Goal: Information Seeking & Learning: Learn about a topic

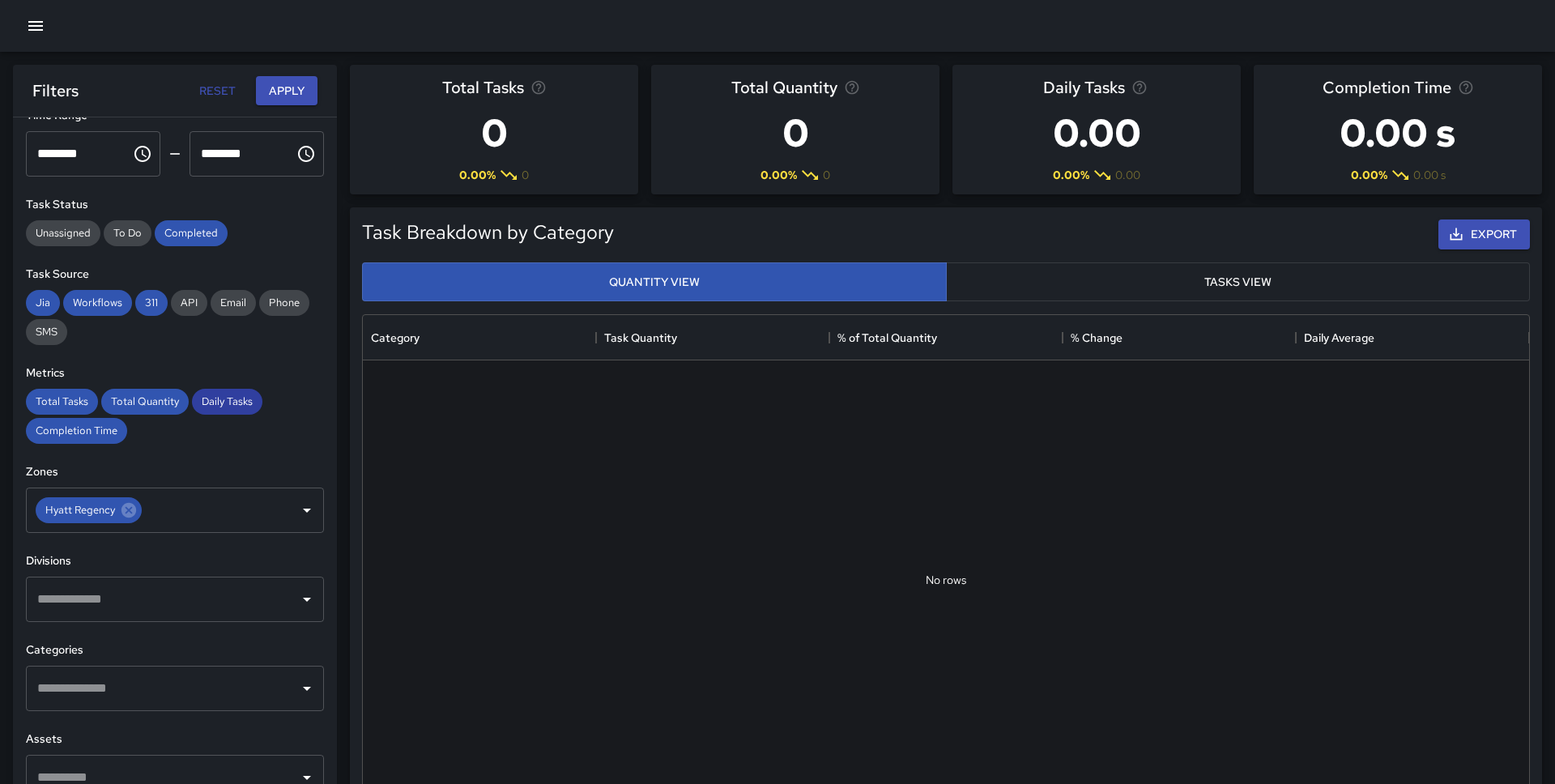
scroll to position [114, 0]
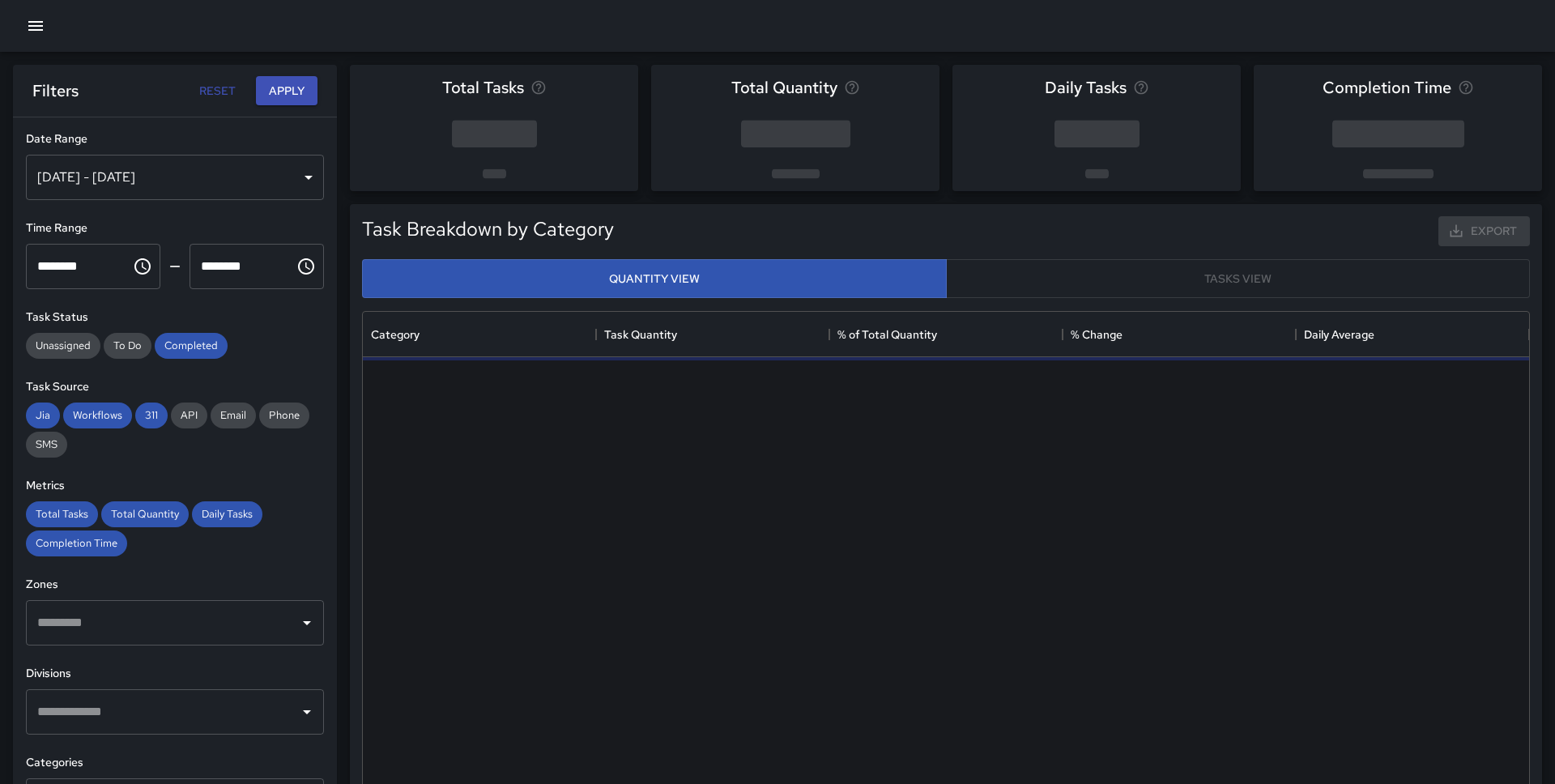
scroll to position [484, 1166]
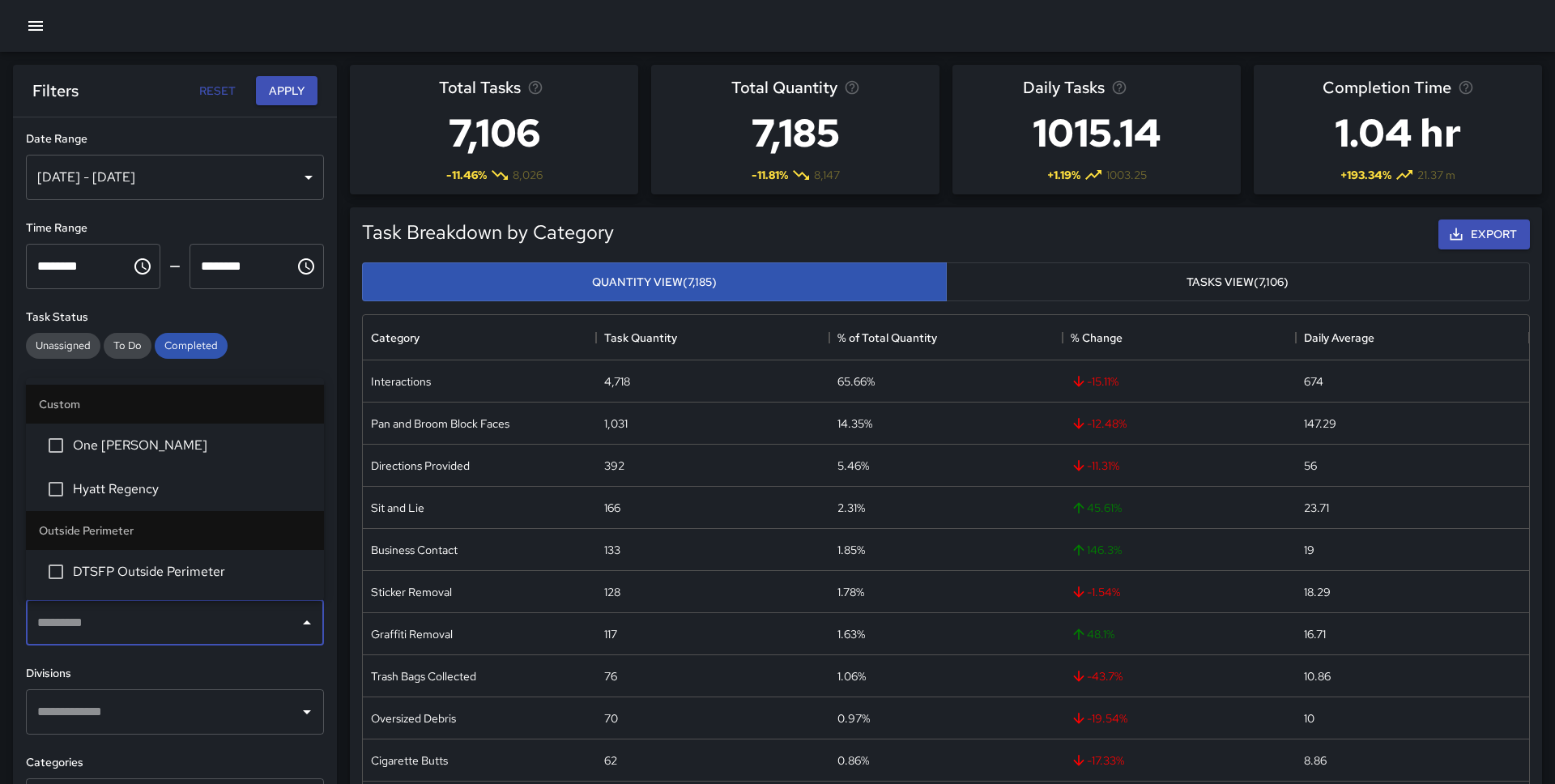
click at [145, 623] on input "text" at bounding box center [162, 622] width 259 height 31
click at [118, 449] on span "One Bush" at bounding box center [192, 445] width 238 height 19
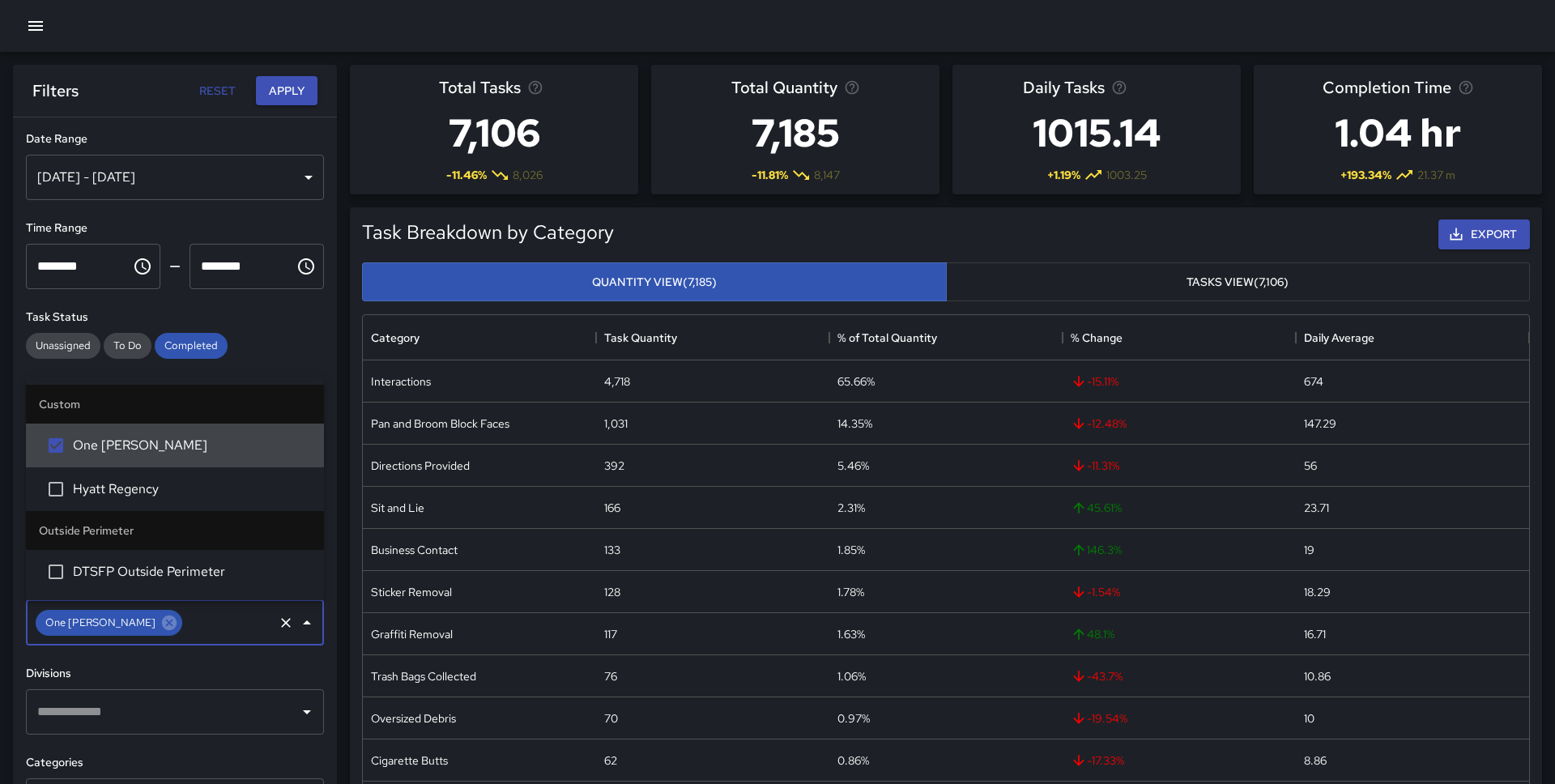
click at [266, 378] on ul "Custom One Bush Hyatt Regency Outside Perimeter DTSFP Outside Perimeter" at bounding box center [175, 489] width 298 height 222
click at [292, 78] on button "Apply" at bounding box center [287, 91] width 62 height 30
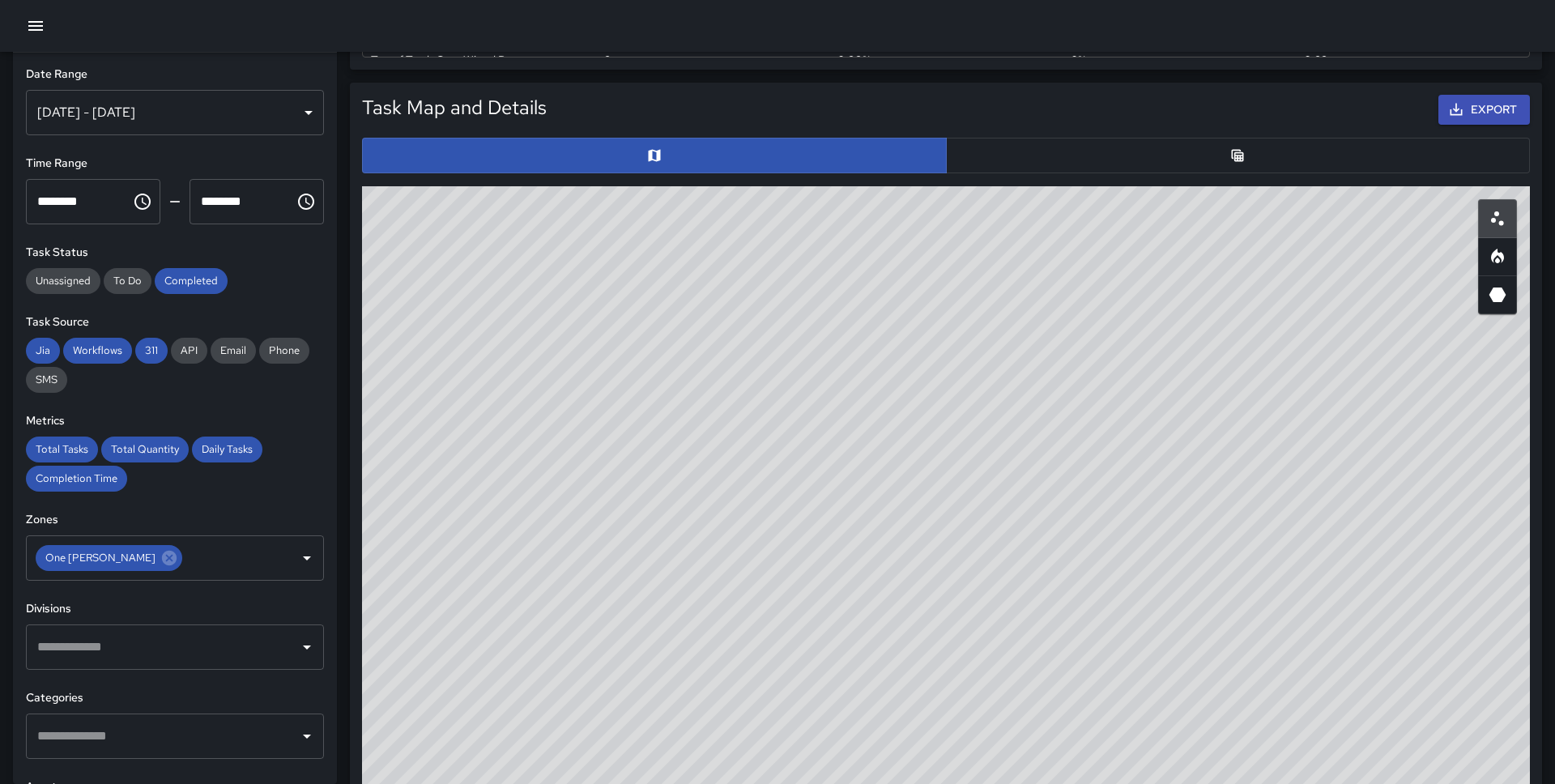
scroll to position [770, 0]
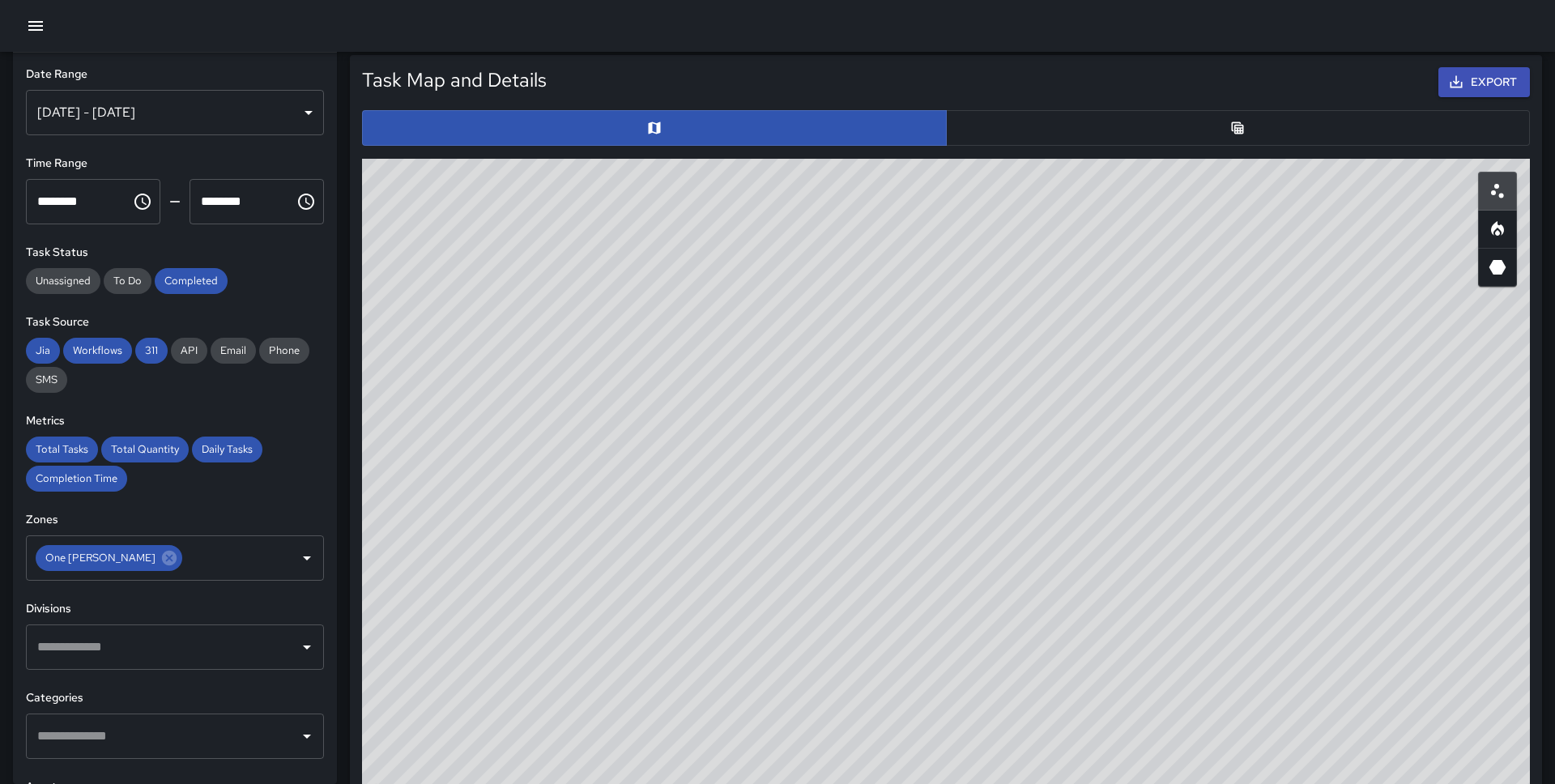
click at [1053, 118] on button "button" at bounding box center [1238, 127] width 585 height 36
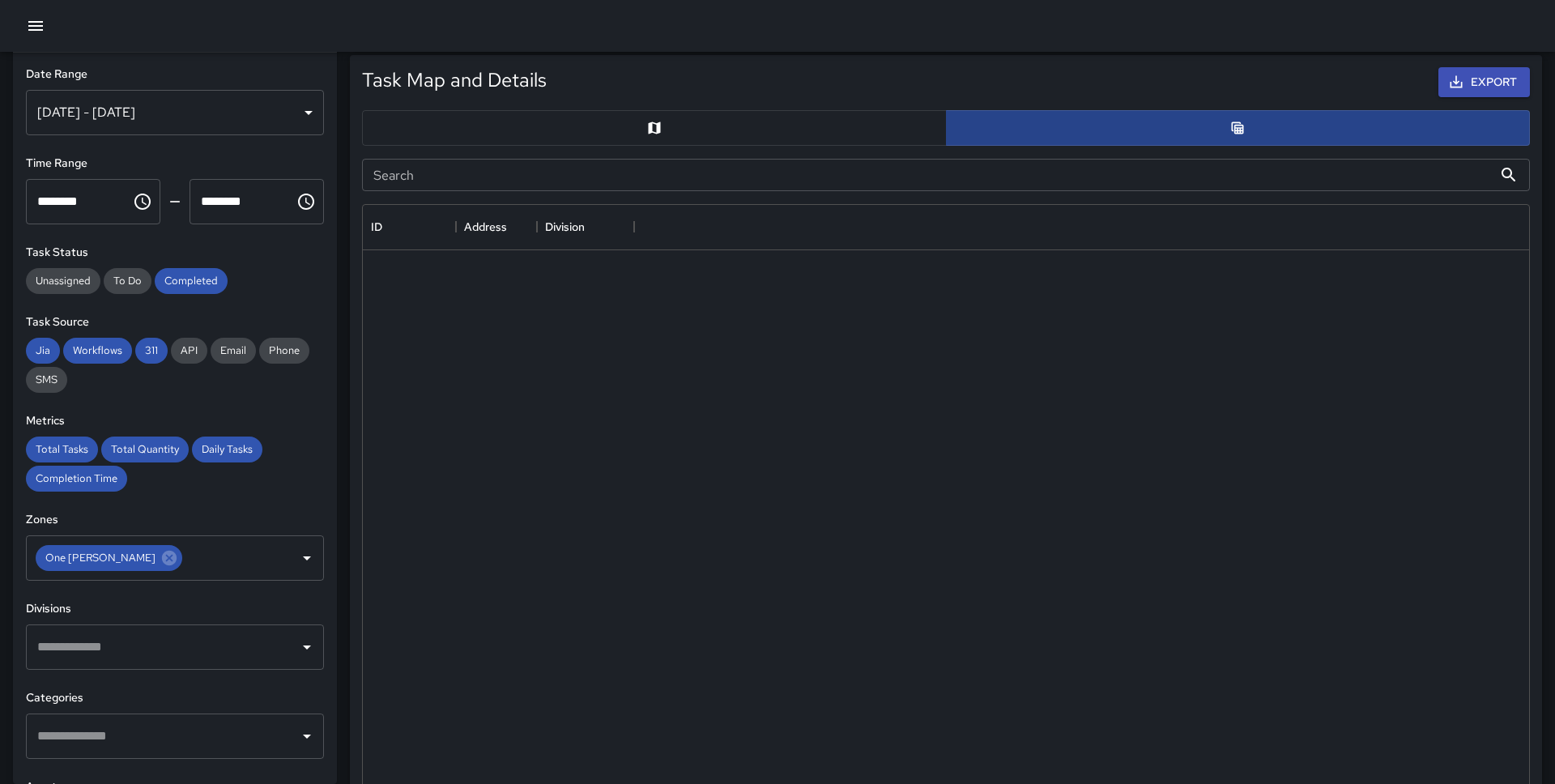
scroll to position [1, 1]
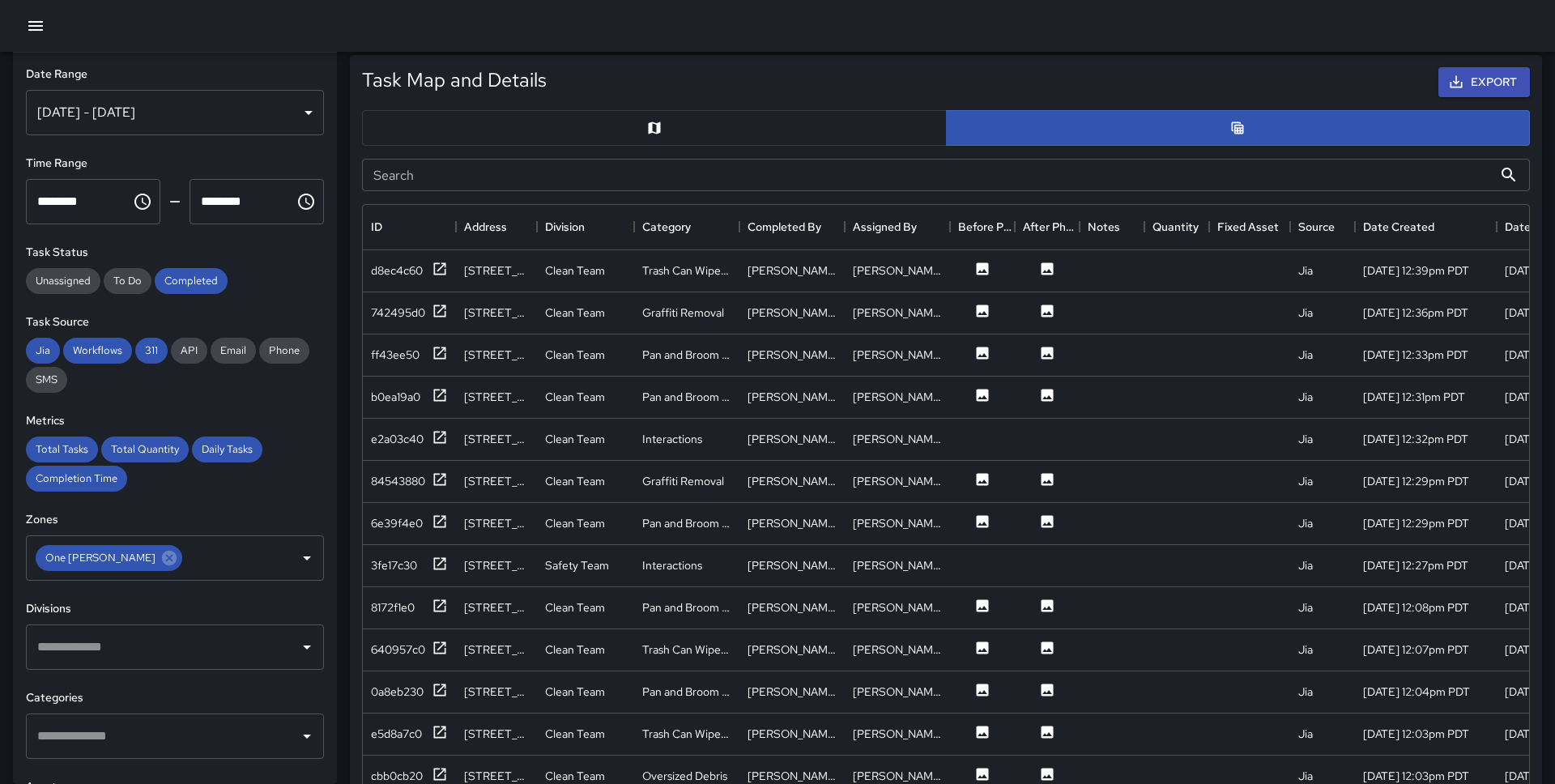
click at [835, 123] on button "button" at bounding box center [654, 127] width 585 height 36
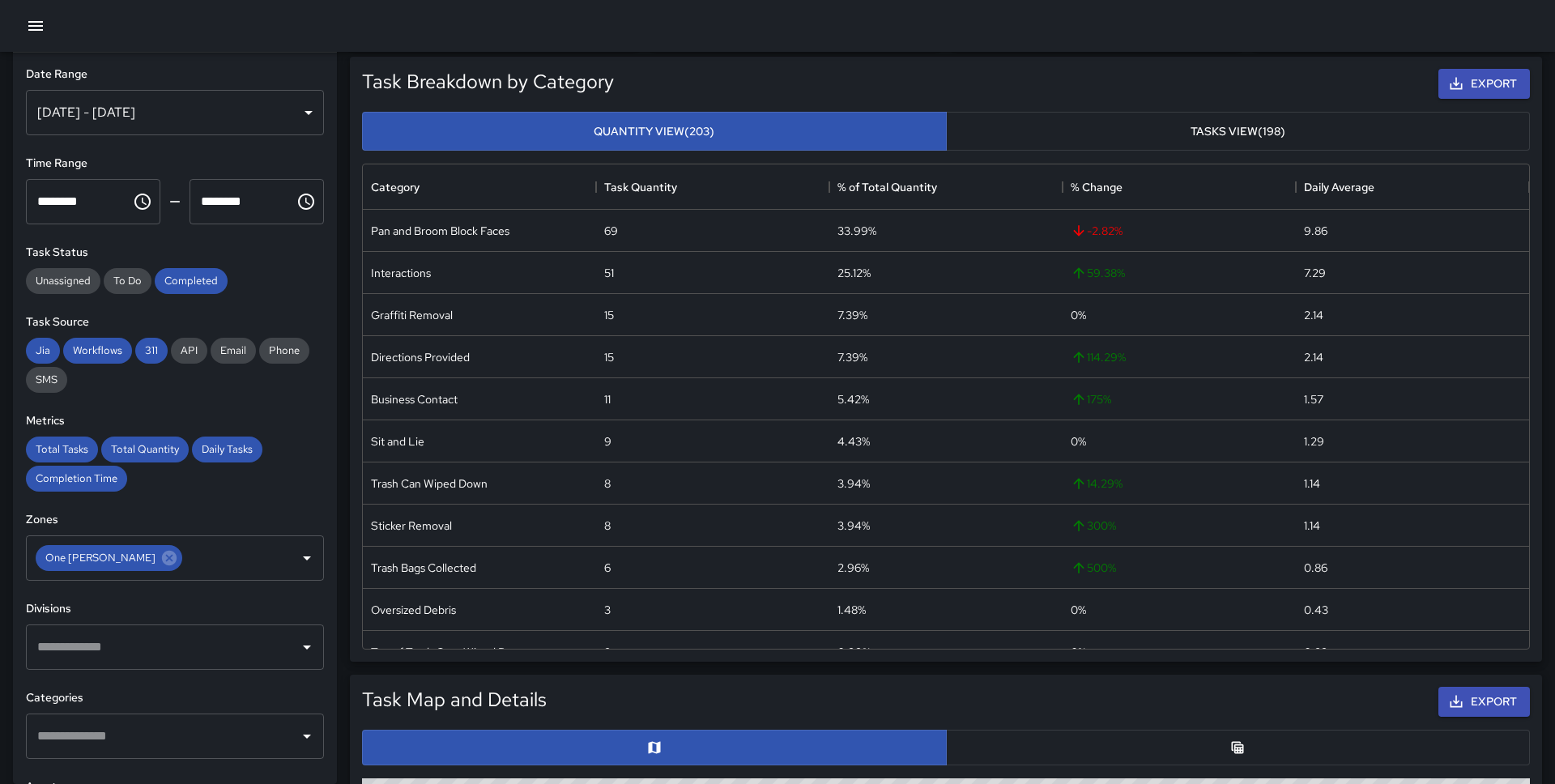
scroll to position [0, 0]
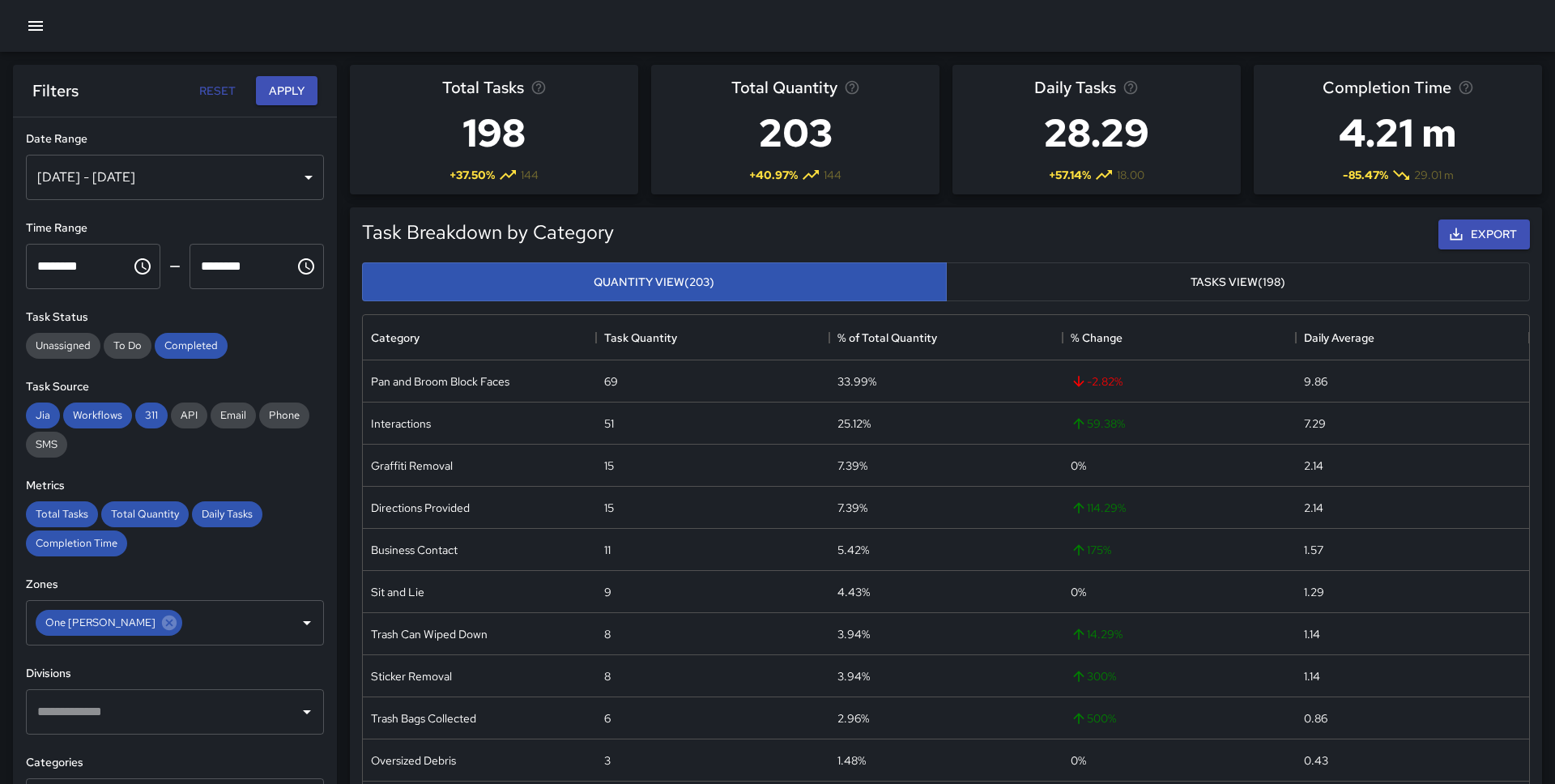
click at [1097, 287] on button "Tasks View (198)" at bounding box center [1238, 282] width 585 height 40
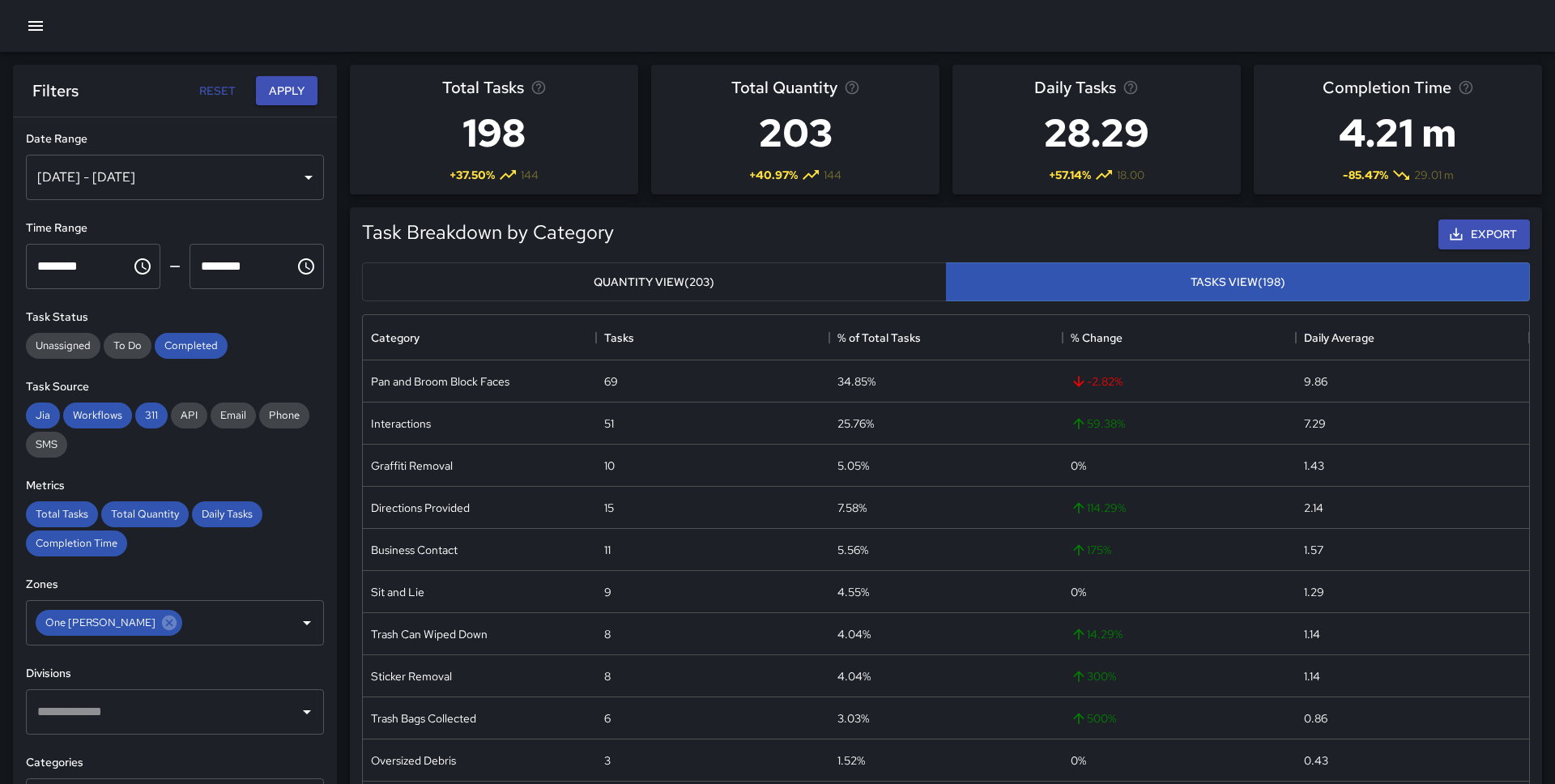
click at [817, 289] on button "Quantity View (203)" at bounding box center [654, 282] width 585 height 40
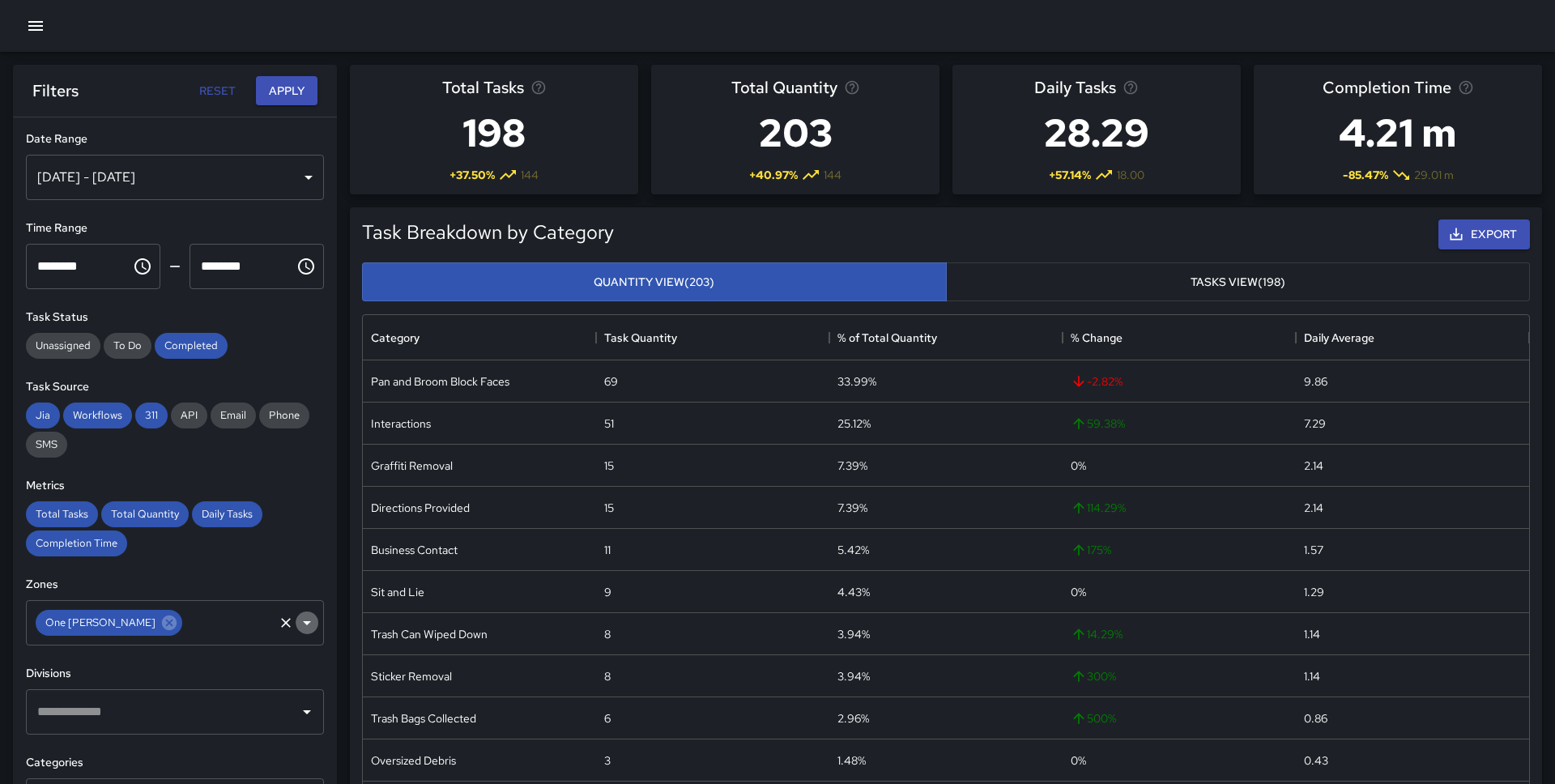
click at [302, 622] on icon "Open" at bounding box center [307, 622] width 19 height 19
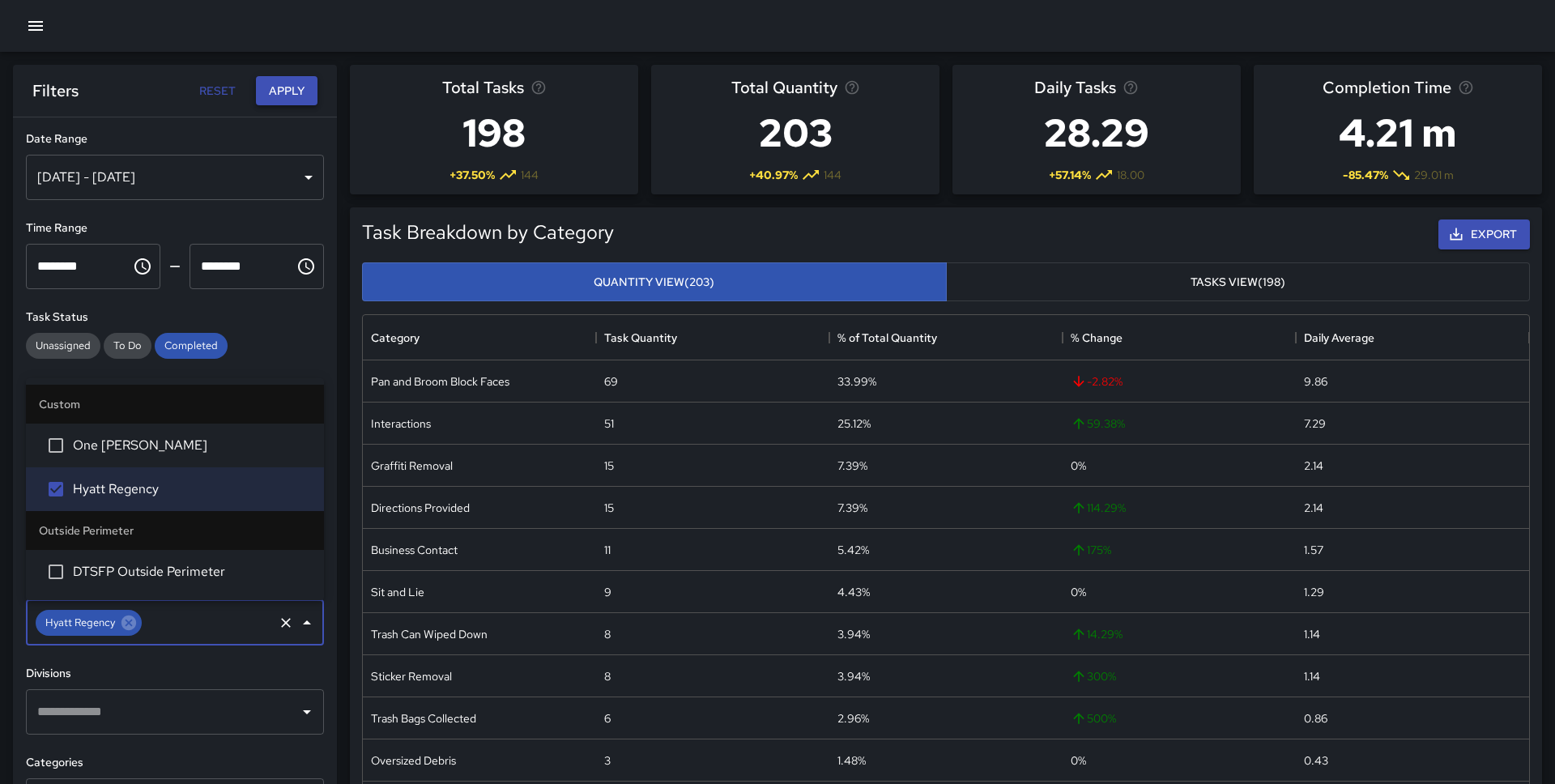
click at [292, 96] on button "Apply" at bounding box center [287, 91] width 62 height 30
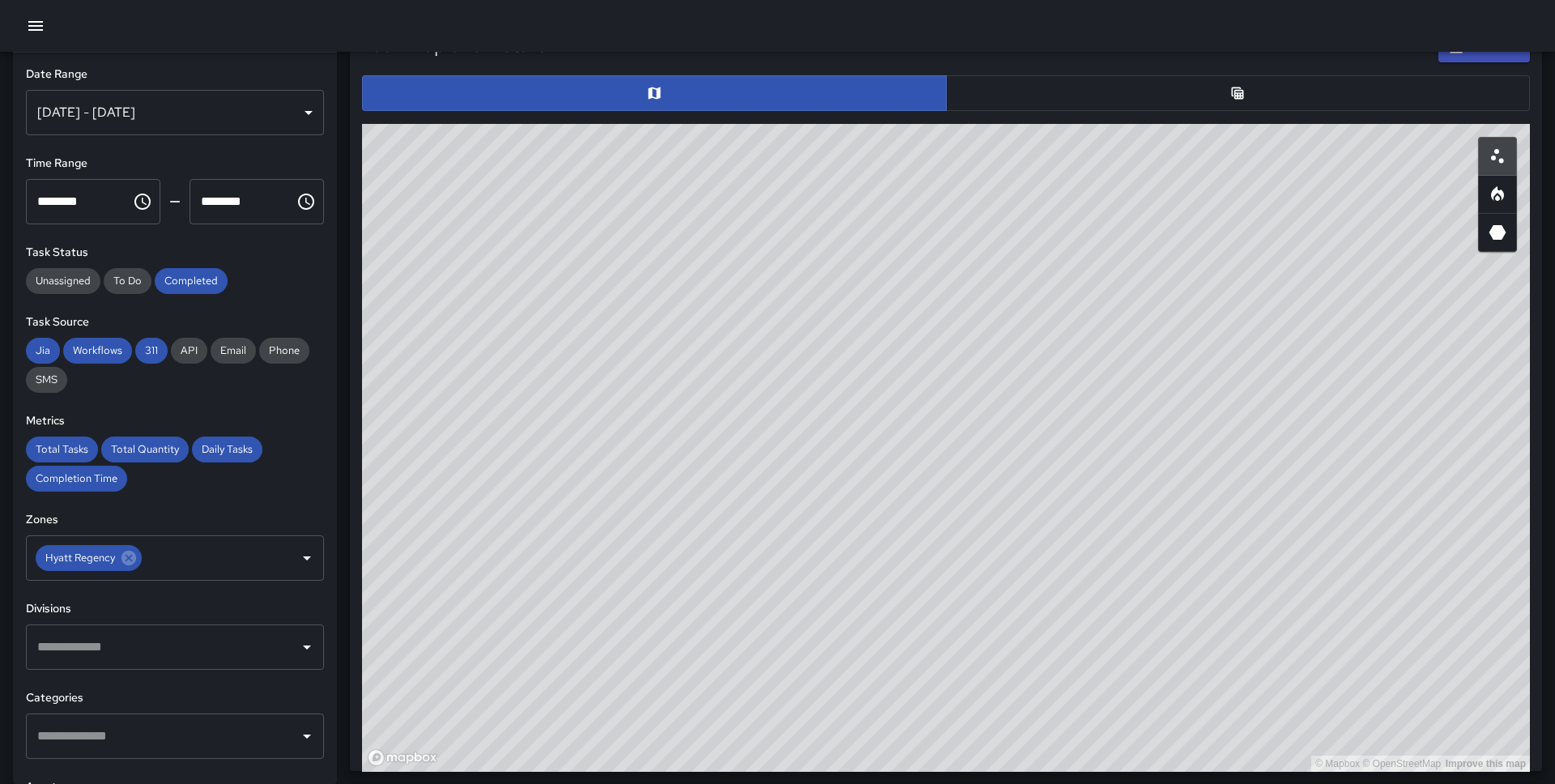
scroll to position [808, 0]
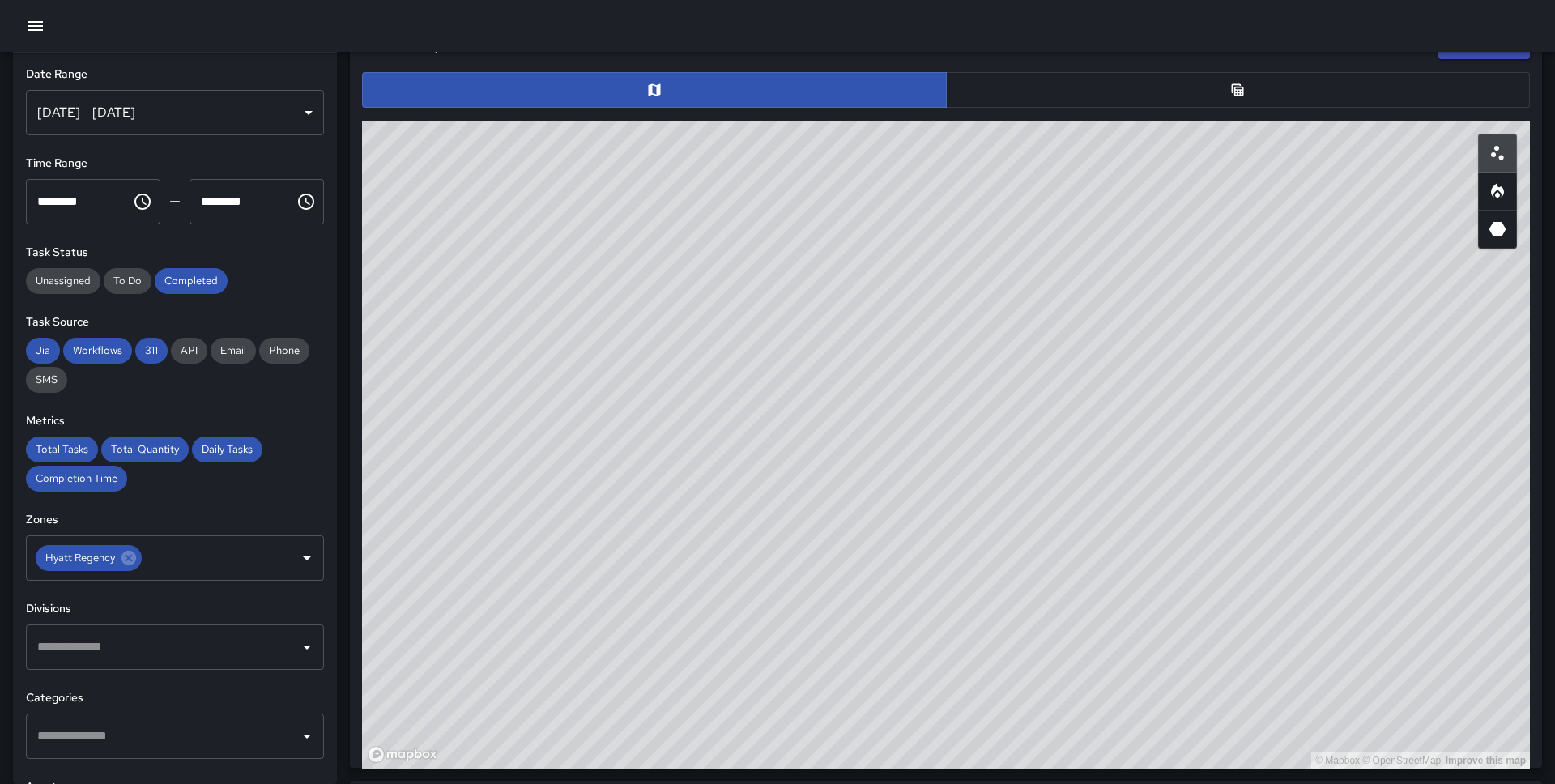
drag, startPoint x: 1112, startPoint y: 470, endPoint x: 1002, endPoint y: 689, distance: 245.1
click at [1001, 690] on div "© Mapbox © OpenStreetMap Improve this map" at bounding box center [945, 444] width 1168 height 647
drag, startPoint x: 985, startPoint y: 640, endPoint x: 851, endPoint y: 549, distance: 162.0
click at [851, 549] on div "© Mapbox © OpenStreetMap Improve this map" at bounding box center [945, 444] width 1168 height 647
click at [1488, 188] on icon "Heatmap" at bounding box center [1497, 191] width 19 height 19
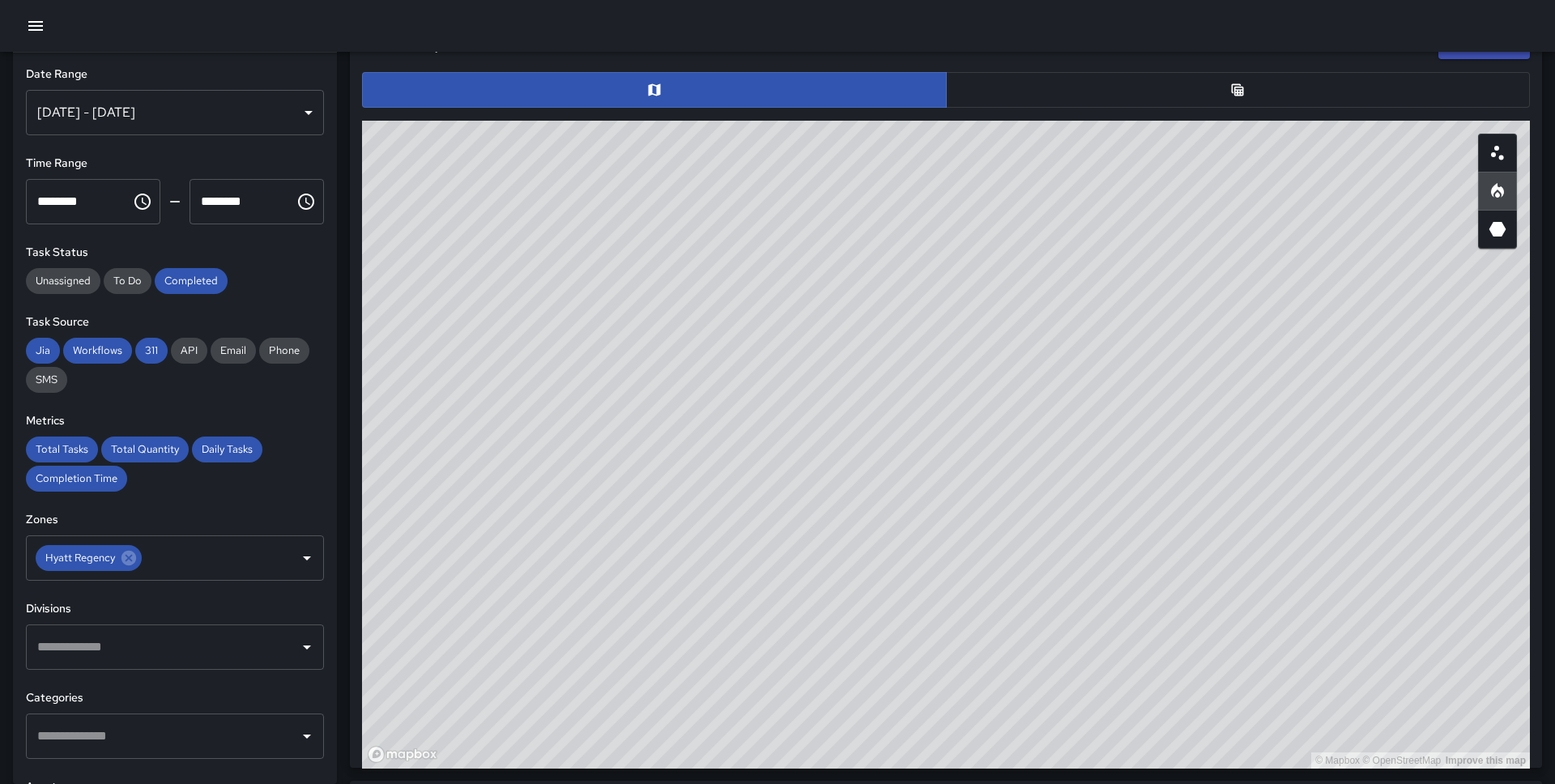
click at [1505, 221] on icon "3D Heatmap" at bounding box center [1497, 228] width 19 height 19
click at [1497, 157] on icon "Scatterplot" at bounding box center [1497, 152] width 19 height 19
drag, startPoint x: 832, startPoint y: 585, endPoint x: 1182, endPoint y: 390, distance: 400.7
click at [1182, 390] on div "© Mapbox © OpenStreetMap Improve this map" at bounding box center [945, 444] width 1168 height 647
drag, startPoint x: 1152, startPoint y: 383, endPoint x: 1023, endPoint y: 456, distance: 148.2
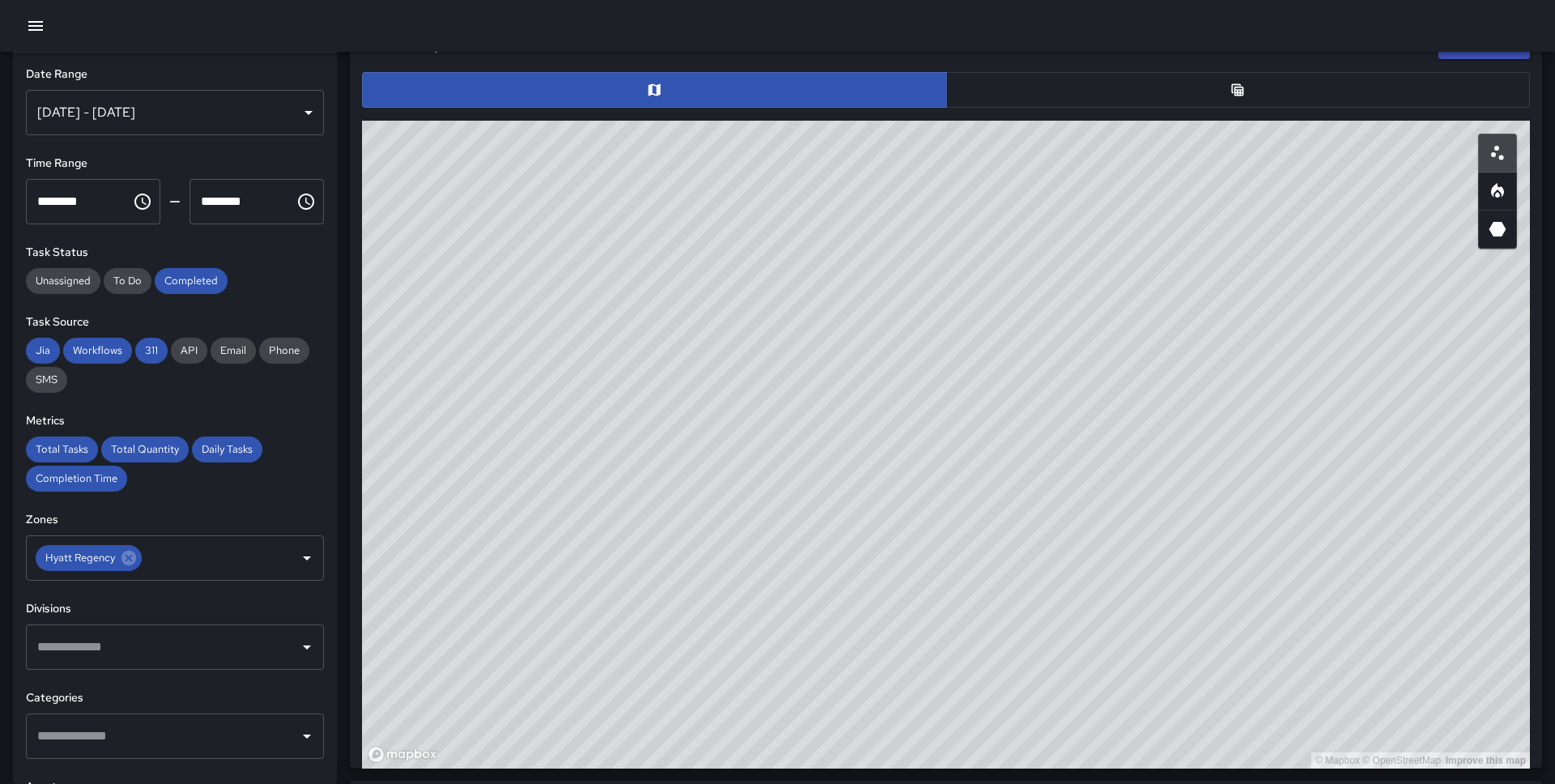
click at [1023, 456] on div "© Mapbox © OpenStreetMap Improve this map" at bounding box center [945, 444] width 1168 height 647
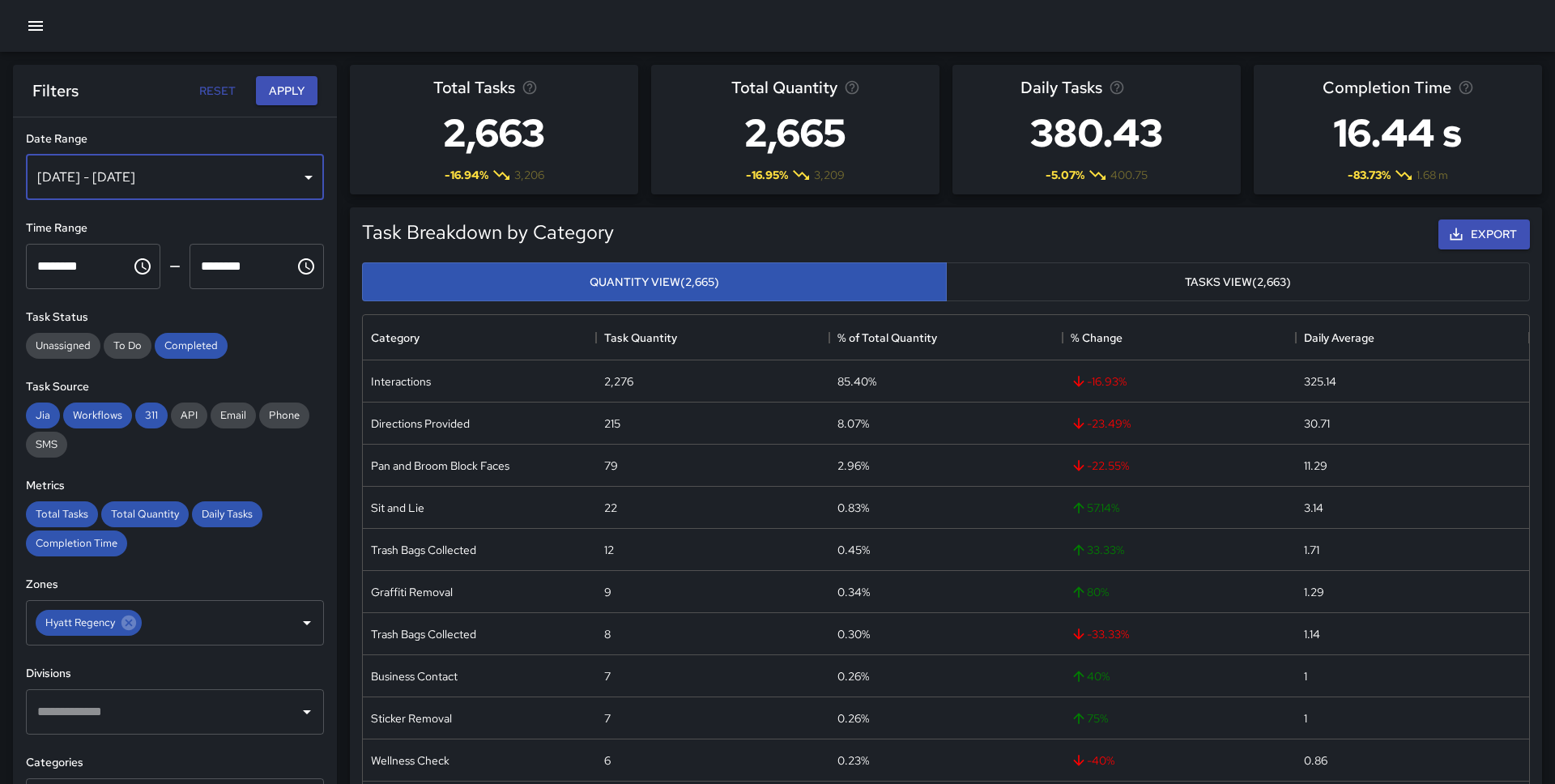
click at [308, 177] on div "[DATE] - [DATE]" at bounding box center [175, 177] width 298 height 45
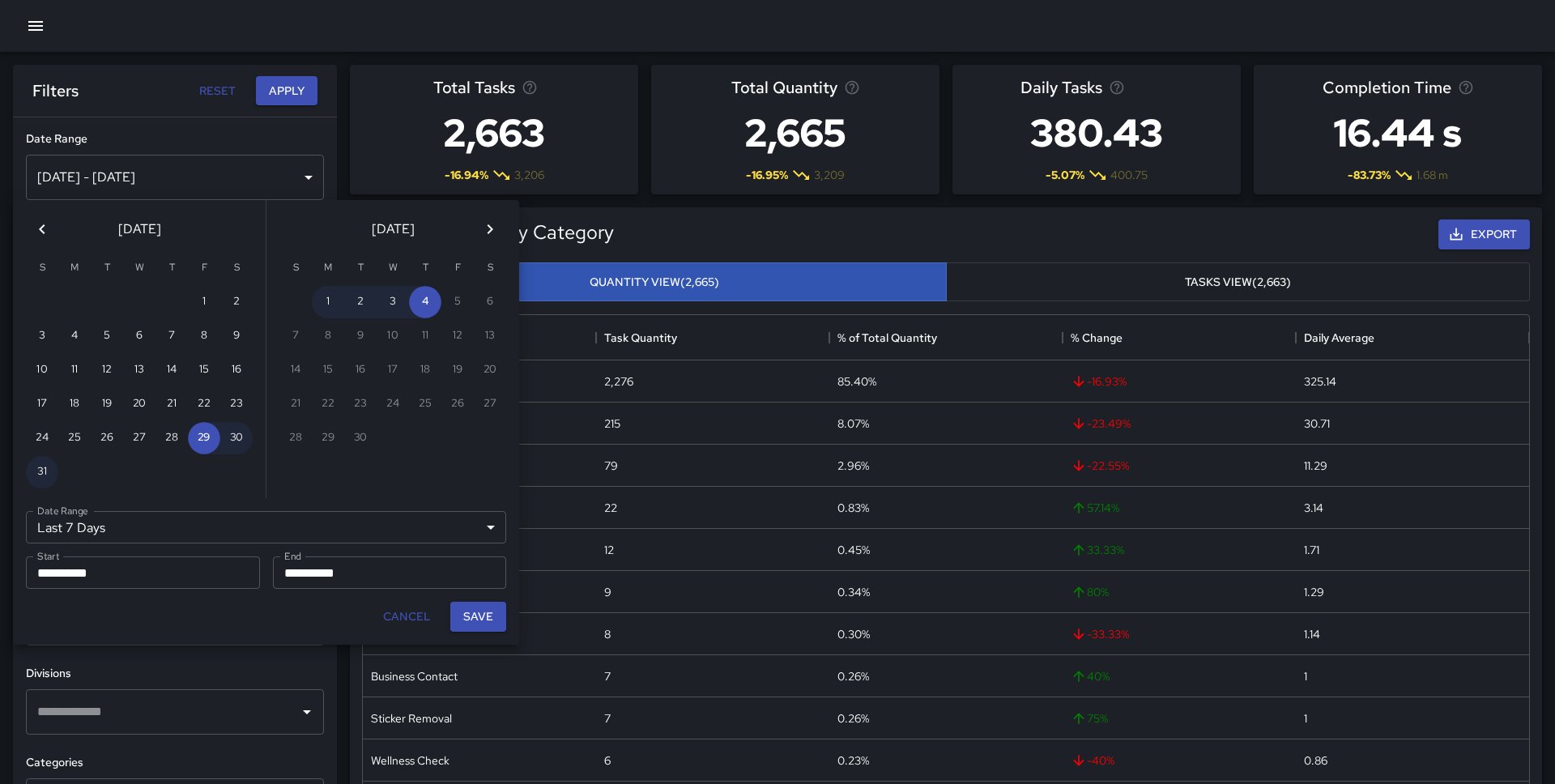
click at [46, 222] on icon "Previous month" at bounding box center [42, 228] width 19 height 19
click at [101, 302] on button "1" at bounding box center [107, 302] width 32 height 32
type input "******"
type input "**********"
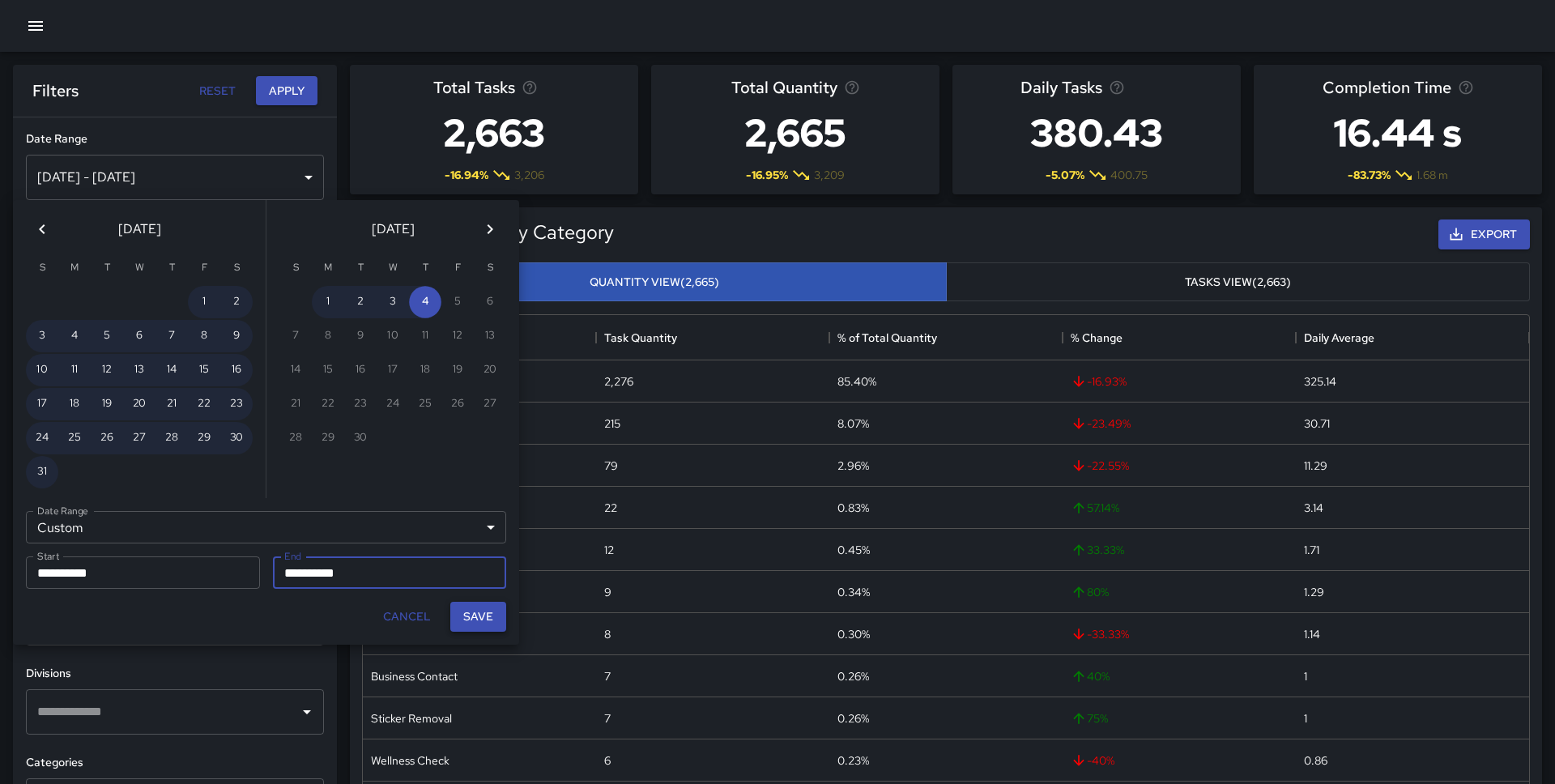
click at [485, 612] on button "Save" at bounding box center [478, 617] width 56 height 30
type input "**********"
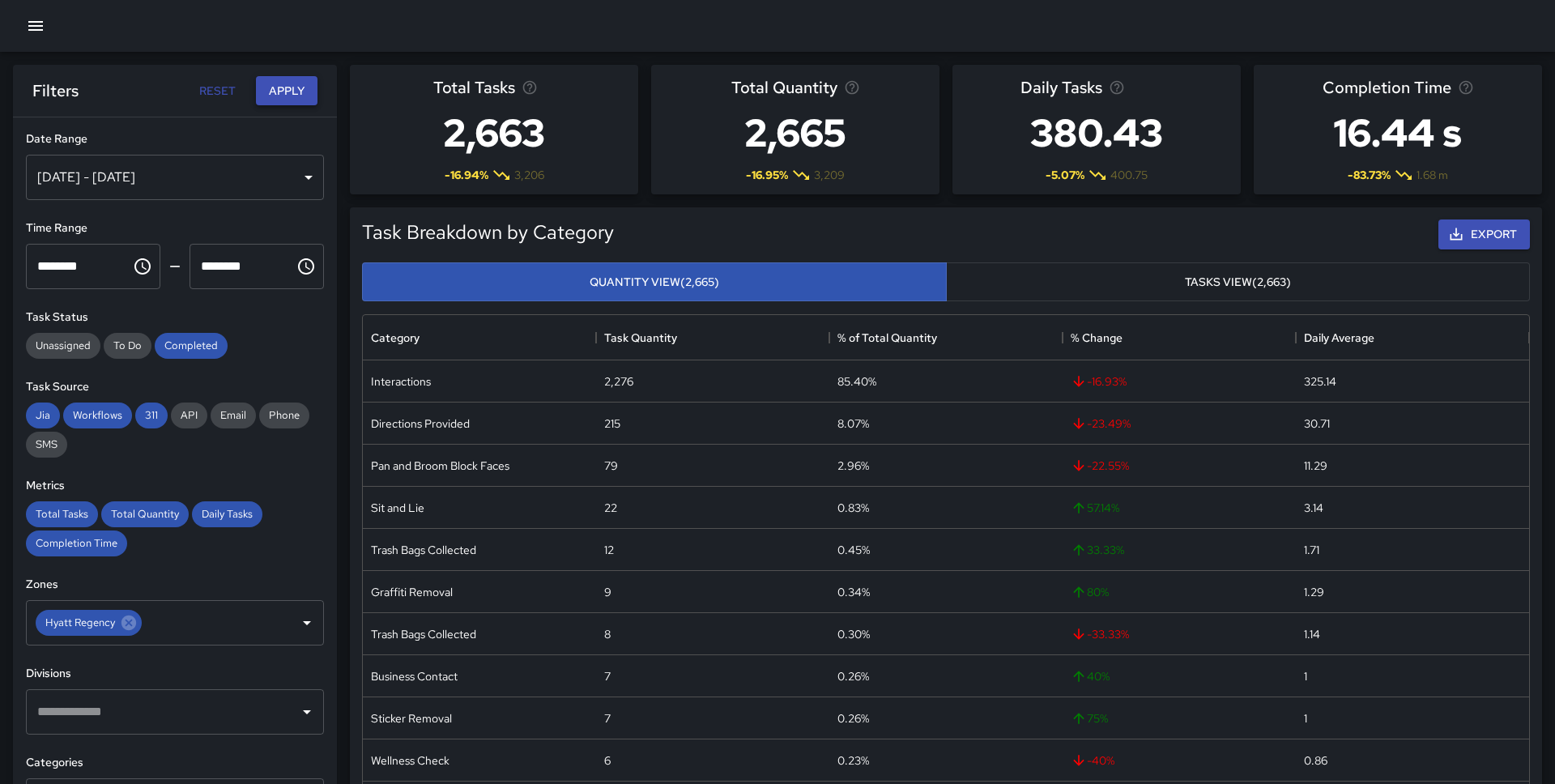
click at [285, 87] on button "Apply" at bounding box center [287, 91] width 62 height 30
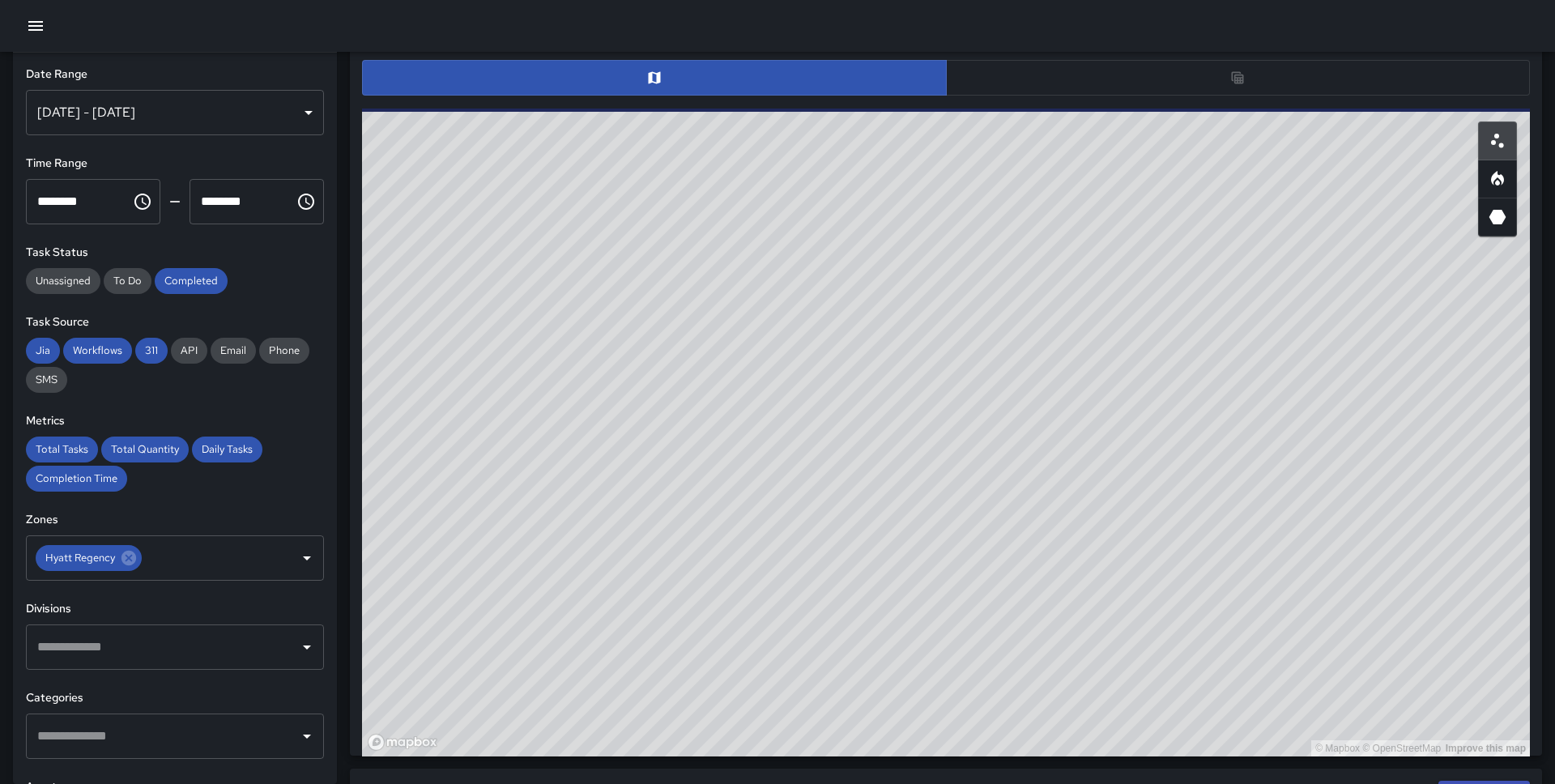
scroll to position [826, 0]
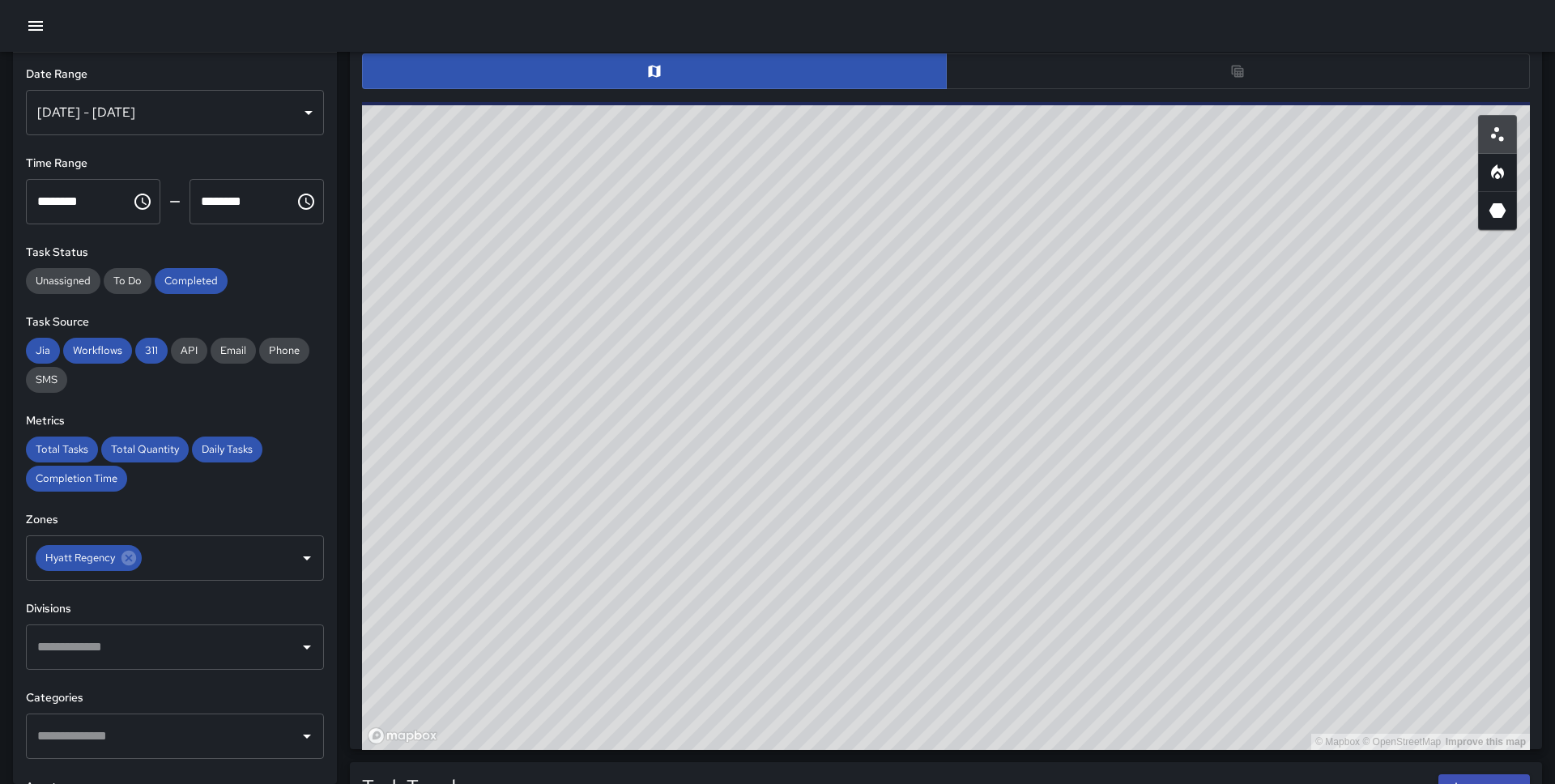
click at [1508, 207] on button "button" at bounding box center [1497, 210] width 39 height 39
drag, startPoint x: 1198, startPoint y: 402, endPoint x: 1012, endPoint y: 462, distance: 195.4
click at [1012, 462] on div "© Mapbox © OpenStreetMap Improve this map" at bounding box center [945, 425] width 1168 height 647
click at [1504, 137] on icon "Scatterplot" at bounding box center [1497, 134] width 19 height 19
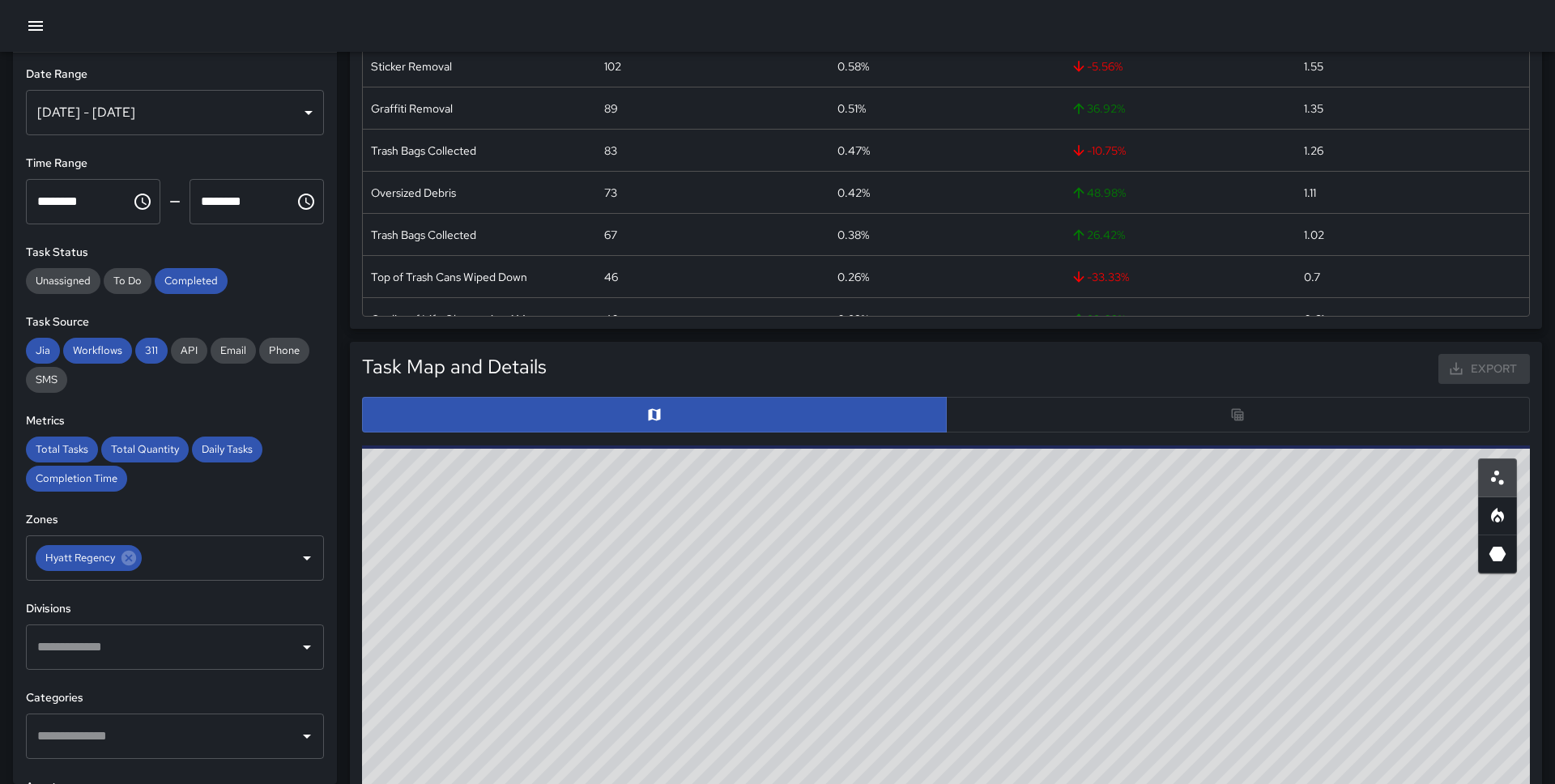
scroll to position [0, 0]
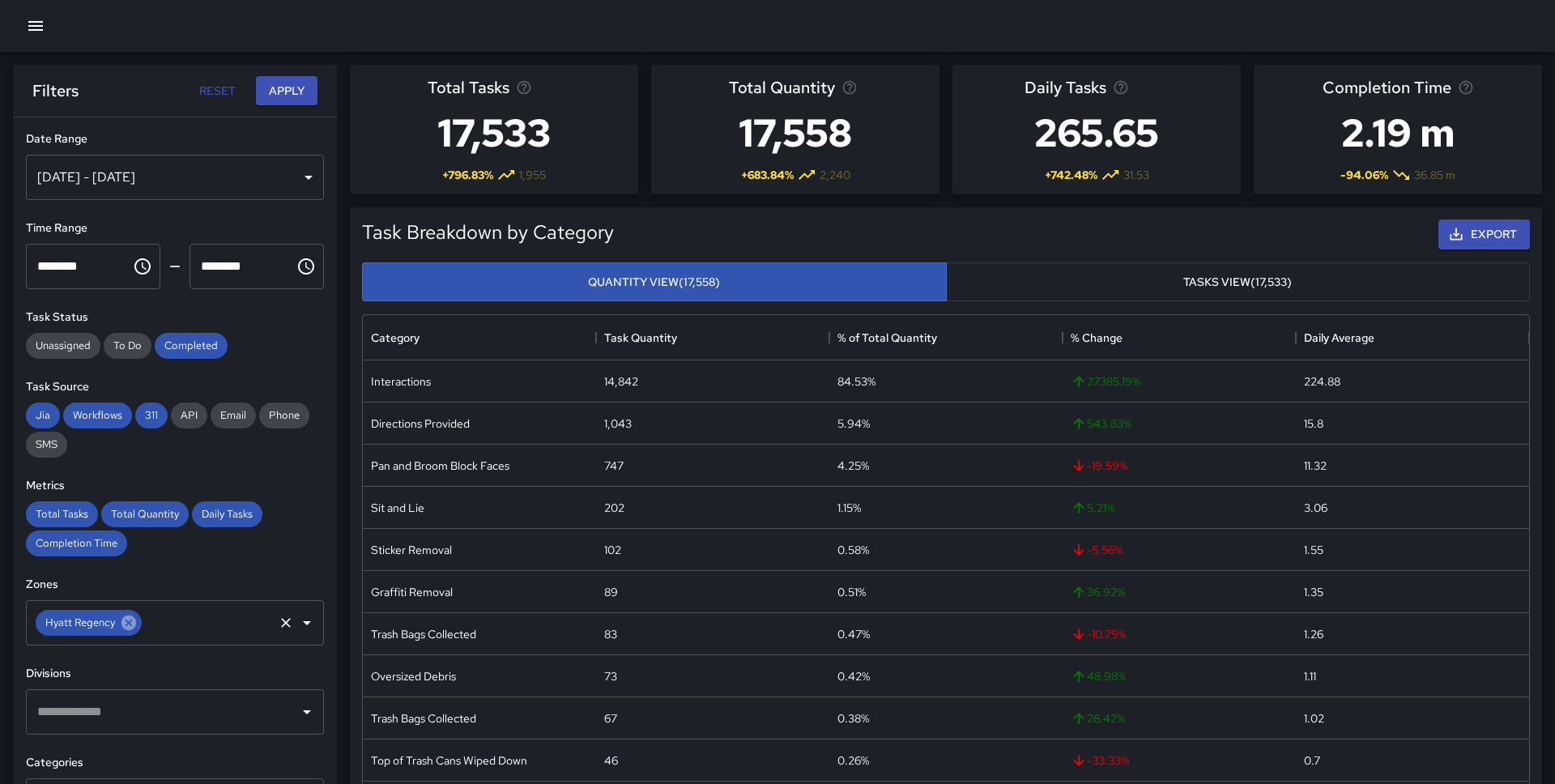
click at [128, 623] on icon at bounding box center [128, 622] width 14 height 14
click at [234, 177] on div "Jul 01, 2025 - Sep 04, 2025" at bounding box center [175, 177] width 298 height 45
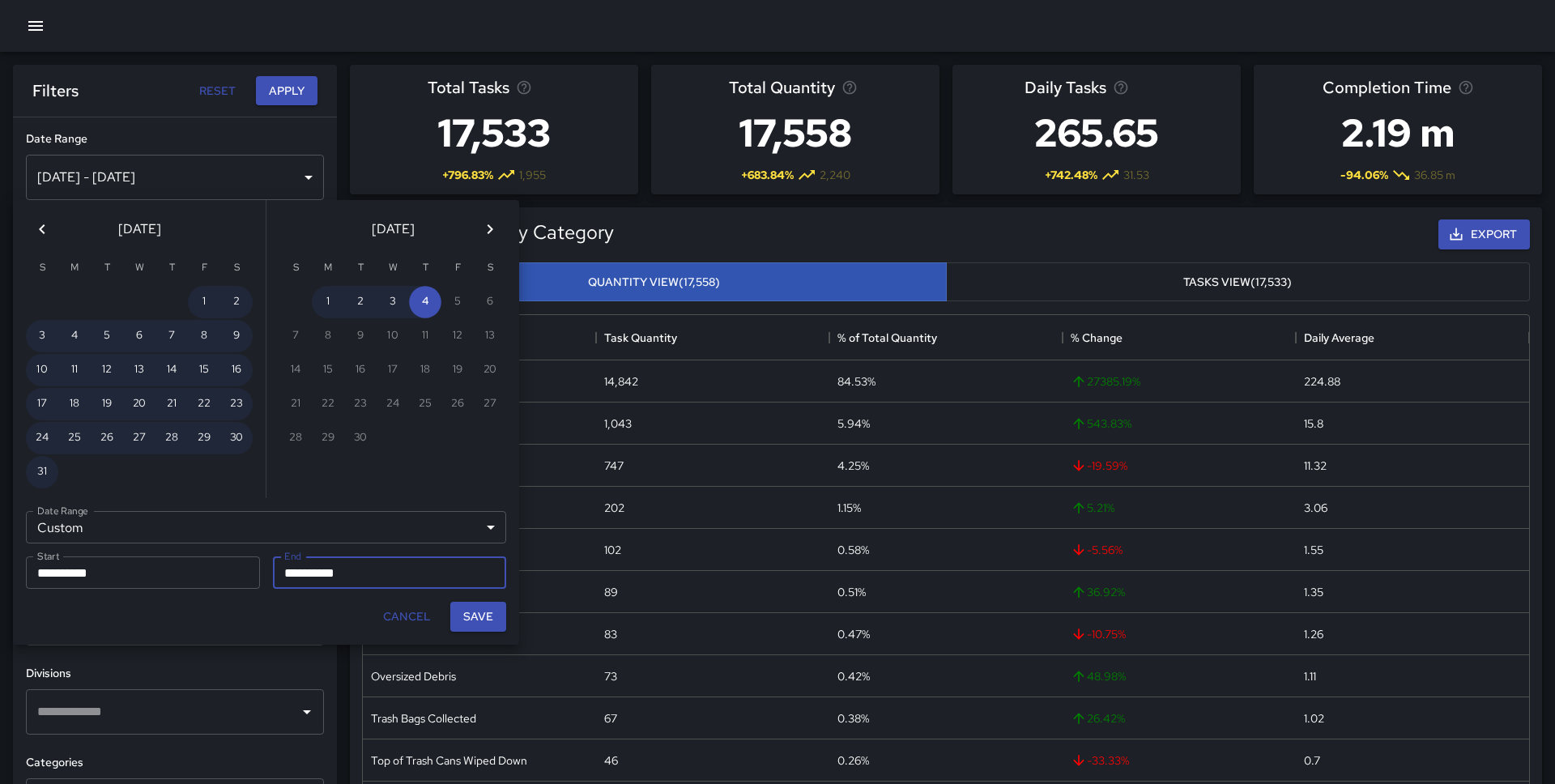
click at [51, 222] on icon "Previous month" at bounding box center [42, 228] width 19 height 19
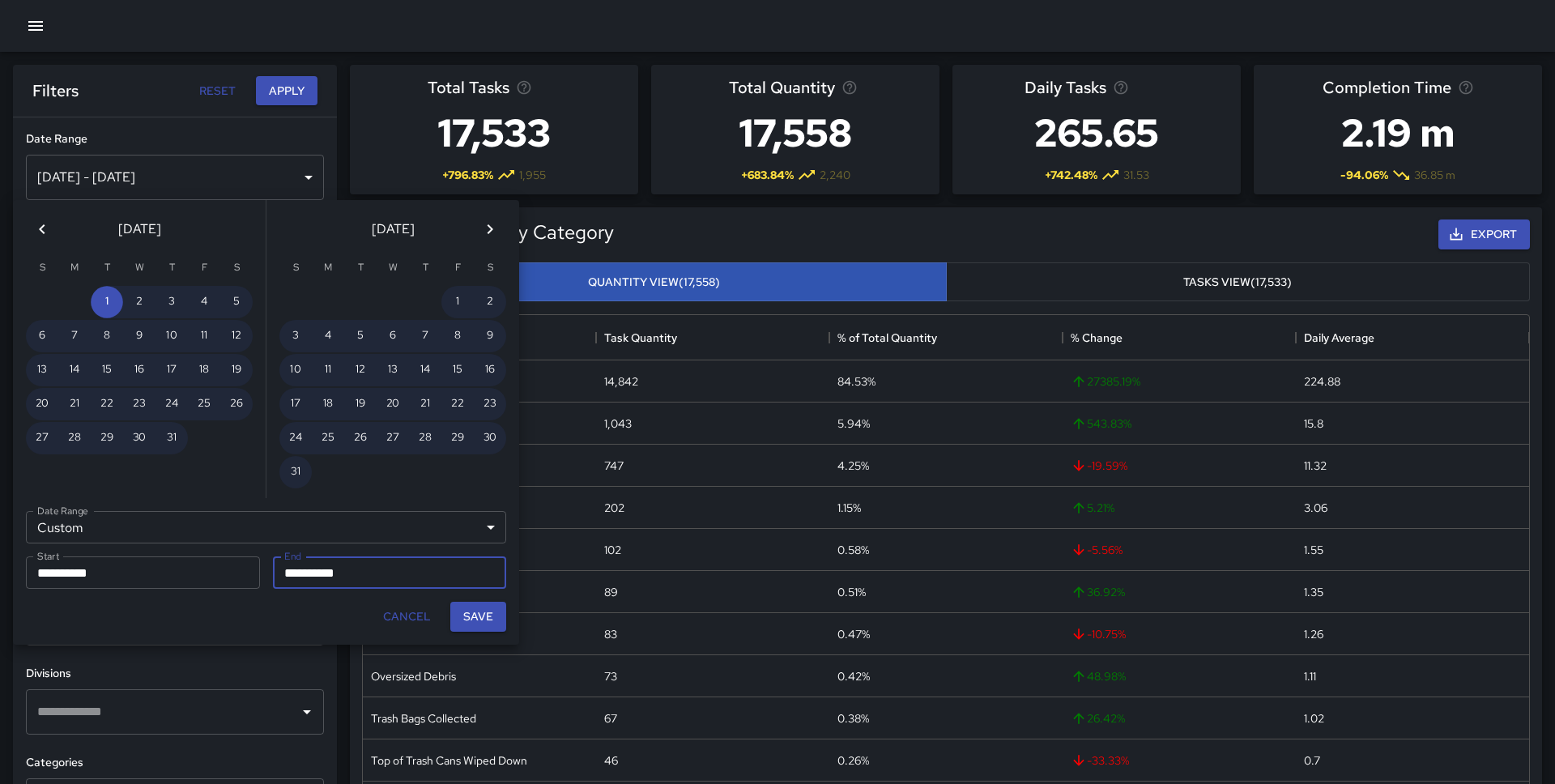
click at [51, 222] on icon "Previous month" at bounding box center [42, 228] width 19 height 19
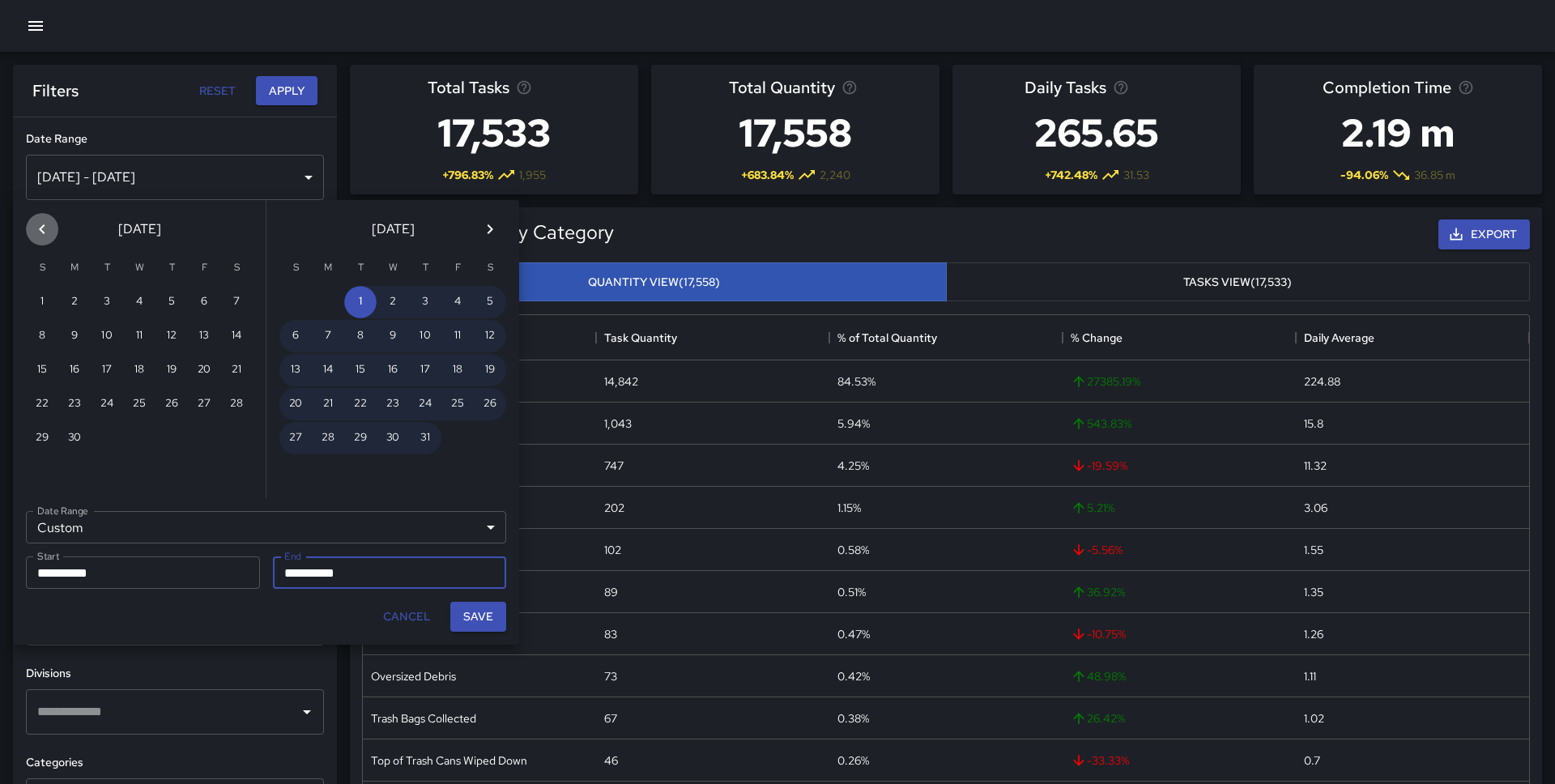
click at [51, 222] on icon "Previous month" at bounding box center [42, 228] width 19 height 19
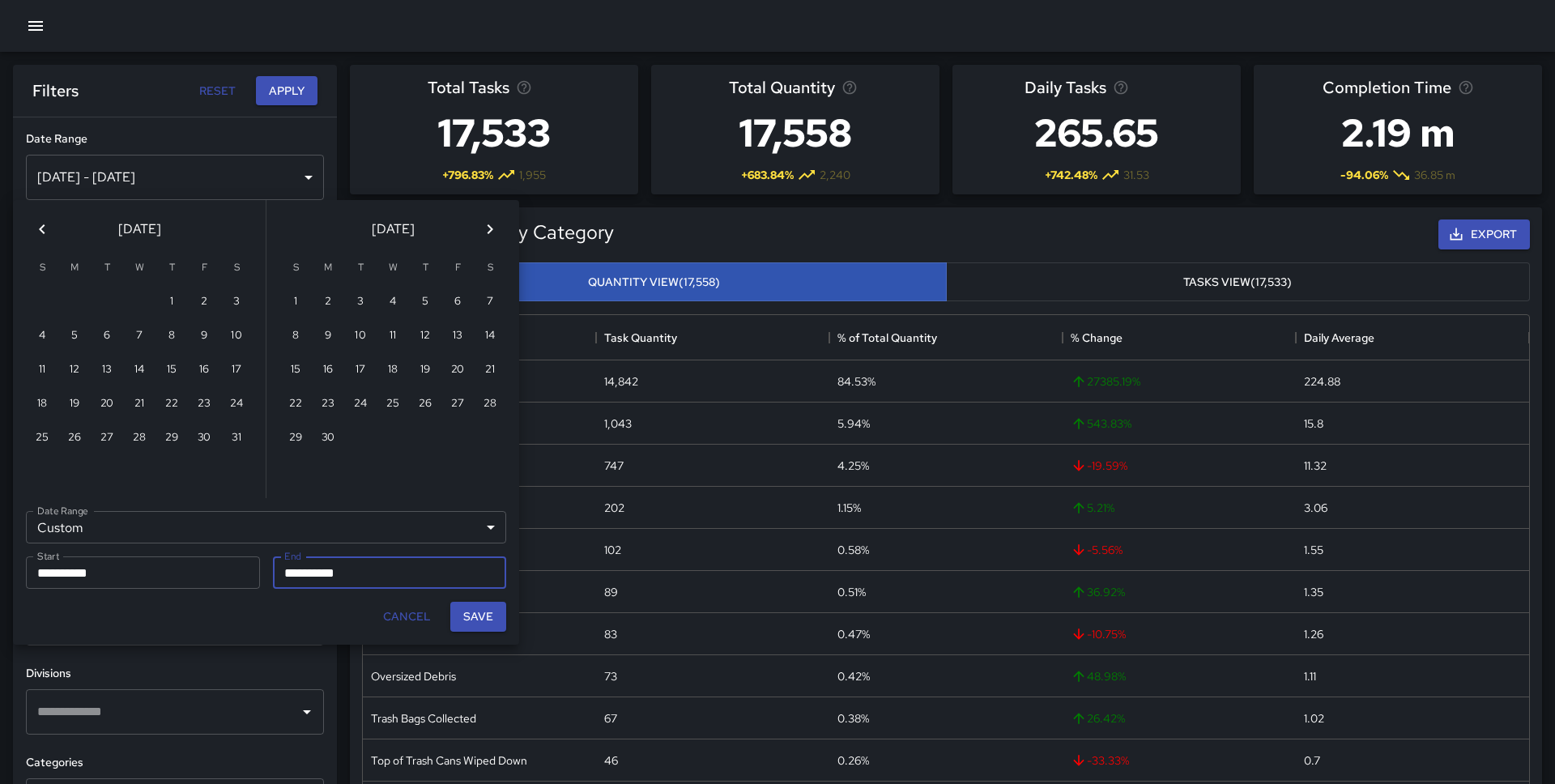
click at [51, 222] on icon "Previous month" at bounding box center [42, 228] width 19 height 19
click at [442, 301] on button "2" at bounding box center [458, 302] width 32 height 32
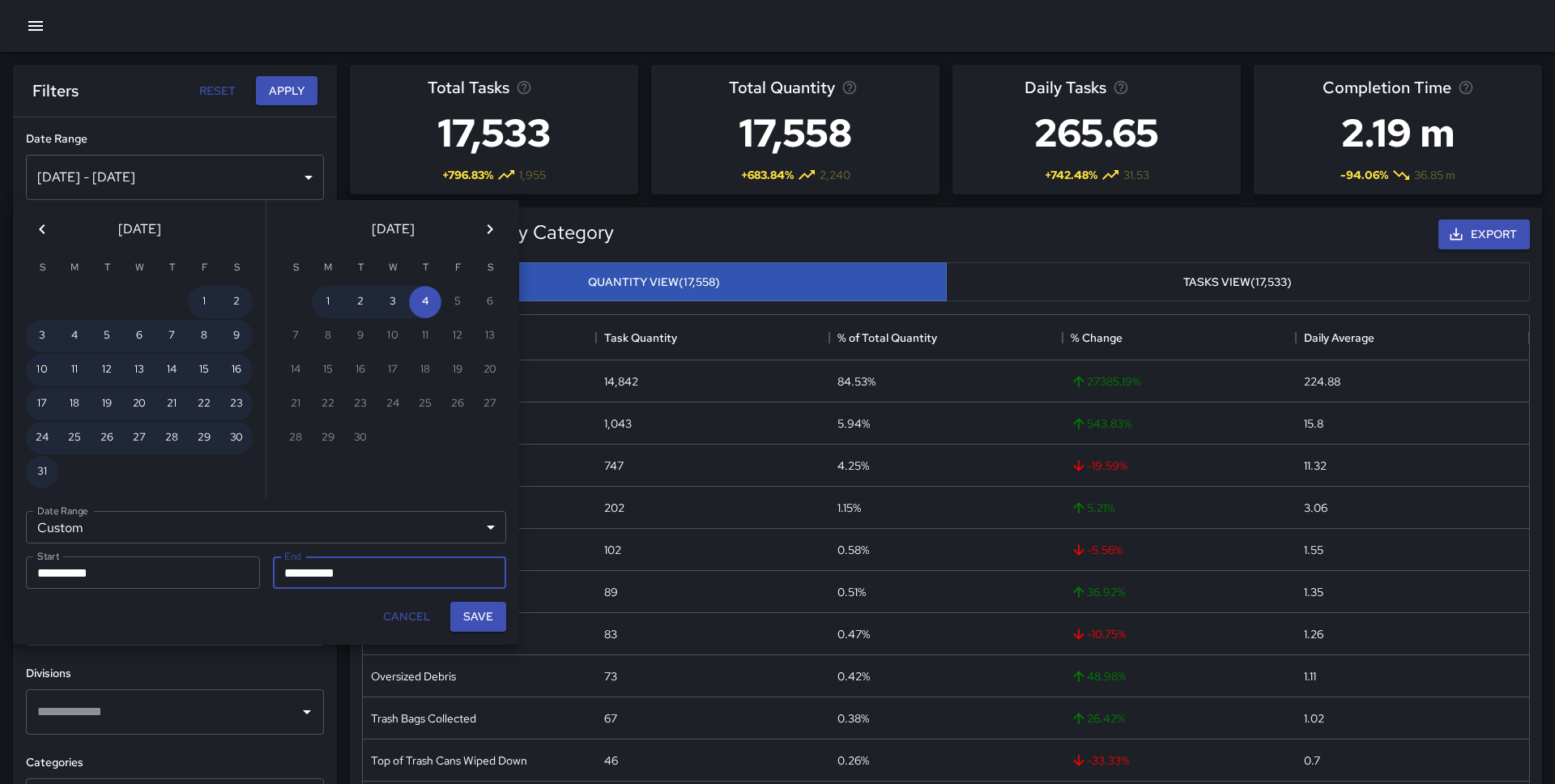
click at [62, 227] on div "[DATE]" at bounding box center [139, 226] width 252 height 52
click at [75, 579] on input "**********" at bounding box center [137, 572] width 222 height 32
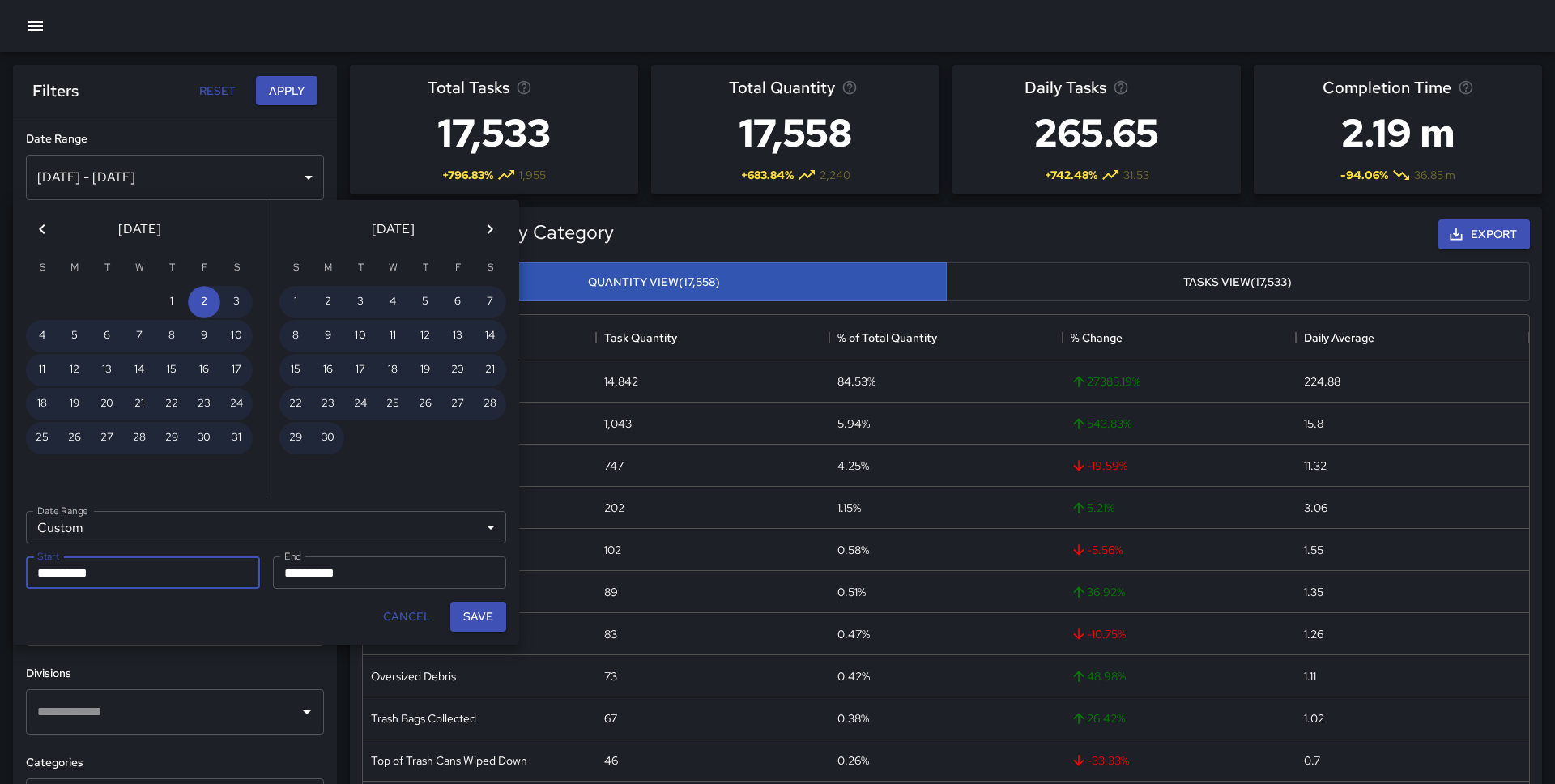
click at [72, 572] on input "**********" at bounding box center [137, 572] width 222 height 32
type input "**********"
click at [474, 616] on button "Save" at bounding box center [478, 617] width 56 height 30
type input "**********"
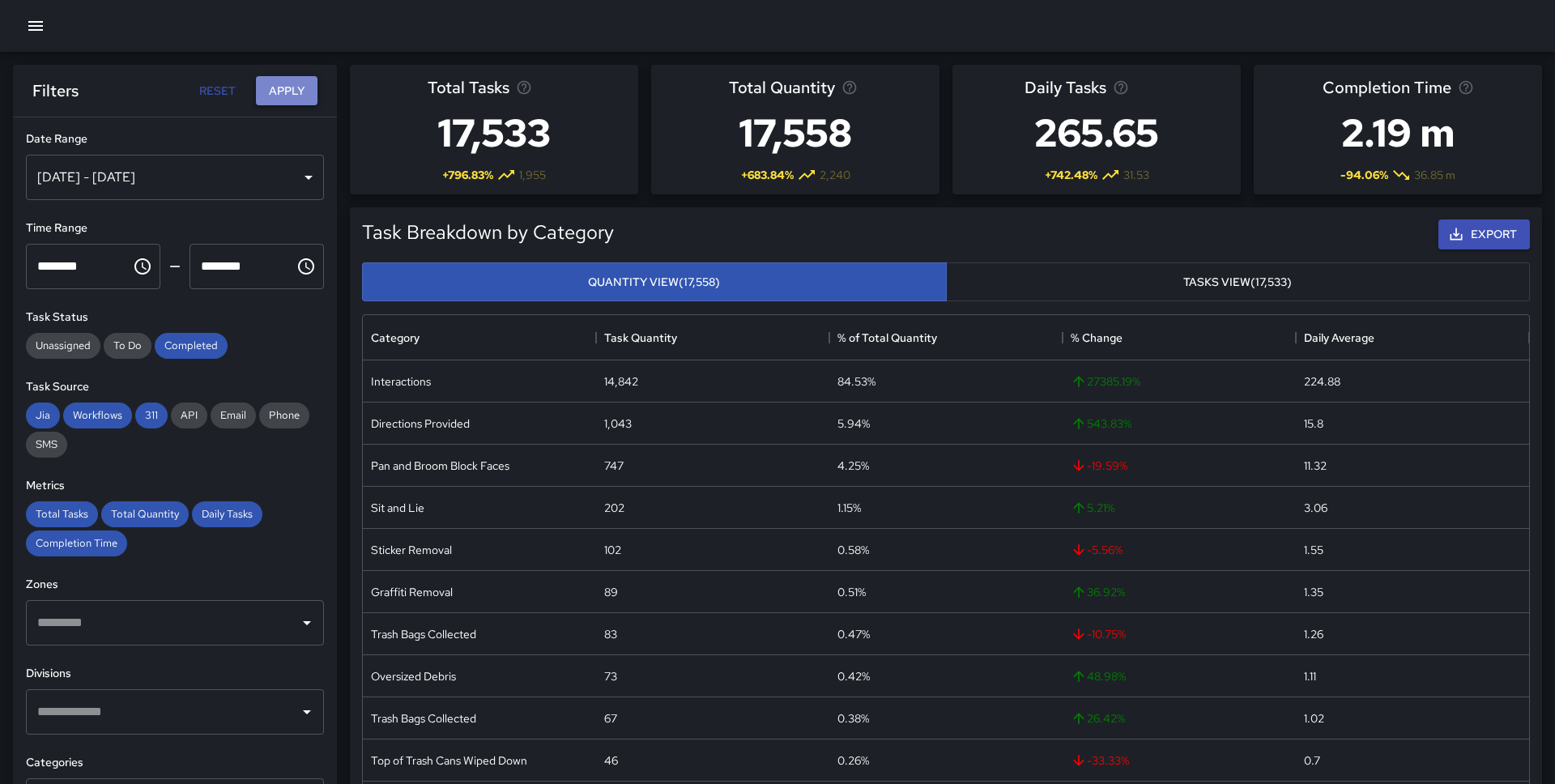
click at [298, 77] on button "Apply" at bounding box center [287, 91] width 62 height 30
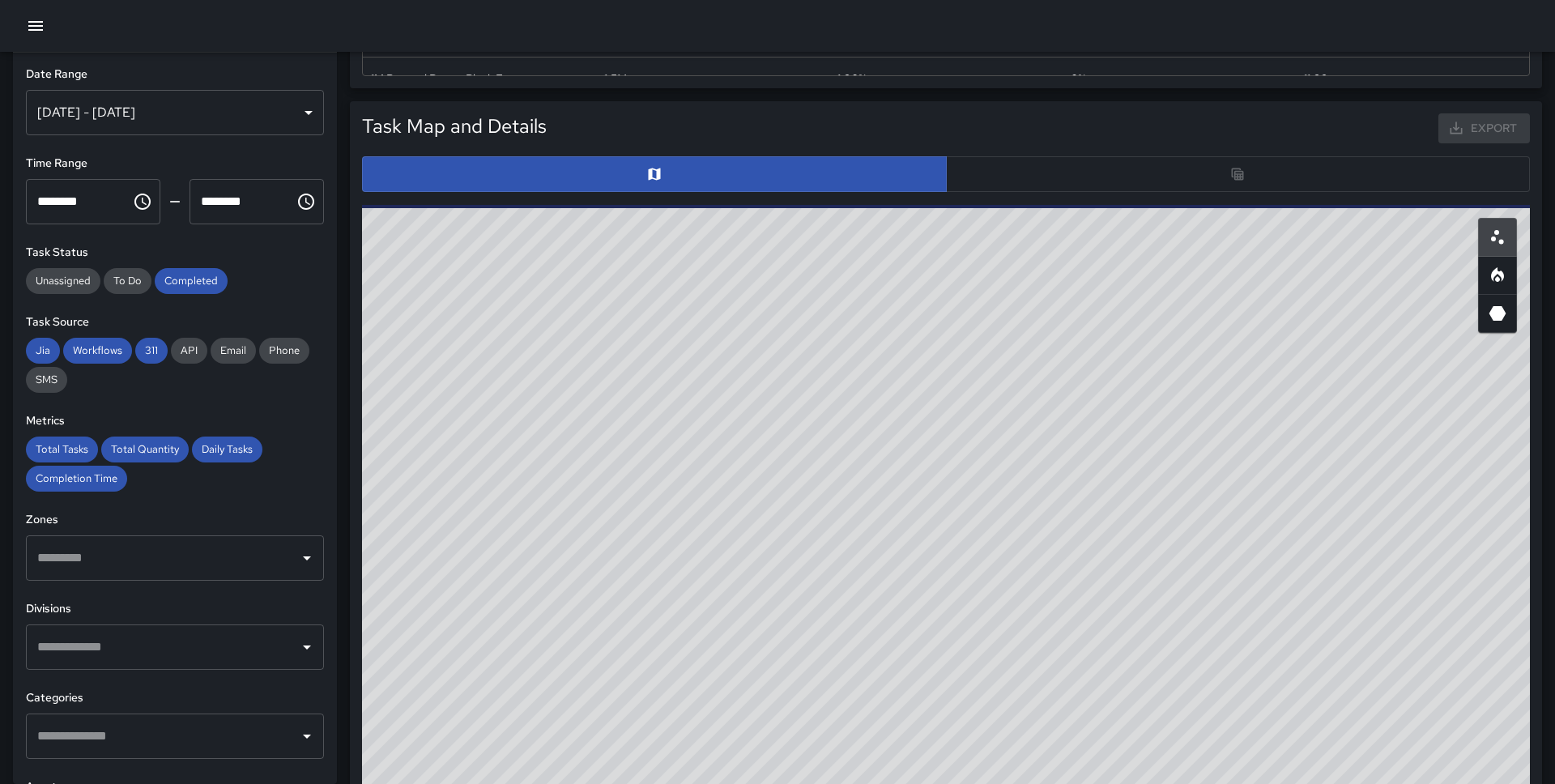
scroll to position [732, 0]
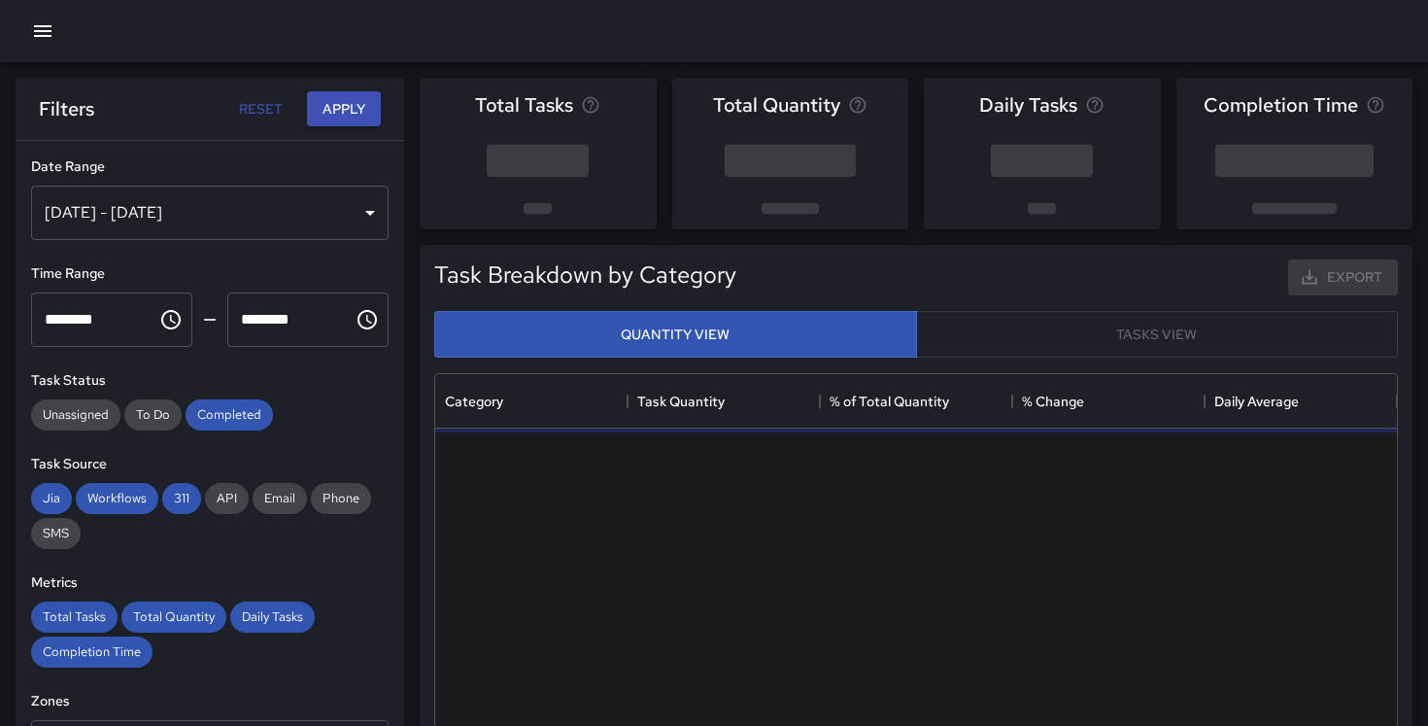
scroll to position [581, 962]
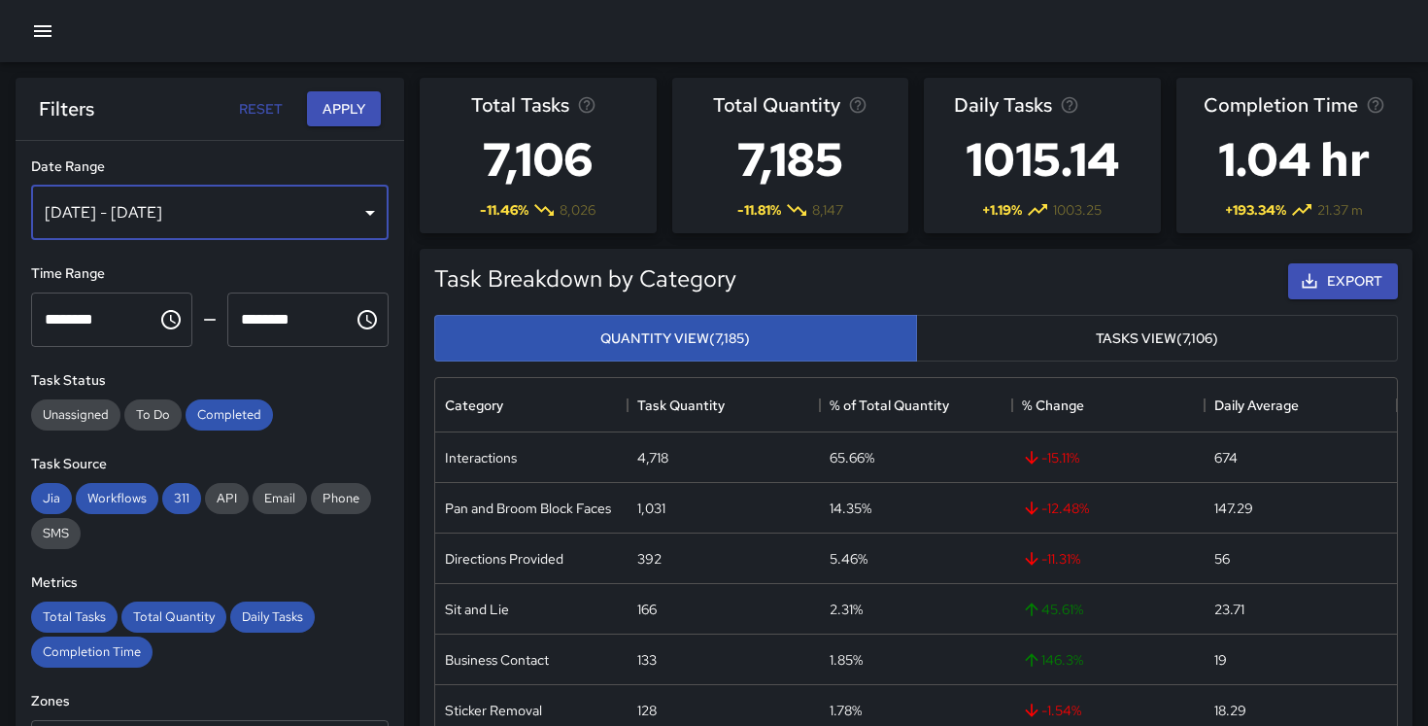
click at [355, 202] on div "[DATE] - [DATE]" at bounding box center [210, 213] width 358 height 54
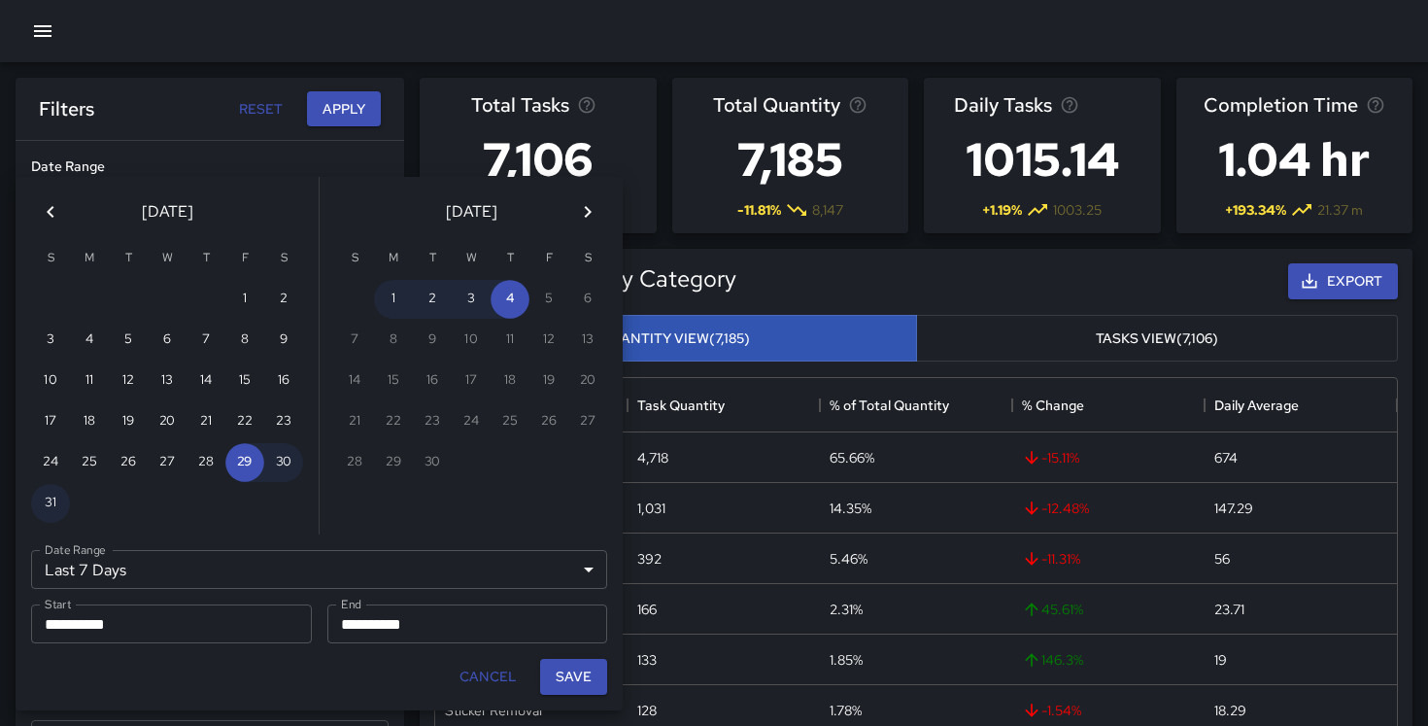
click at [58, 205] on icon "Previous month" at bounding box center [50, 211] width 23 height 23
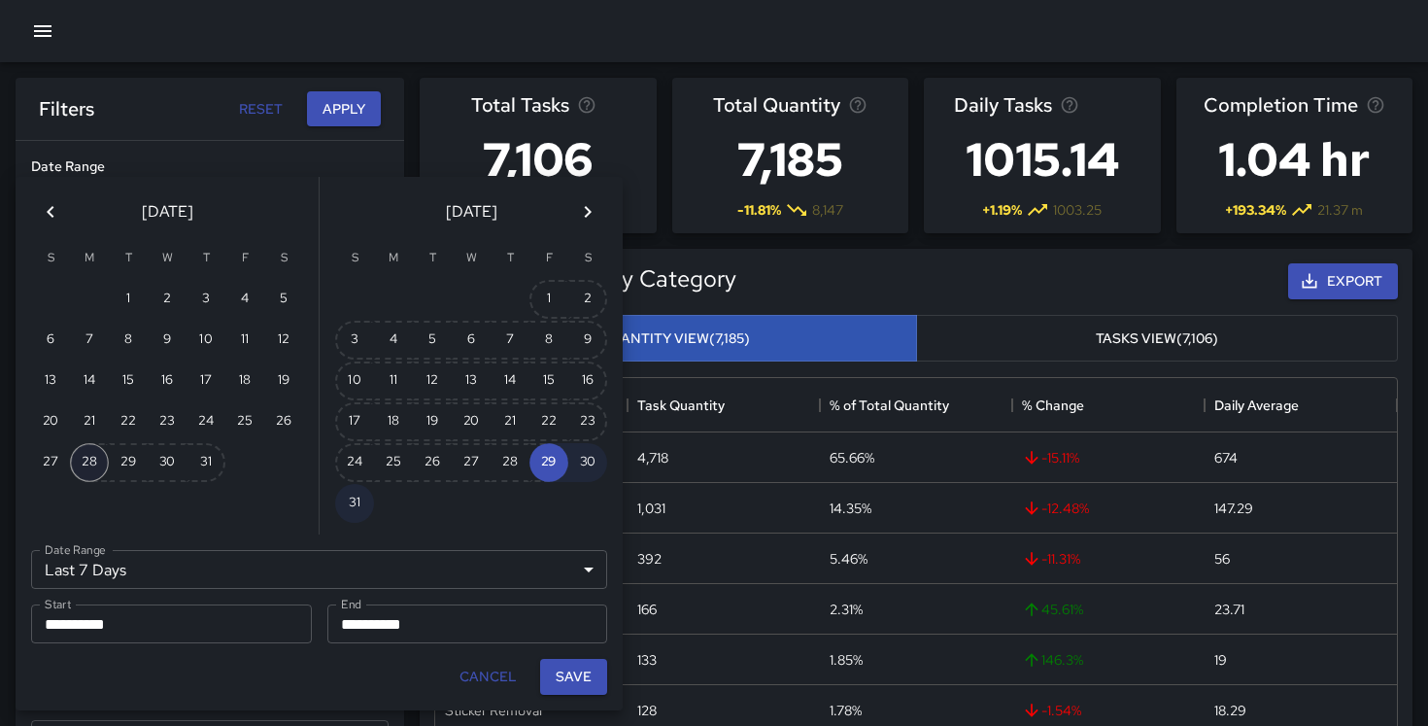
click at [91, 455] on button "28" at bounding box center [89, 462] width 39 height 39
type input "******"
type input "**********"
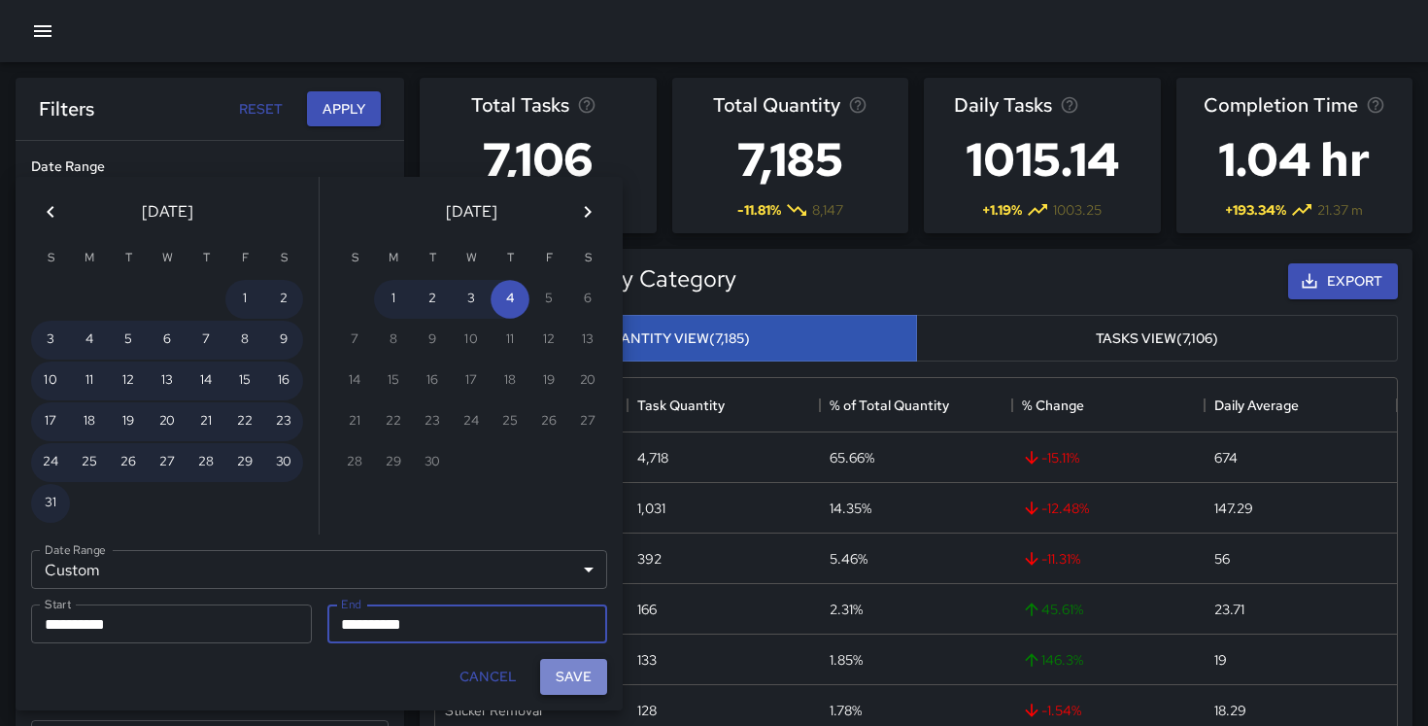
click at [567, 668] on button "Save" at bounding box center [573, 677] width 67 height 36
type input "**********"
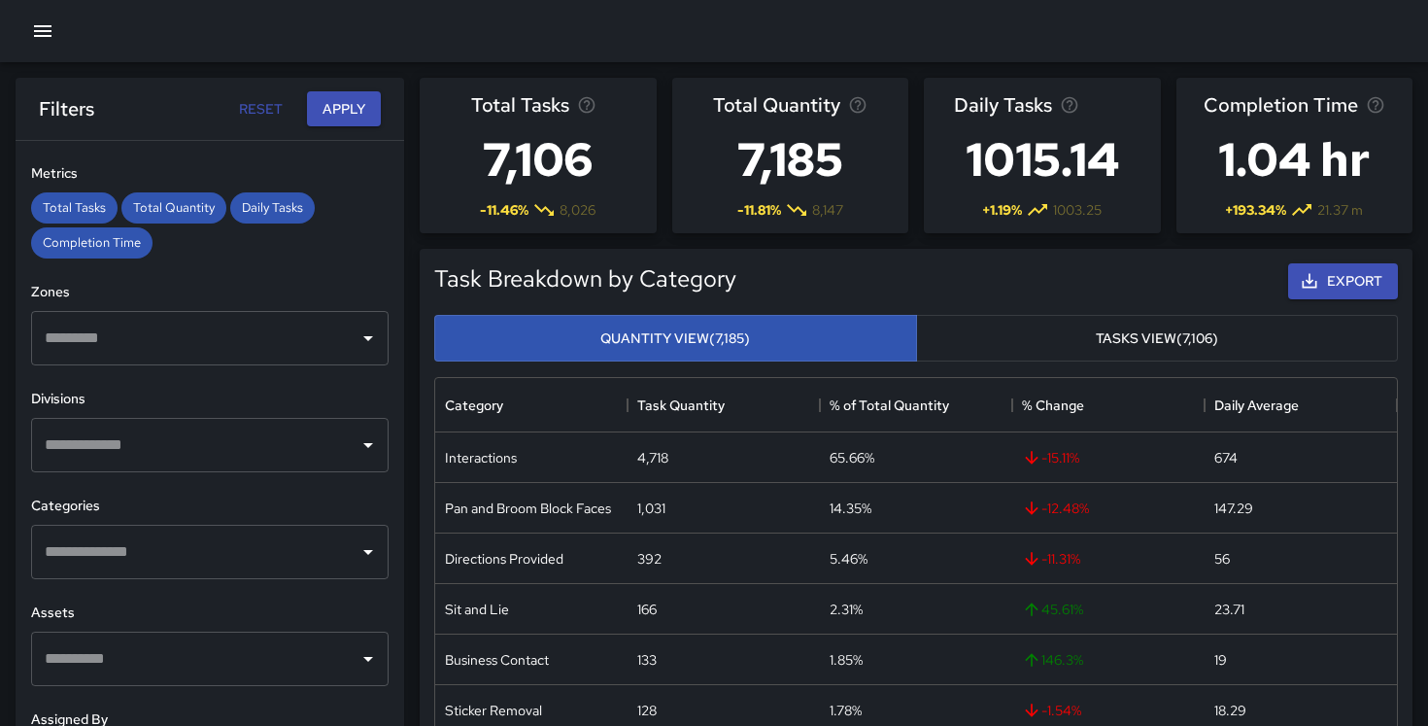
scroll to position [455, 0]
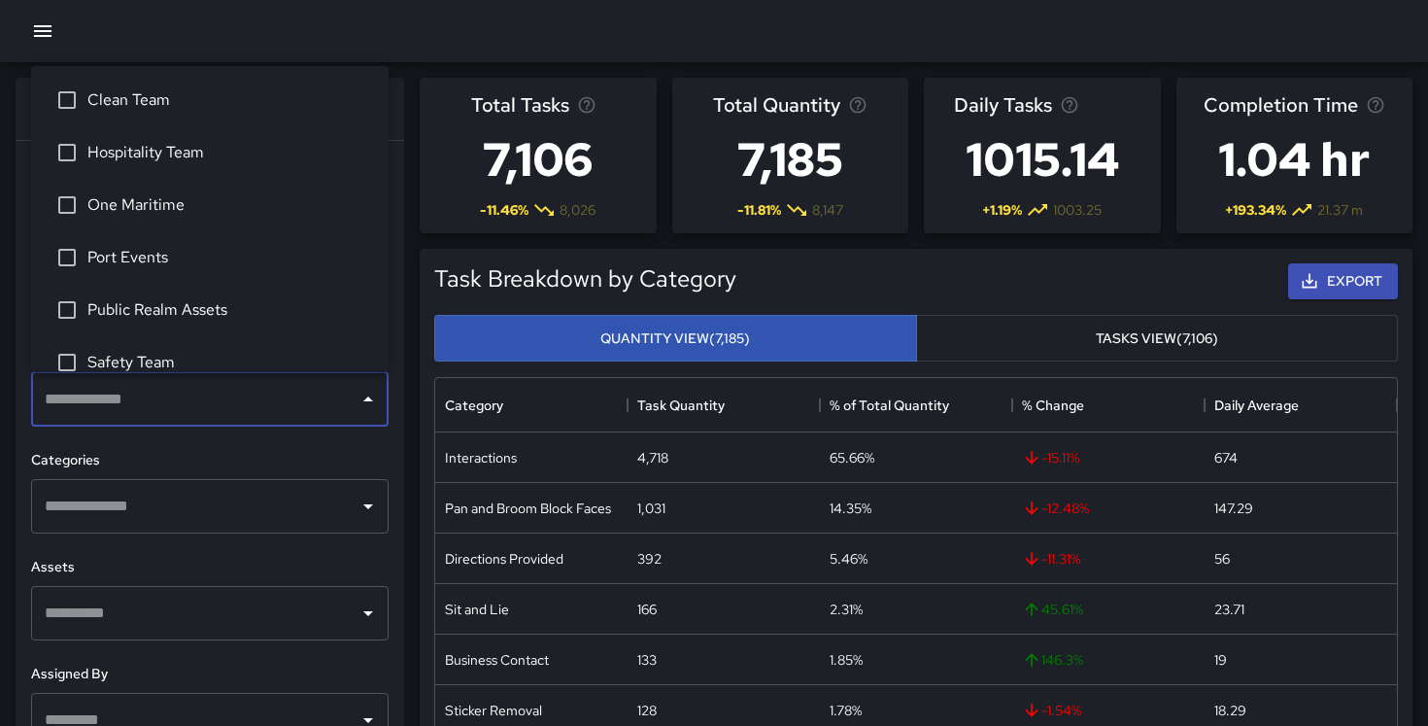
click at [299, 402] on input "text" at bounding box center [195, 399] width 311 height 37
click at [212, 360] on span "Safety Team" at bounding box center [230, 362] width 286 height 23
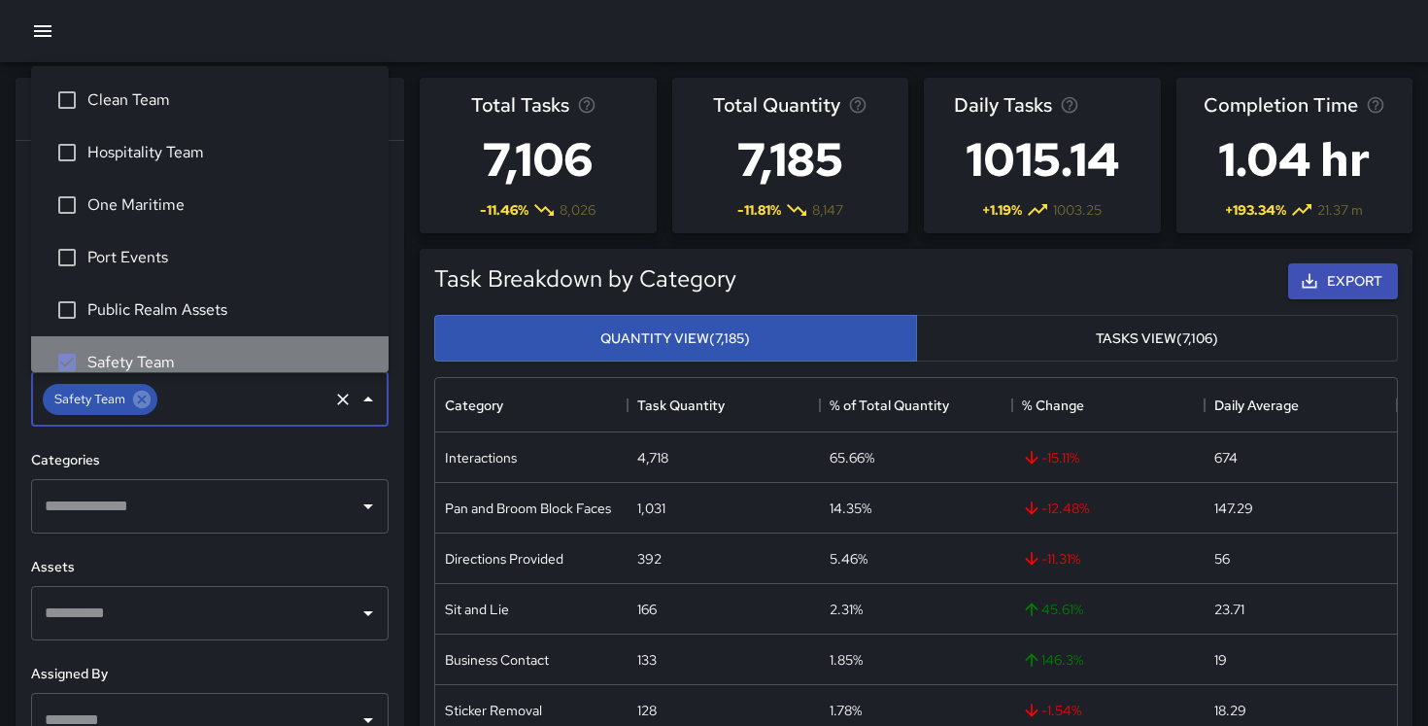
click at [254, 359] on span "Safety Team" at bounding box center [230, 362] width 286 height 23
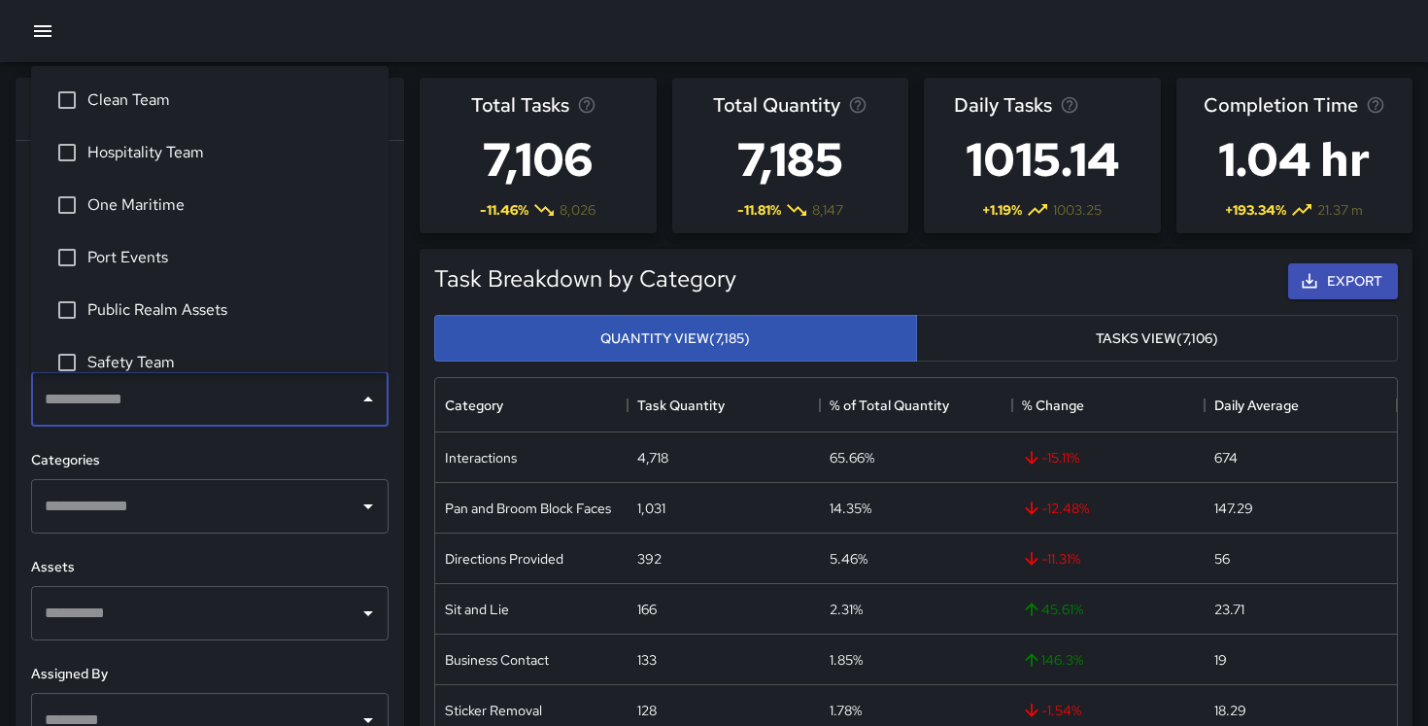
click at [226, 462] on h6 "Categories" at bounding box center [210, 460] width 358 height 21
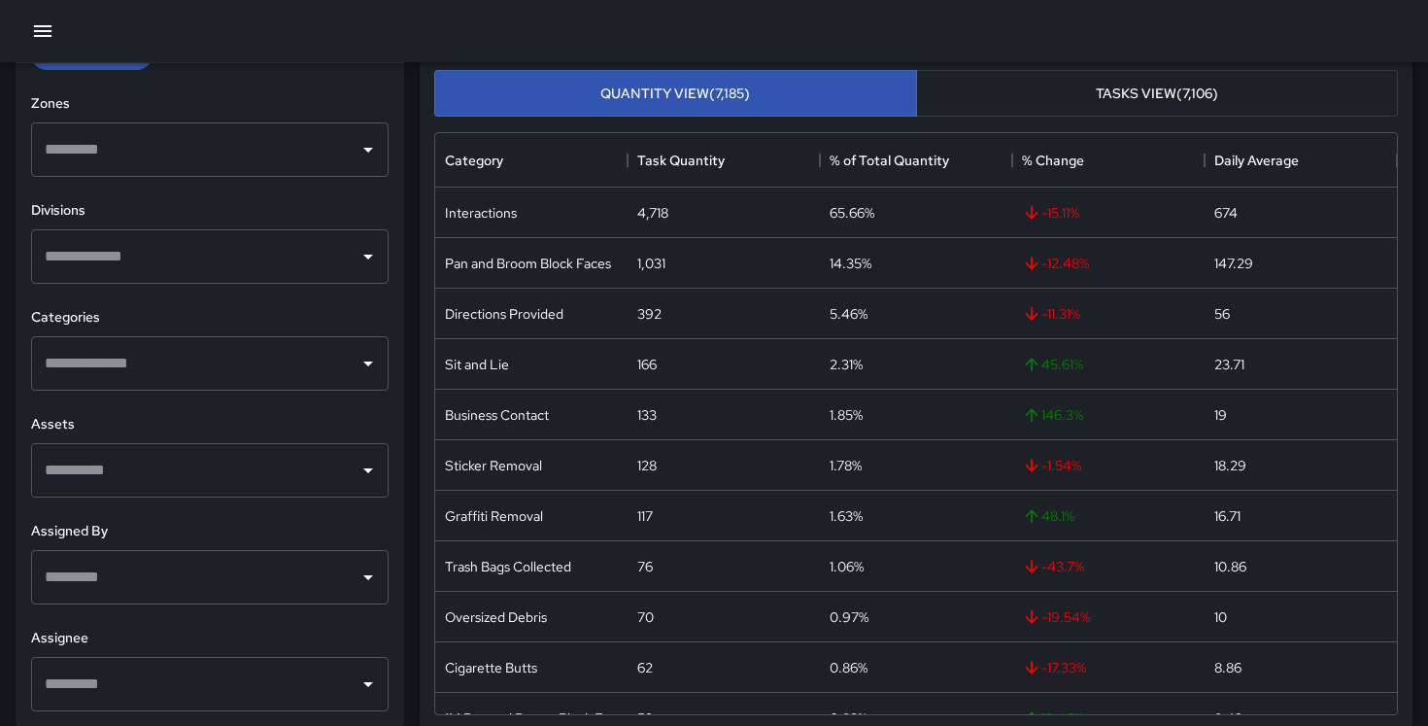
scroll to position [246, 0]
click at [148, 589] on input "text" at bounding box center [195, 577] width 311 height 37
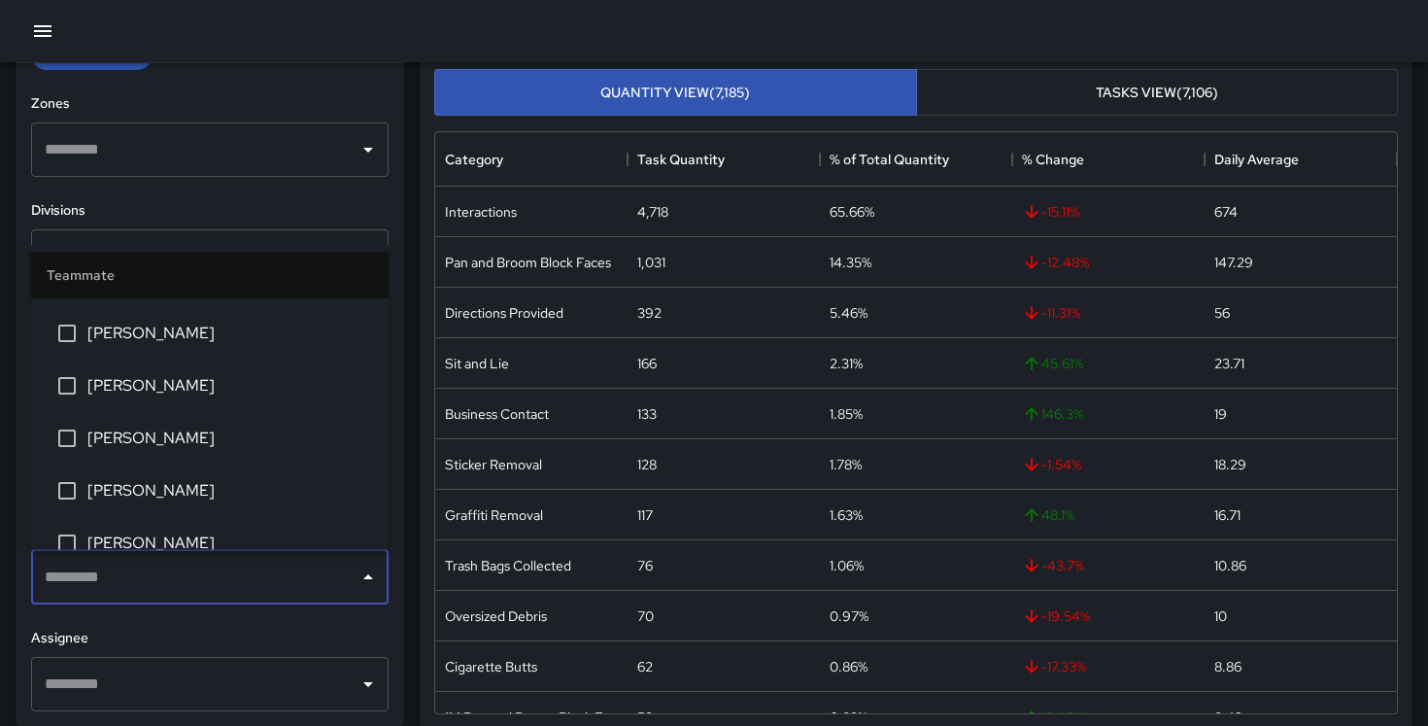
scroll to position [1073, 0]
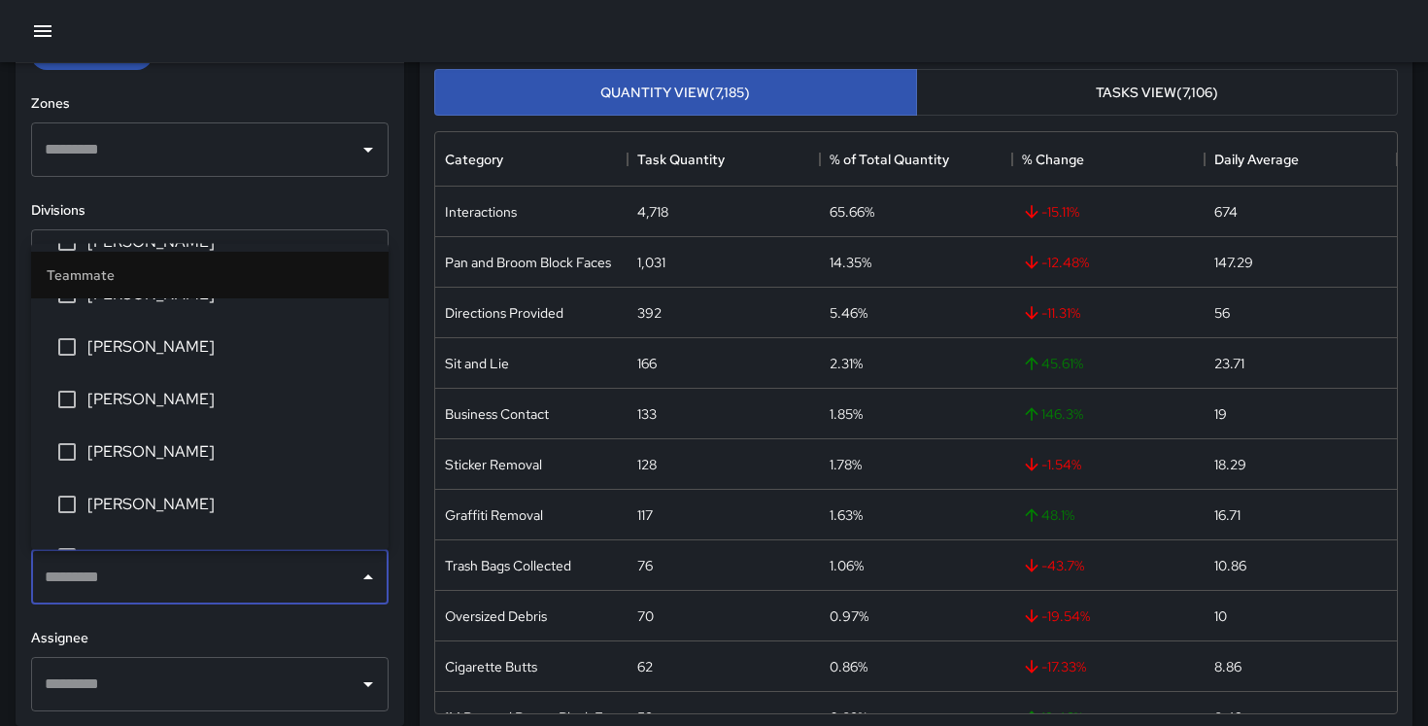
click at [197, 441] on span "[PERSON_NAME]" at bounding box center [230, 452] width 286 height 23
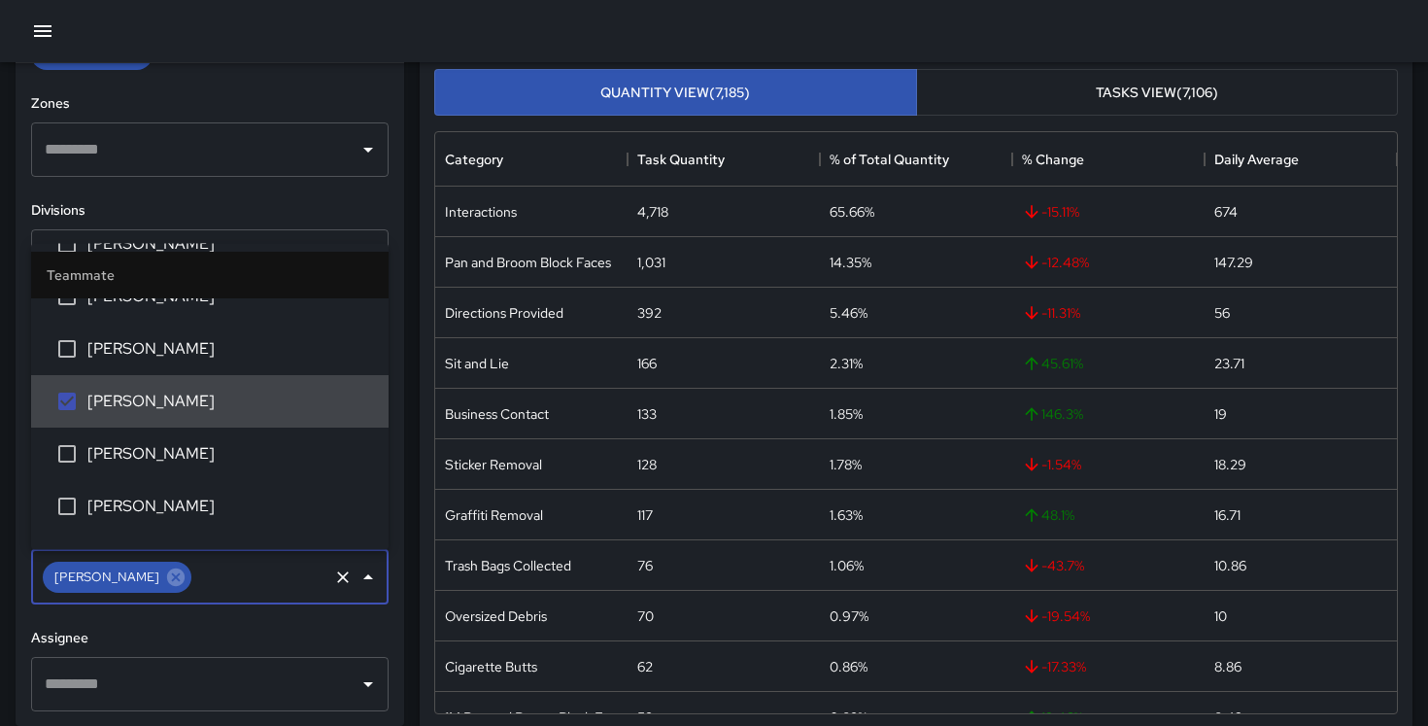
click at [197, 441] on li "[PERSON_NAME]" at bounding box center [210, 455] width 358 height 52
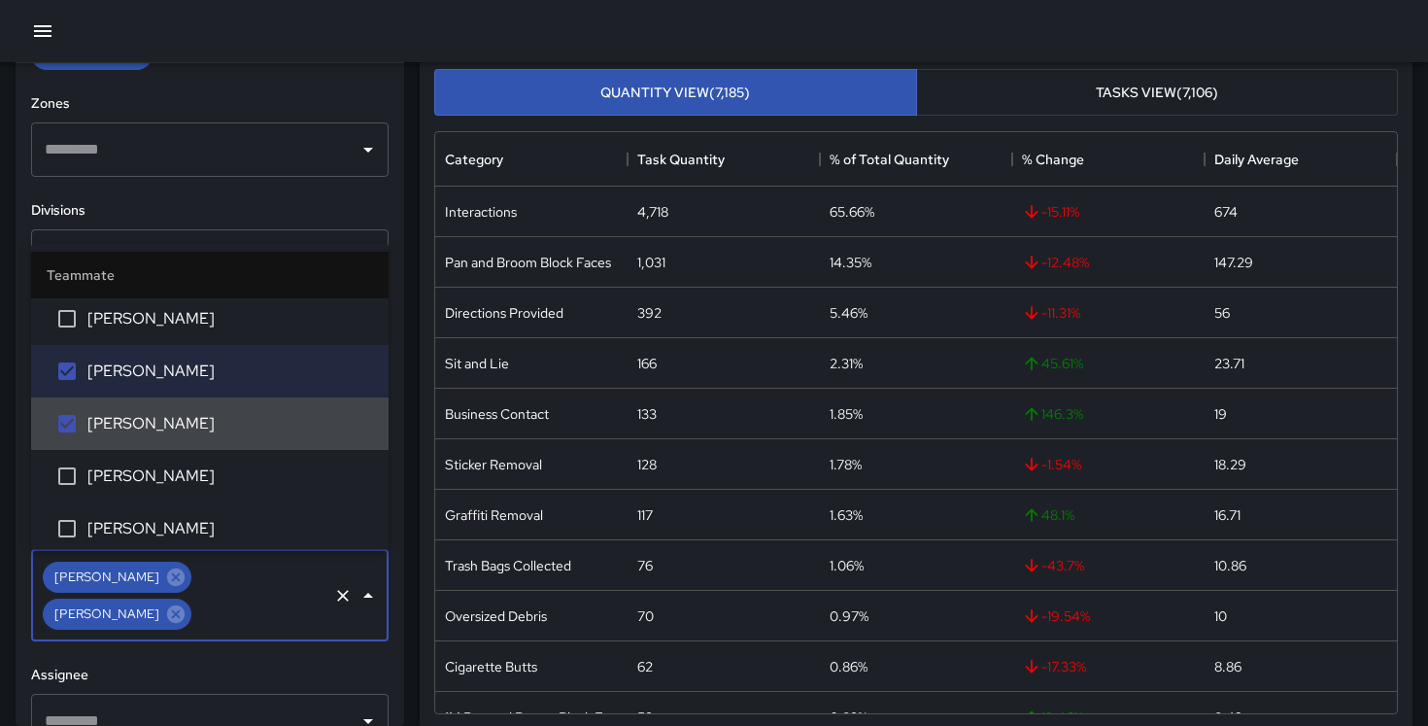
scroll to position [1183, 0]
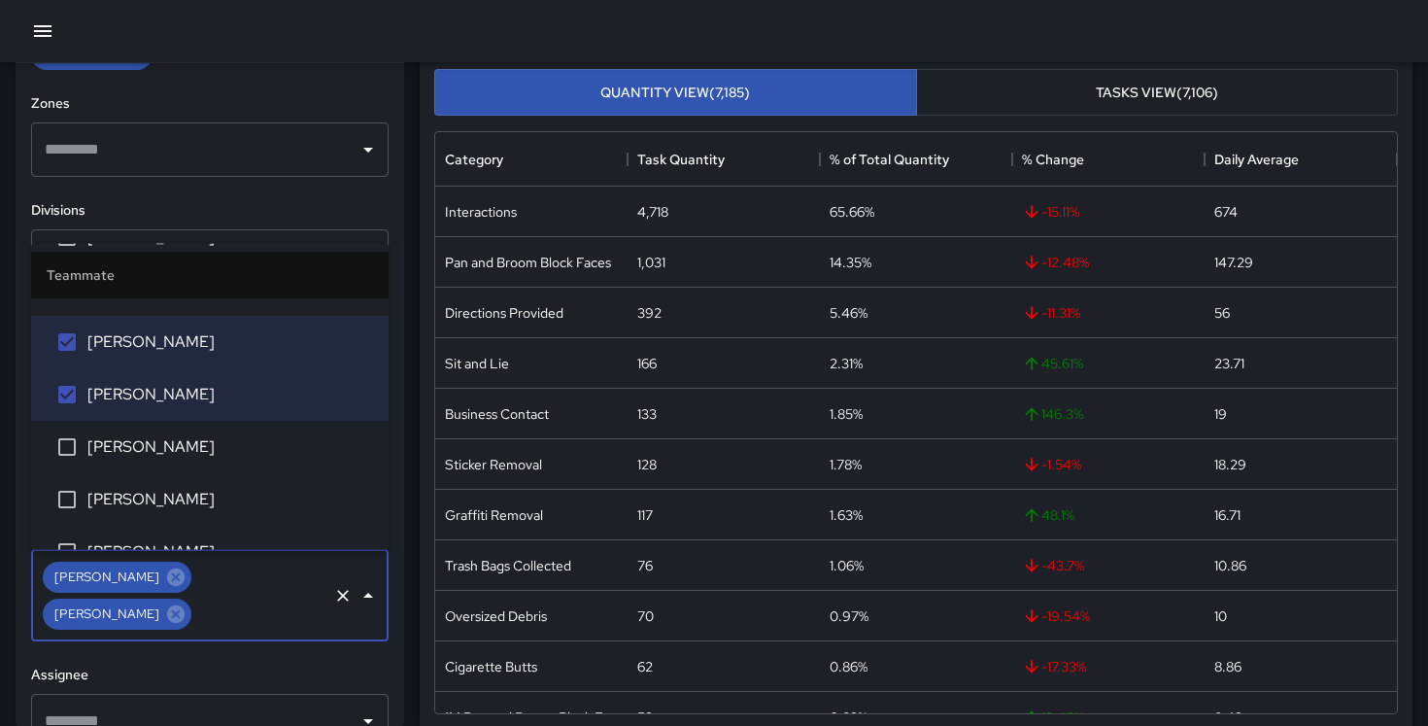
click at [197, 436] on span "[PERSON_NAME]" at bounding box center [230, 447] width 286 height 23
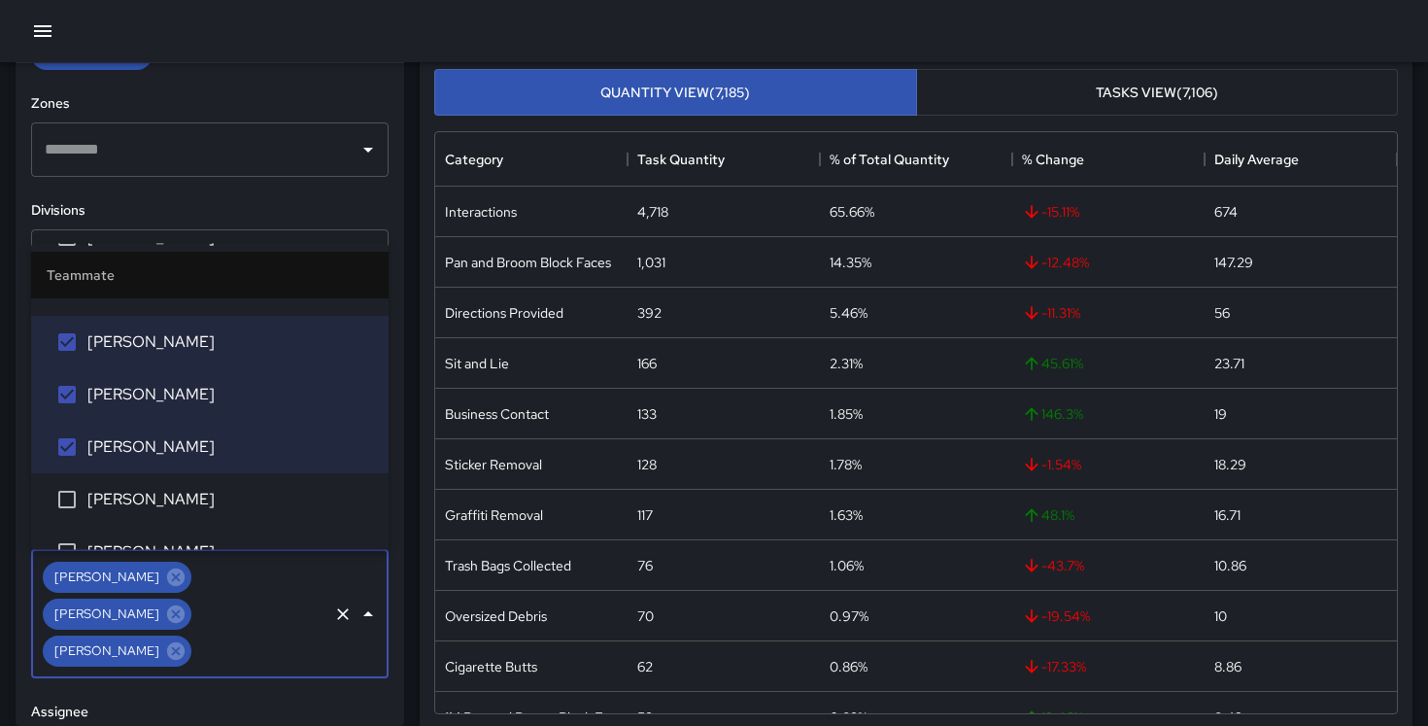
click at [190, 479] on li "[PERSON_NAME]" at bounding box center [210, 500] width 358 height 52
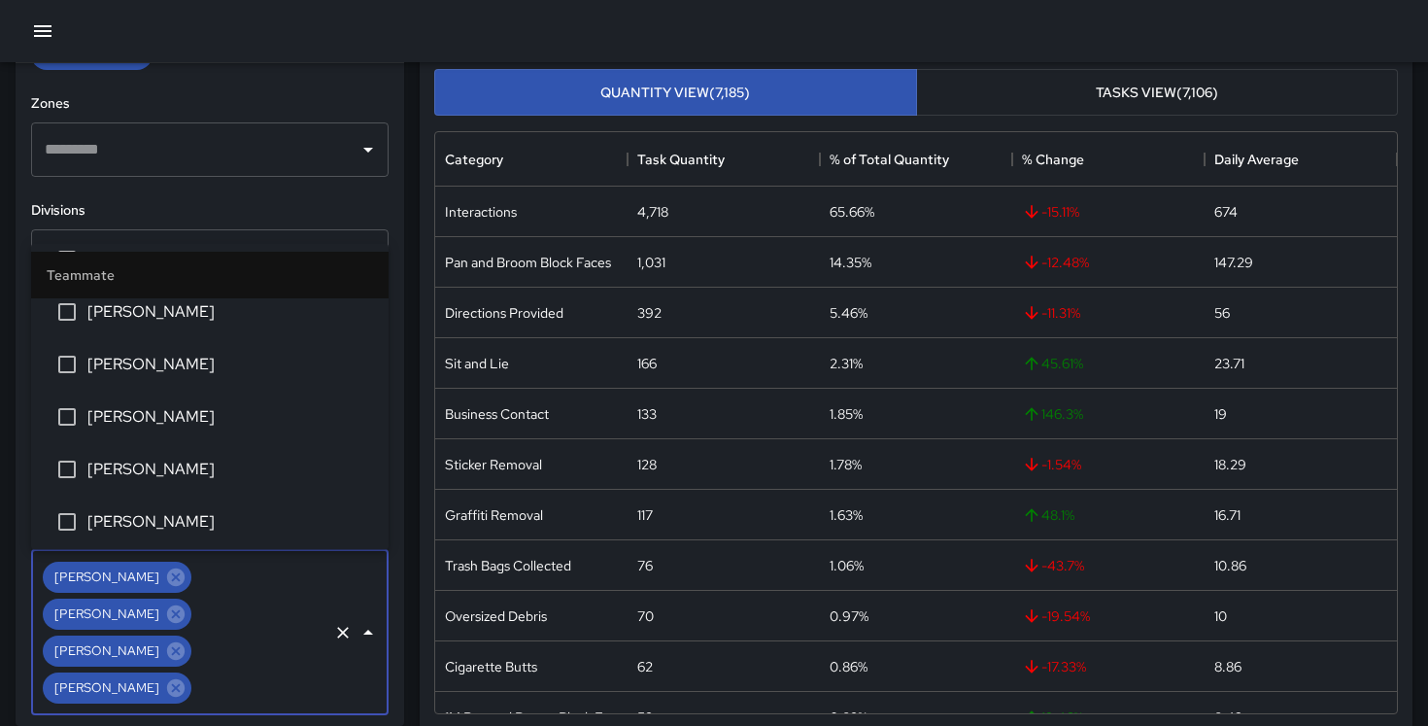
scroll to position [1488, 0]
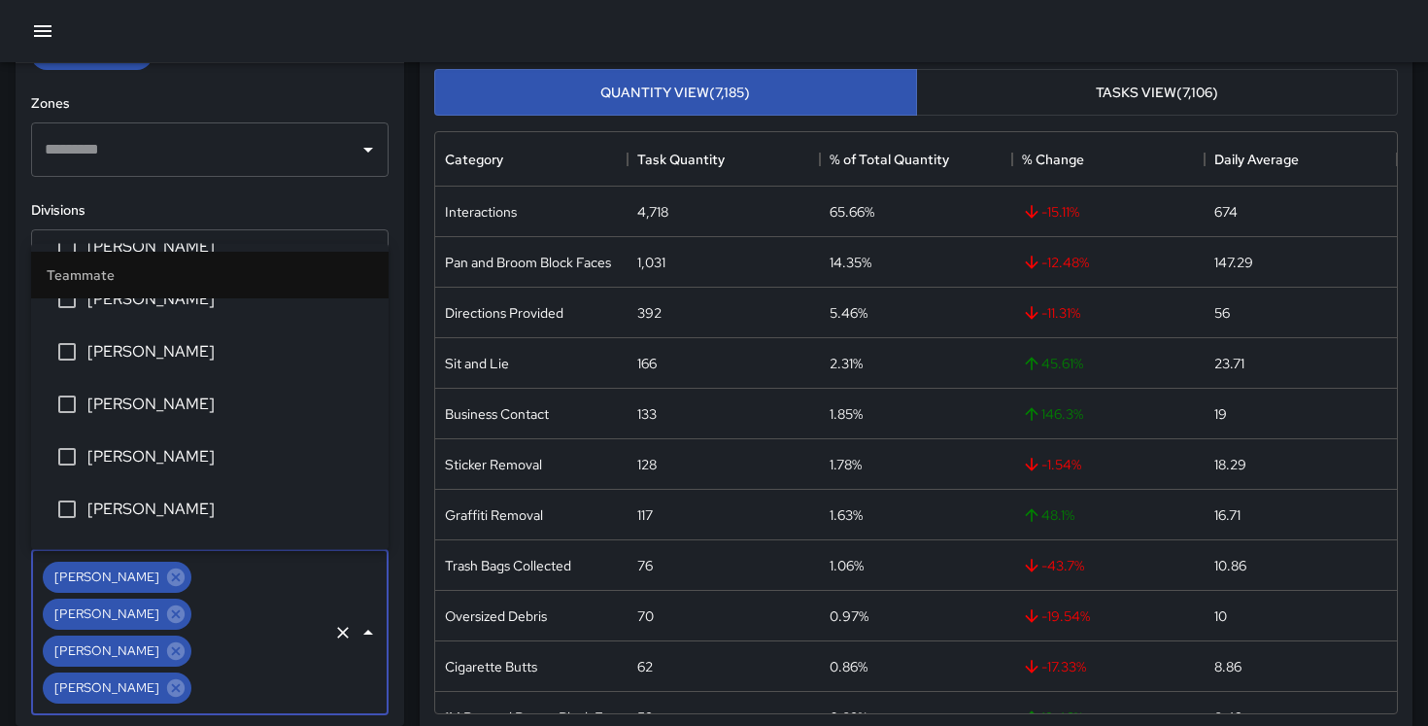
click at [189, 435] on li "[PERSON_NAME]" at bounding box center [210, 457] width 358 height 52
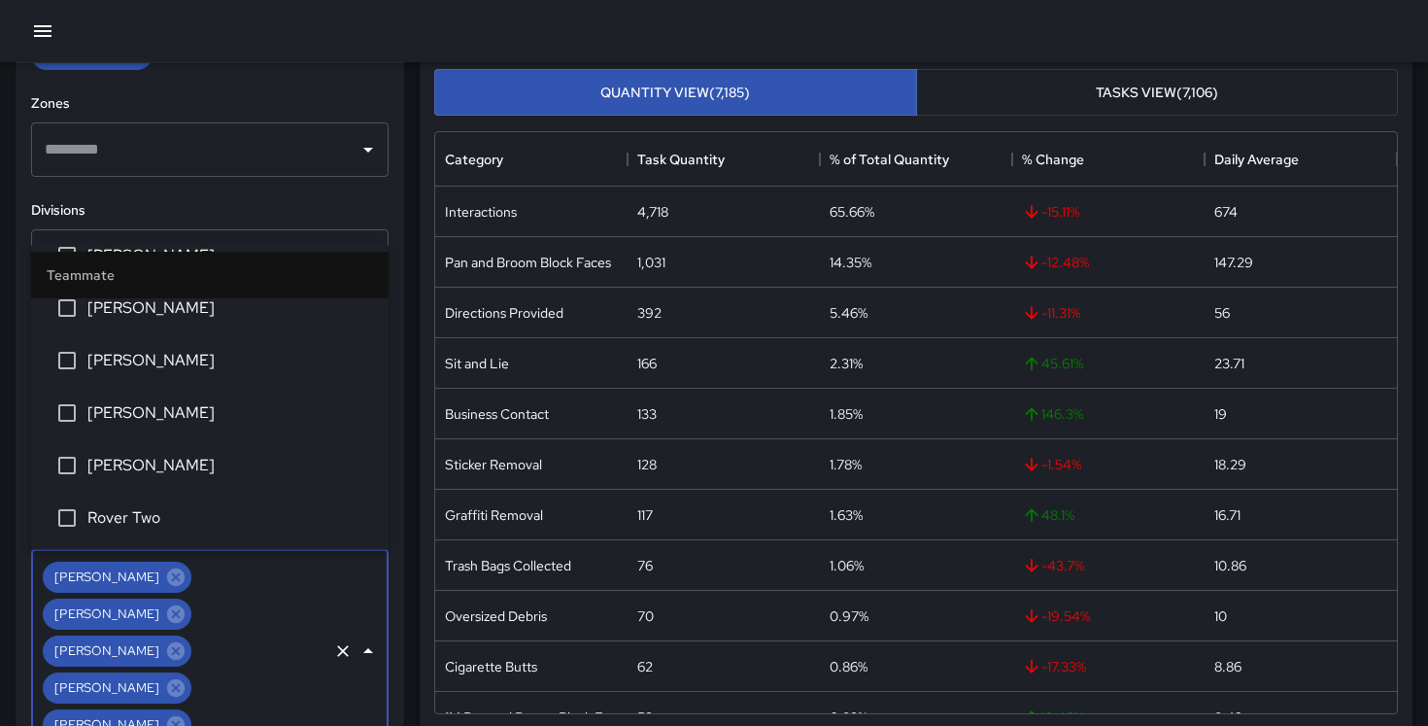
scroll to position [2317, 0]
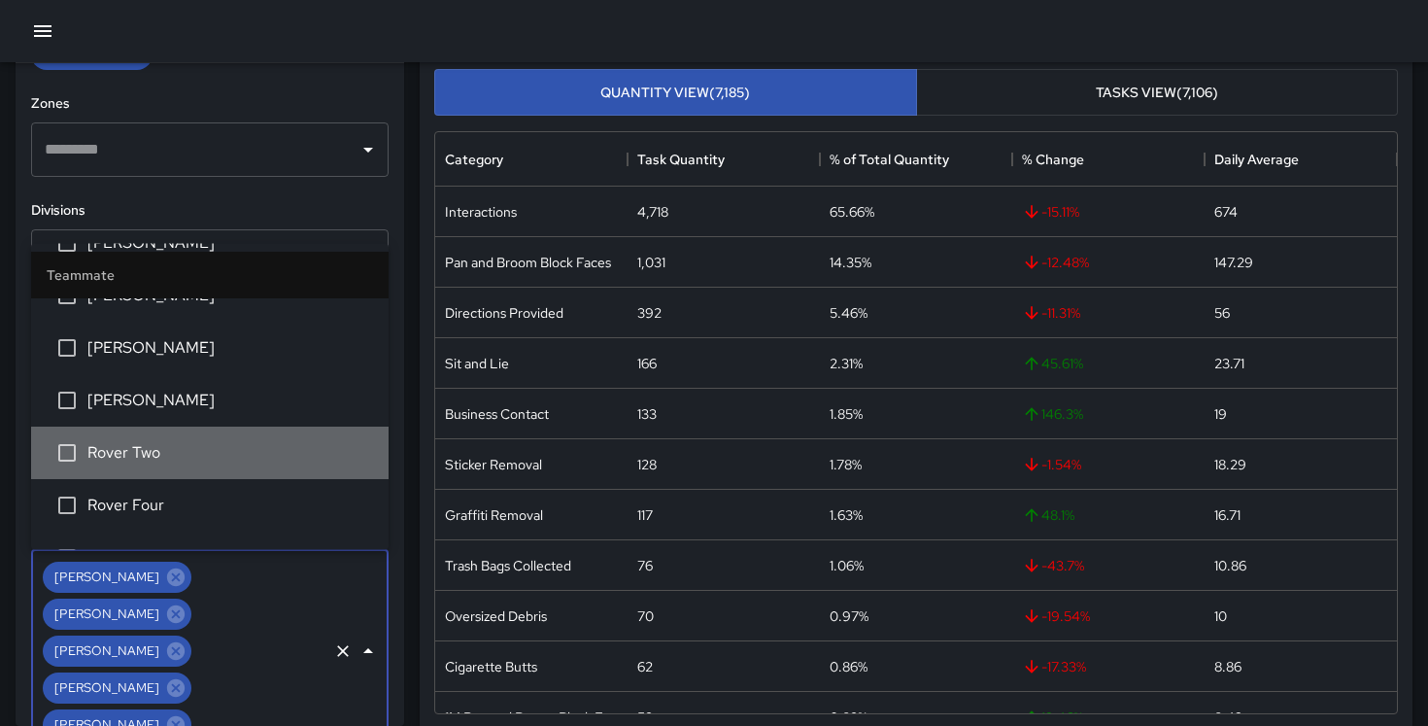
click at [185, 457] on span "Rover Two" at bounding box center [230, 453] width 286 height 23
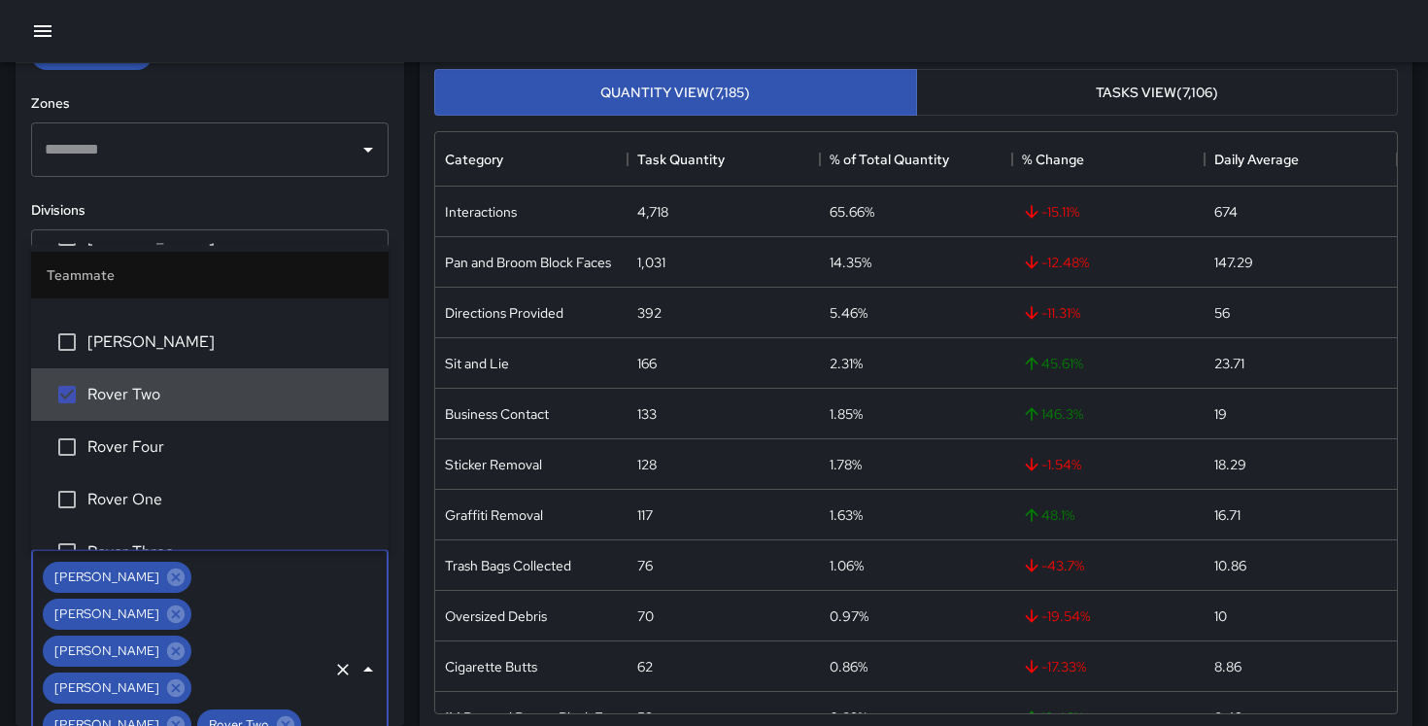
scroll to position [2444, 0]
click at [185, 457] on span "Rover Four" at bounding box center [230, 445] width 286 height 23
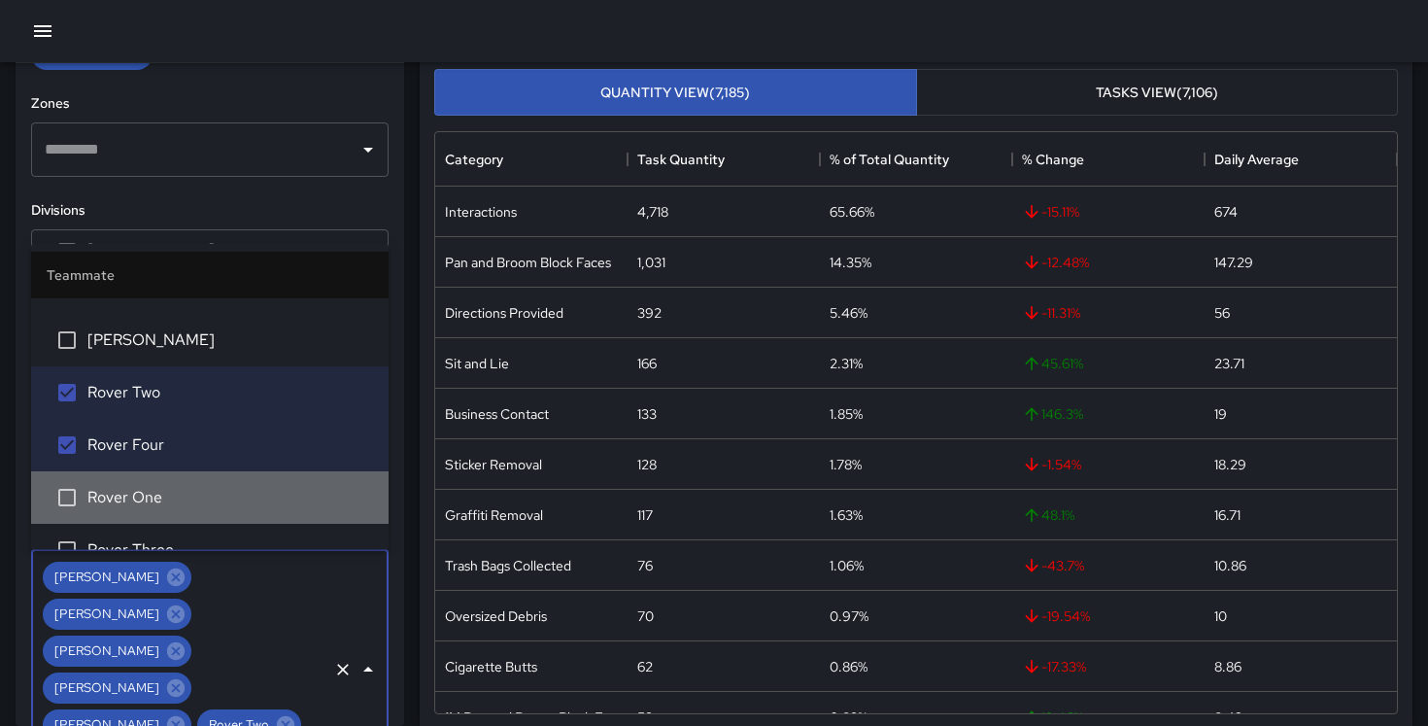
click at [184, 488] on span "Rover One" at bounding box center [230, 498] width 286 height 23
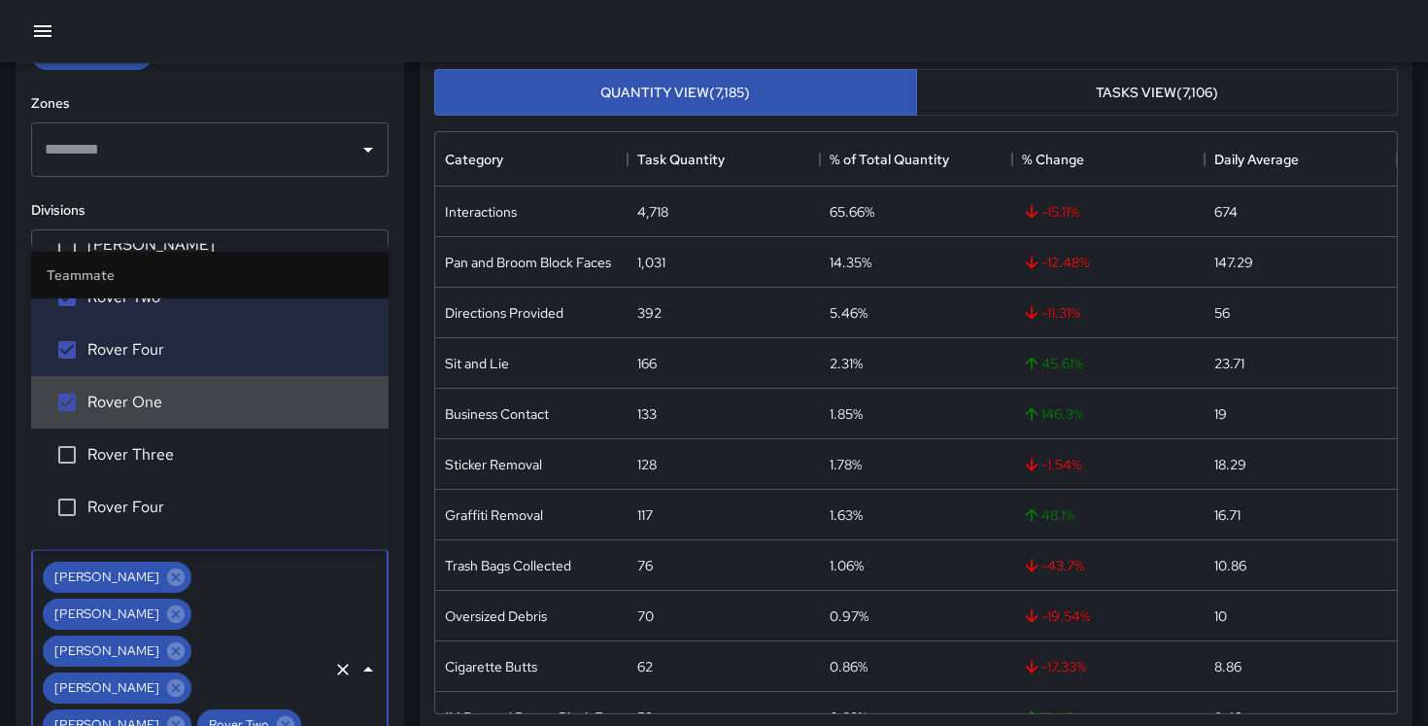
scroll to position [2540, 0]
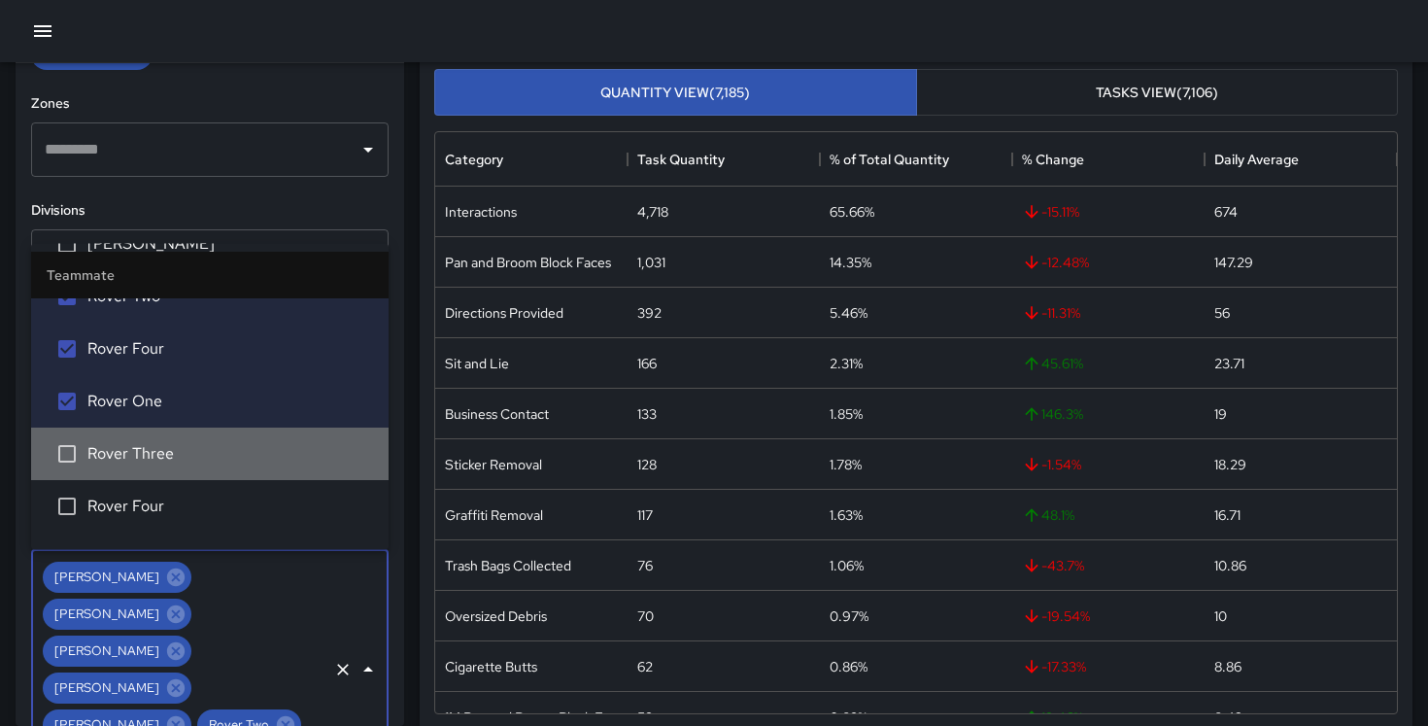
click at [182, 465] on span "Rover Three" at bounding box center [230, 454] width 286 height 23
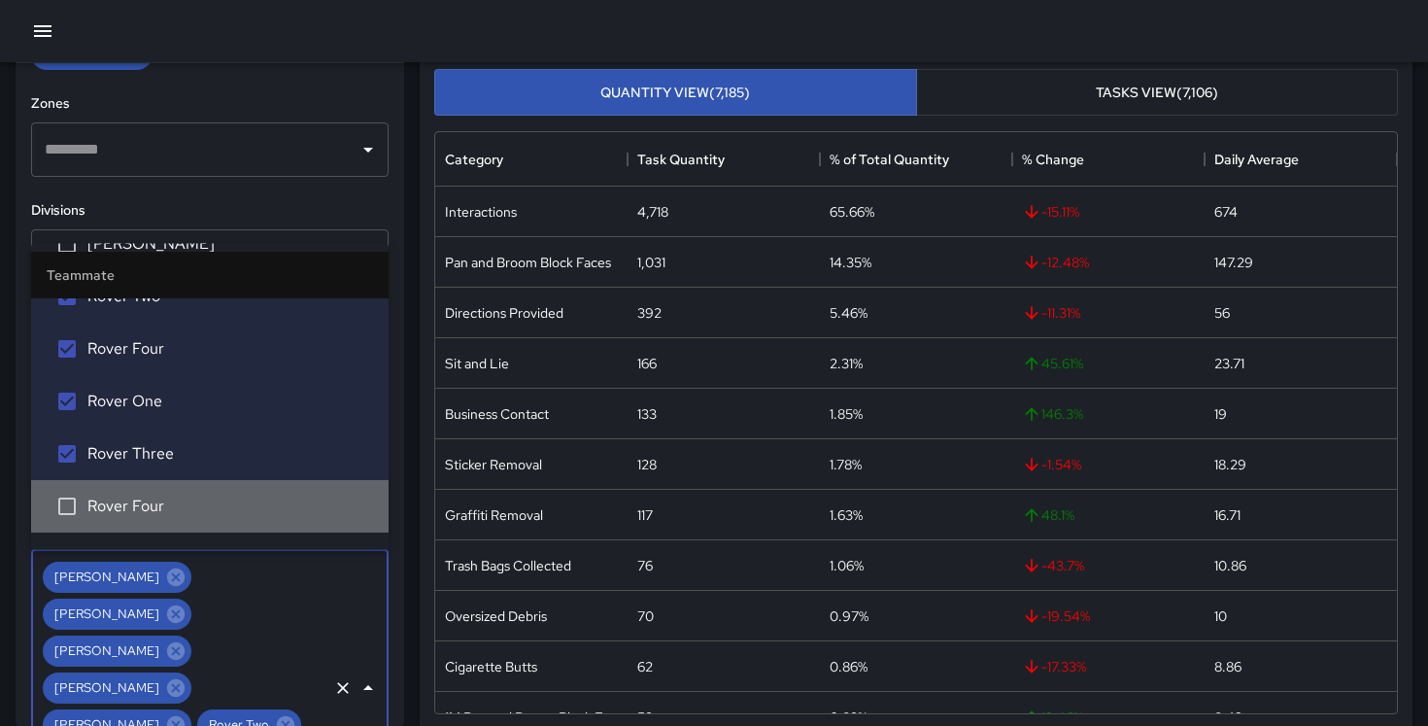
click at [182, 498] on span "Rover Four" at bounding box center [230, 507] width 286 height 23
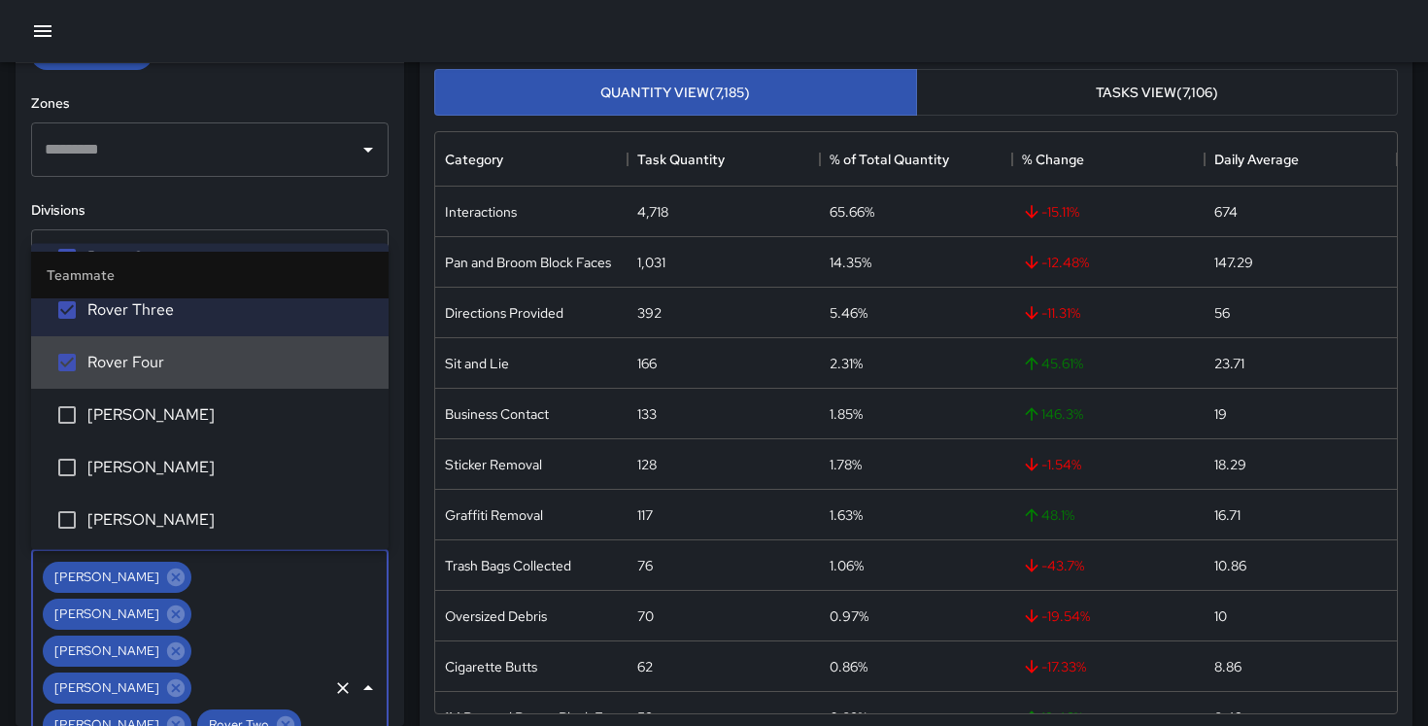
scroll to position [2710, 0]
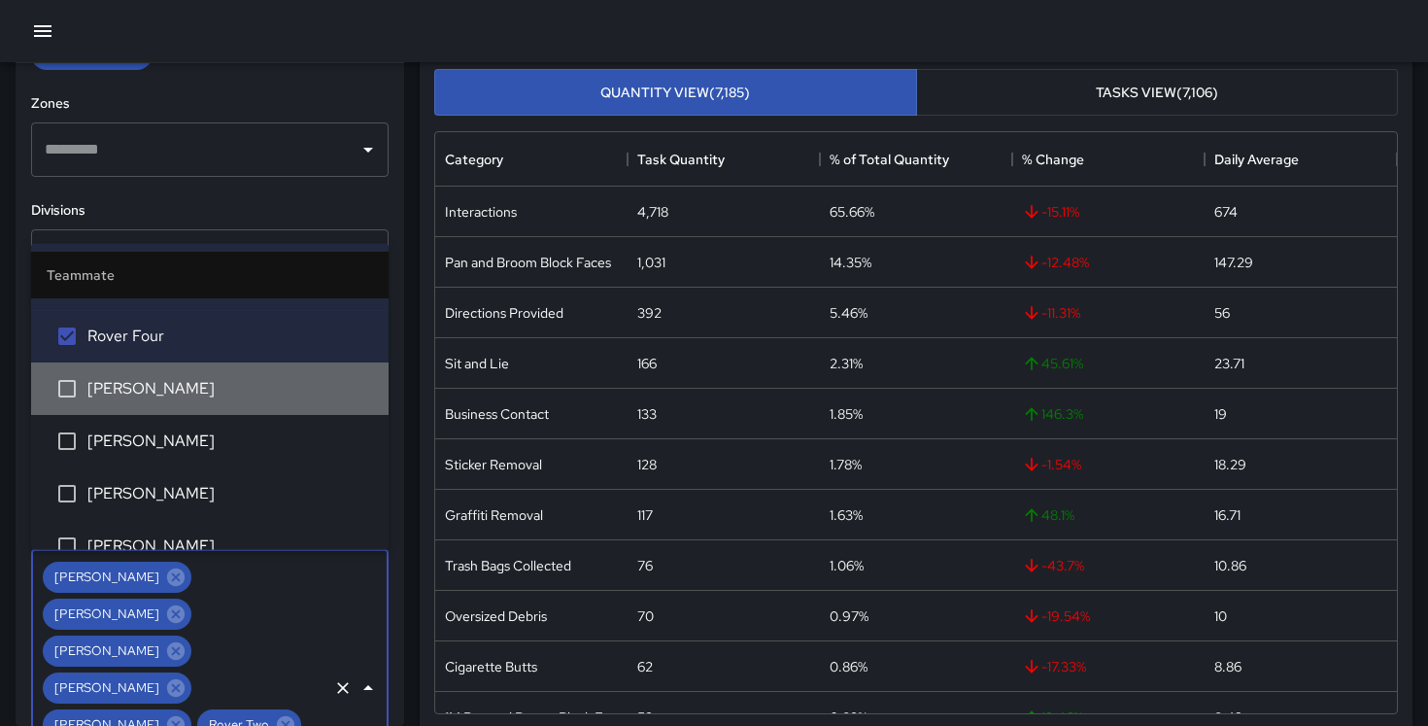
click at [182, 386] on span "[PERSON_NAME]" at bounding box center [230, 389] width 286 height 23
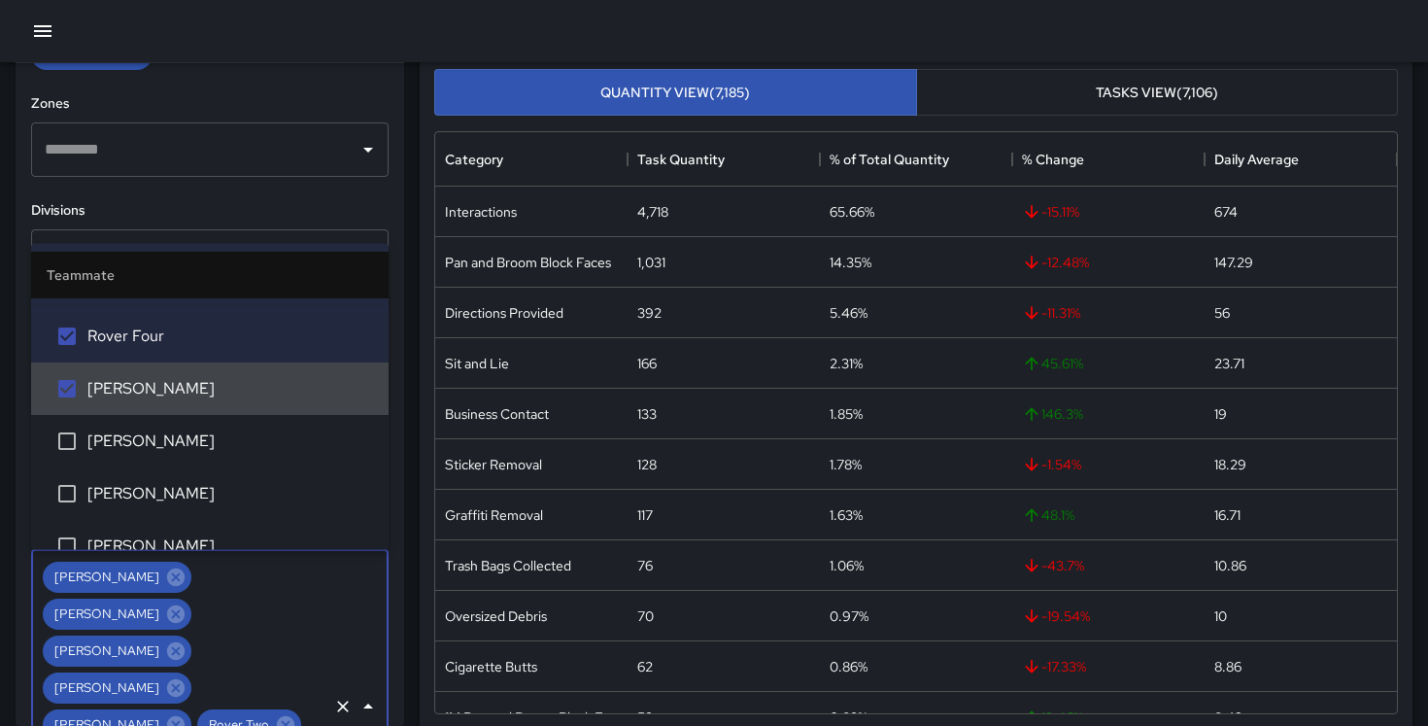
click at [182, 431] on span "[PERSON_NAME]" at bounding box center [230, 441] width 286 height 23
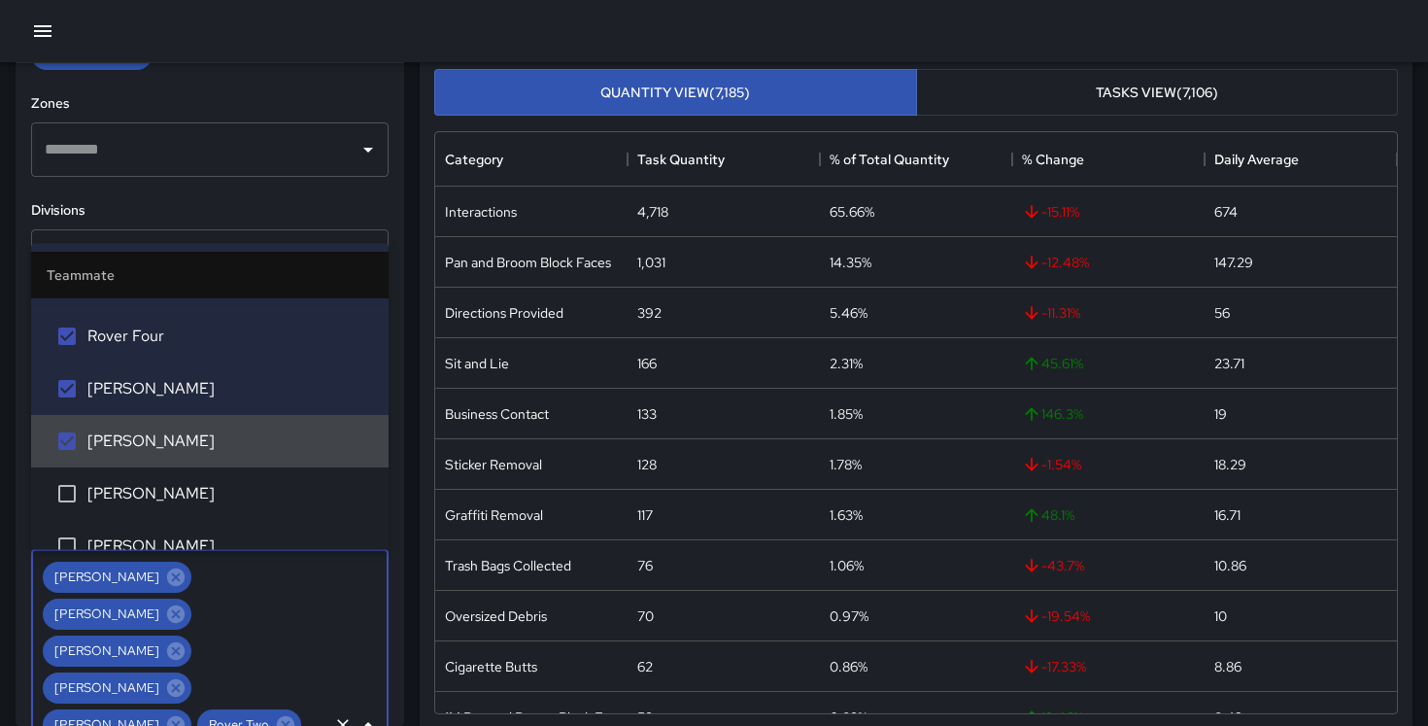
scroll to position [2794, 0]
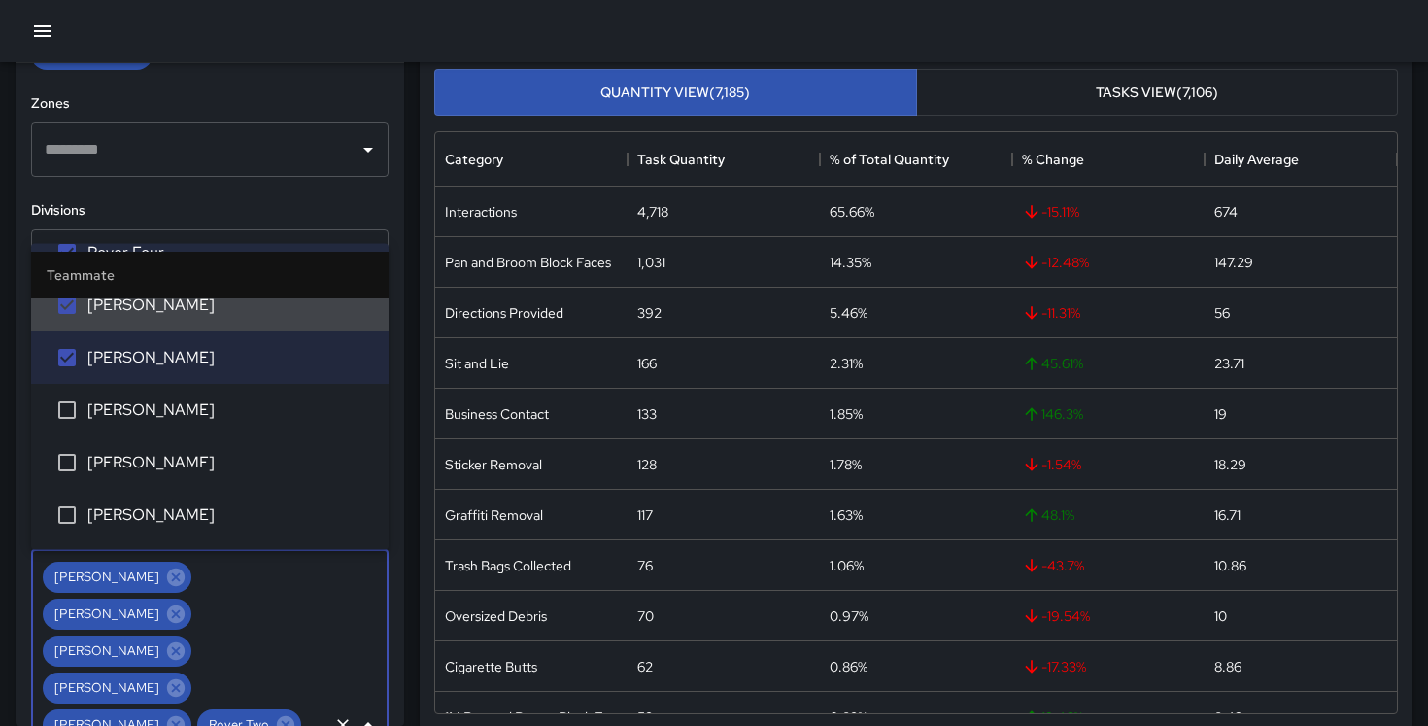
click at [277, 219] on h6 "Divisions" at bounding box center [210, 210] width 358 height 21
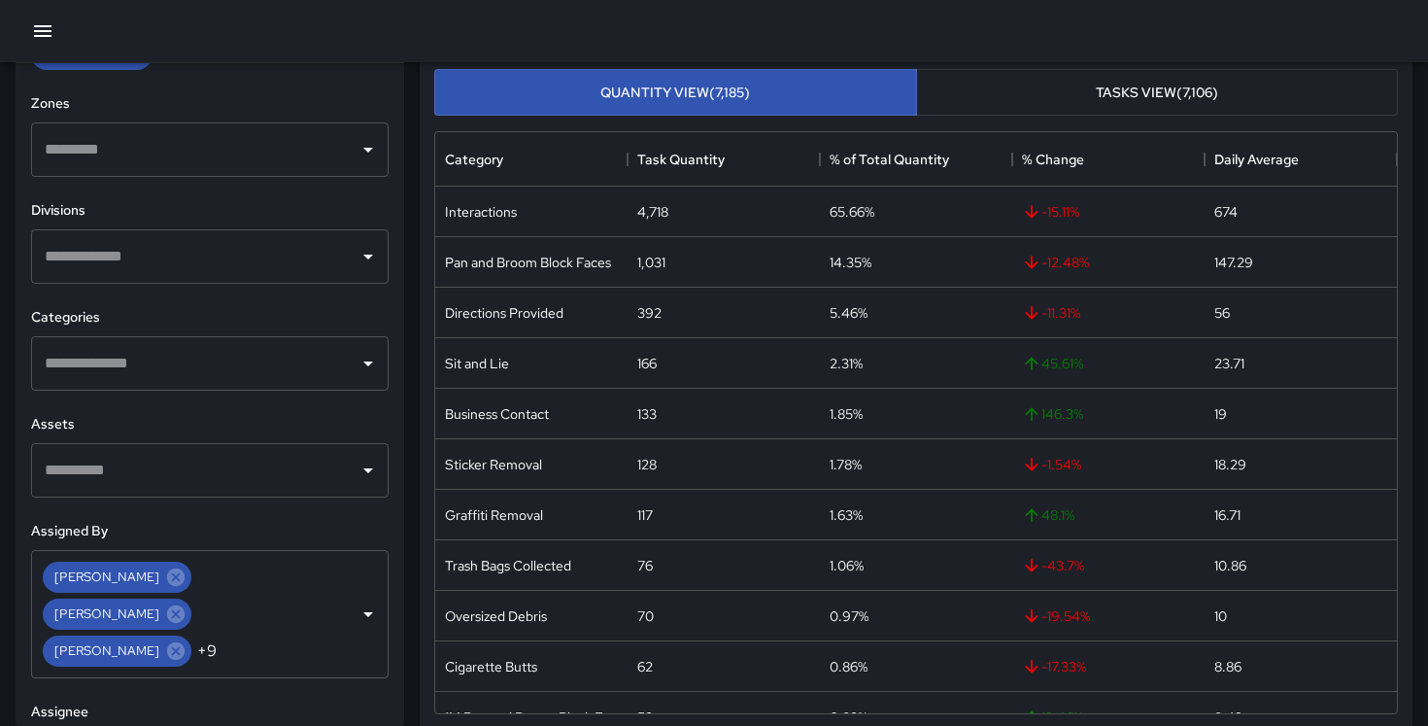
click at [197, 252] on input "text" at bounding box center [195, 256] width 311 height 37
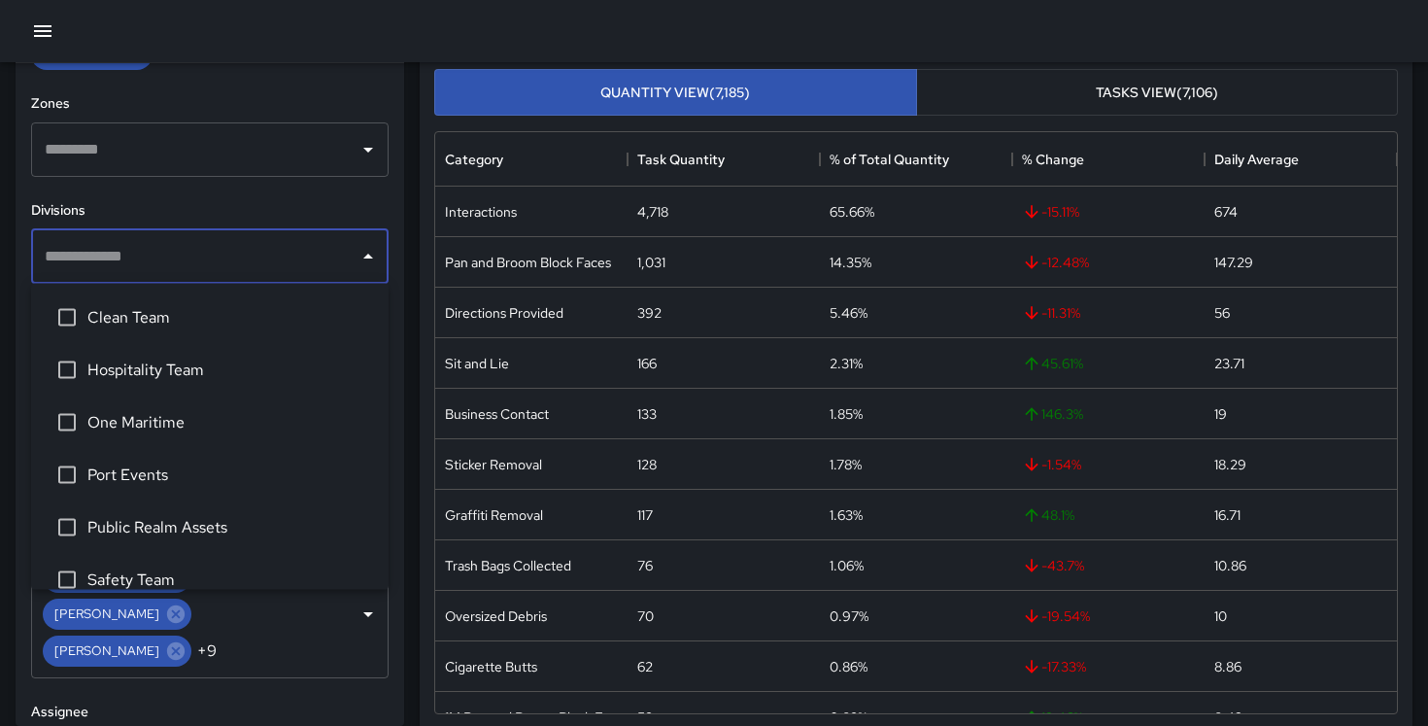
click at [198, 194] on div "**********" at bounding box center [210, 394] width 389 height 663
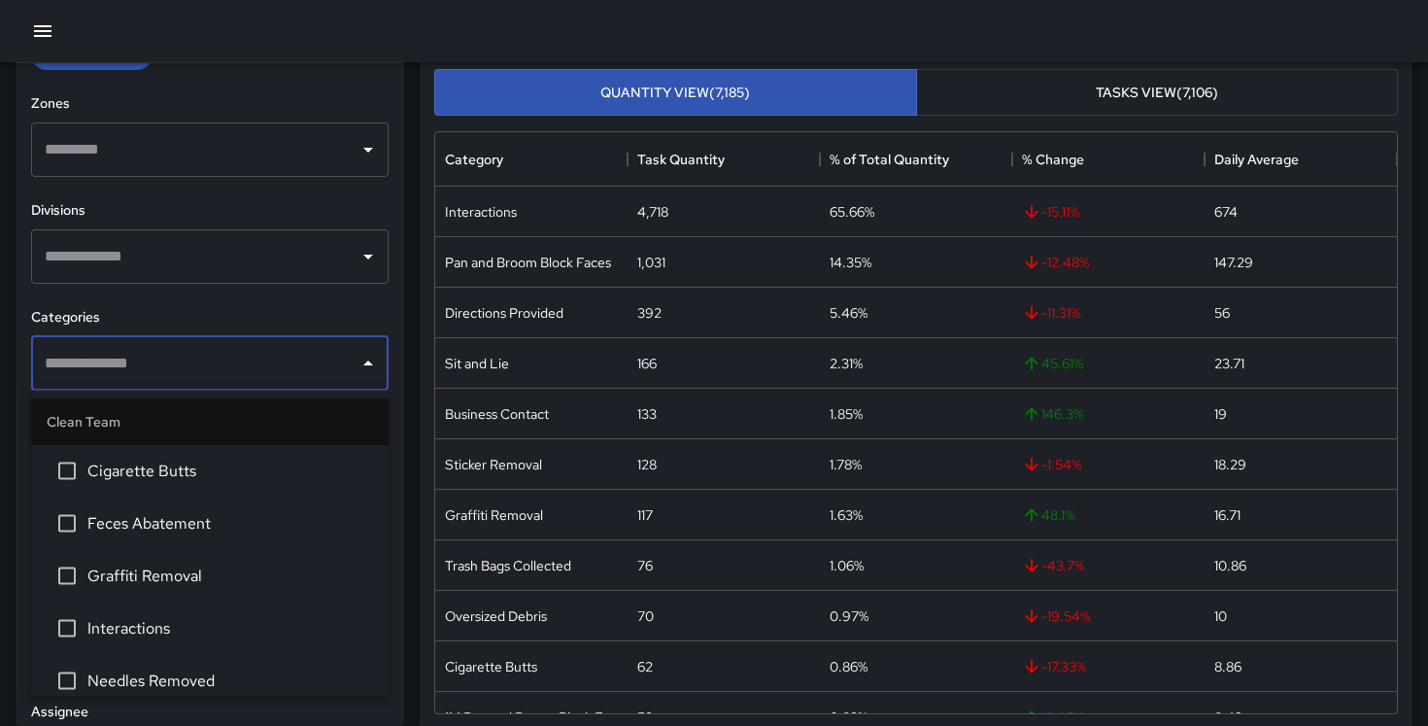
click at [186, 358] on input "text" at bounding box center [195, 363] width 311 height 37
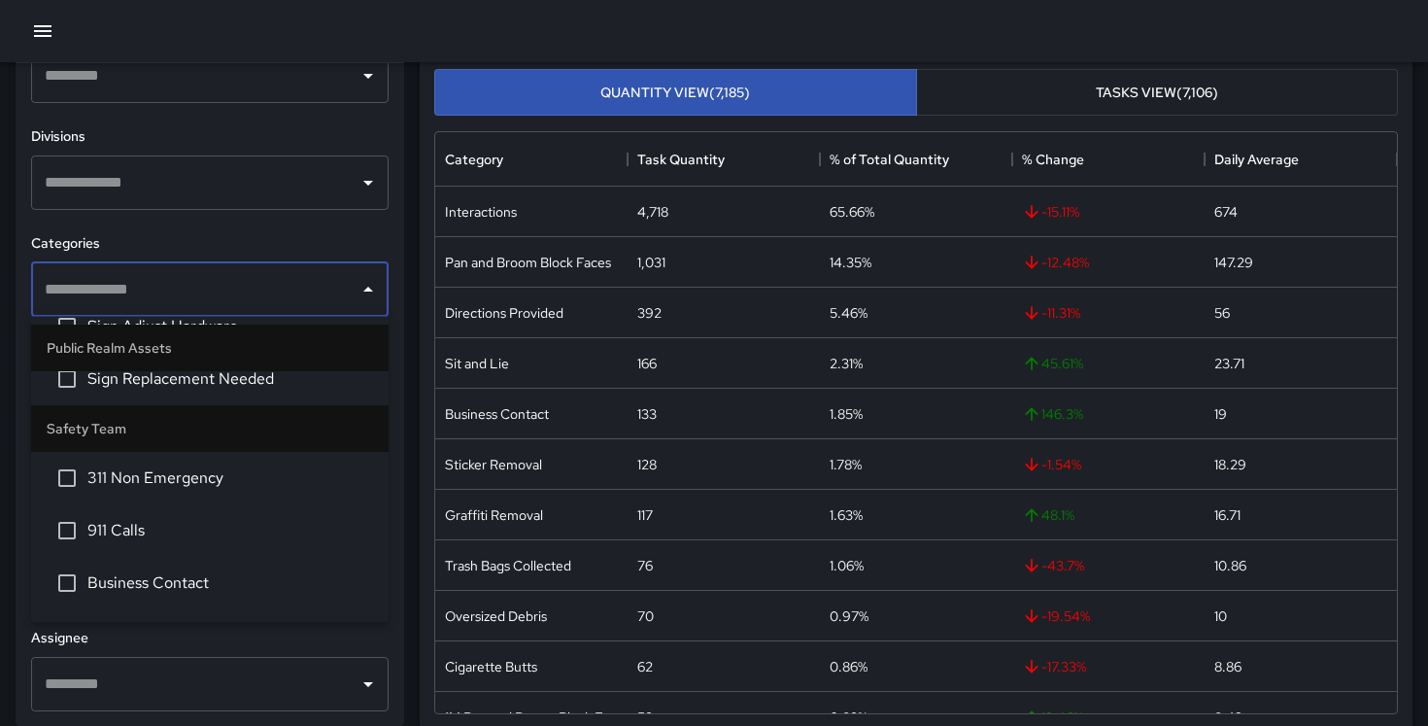
scroll to position [3042, 0]
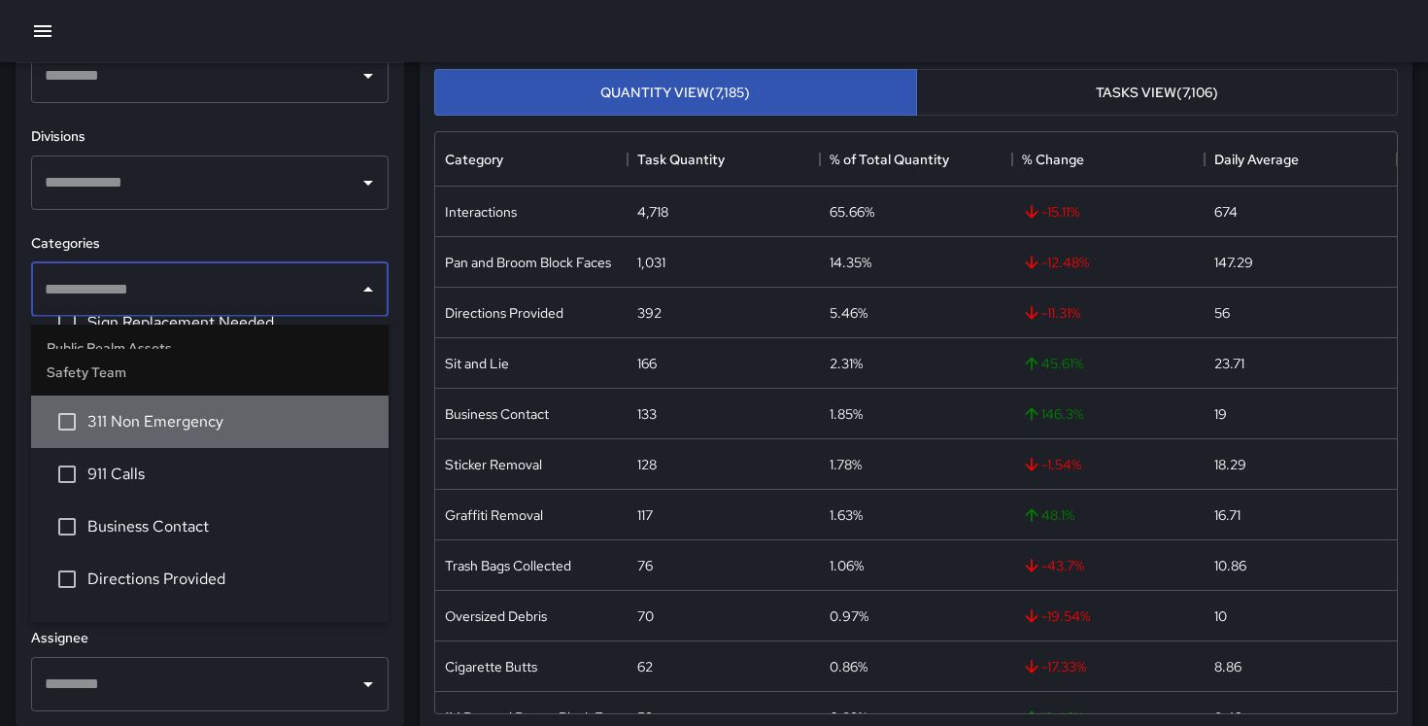
click at [193, 427] on span "311 Non Emergency" at bounding box center [230, 422] width 286 height 23
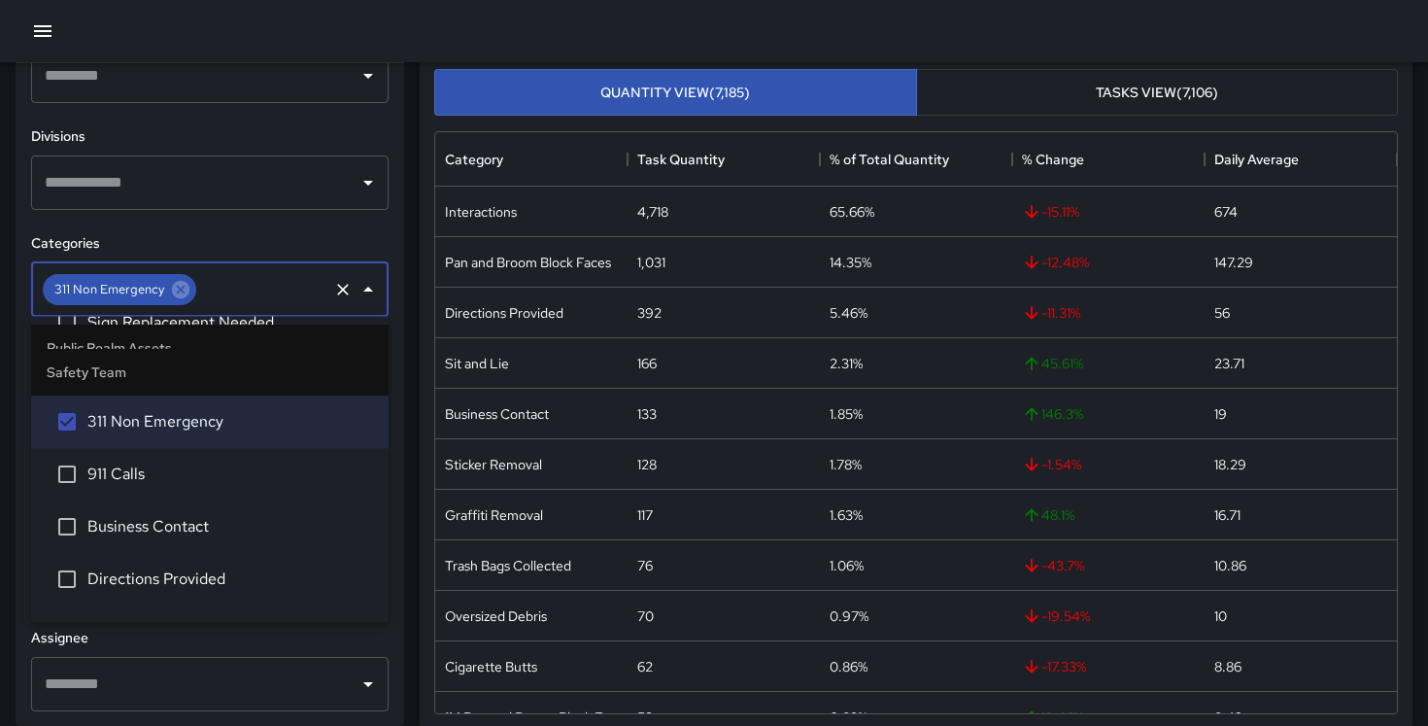
click at [193, 476] on span "911 Calls" at bounding box center [230, 475] width 286 height 23
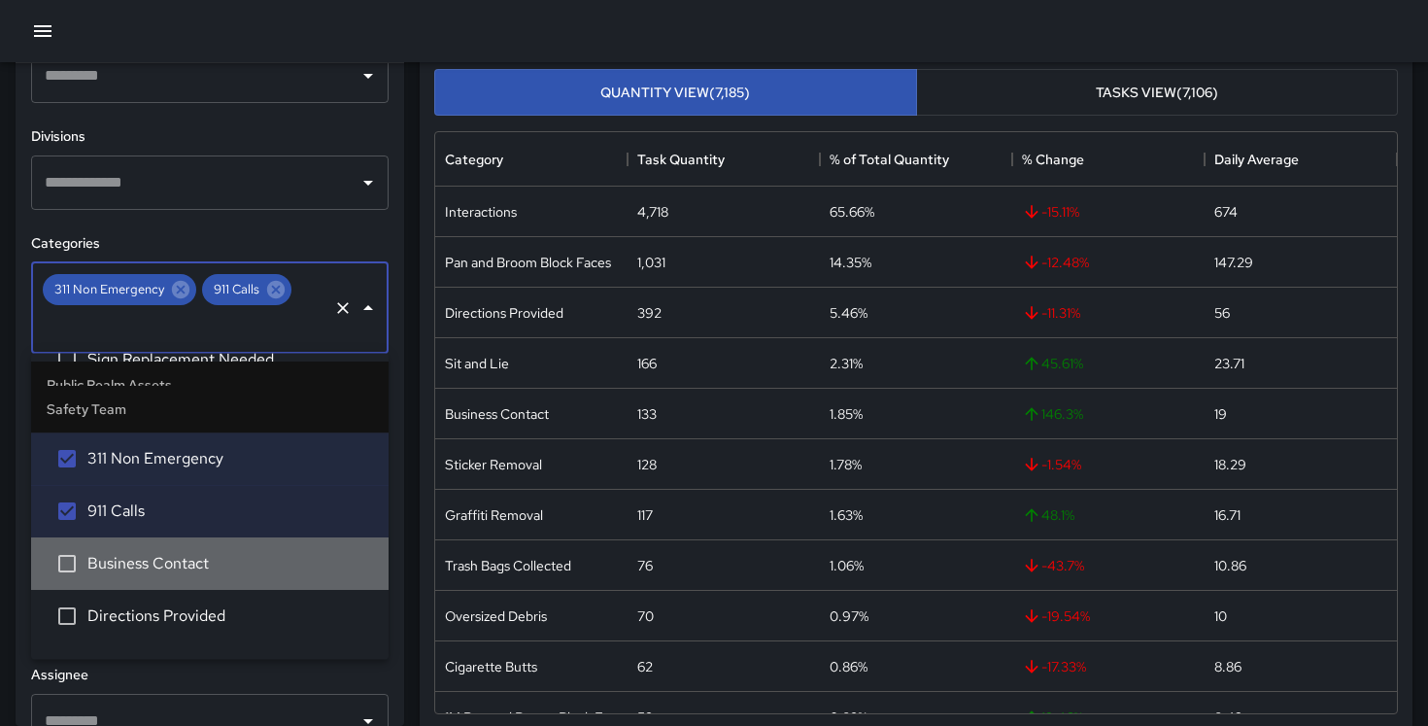
click at [187, 564] on span "Business Contact" at bounding box center [230, 564] width 286 height 23
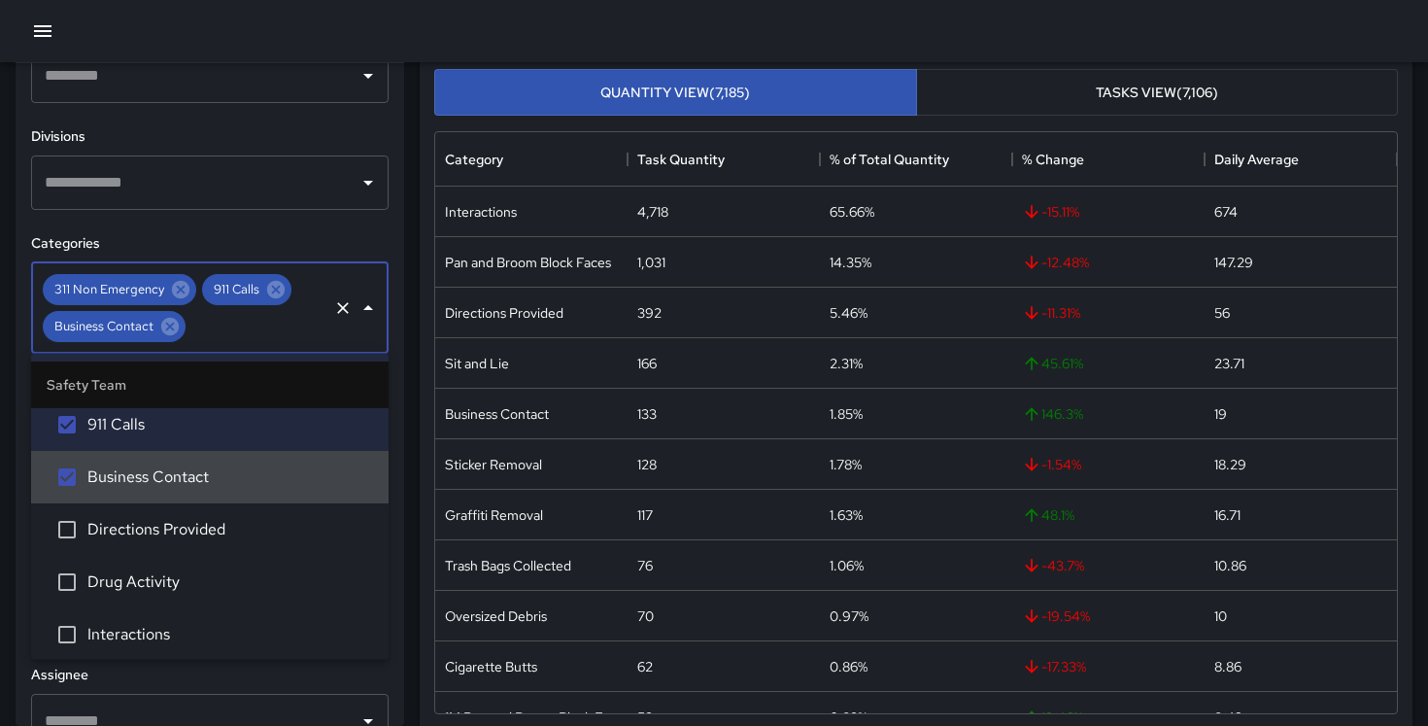
scroll to position [3136, 0]
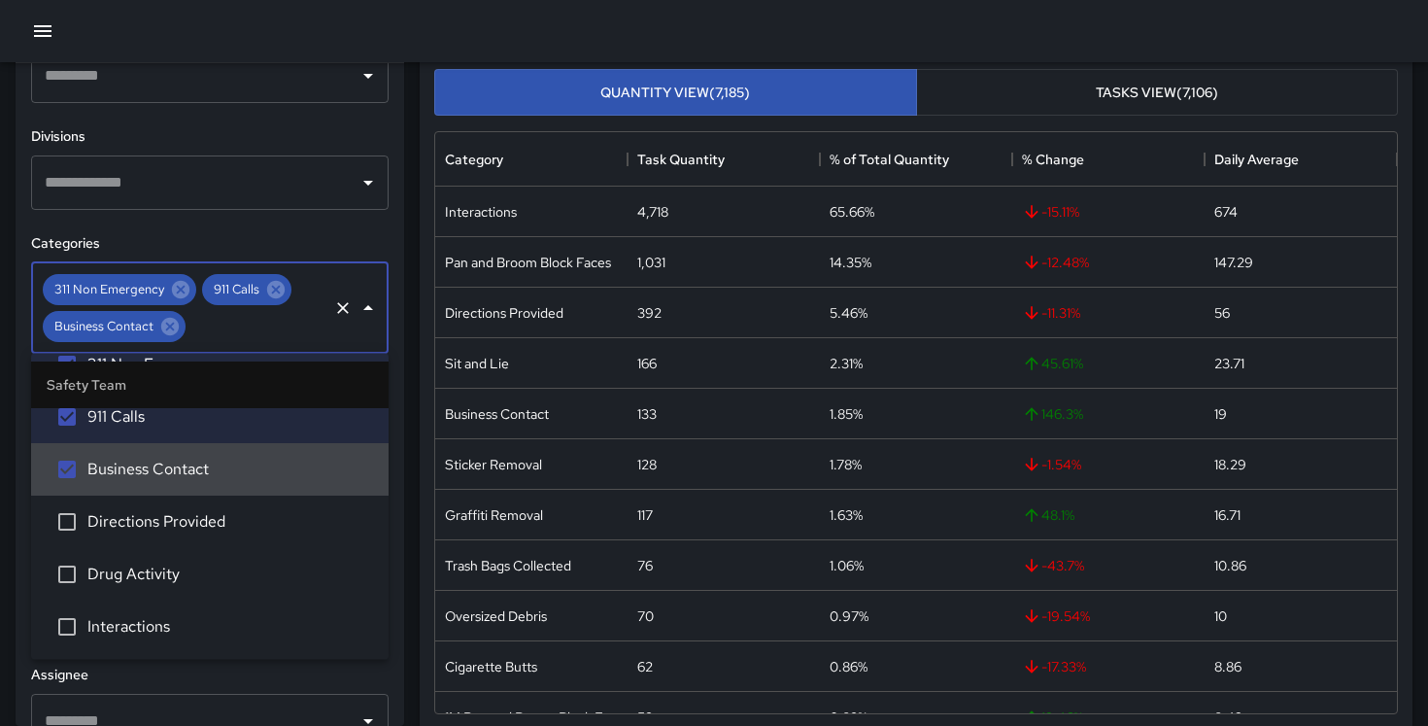
click at [198, 482] on li "Business Contact" at bounding box center [210, 470] width 358 height 52
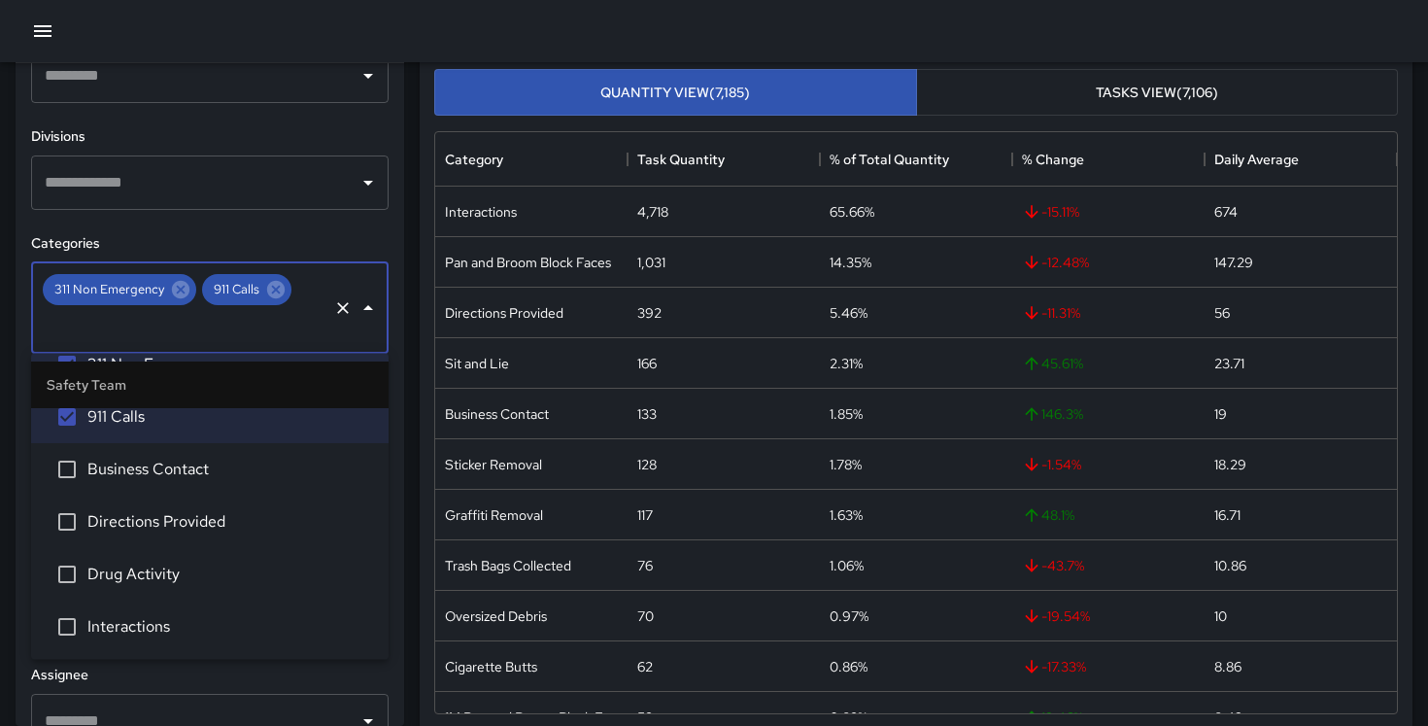
click at [198, 516] on span "Directions Provided" at bounding box center [230, 522] width 286 height 23
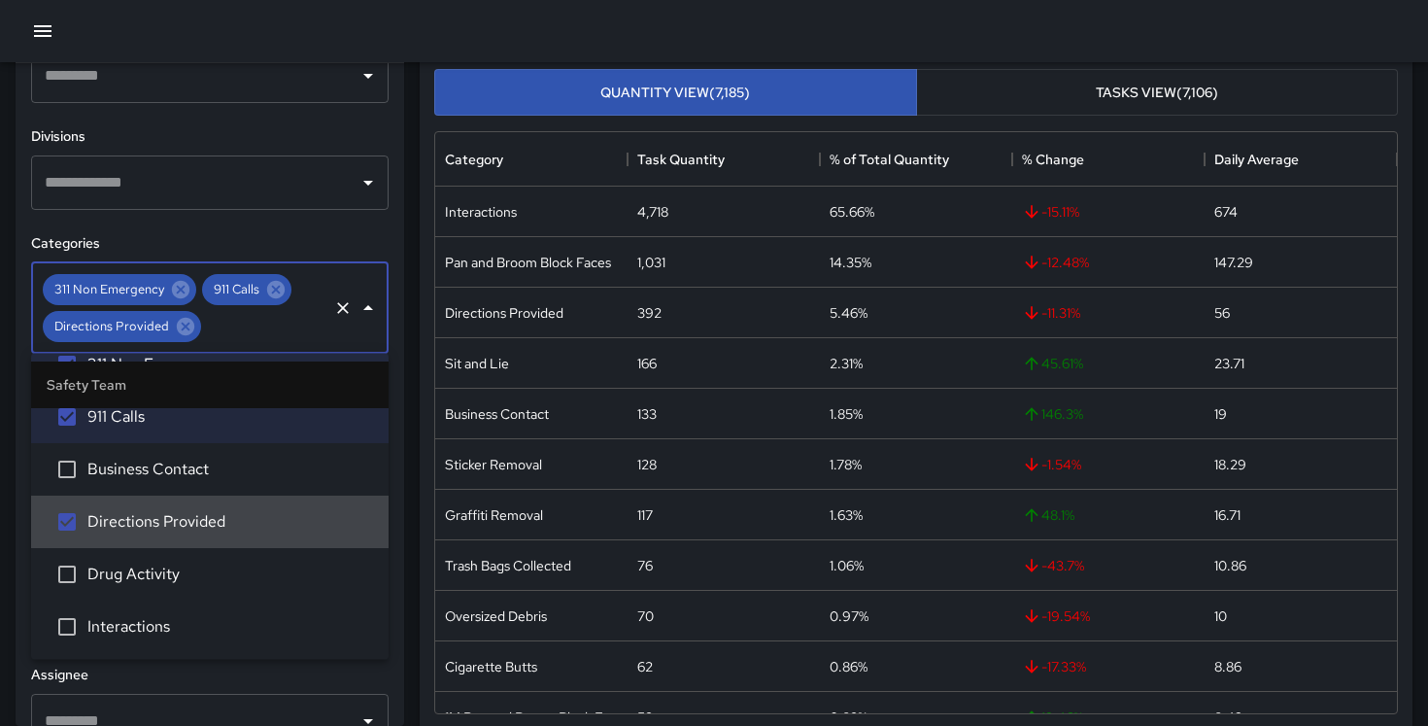
click at [195, 491] on li "Business Contact" at bounding box center [210, 470] width 358 height 52
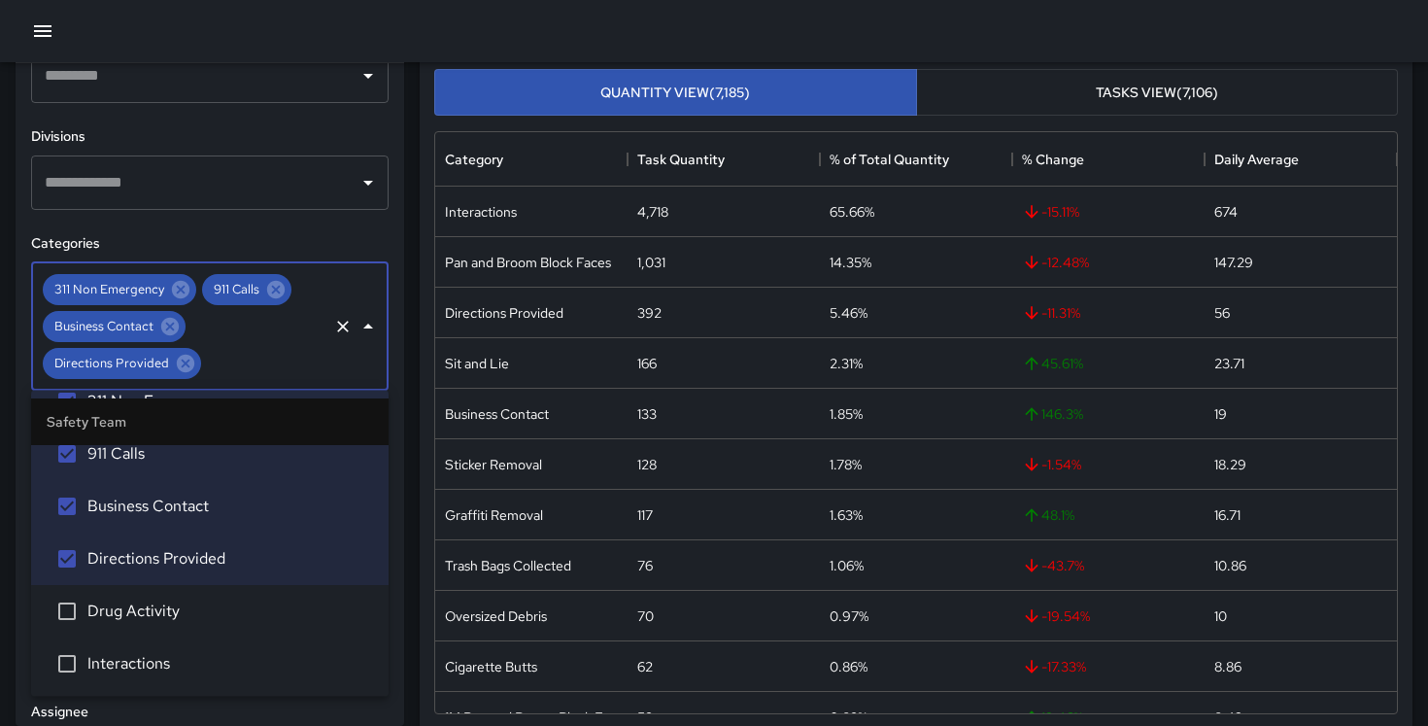
click at [198, 591] on li "Drug Activity" at bounding box center [210, 612] width 358 height 52
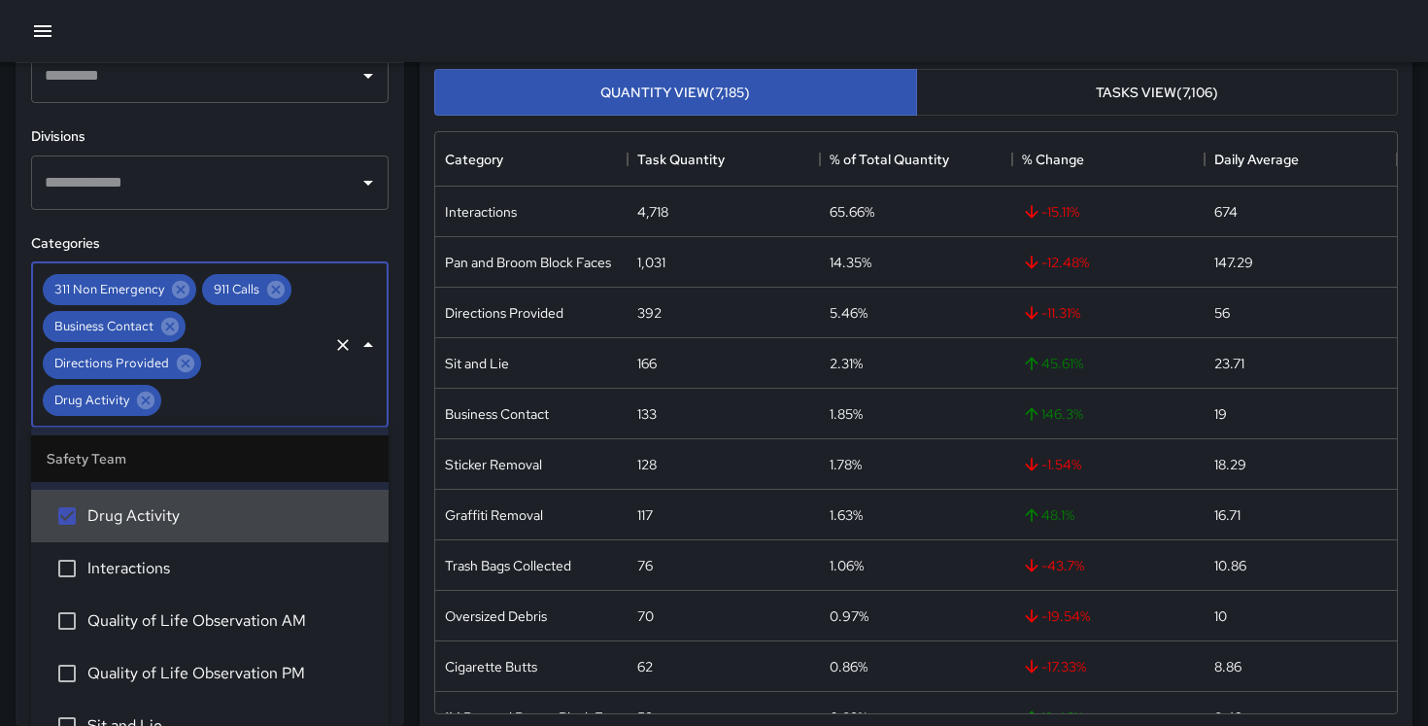
scroll to position [3270, 0]
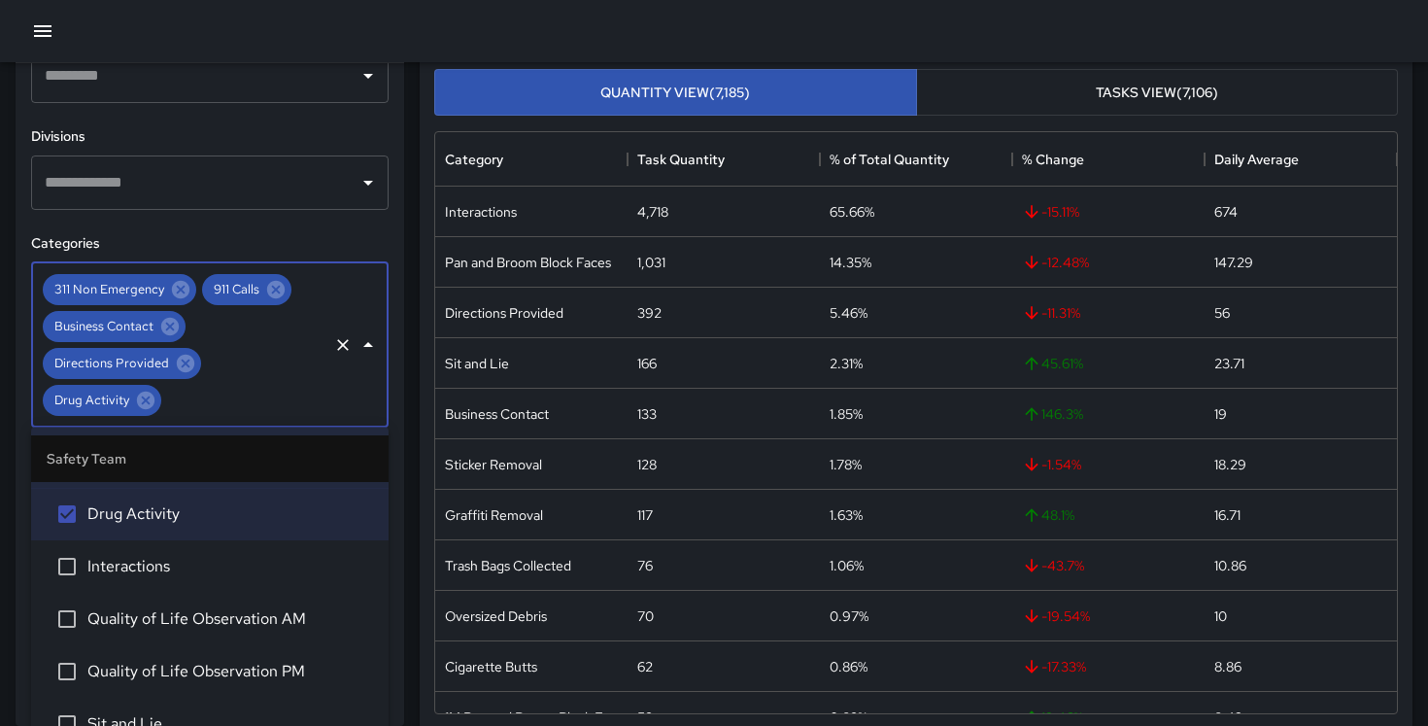
click at [197, 570] on span "Interactions" at bounding box center [230, 567] width 286 height 23
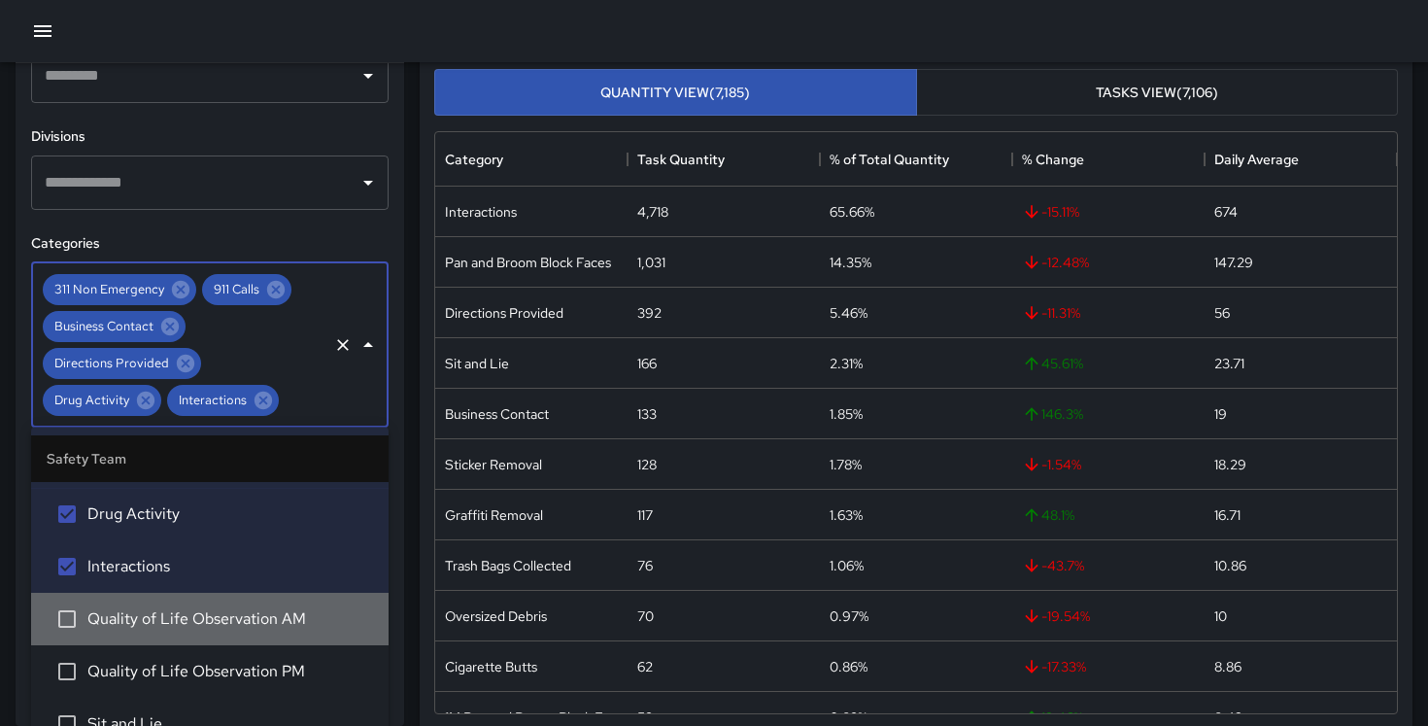
click at [197, 618] on span "Quality of Life Observation AM" at bounding box center [230, 619] width 286 height 23
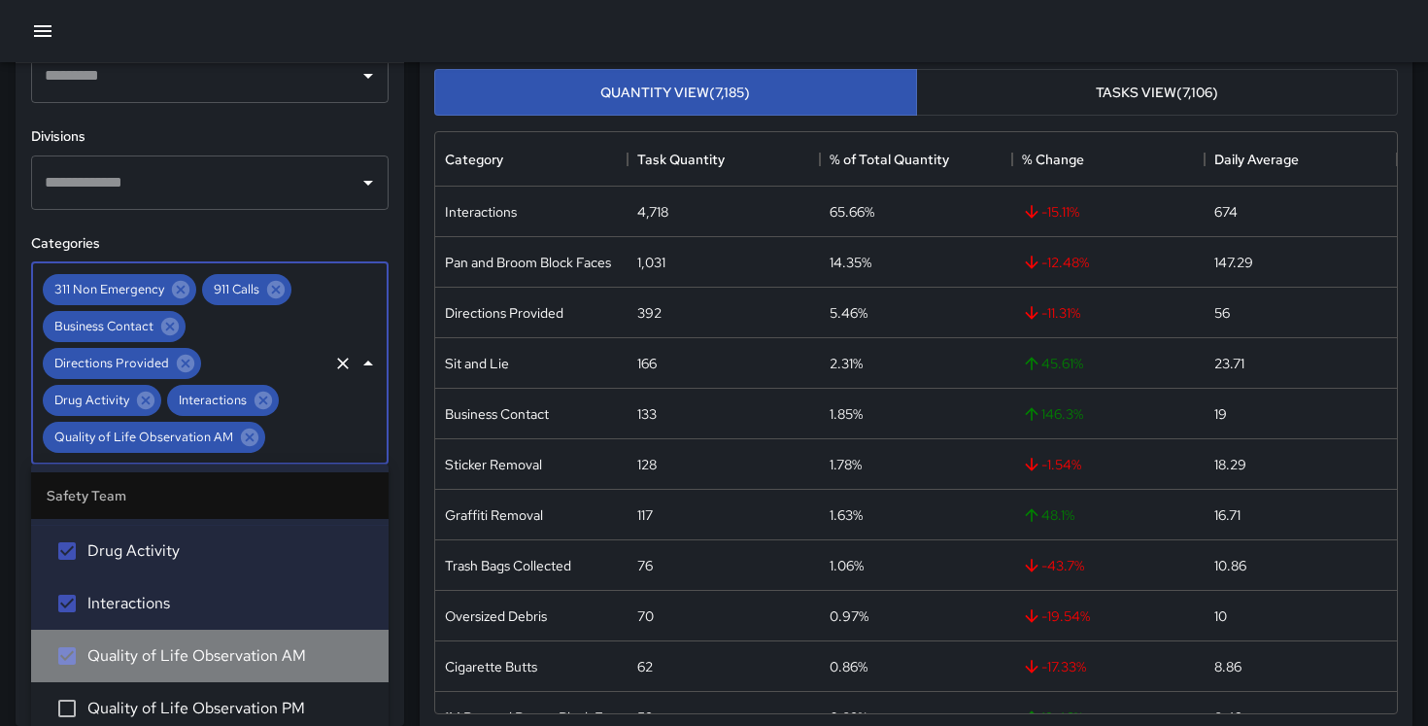
click at [190, 680] on li "Quality of Life Observation AM" at bounding box center [210, 657] width 358 height 52
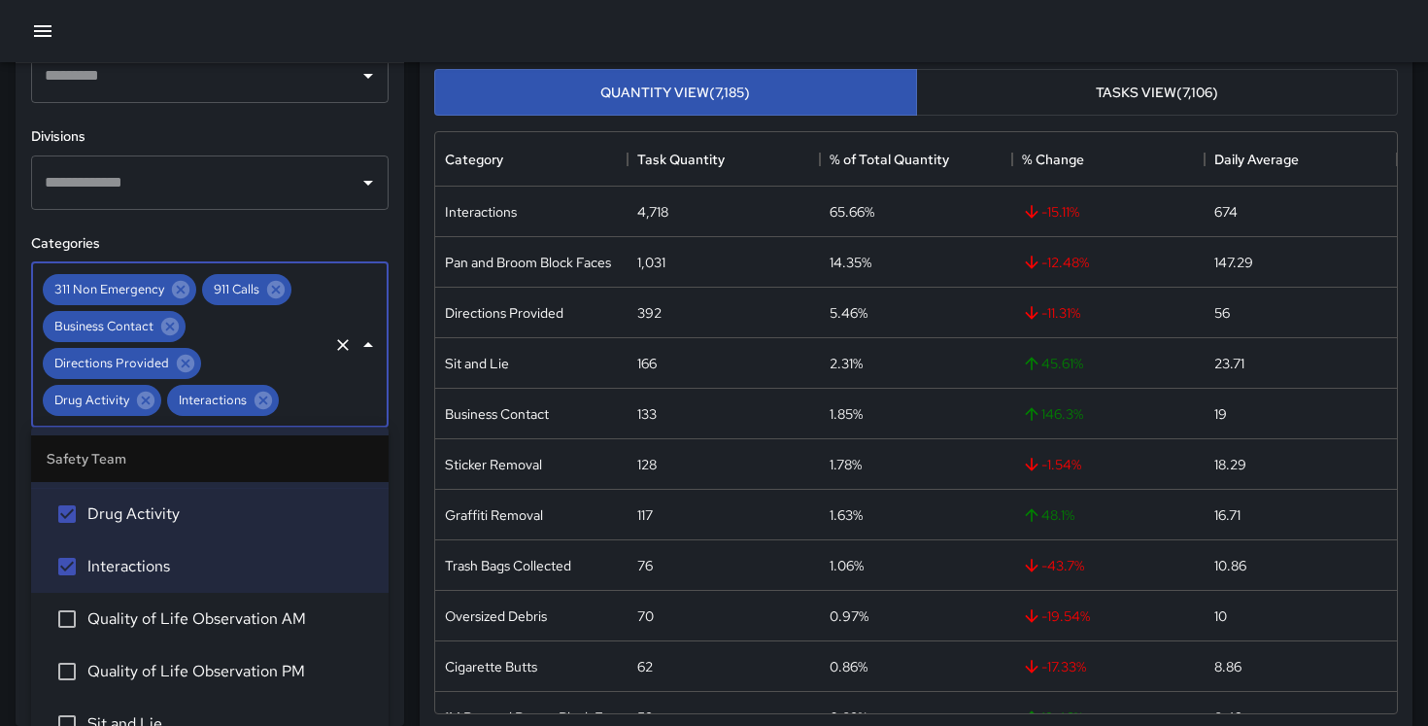
click at [197, 628] on span "Quality of Life Observation AM" at bounding box center [230, 619] width 286 height 23
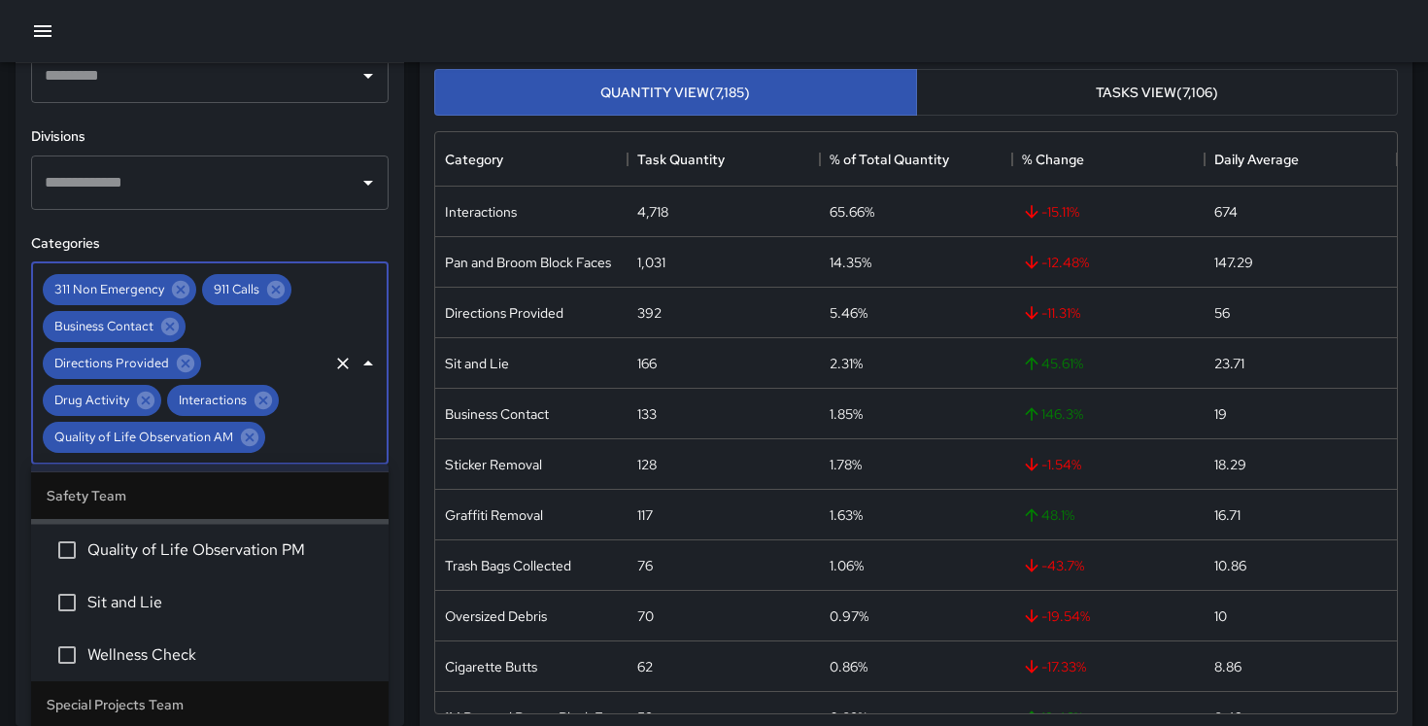
scroll to position [3430, 0]
click at [206, 559] on span "Quality of Life Observation PM" at bounding box center [230, 548] width 286 height 23
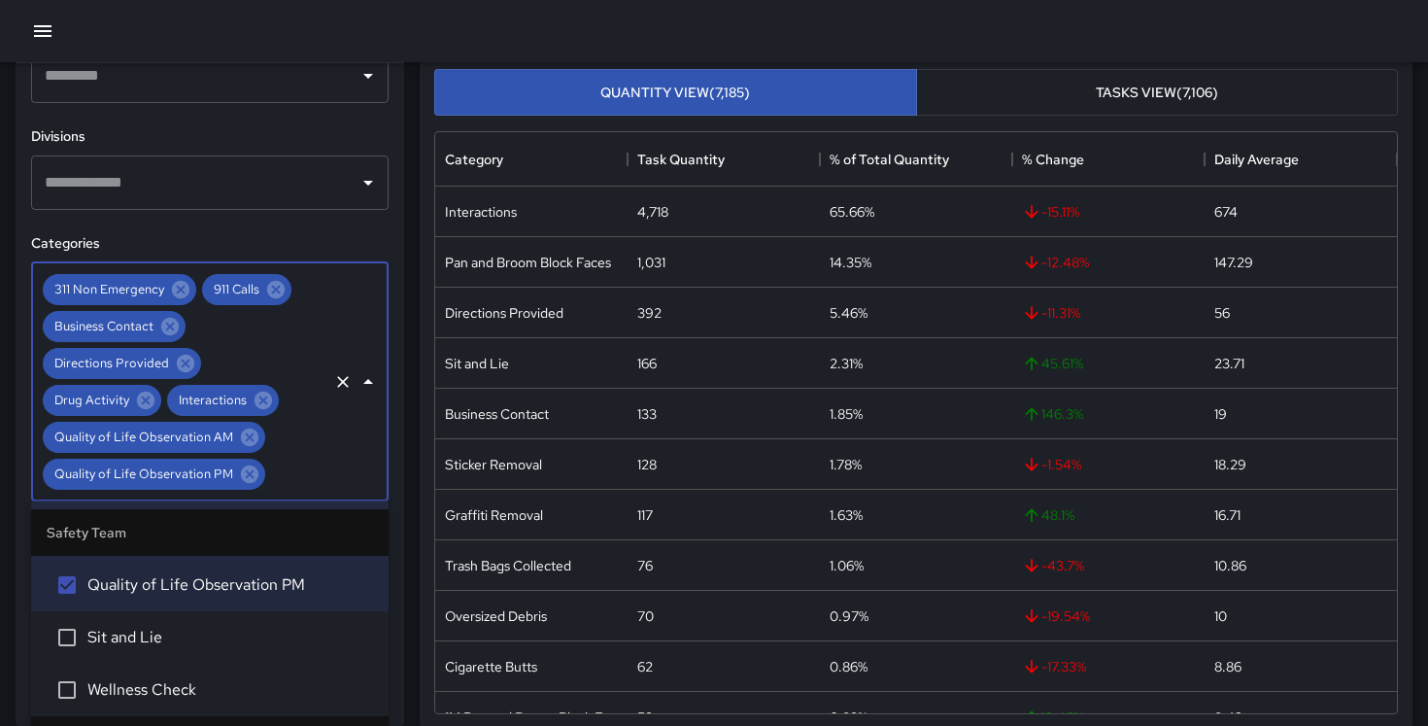
click at [195, 636] on span "Sit and Lie" at bounding box center [230, 638] width 286 height 23
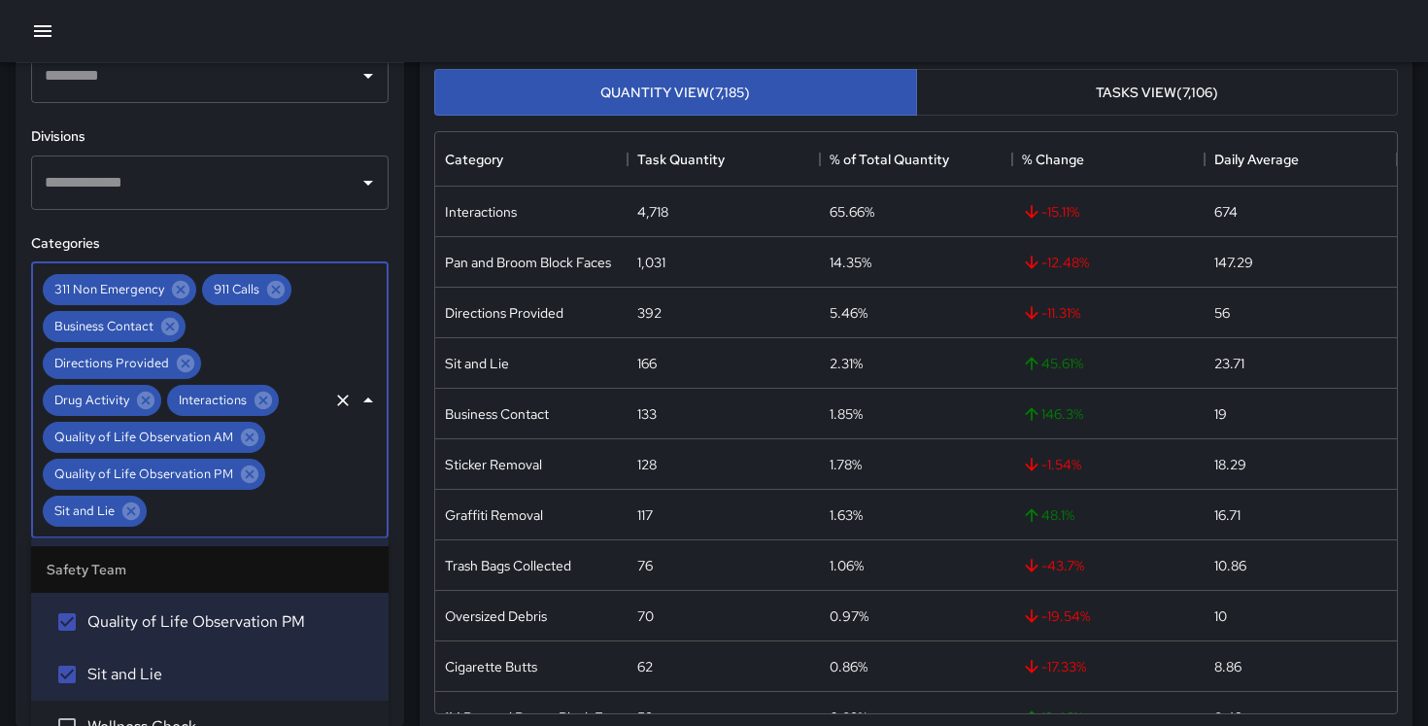
click at [186, 713] on li "Wellness Check" at bounding box center [210, 728] width 358 height 52
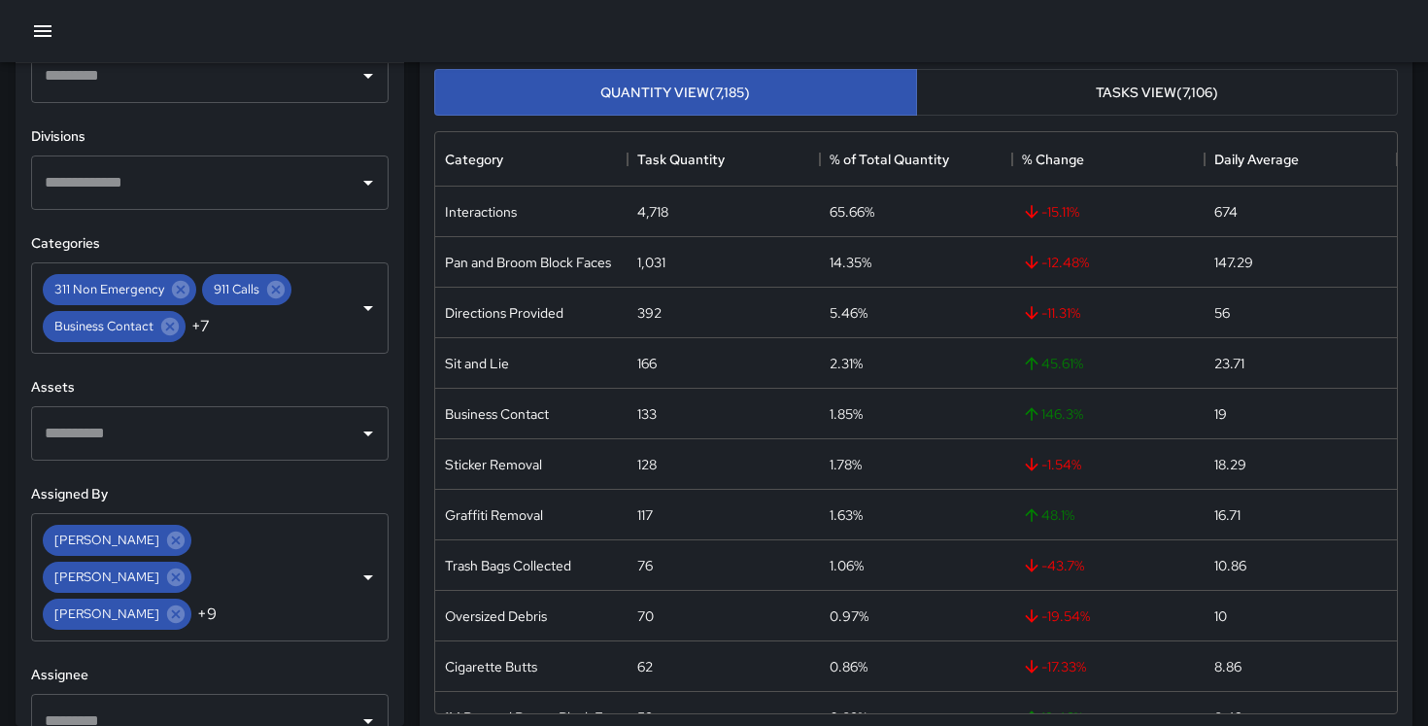
click at [310, 231] on div "**********" at bounding box center [210, 394] width 389 height 663
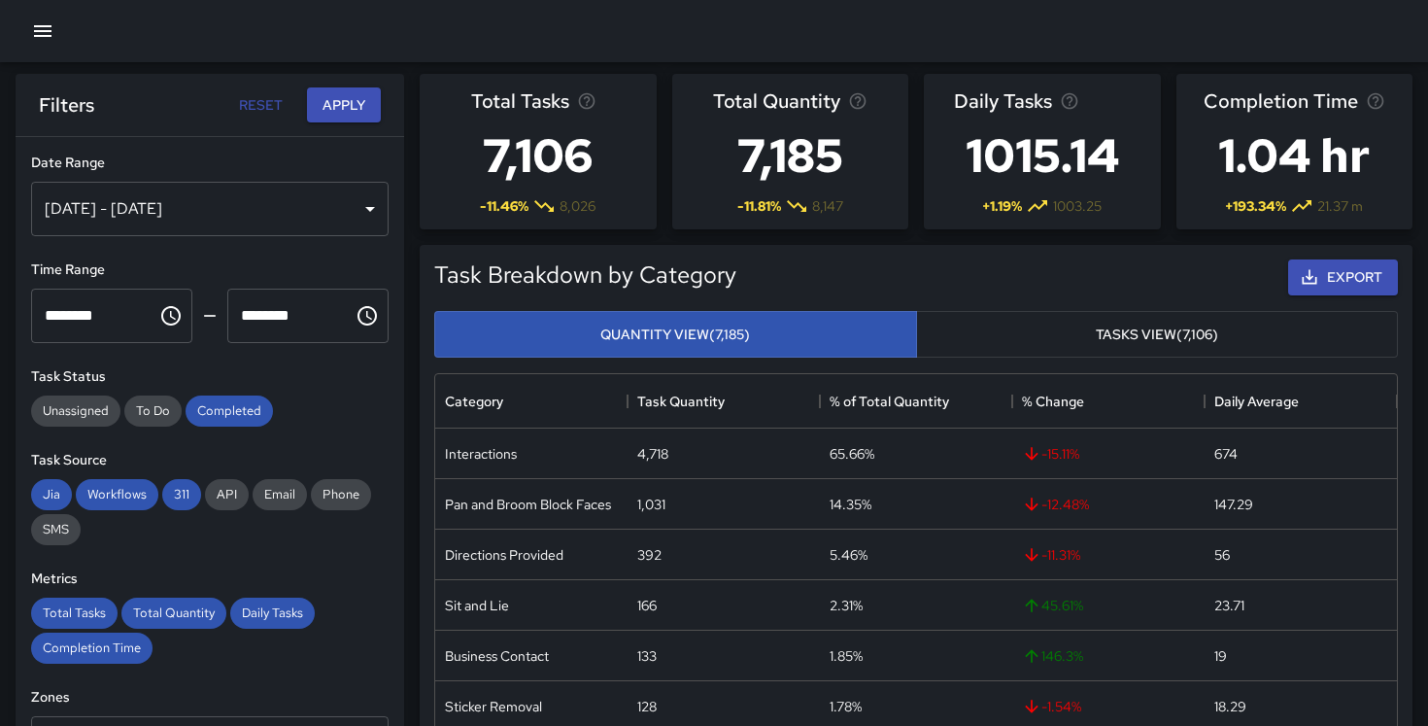
scroll to position [0, 0]
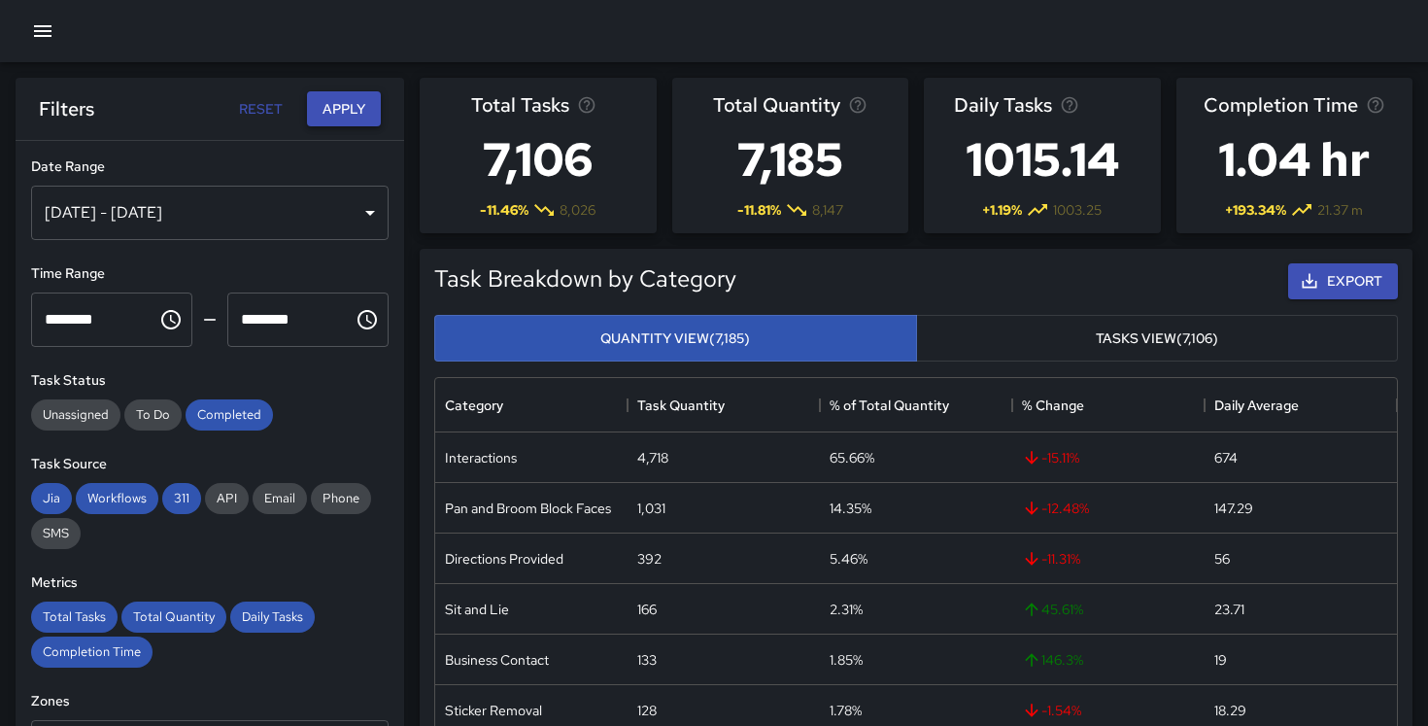
click at [349, 100] on button "Apply" at bounding box center [344, 109] width 74 height 36
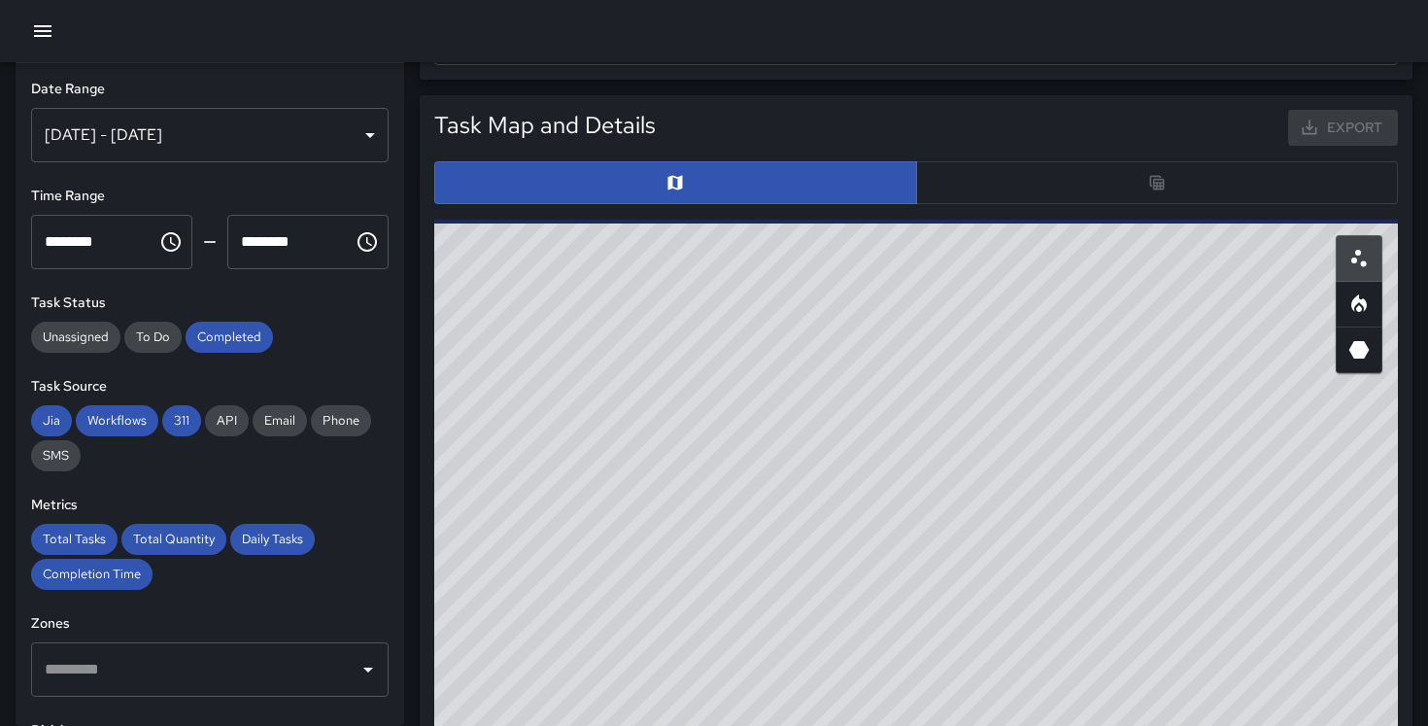
scroll to position [894, 0]
click at [1152, 174] on div at bounding box center [916, 183] width 964 height 43
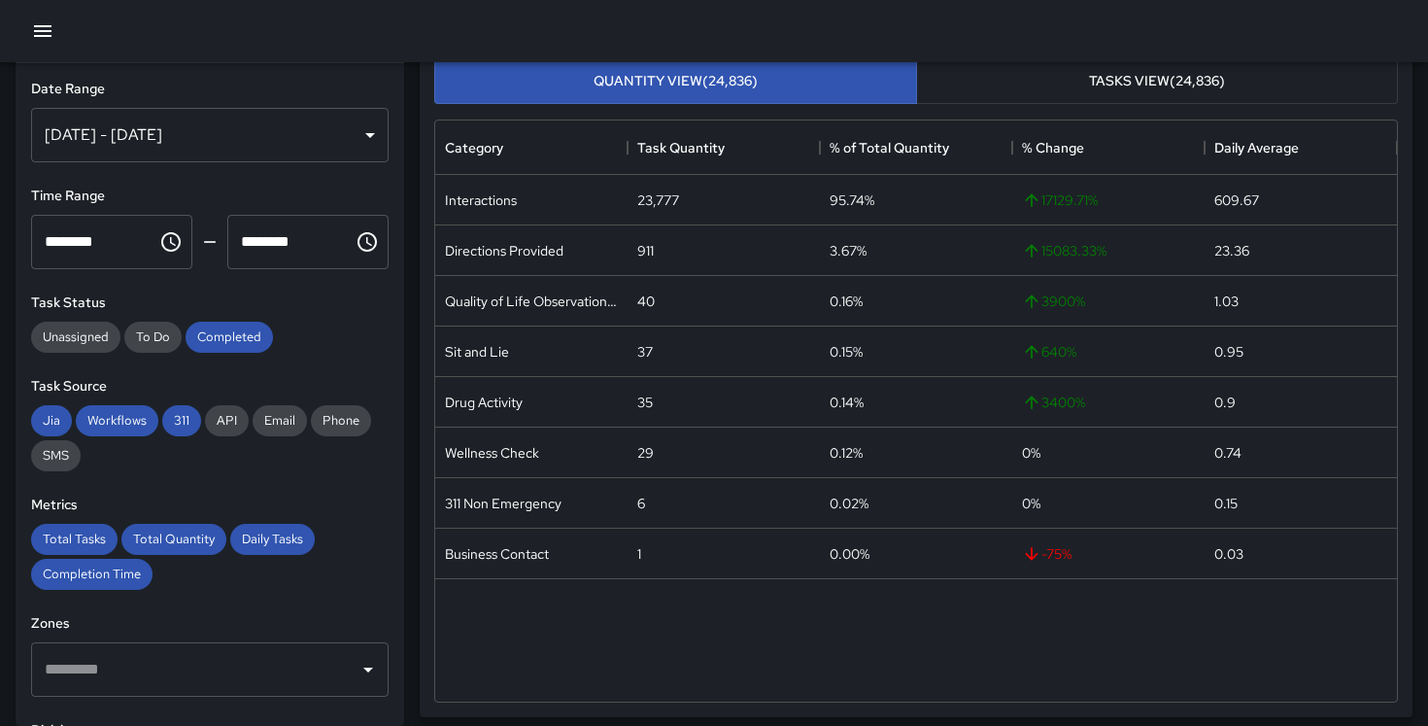
scroll to position [289, 0]
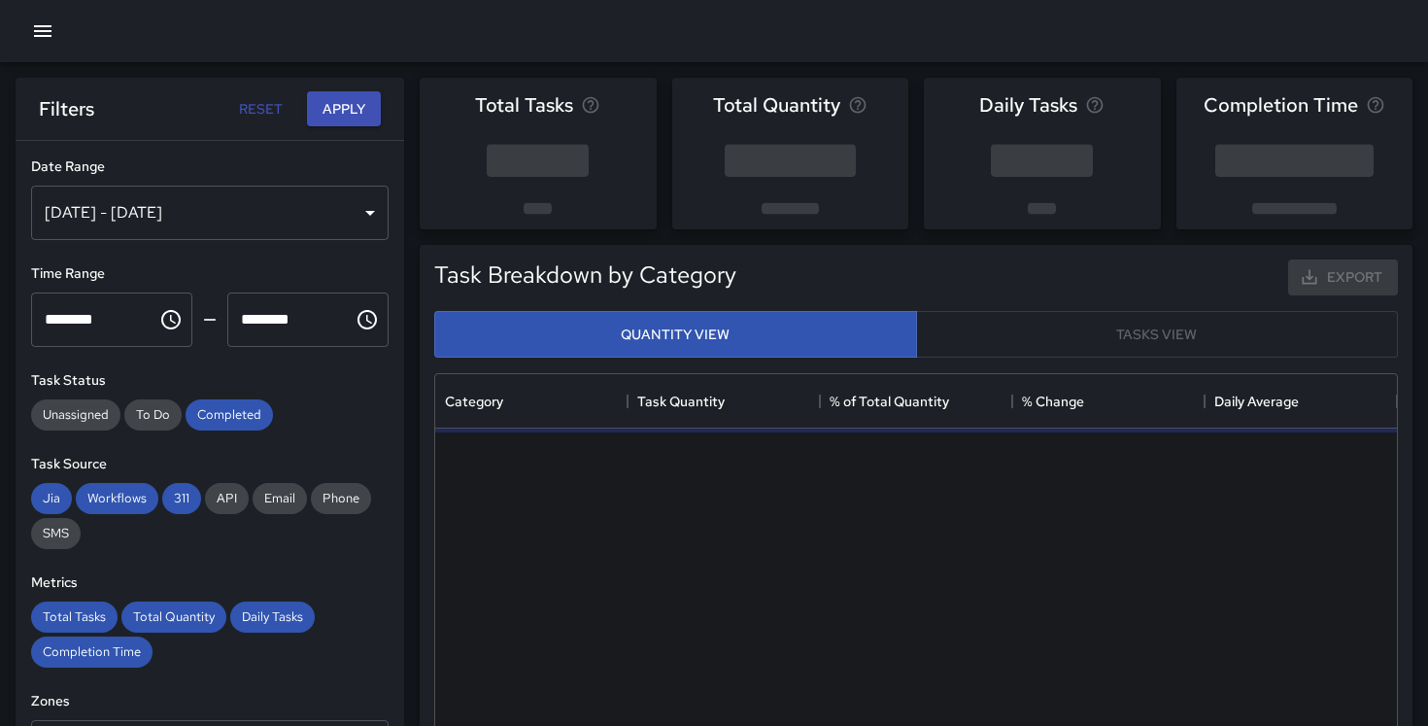
scroll to position [581, 962]
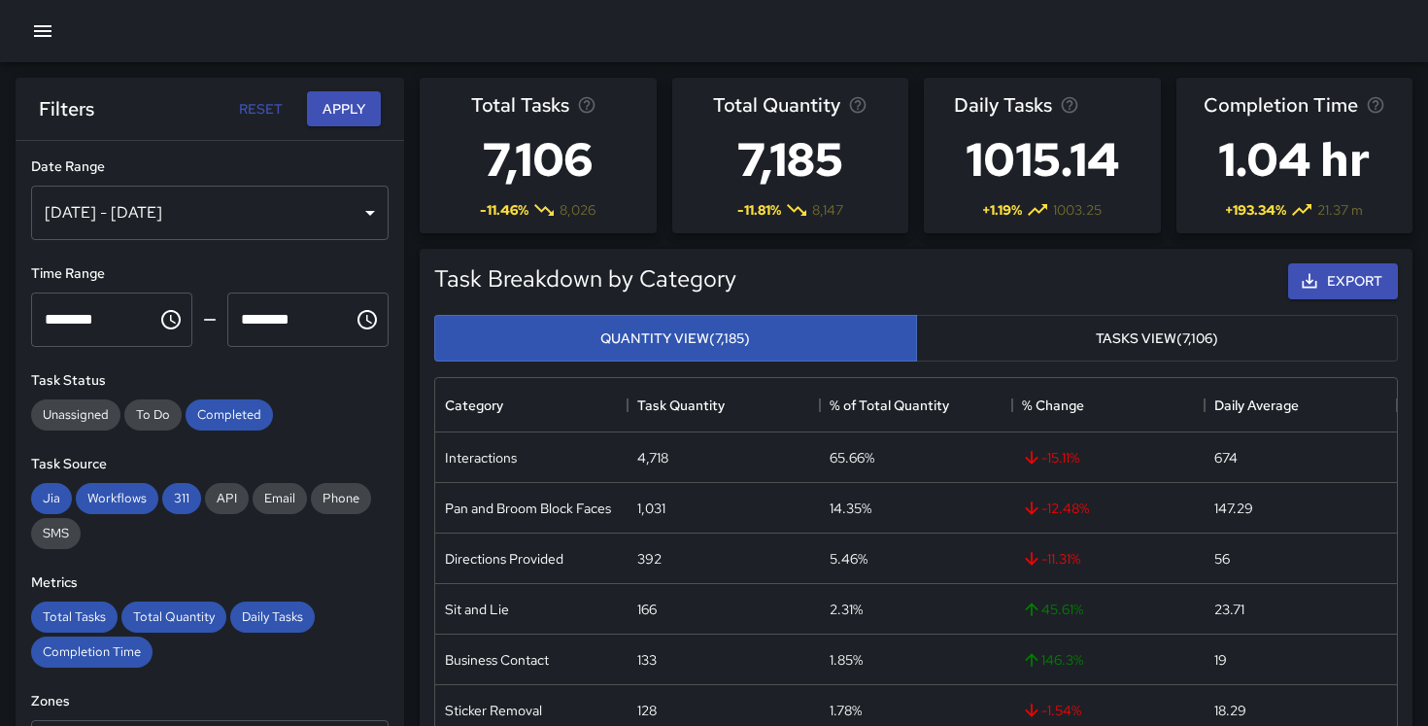
click at [238, 202] on div "[DATE] - [DATE]" at bounding box center [210, 213] width 358 height 54
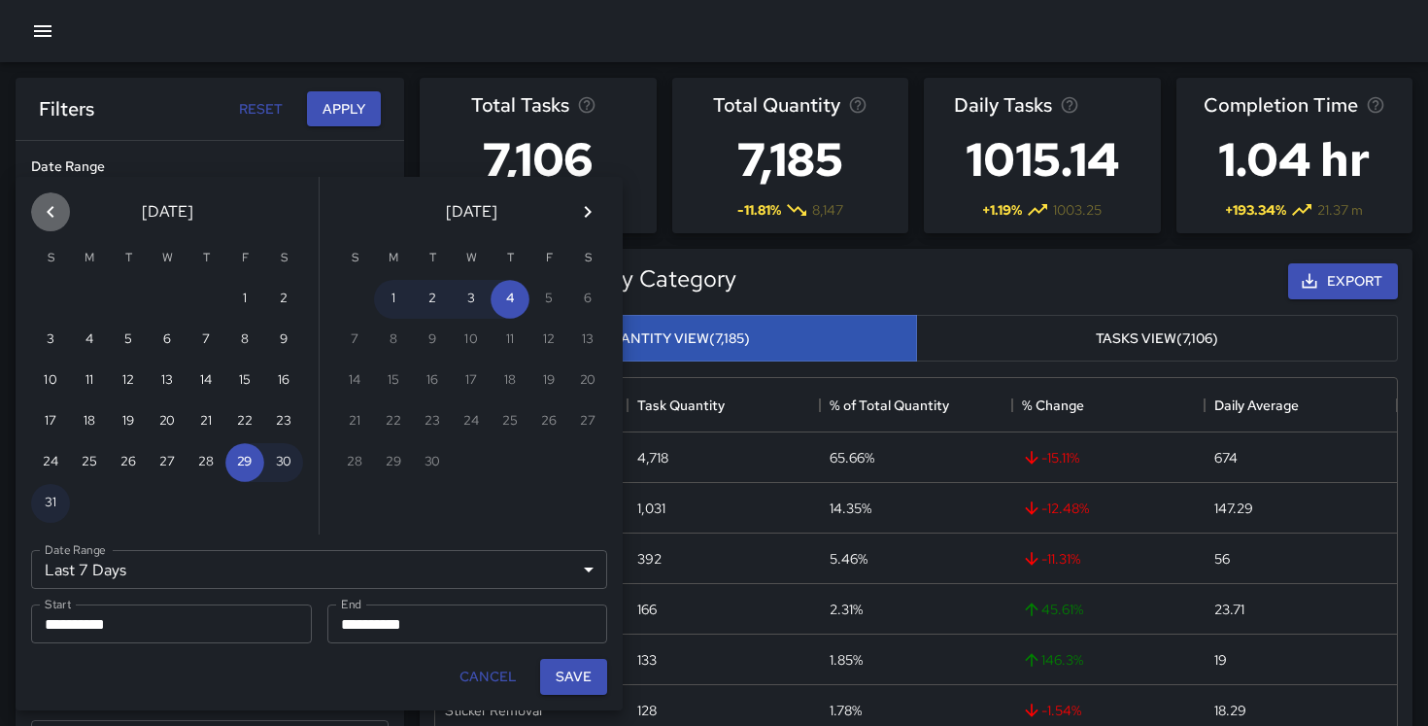
click at [38, 209] on button "Previous month" at bounding box center [50, 211] width 39 height 39
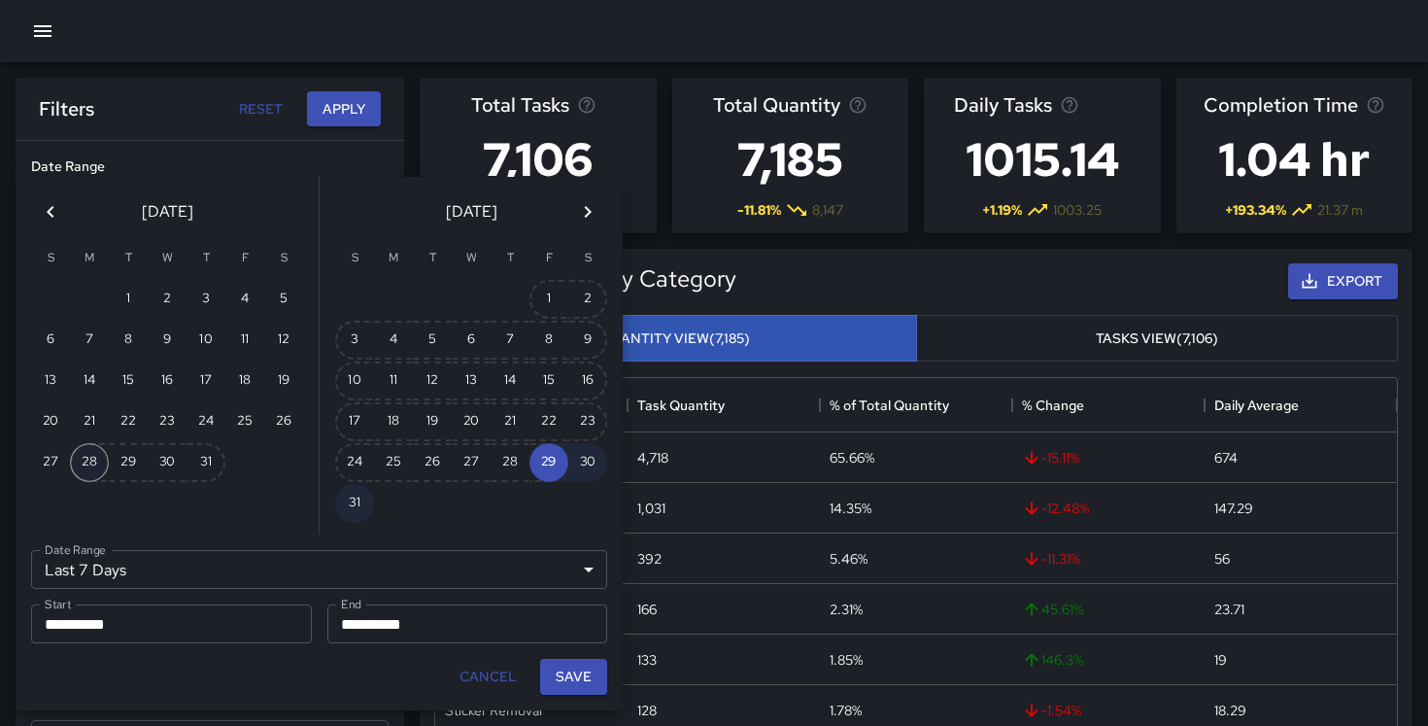
click at [84, 455] on button "28" at bounding box center [89, 462] width 39 height 39
type input "******"
type input "**********"
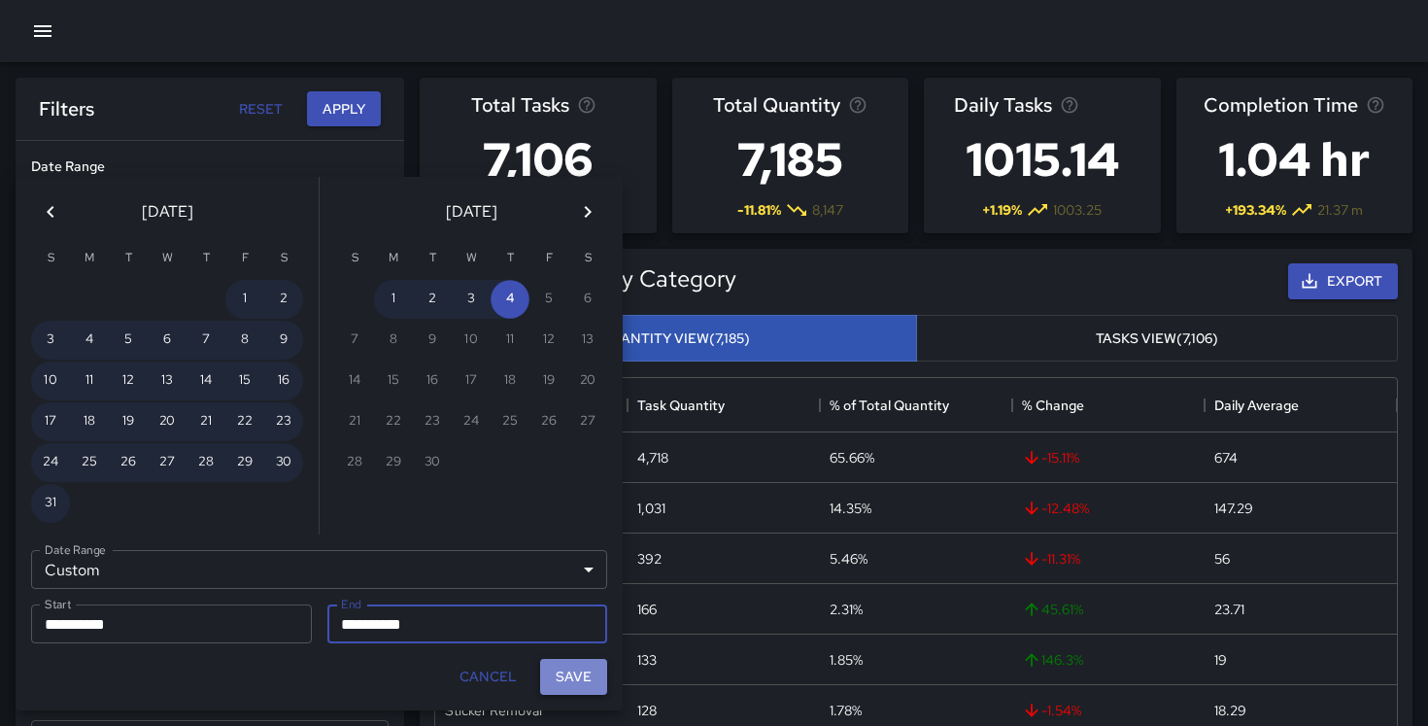
click at [566, 676] on button "Save" at bounding box center [573, 677] width 67 height 36
type input "**********"
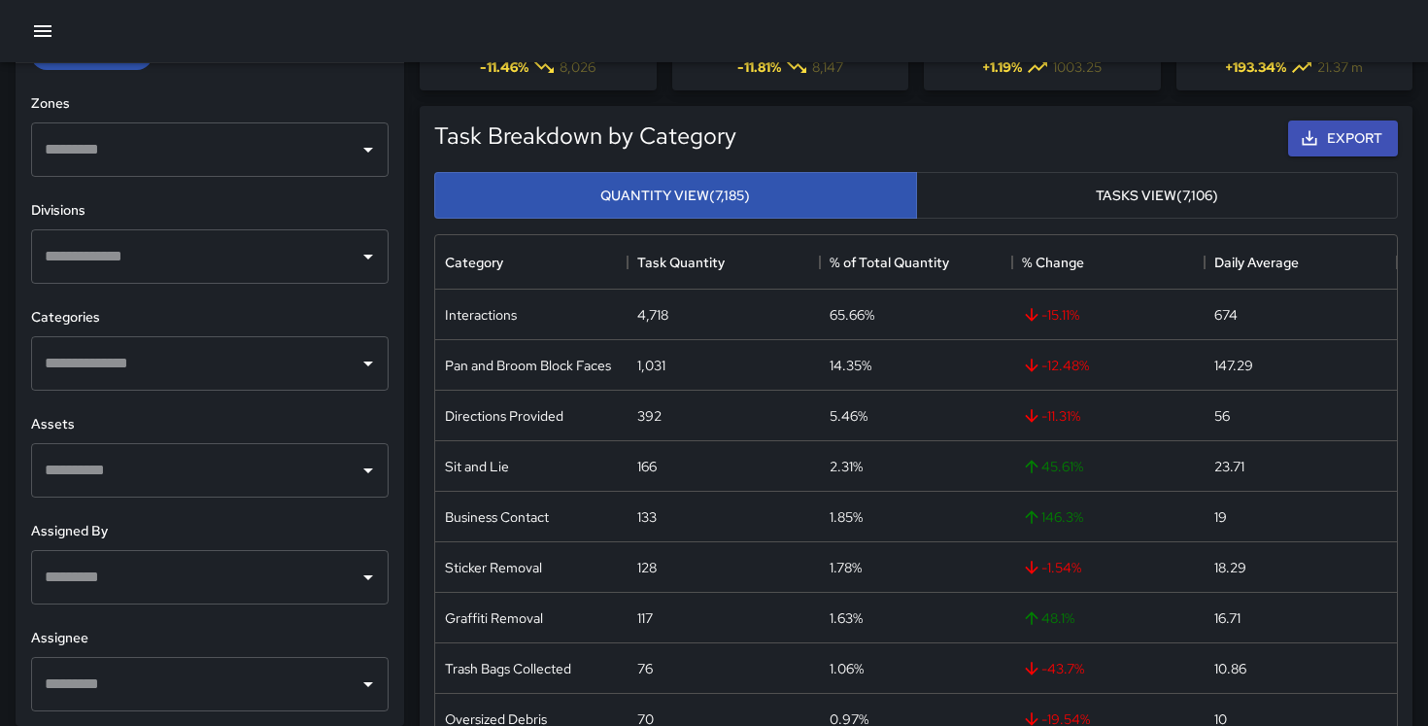
scroll to position [150, 0]
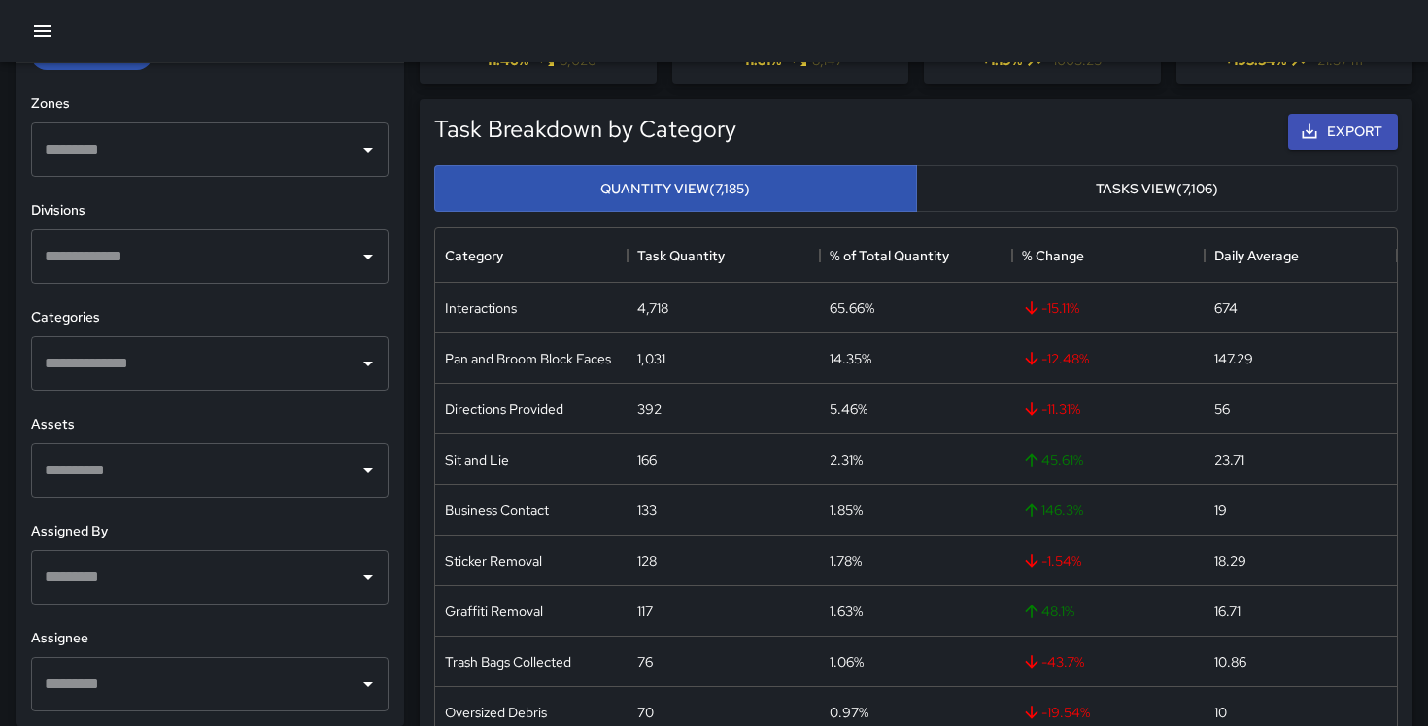
click at [186, 658] on div "​" at bounding box center [210, 684] width 358 height 54
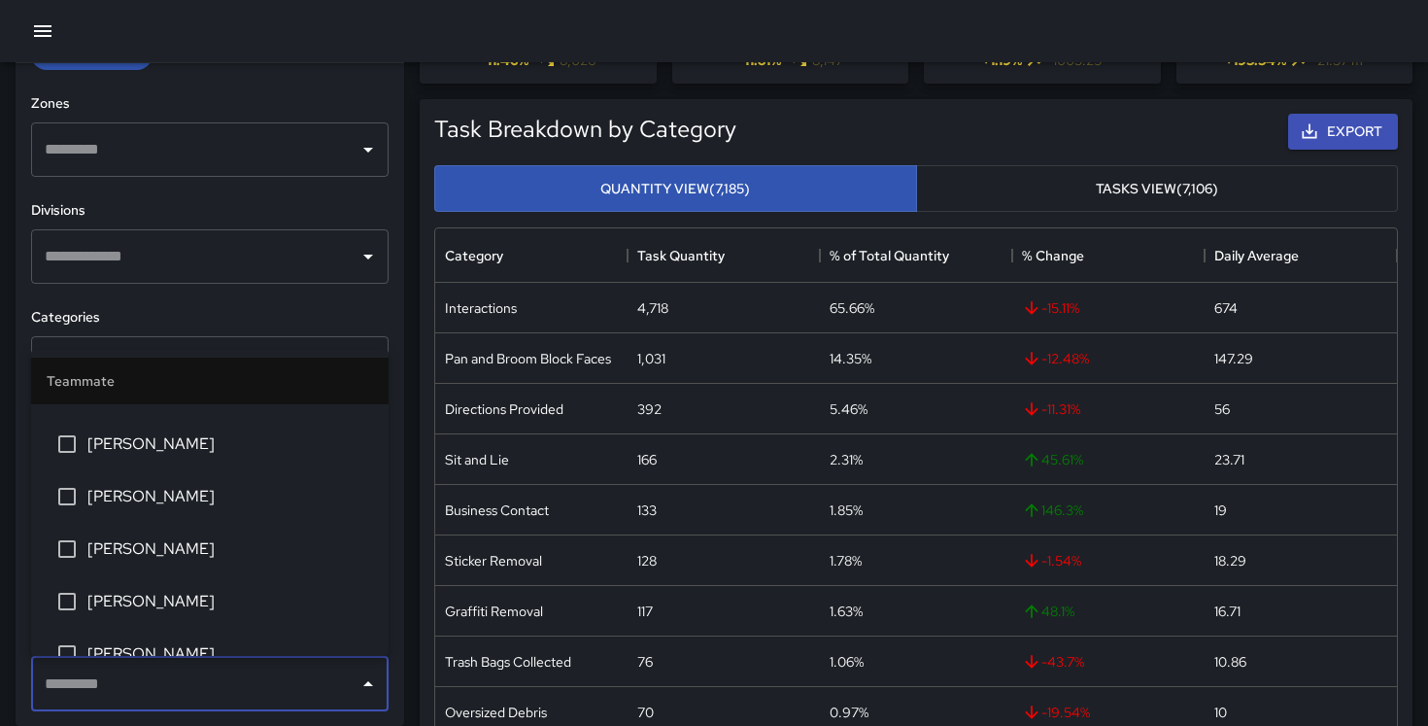
scroll to position [1189, 0]
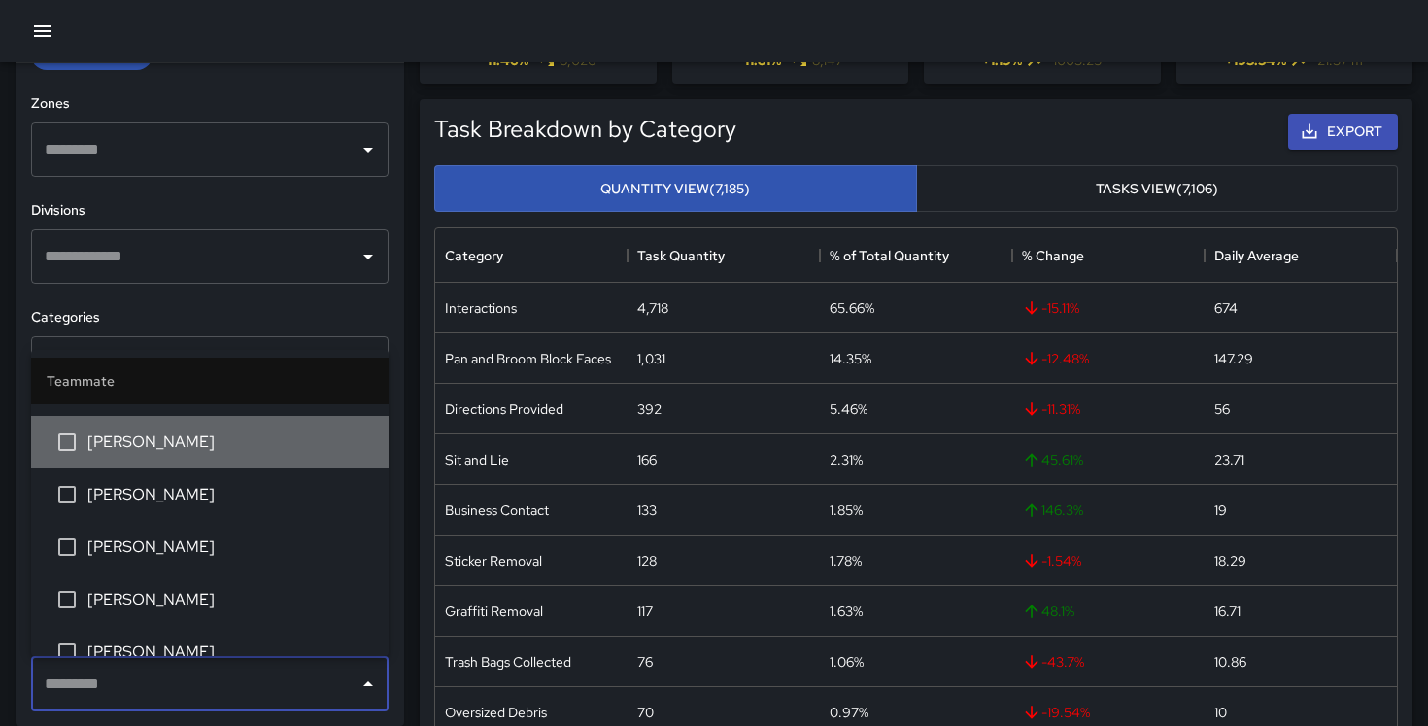
click at [155, 450] on span "[PERSON_NAME]" at bounding box center [230, 441] width 286 height 23
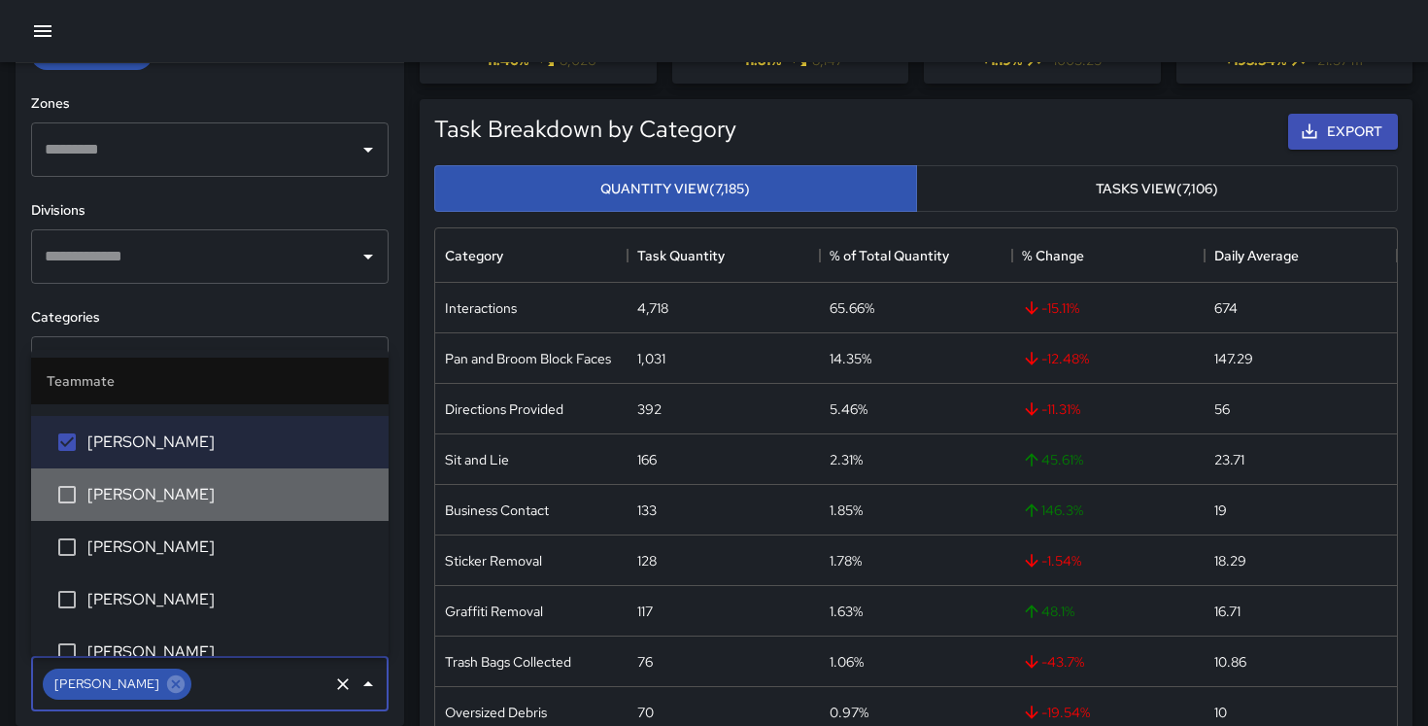
click at [153, 481] on li "[PERSON_NAME]" at bounding box center [210, 494] width 358 height 52
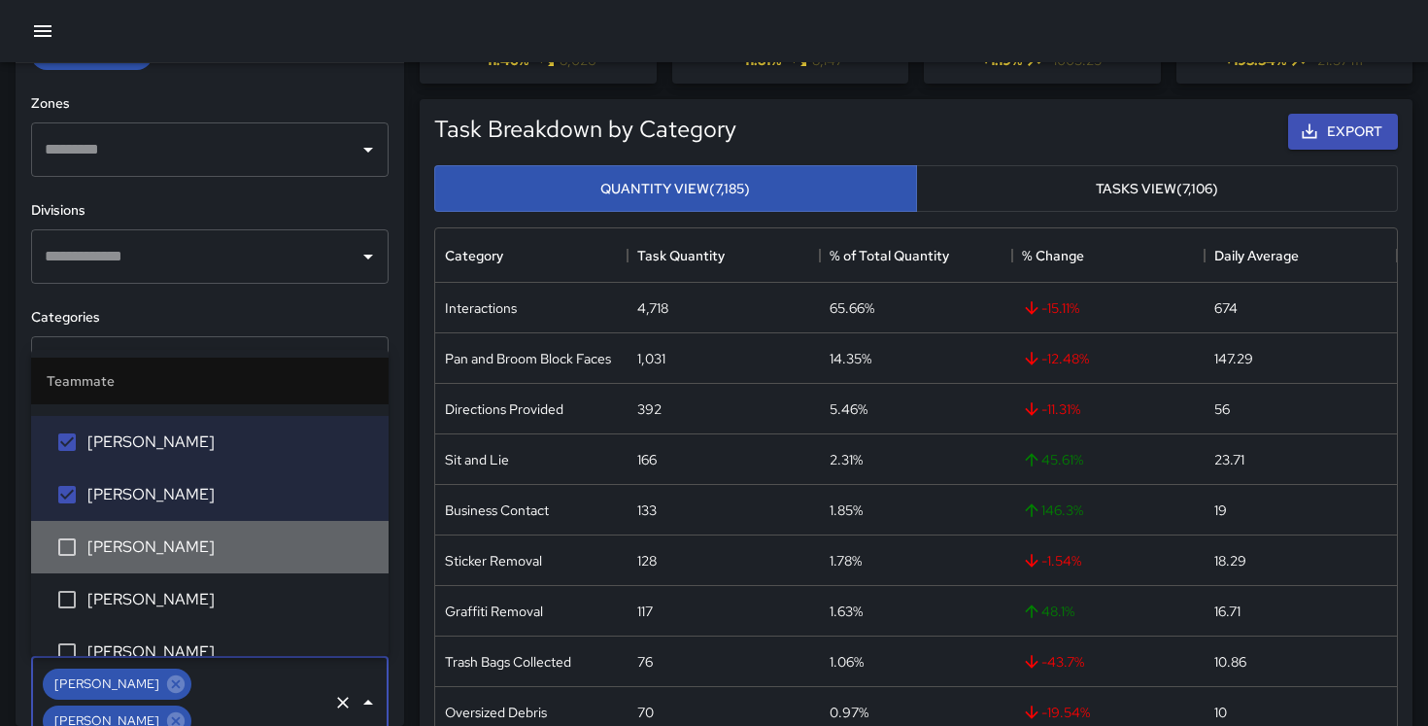
click at [147, 534] on li "[PERSON_NAME]" at bounding box center [210, 547] width 358 height 52
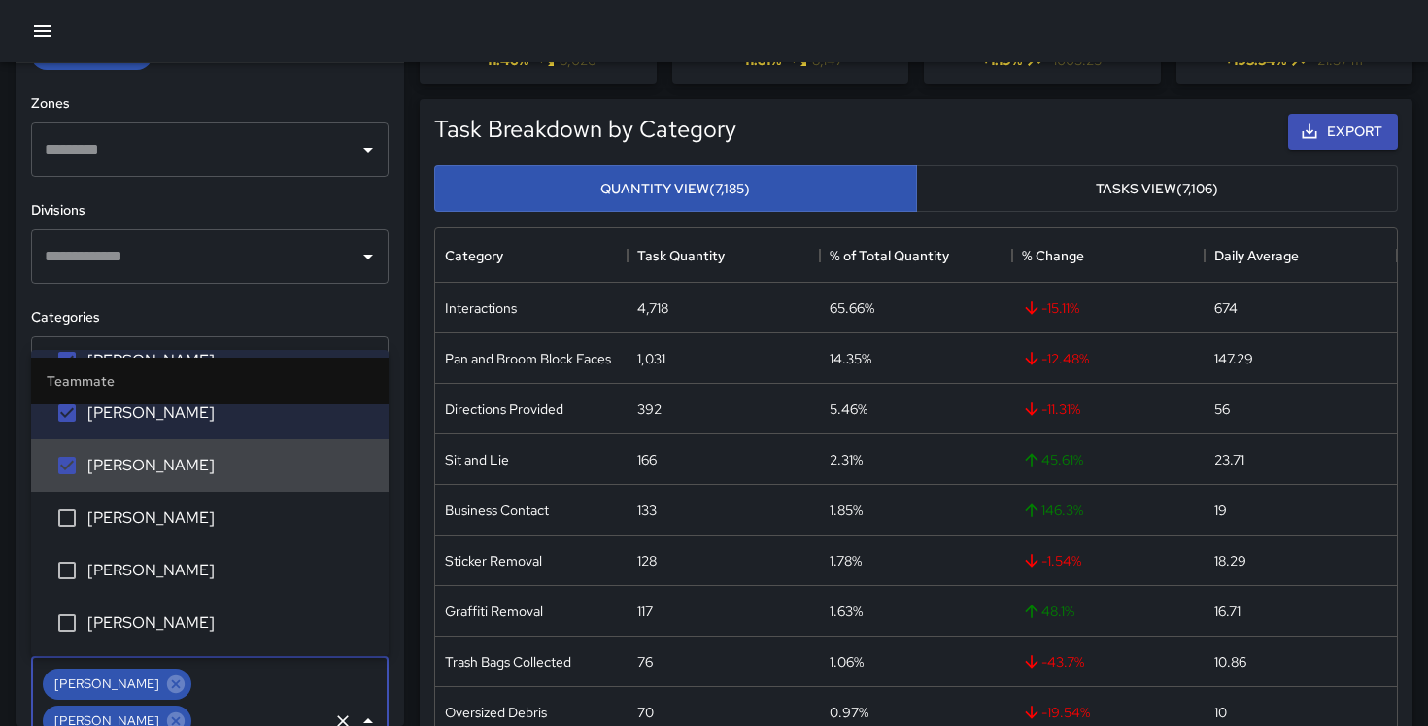
scroll to position [1276, 0]
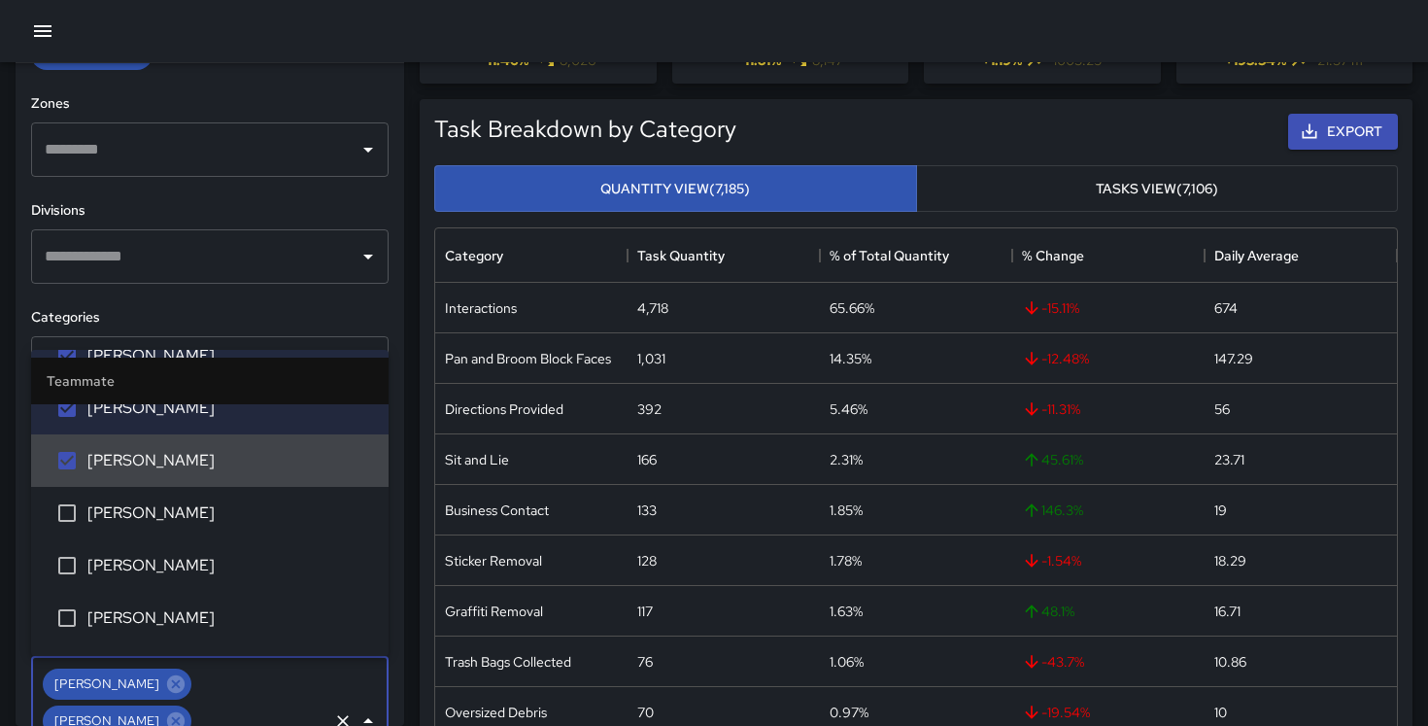
click at [147, 534] on li "[PERSON_NAME]" at bounding box center [210, 513] width 358 height 52
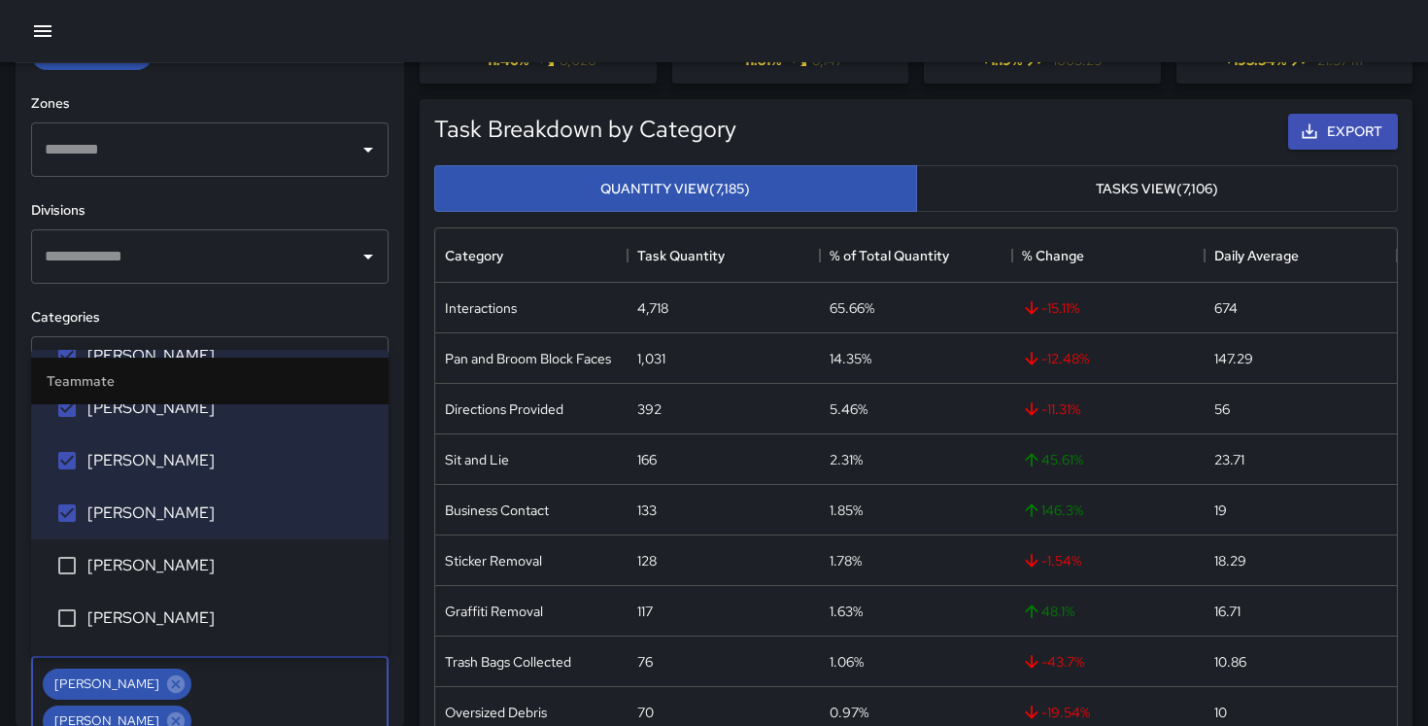
click at [147, 564] on span "[PERSON_NAME]" at bounding box center [230, 565] width 286 height 23
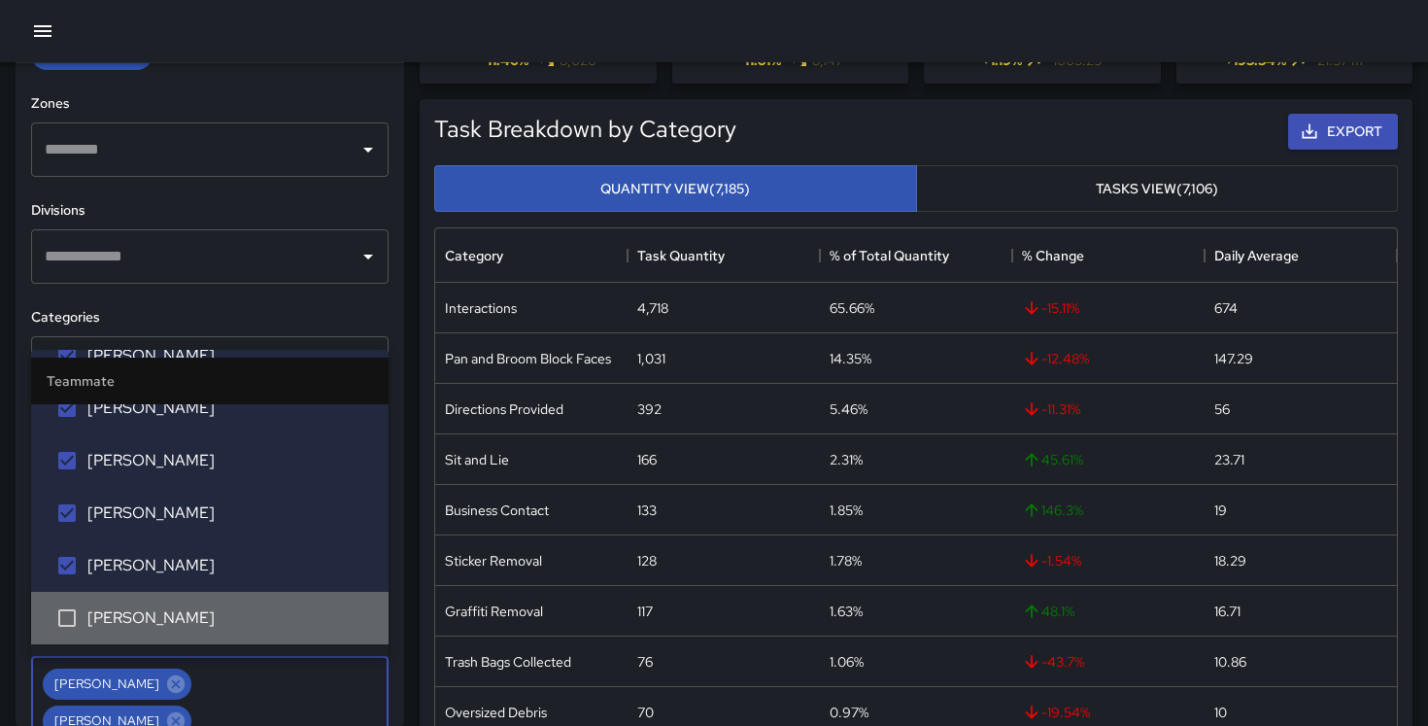
click at [147, 609] on span "[PERSON_NAME]" at bounding box center [230, 617] width 286 height 23
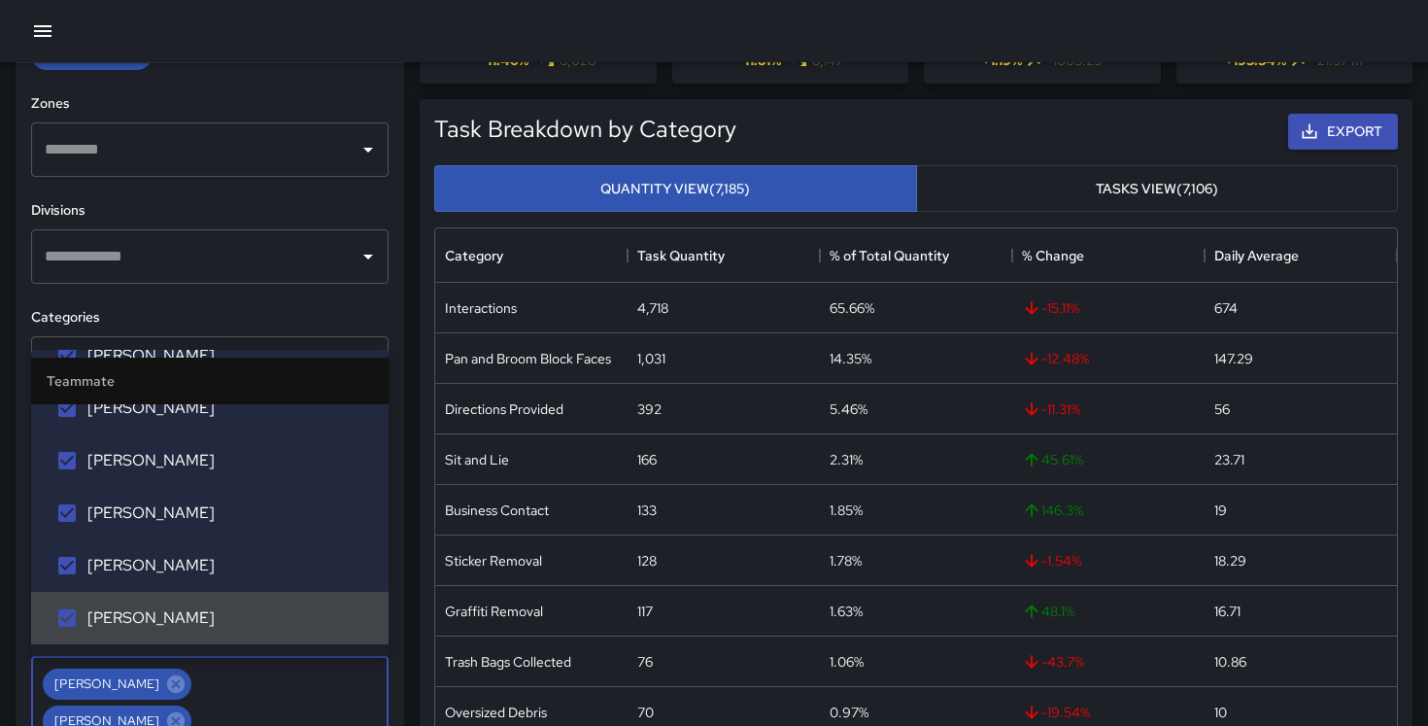
scroll to position [1334, 0]
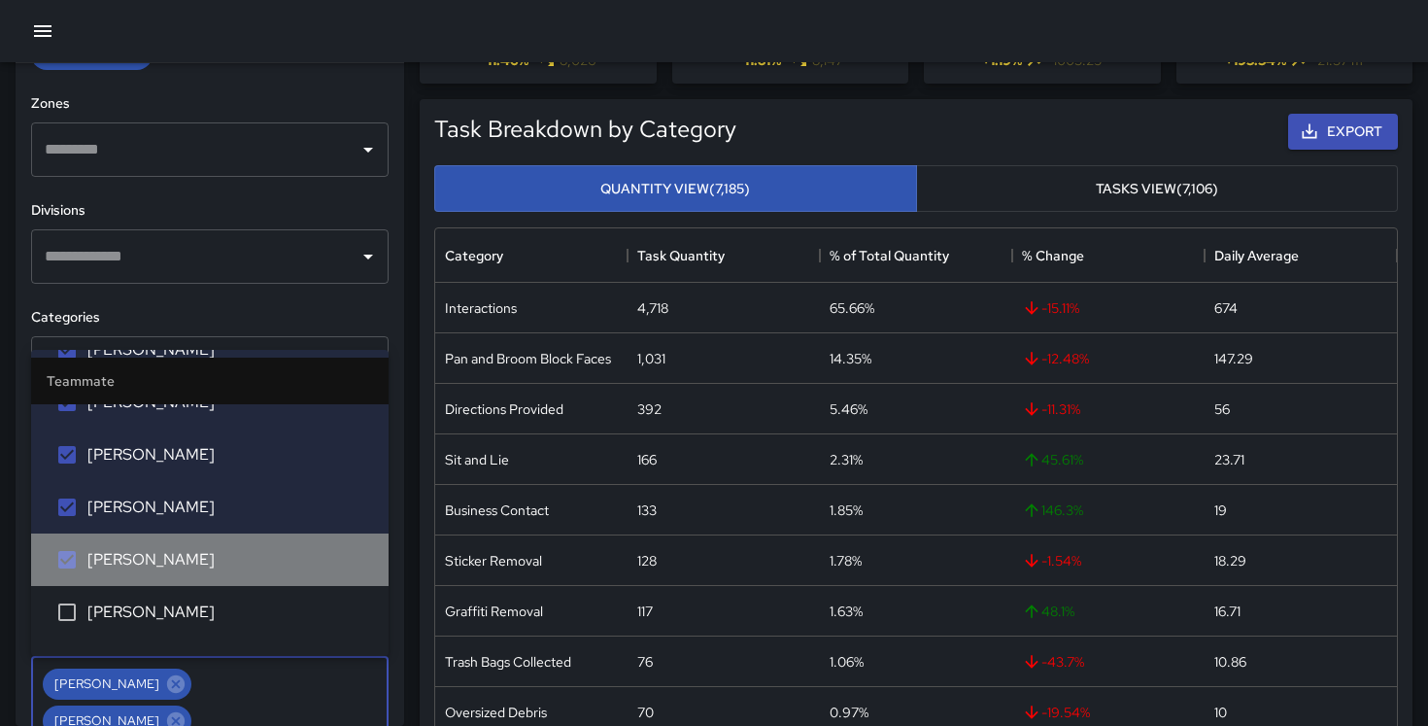
click at [155, 556] on span "[PERSON_NAME]" at bounding box center [230, 559] width 286 height 23
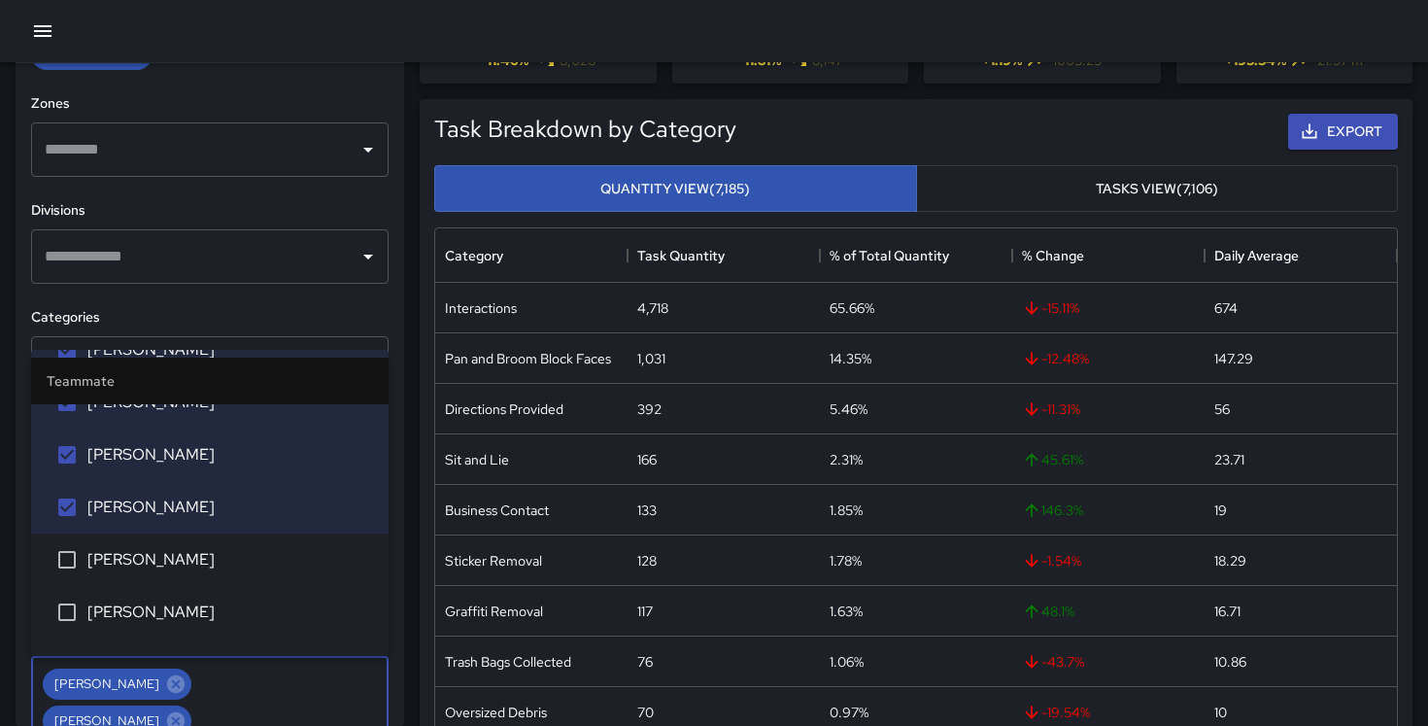
click at [155, 524] on li "[PERSON_NAME]" at bounding box center [210, 507] width 358 height 52
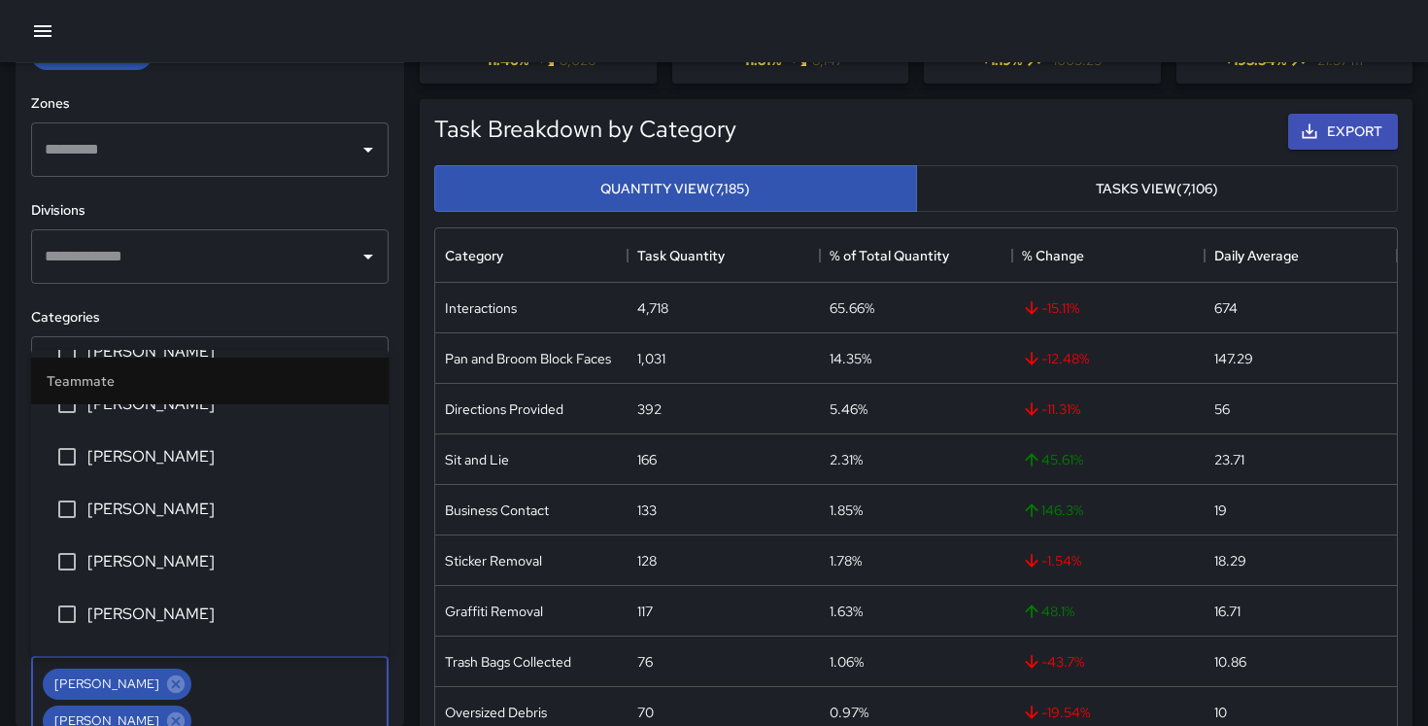
scroll to position [2725, 0]
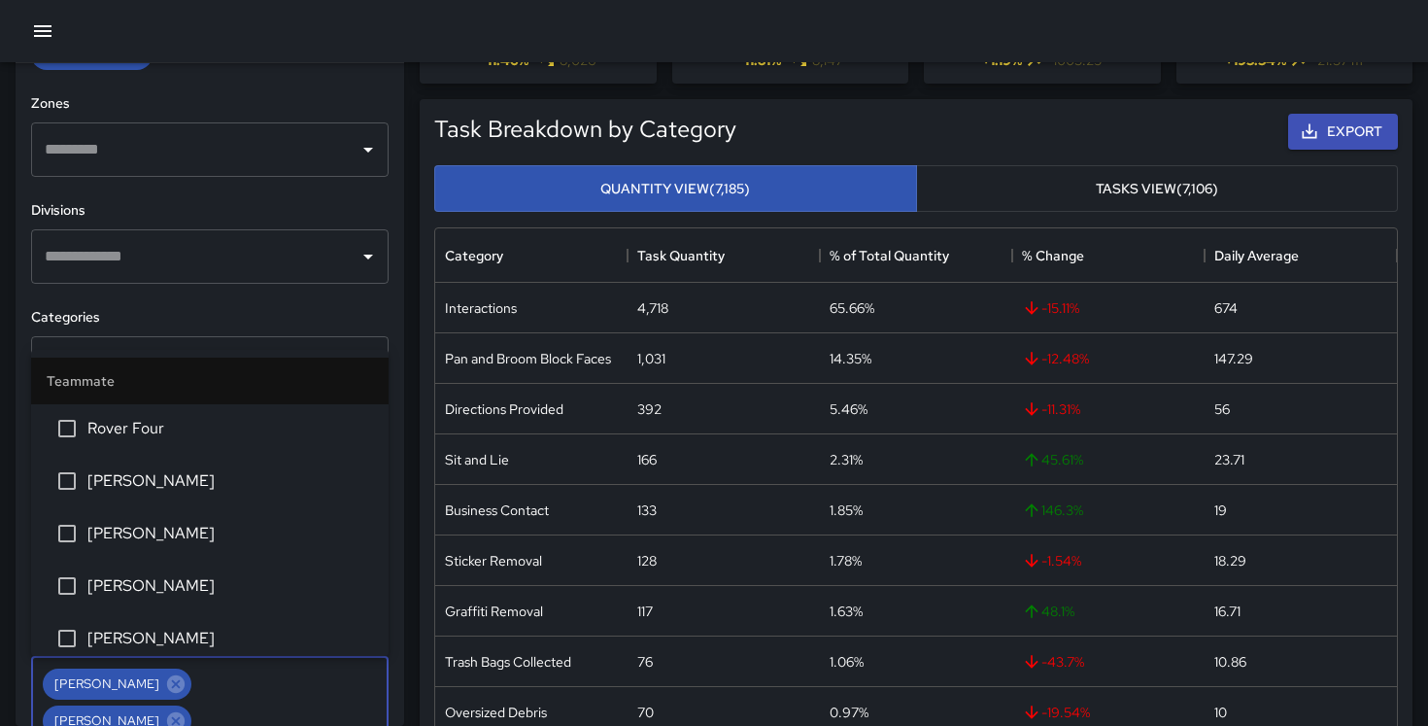
click at [172, 476] on span "[PERSON_NAME]" at bounding box center [230, 480] width 286 height 23
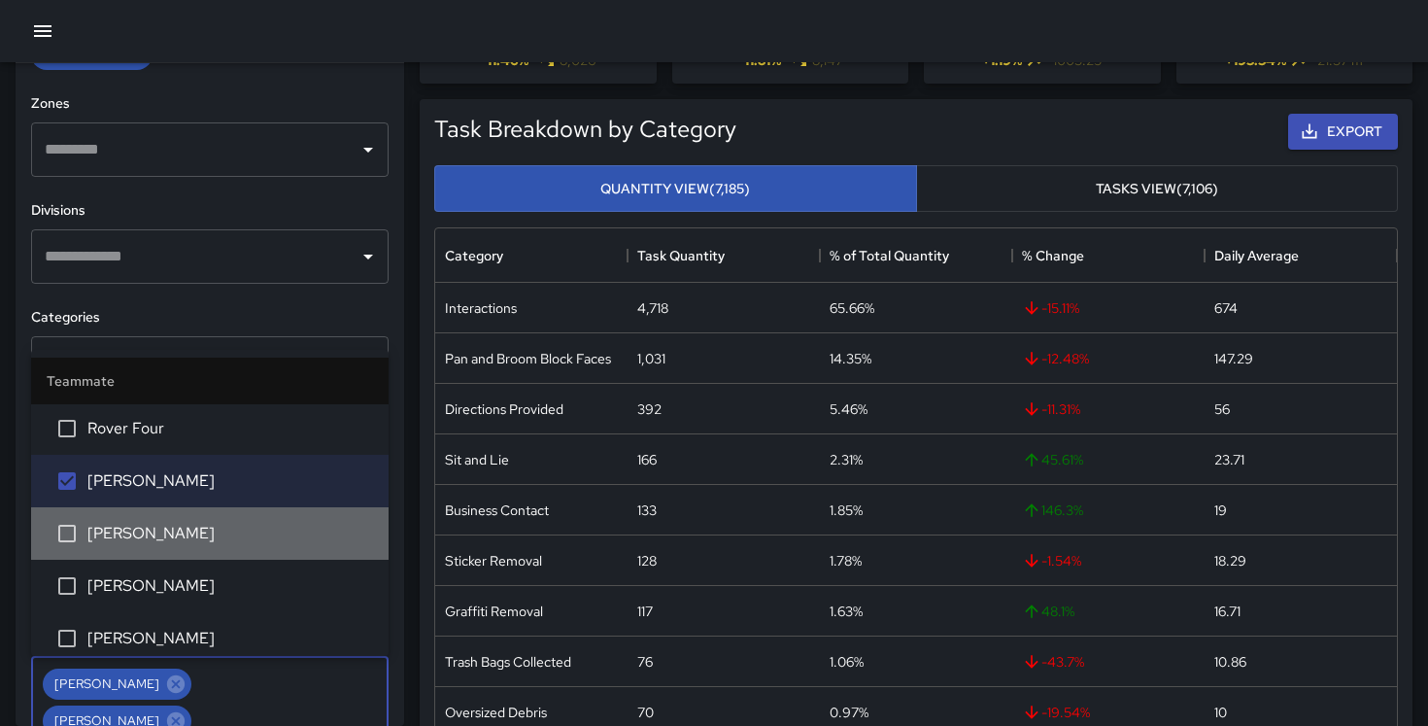
click at [168, 535] on span "[PERSON_NAME]" at bounding box center [230, 533] width 286 height 23
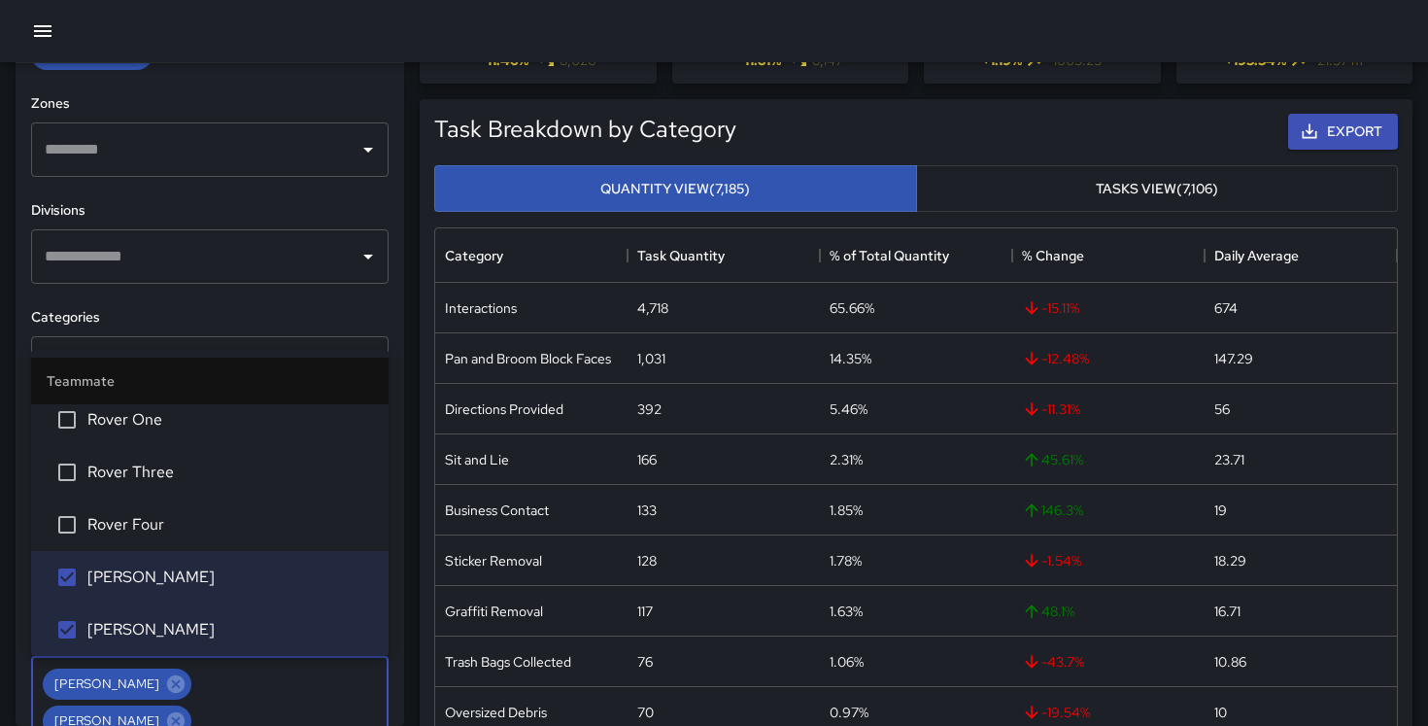
click at [167, 522] on span "Rover Four" at bounding box center [230, 524] width 286 height 23
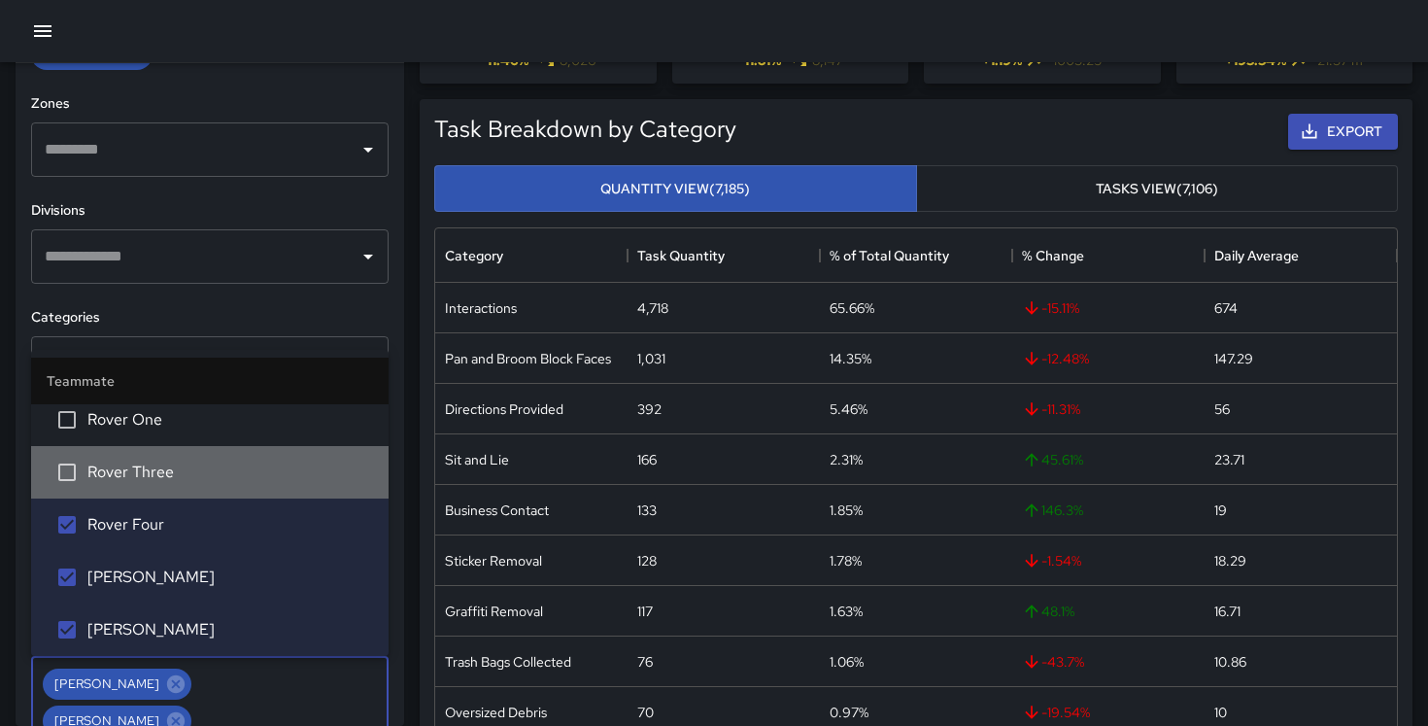
click at [167, 474] on span "Rover Three" at bounding box center [230, 472] width 286 height 23
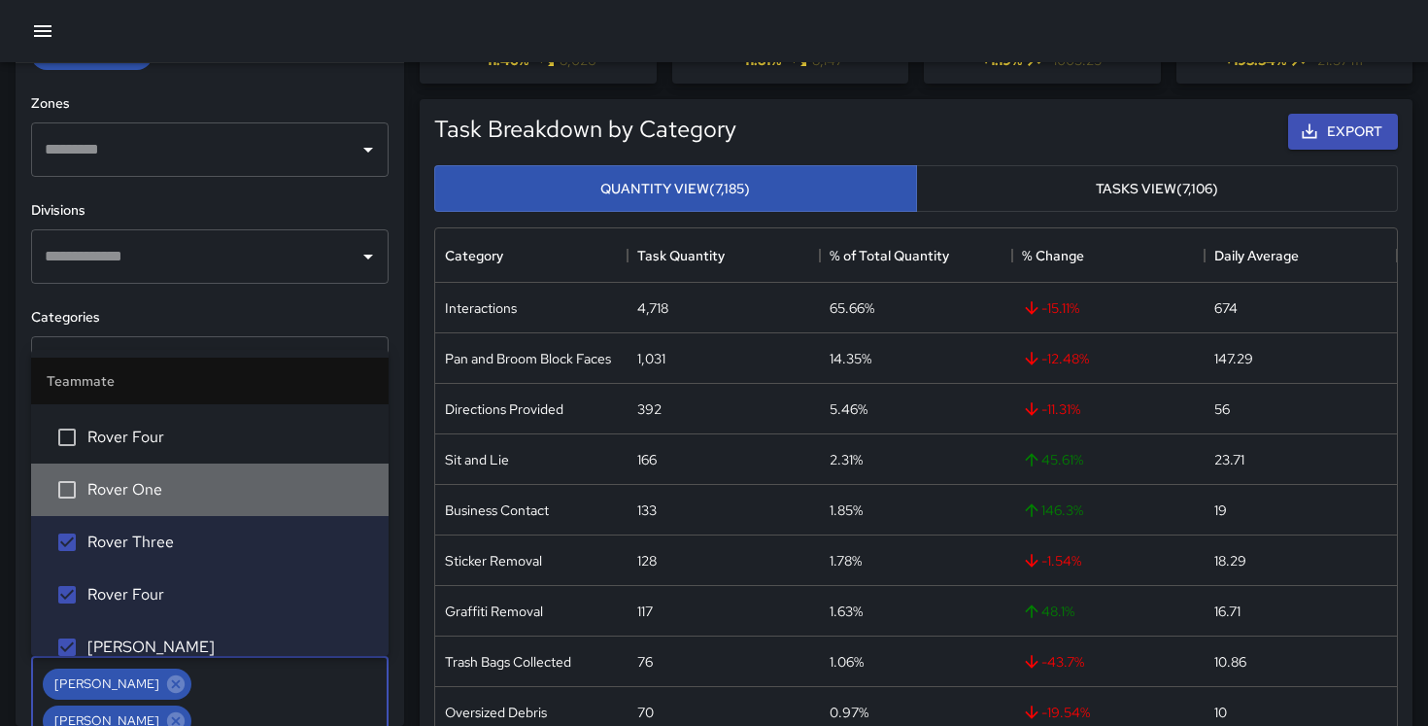
click at [167, 477] on li "Rover One" at bounding box center [210, 490] width 358 height 52
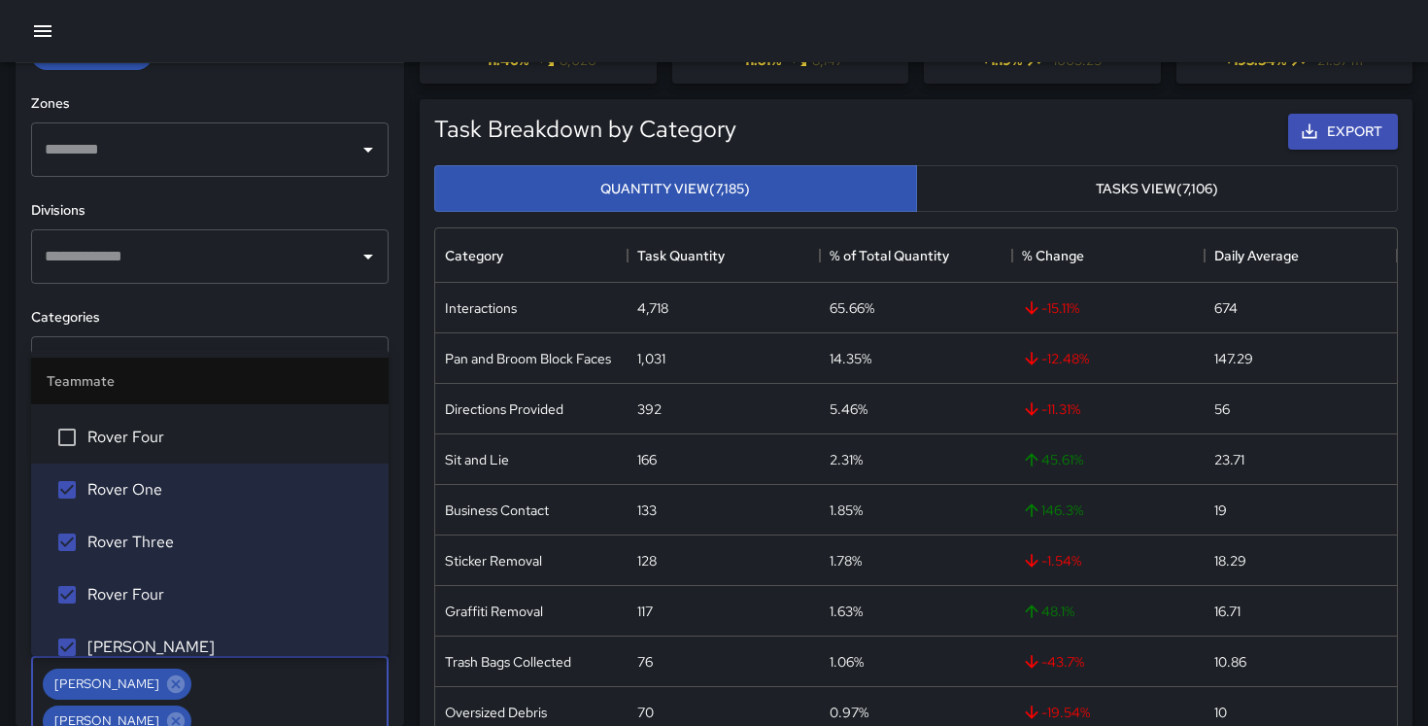
click at [168, 436] on span "Rover Four" at bounding box center [230, 437] width 286 height 23
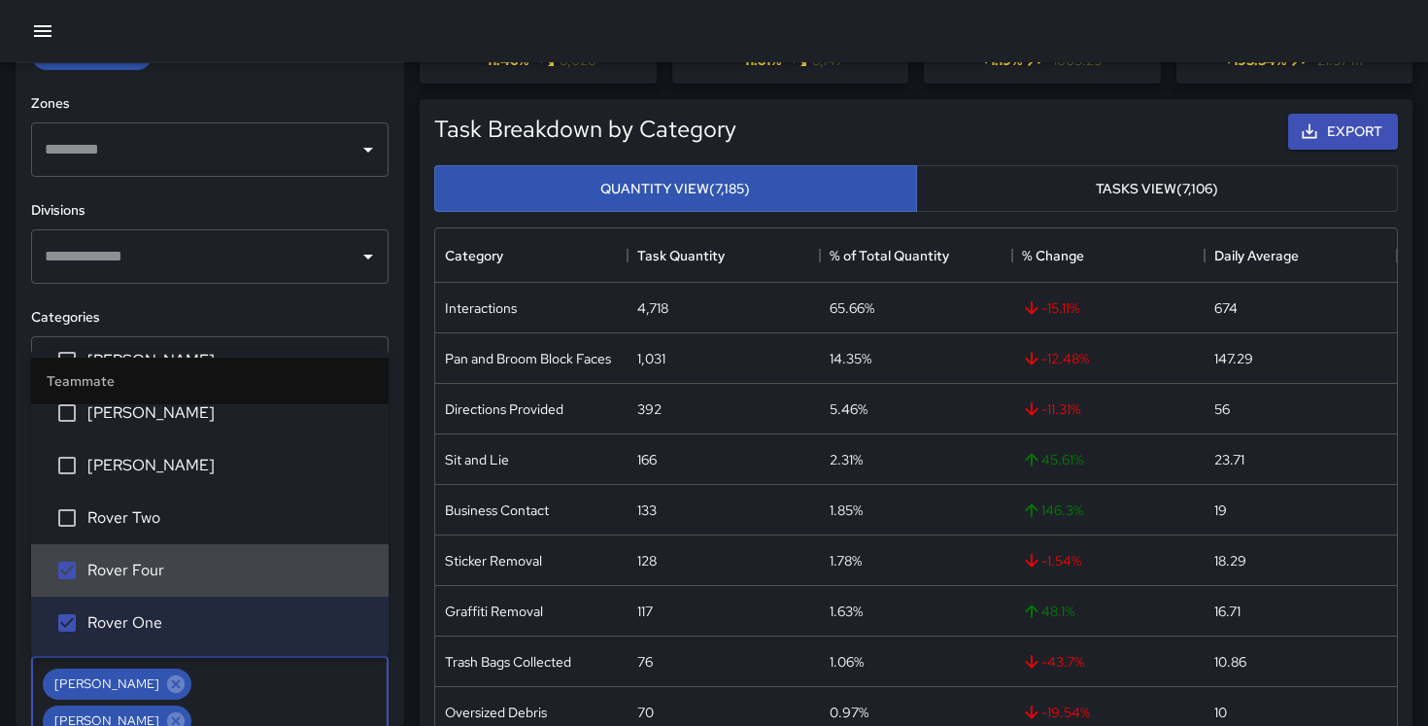
scroll to position [2424, 0]
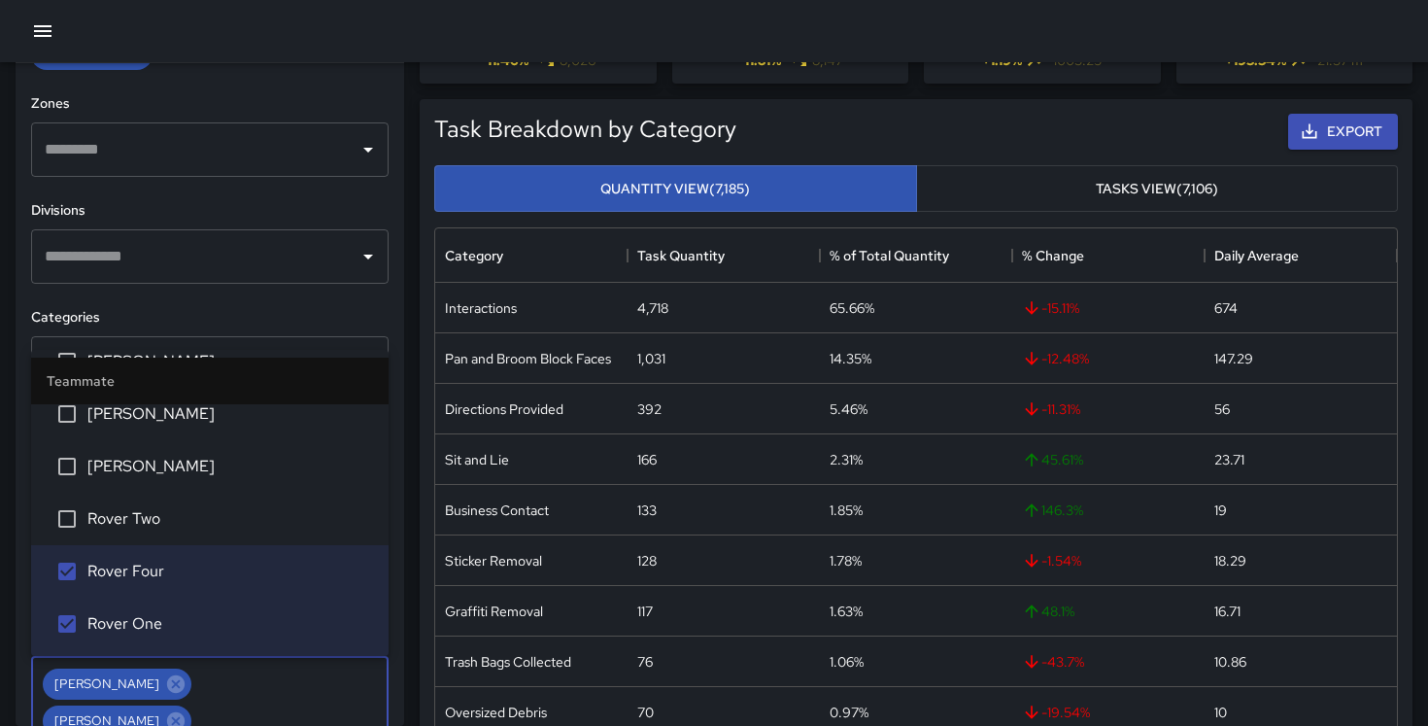
click at [156, 500] on li "Rover Two" at bounding box center [210, 519] width 358 height 52
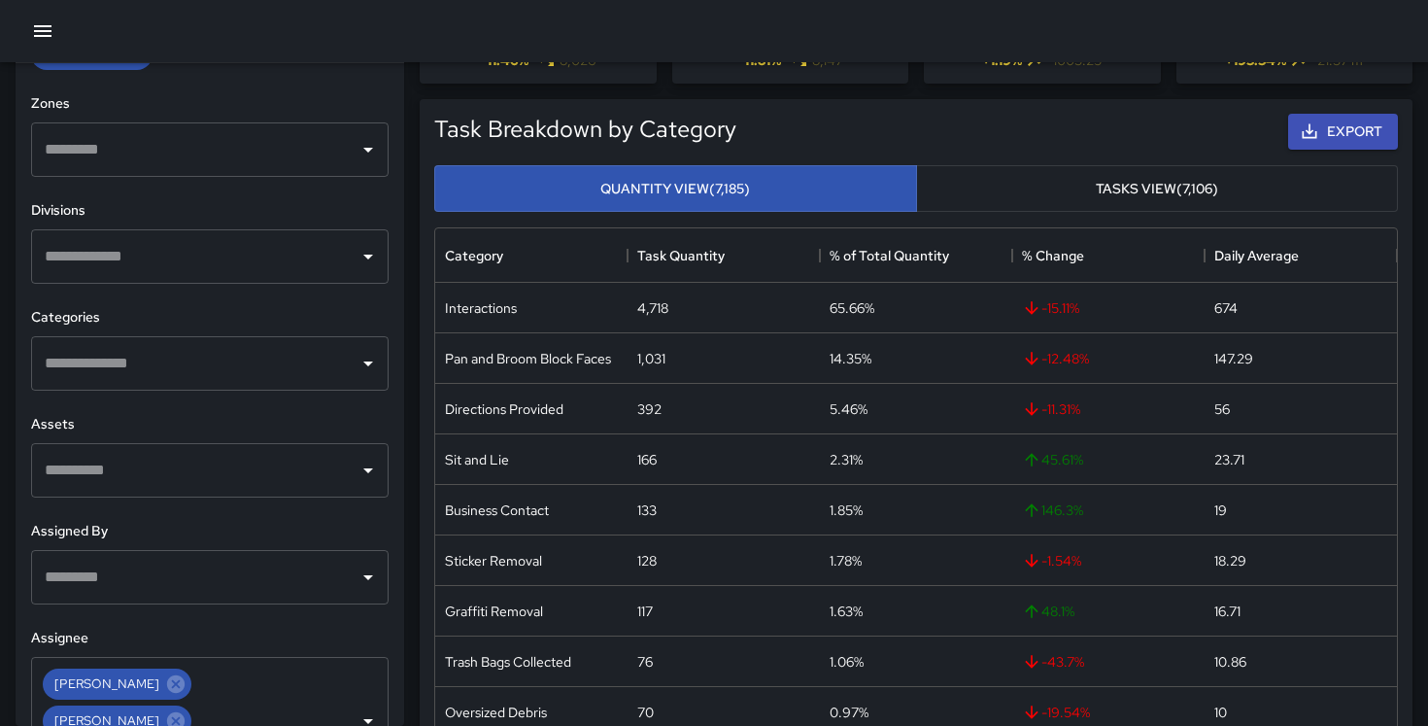
click at [231, 318] on h6 "Categories" at bounding box center [210, 317] width 358 height 21
click at [269, 244] on input "text" at bounding box center [195, 256] width 311 height 37
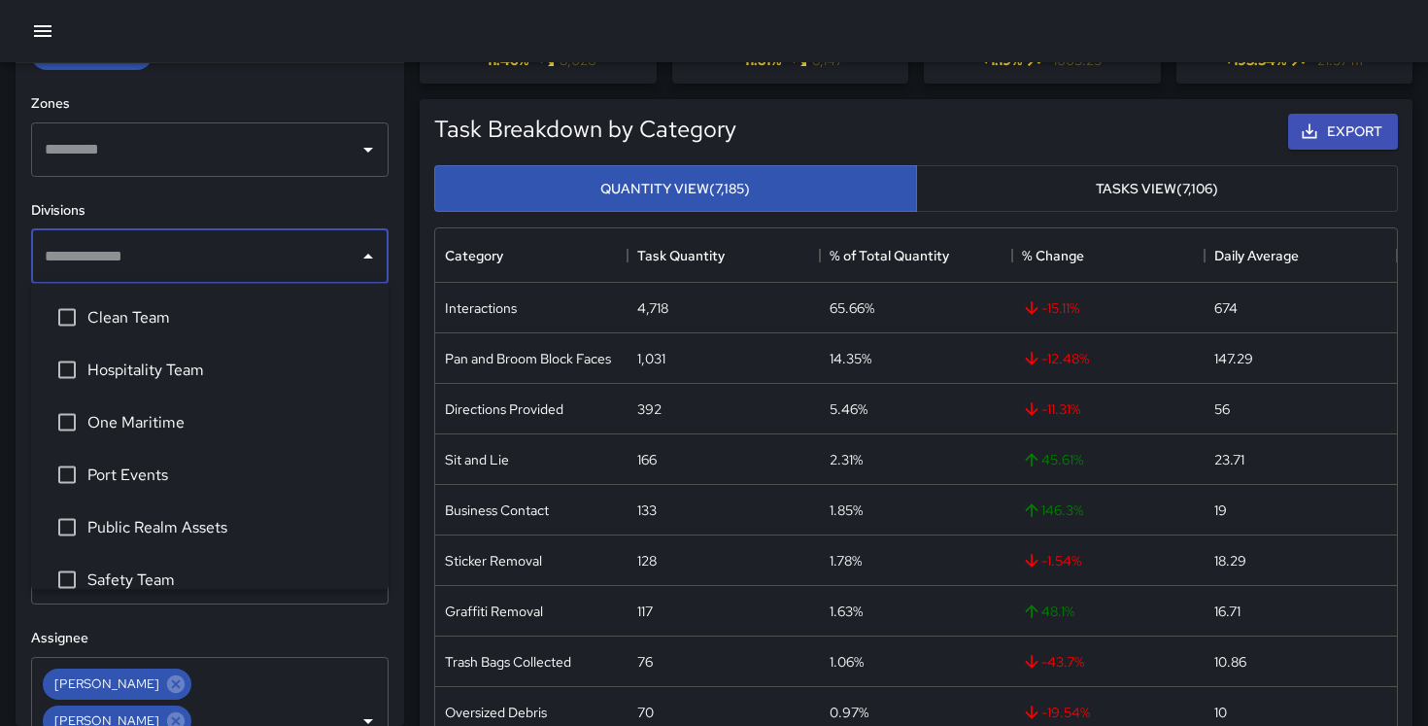
click at [238, 226] on div "Divisions ​" at bounding box center [210, 242] width 358 height 84
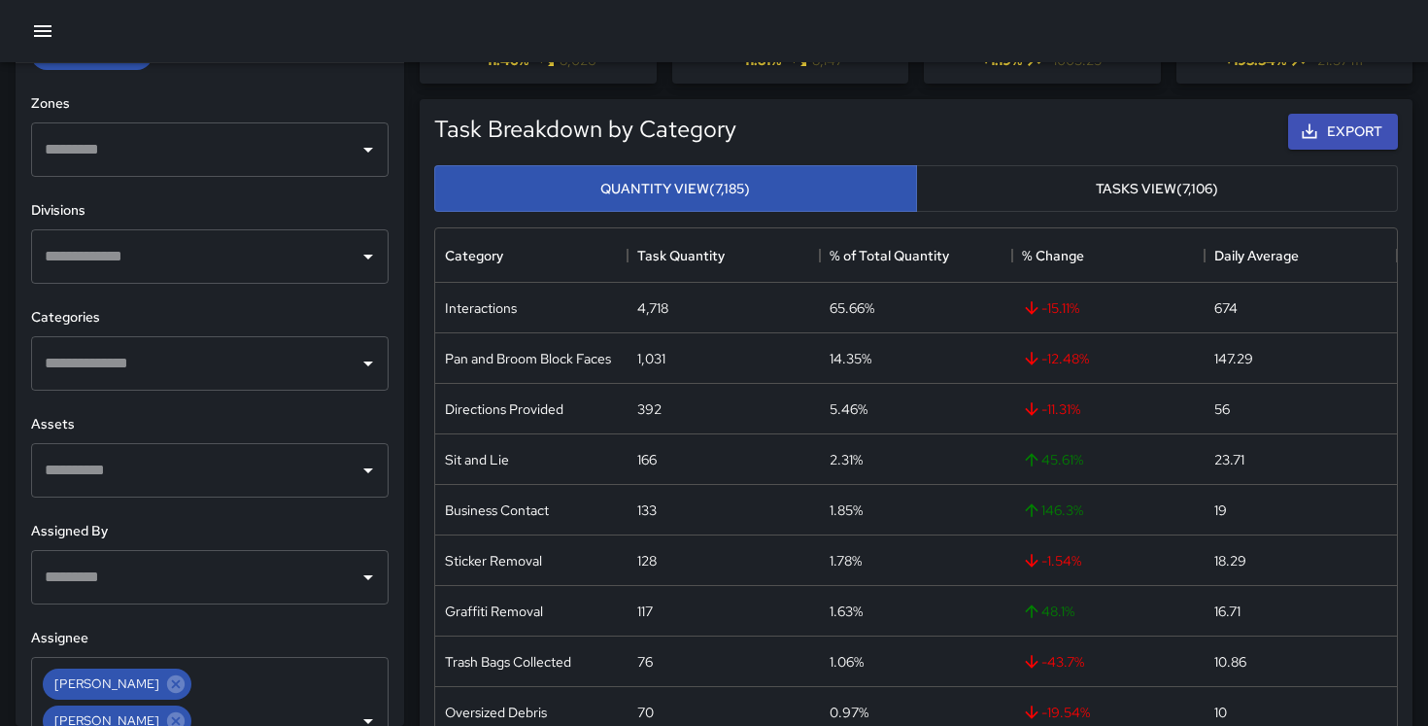
click at [173, 350] on input "text" at bounding box center [195, 363] width 311 height 37
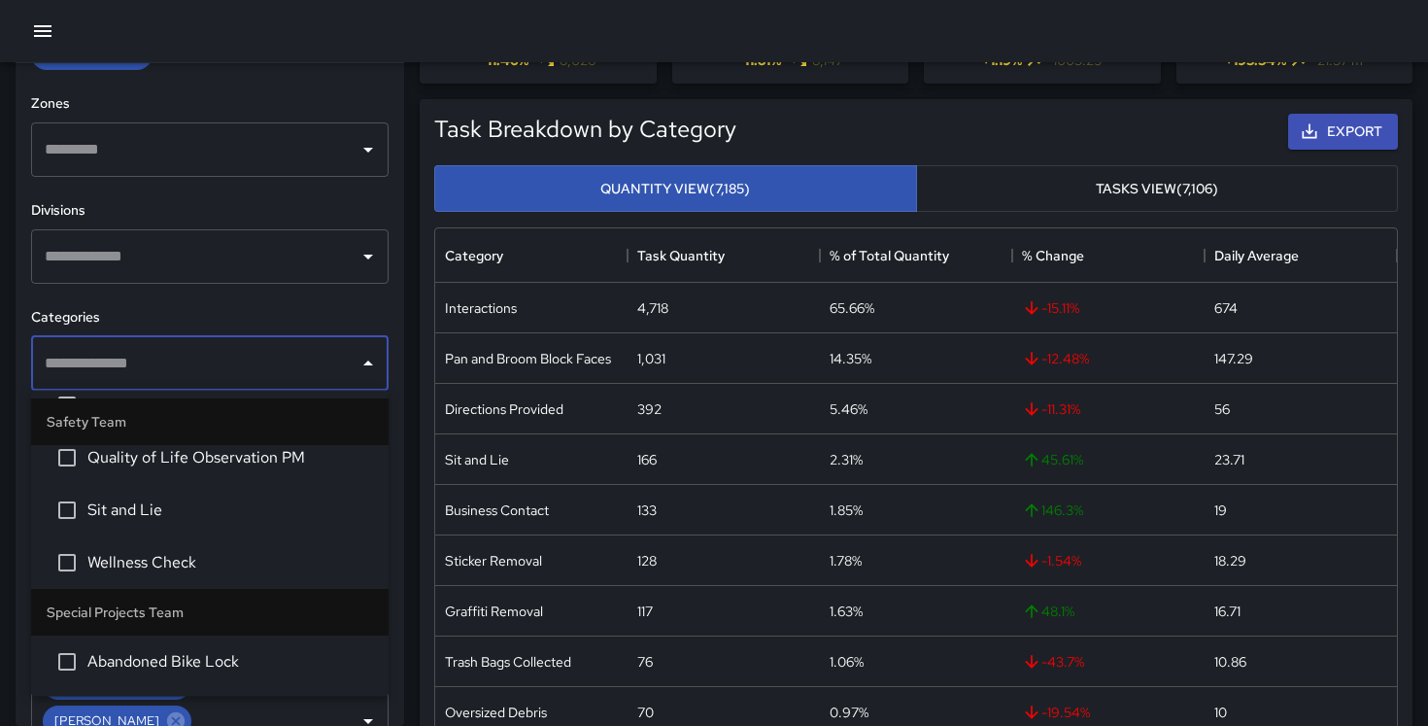
scroll to position [3446, 0]
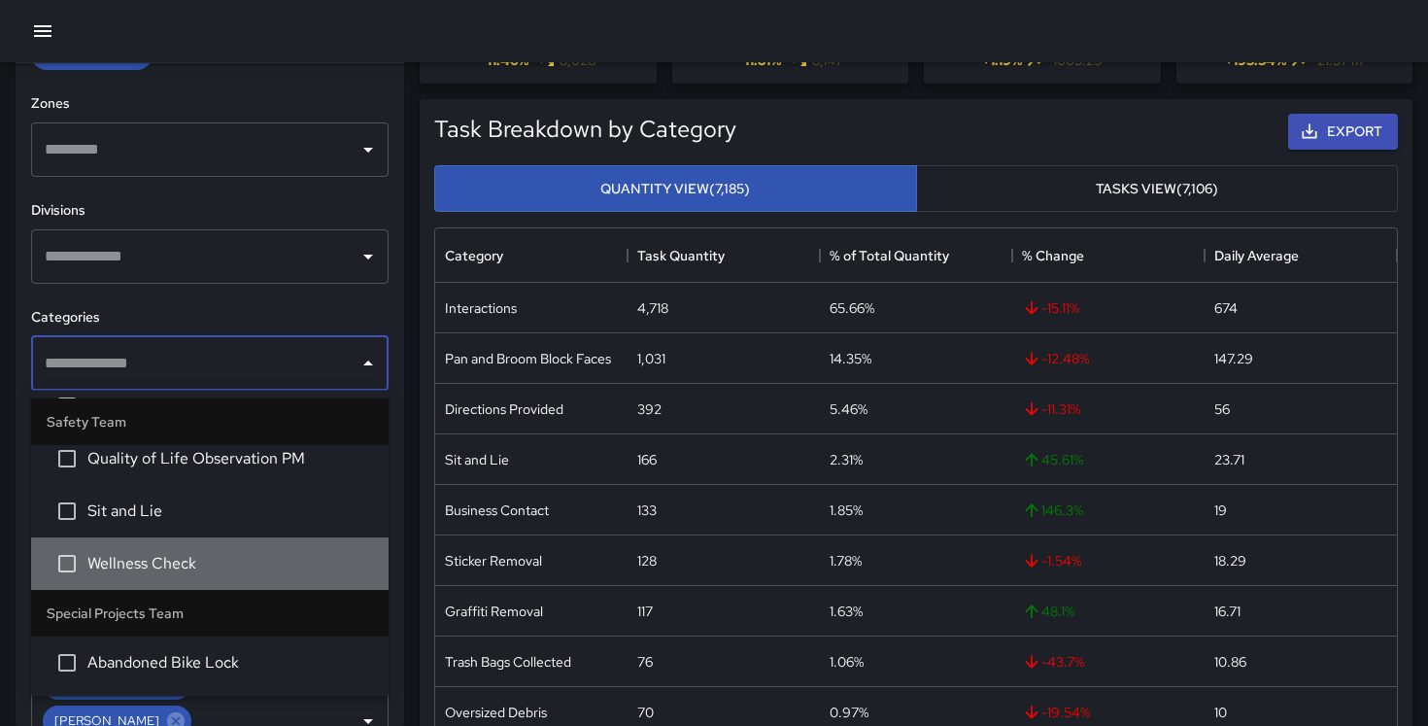
click at [170, 555] on span "Wellness Check" at bounding box center [230, 564] width 286 height 23
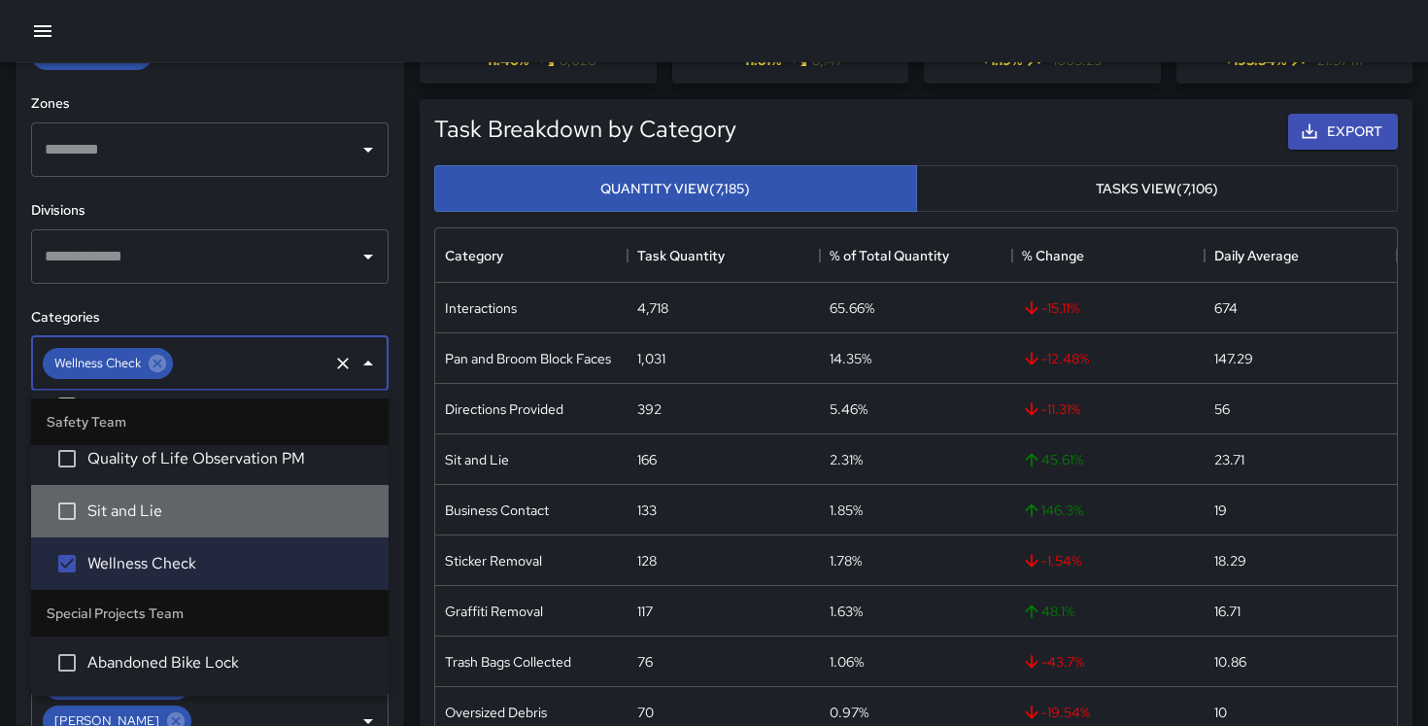
click at [166, 519] on span "Sit and Lie" at bounding box center [230, 511] width 286 height 23
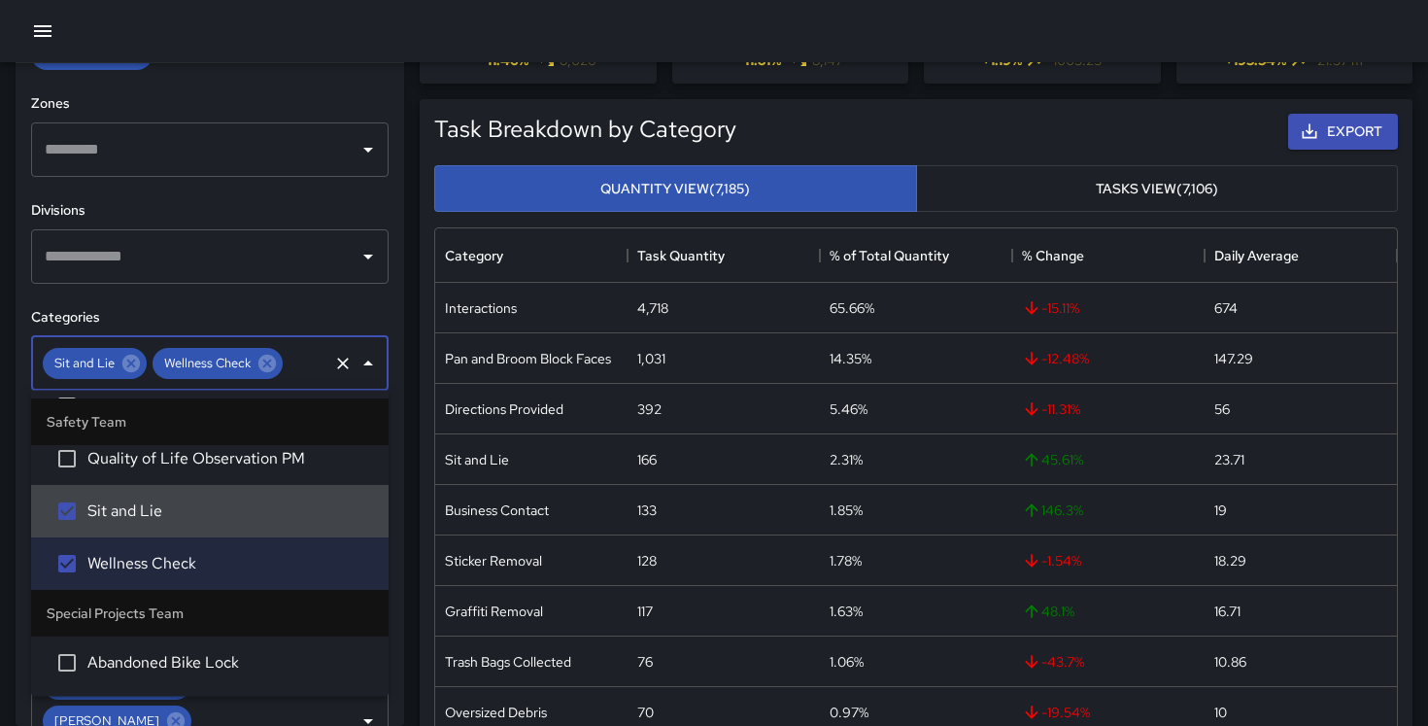
click at [167, 478] on li "Quality of Life Observation PM" at bounding box center [210, 459] width 358 height 52
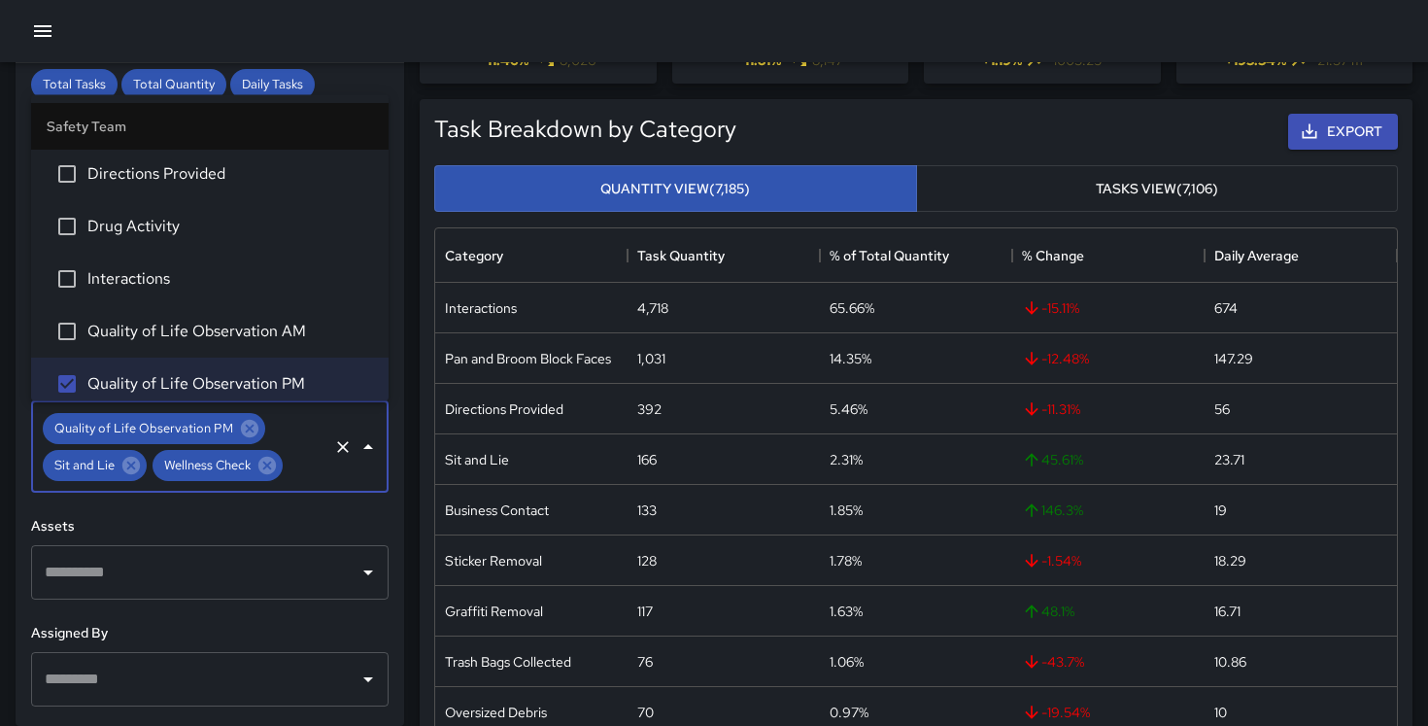
scroll to position [3220, 0]
click at [196, 336] on span "Quality of Life Observation AM" at bounding box center [230, 337] width 286 height 23
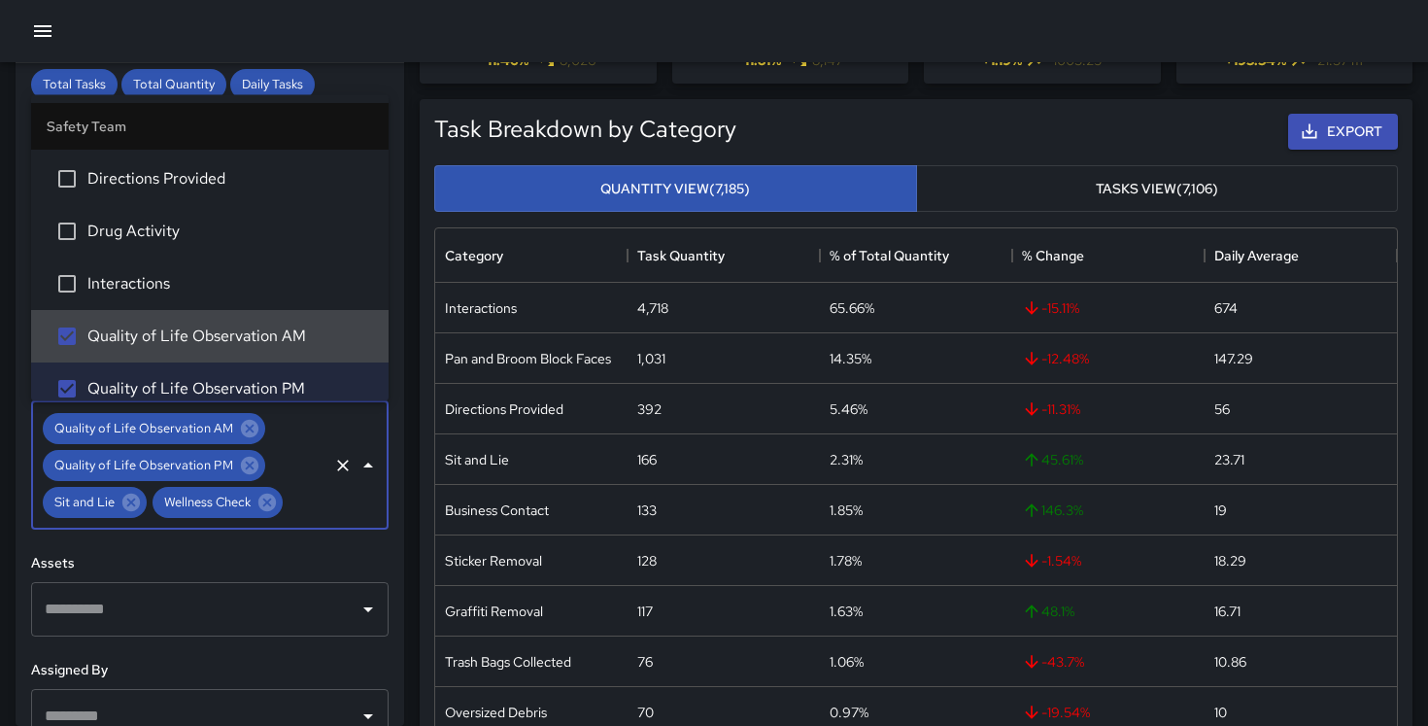
click at [180, 293] on span "Interactions" at bounding box center [230, 284] width 286 height 23
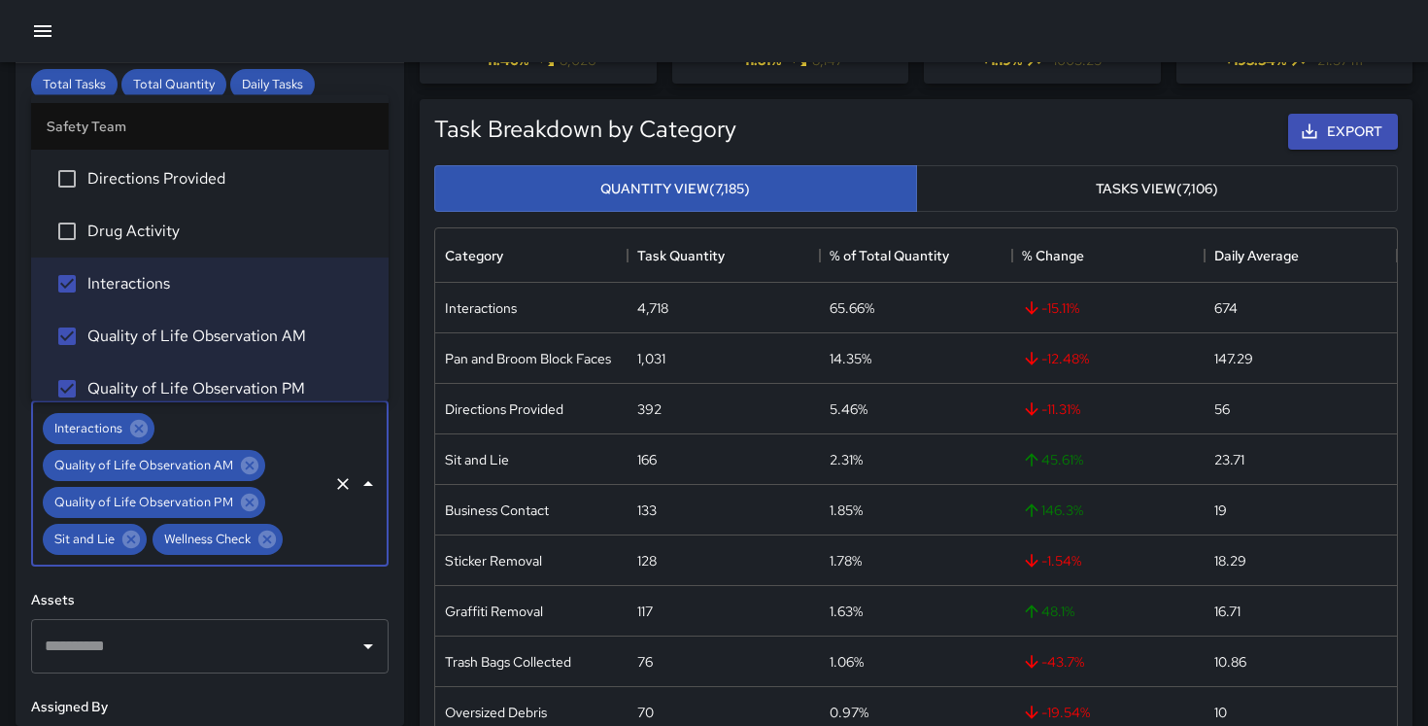
click at [185, 230] on span "Drug Activity" at bounding box center [230, 232] width 286 height 23
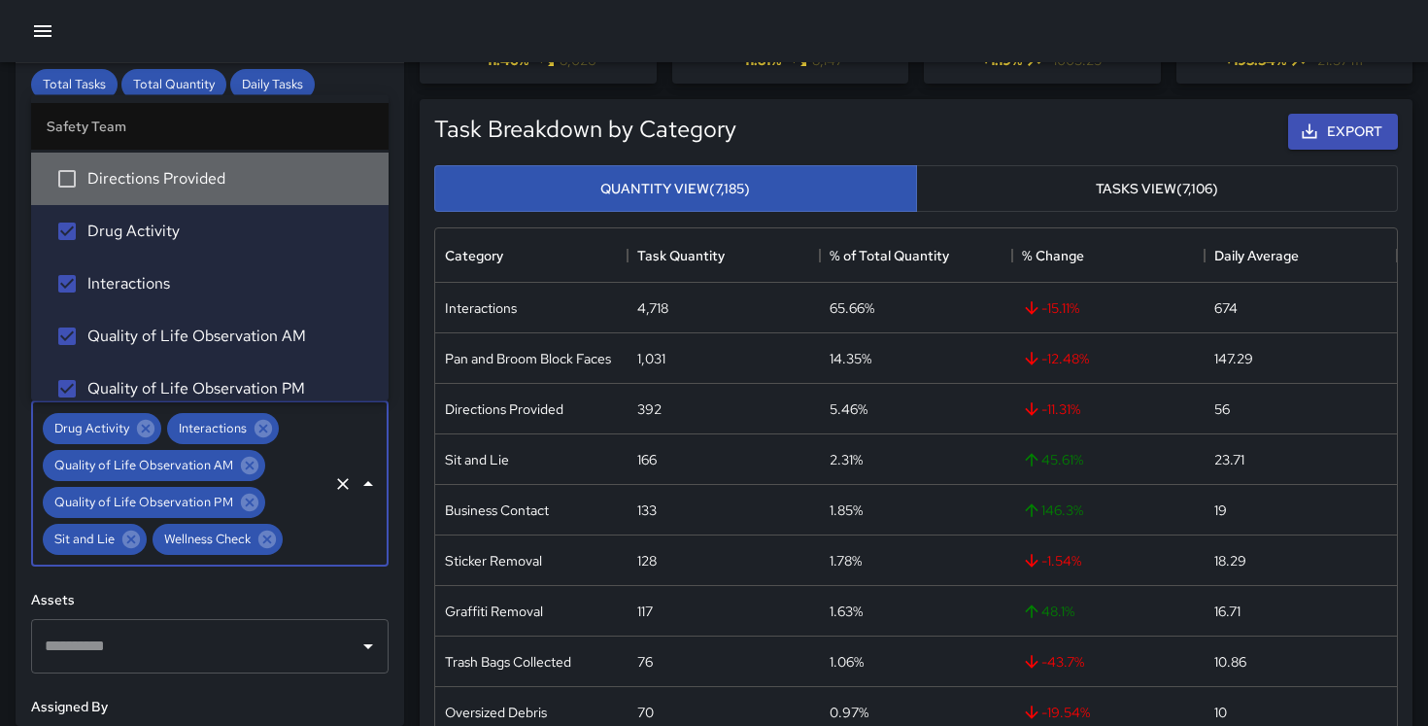
click at [191, 201] on li "Directions Provided" at bounding box center [210, 180] width 358 height 52
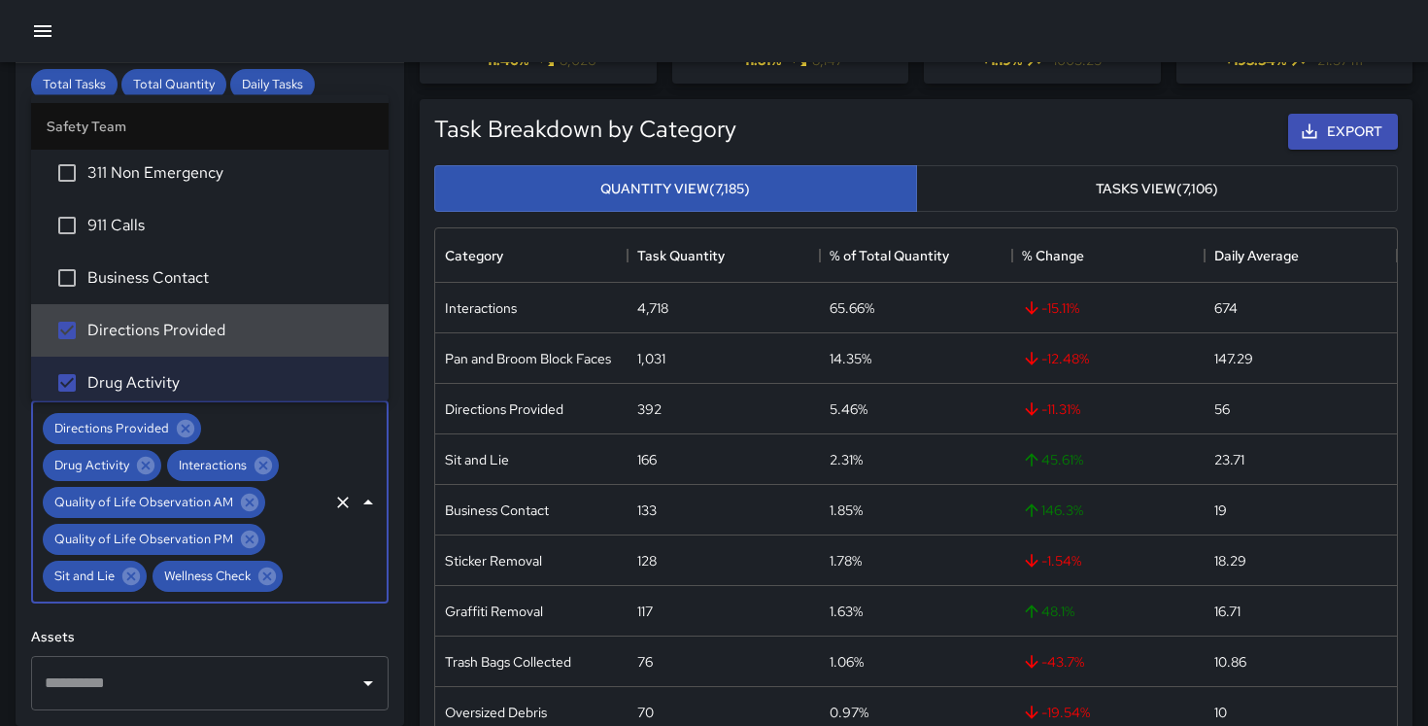
scroll to position [3048, 0]
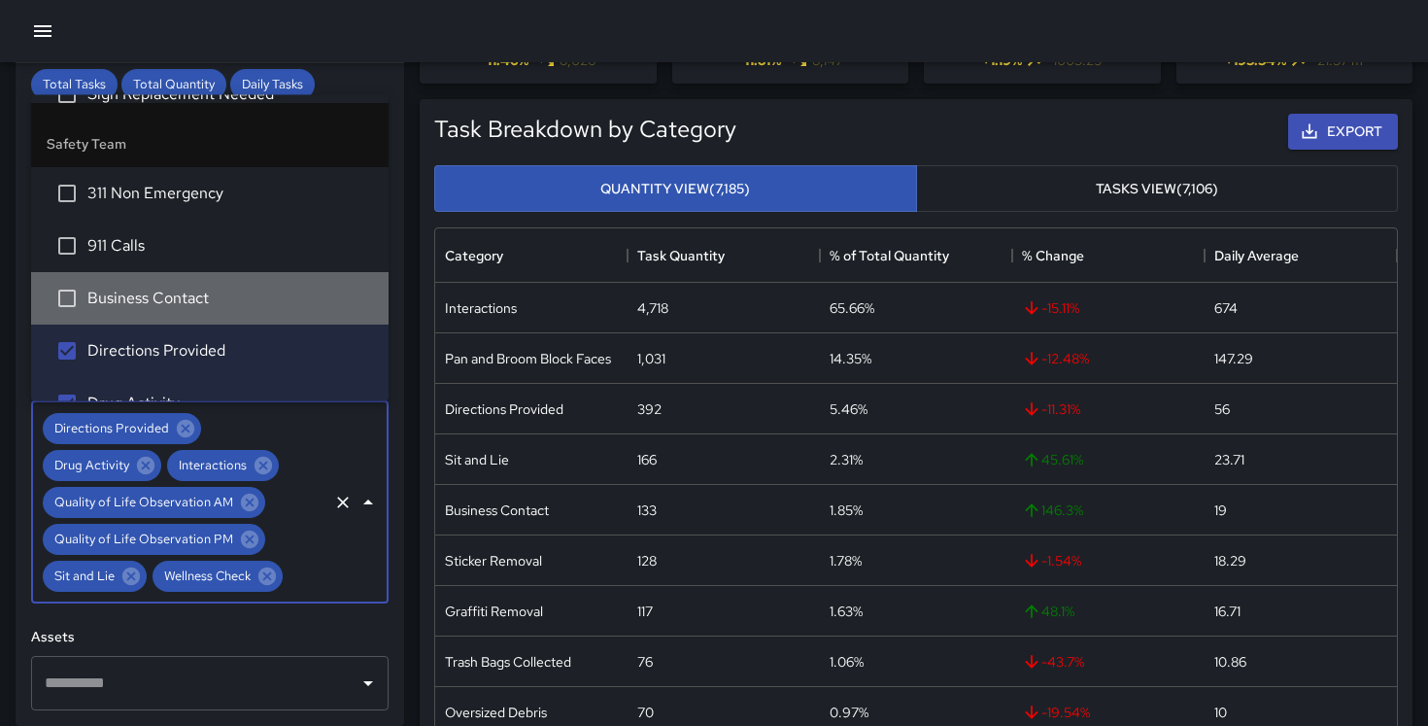
click at [173, 286] on li "Business Contact" at bounding box center [210, 299] width 358 height 52
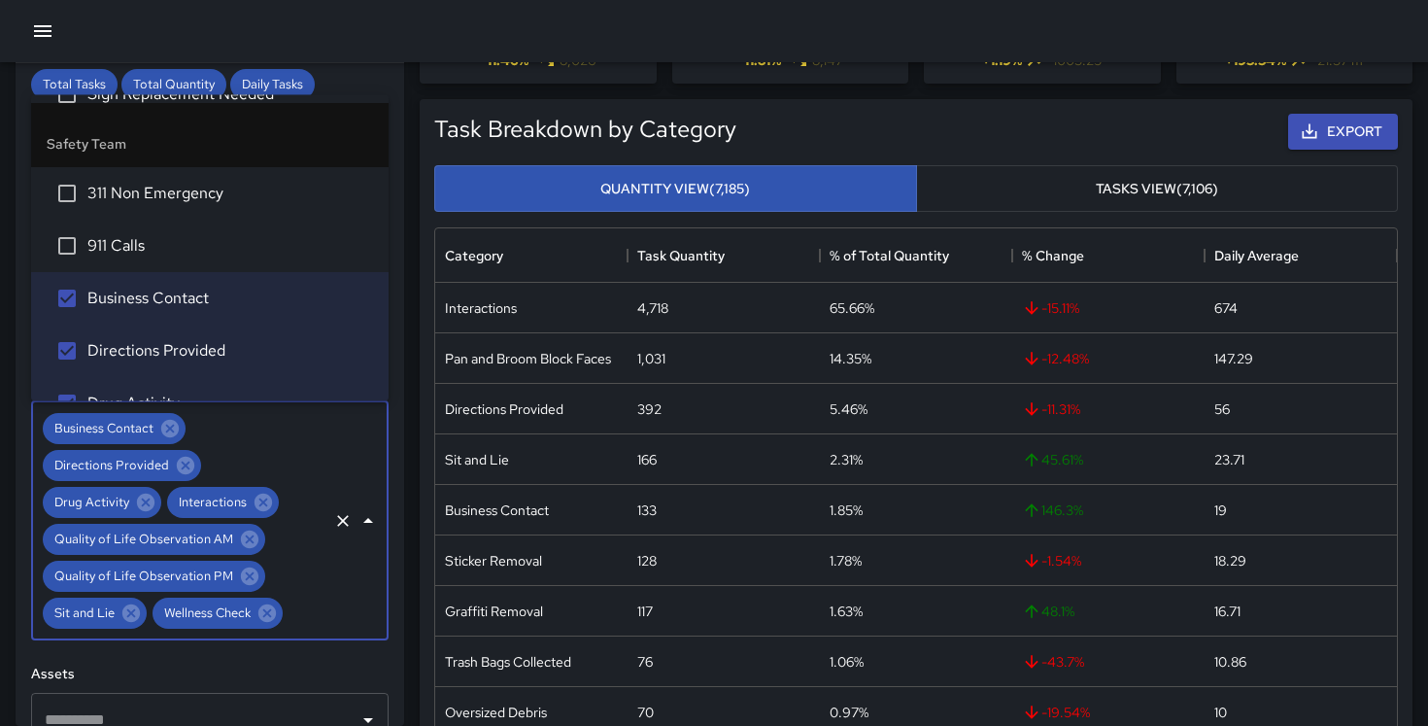
click at [173, 257] on span "911 Calls" at bounding box center [230, 246] width 286 height 23
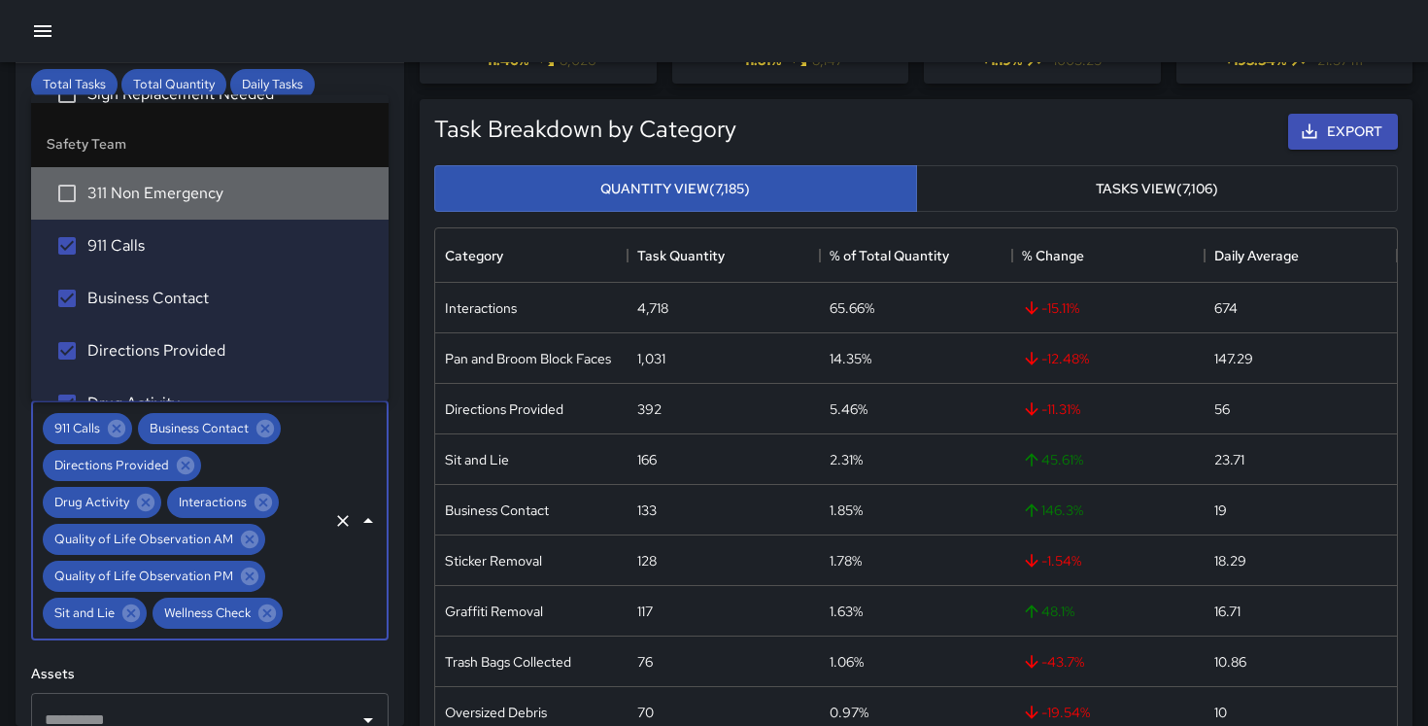
click at [178, 200] on span "311 Non Emergency" at bounding box center [230, 194] width 286 height 23
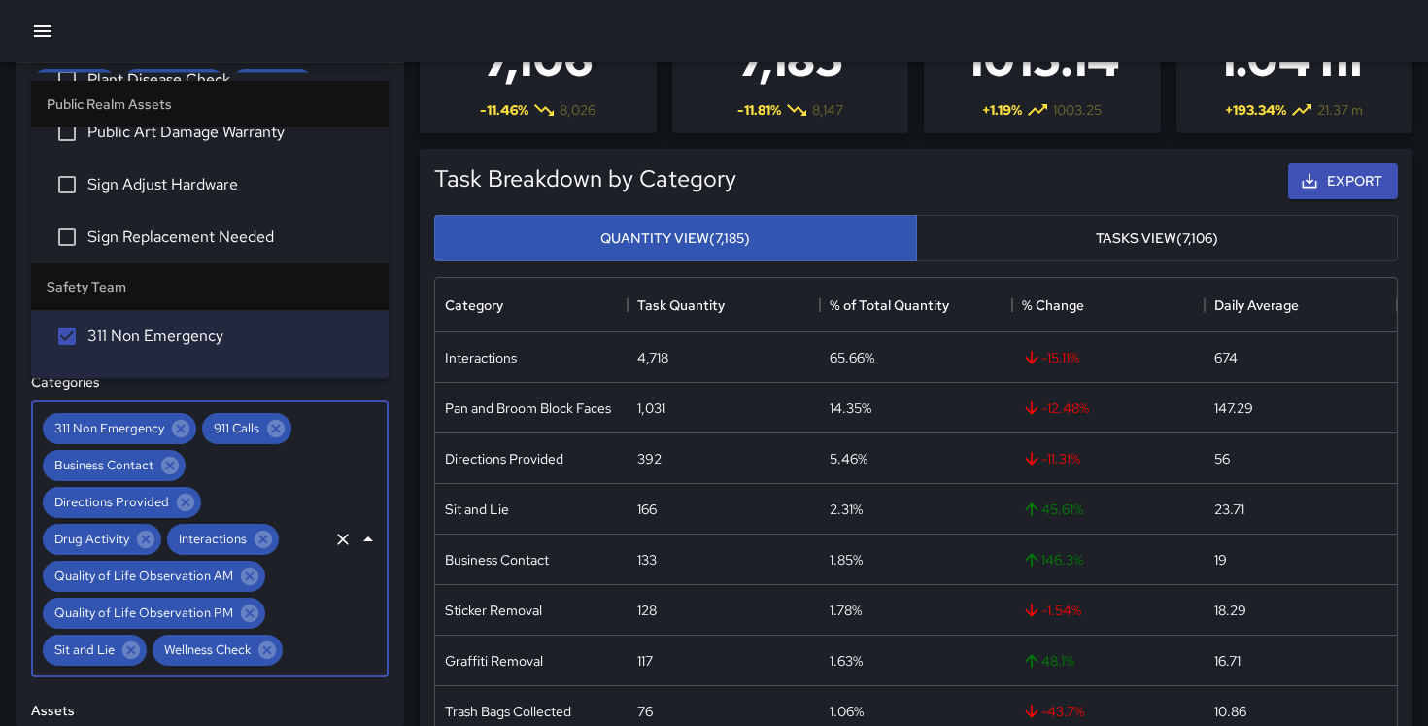
scroll to position [0, 0]
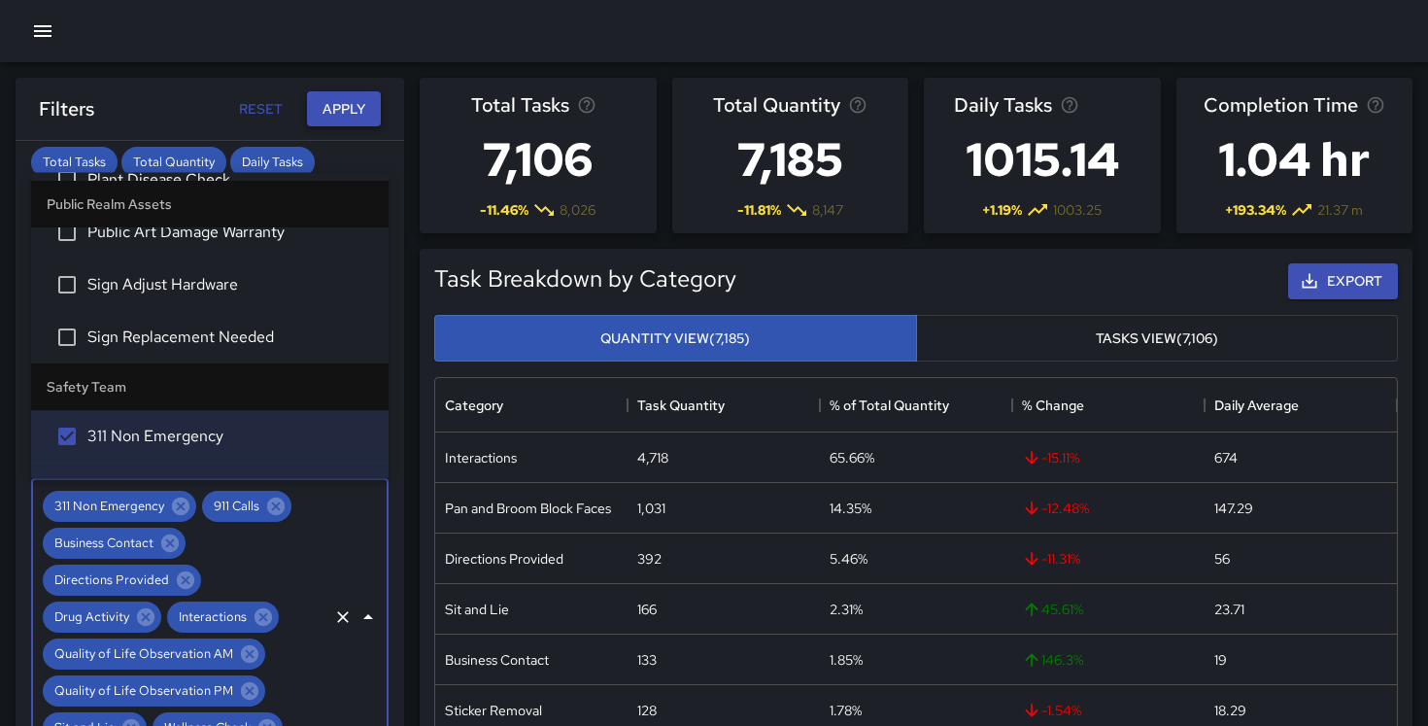
click at [338, 114] on button "Apply" at bounding box center [344, 109] width 74 height 36
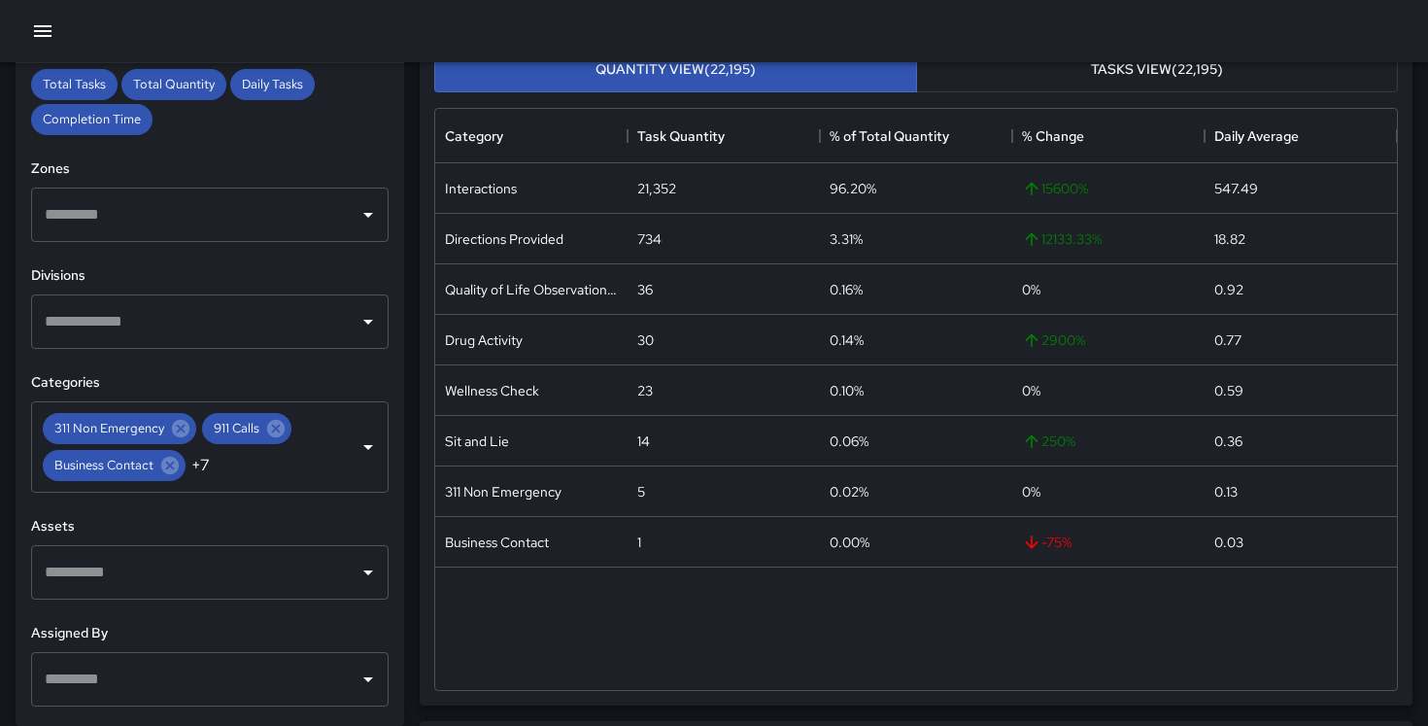
scroll to position [631, 0]
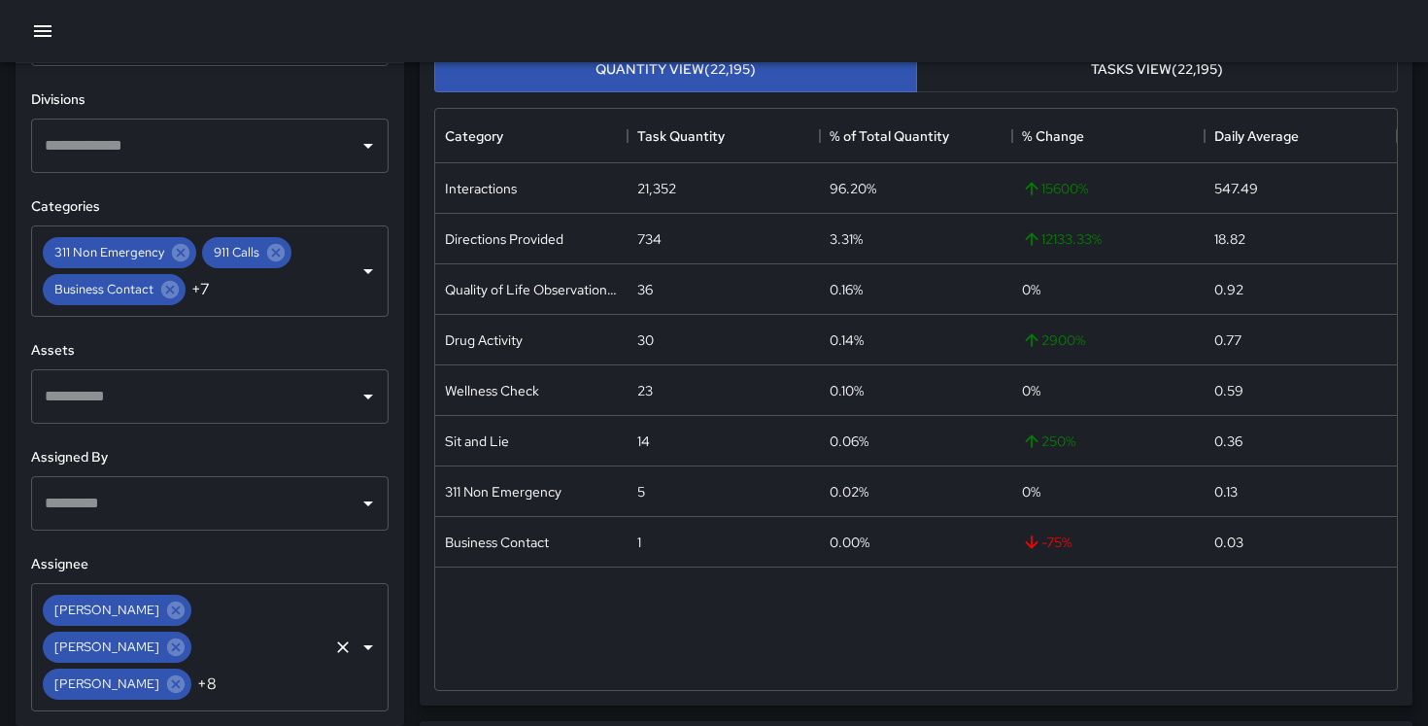
click at [278, 621] on div "[PERSON_NAME] [PERSON_NAME] [PERSON_NAME] +8 ​" at bounding box center [210, 647] width 358 height 128
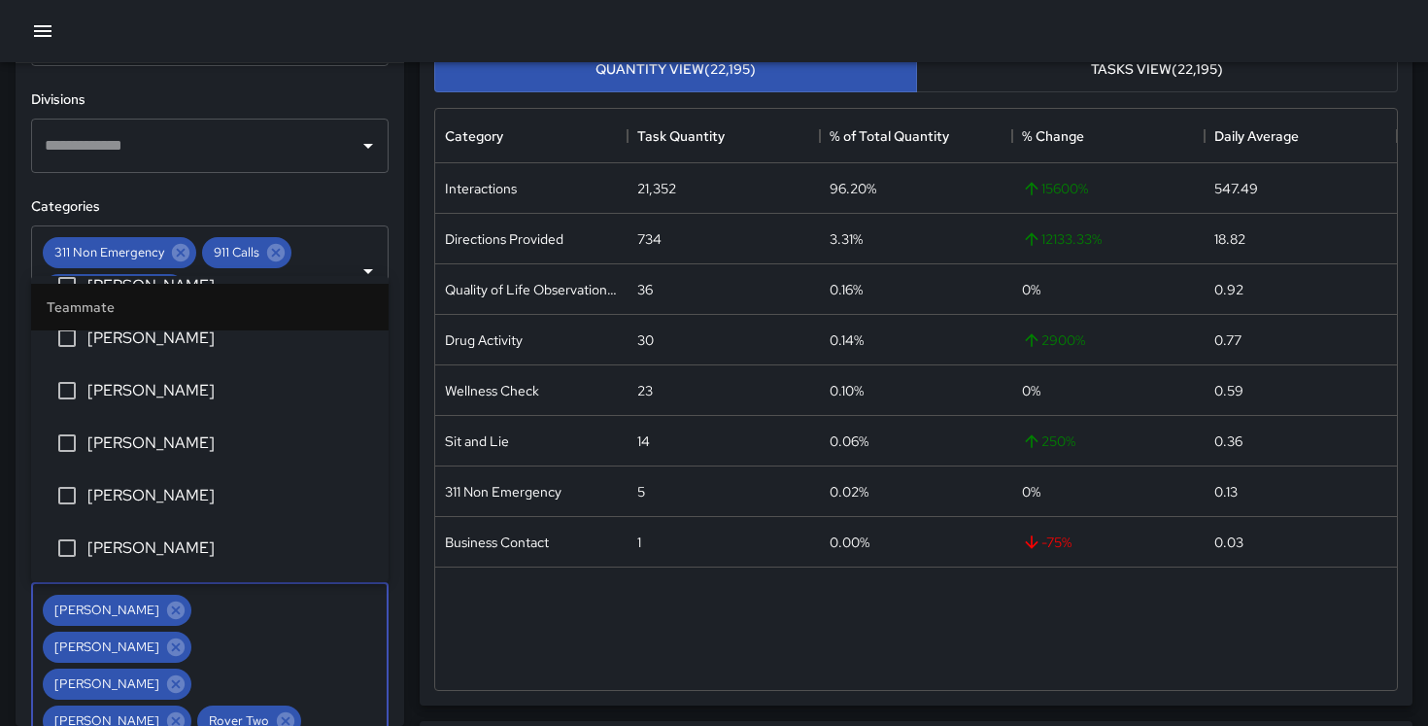
scroll to position [1544, 0]
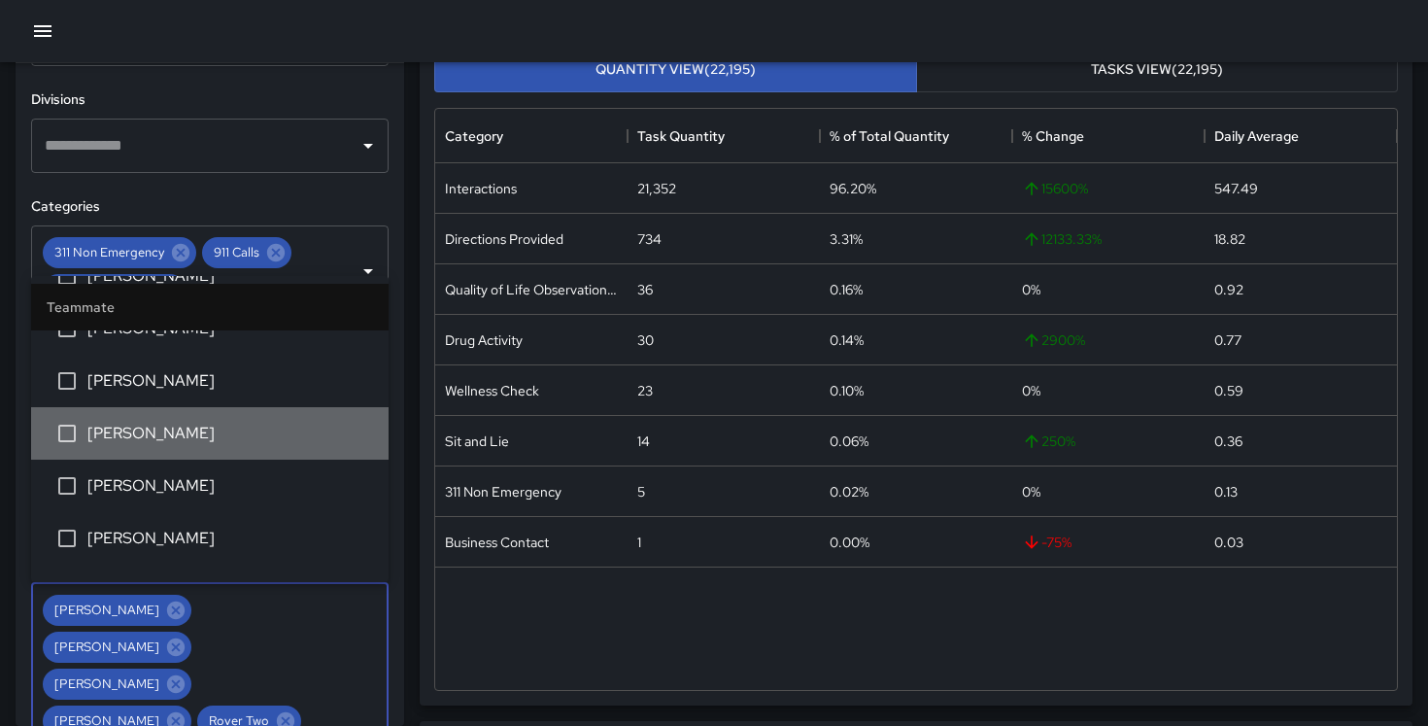
click at [265, 437] on span "[PERSON_NAME]" at bounding box center [230, 433] width 286 height 23
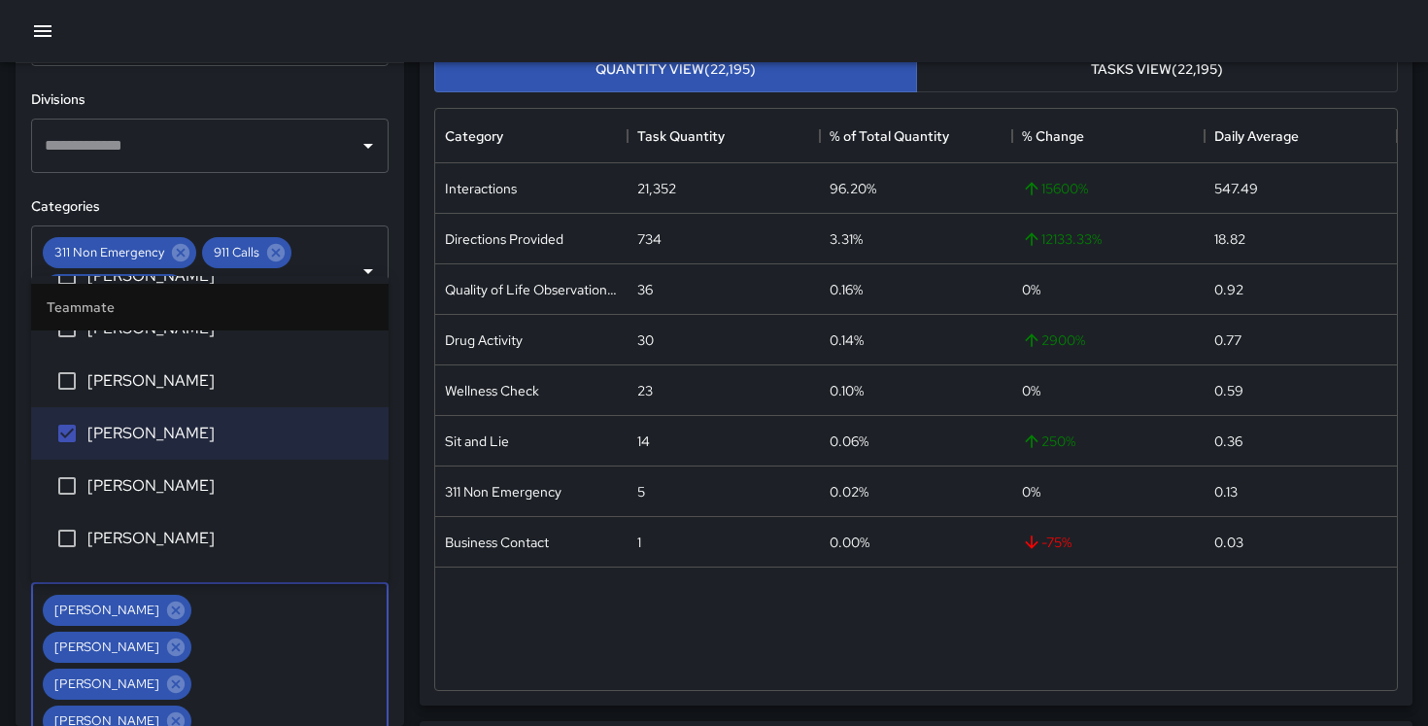
click at [346, 105] on h6 "Divisions" at bounding box center [210, 99] width 358 height 21
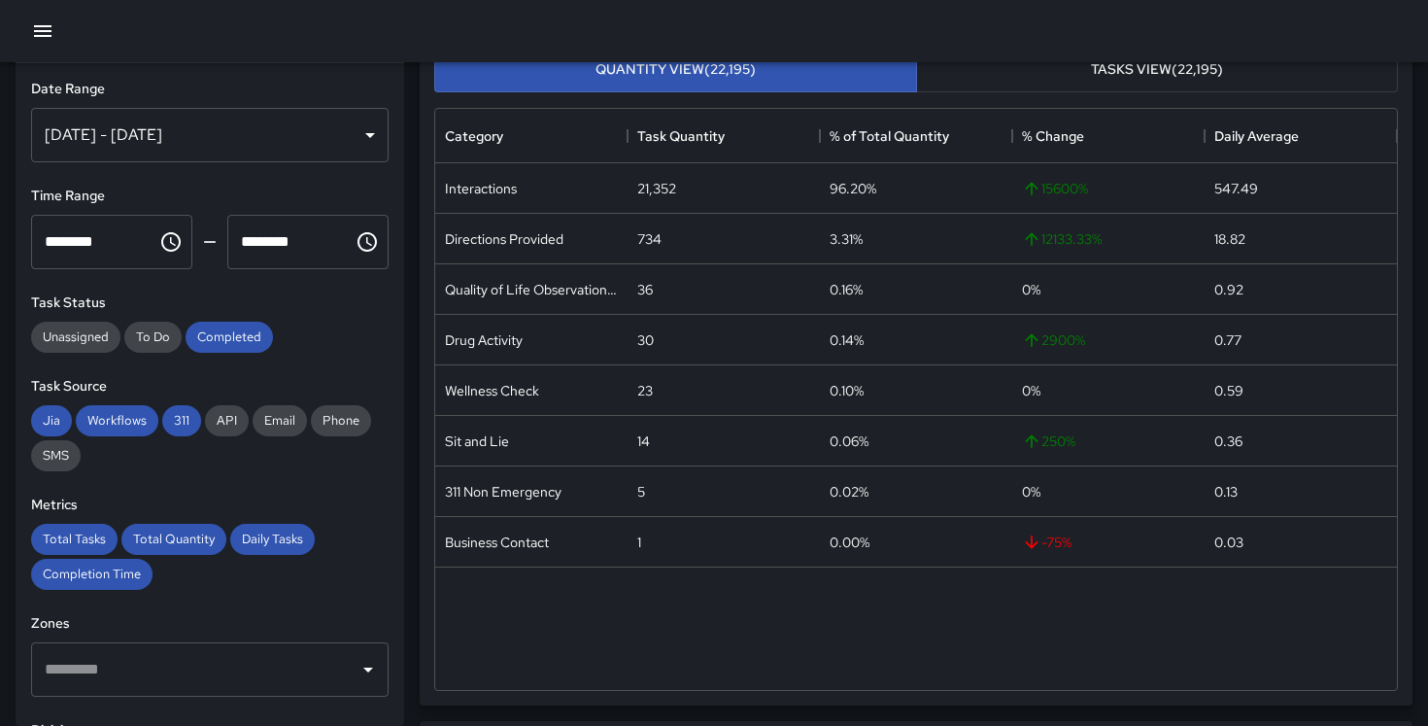
scroll to position [0, 0]
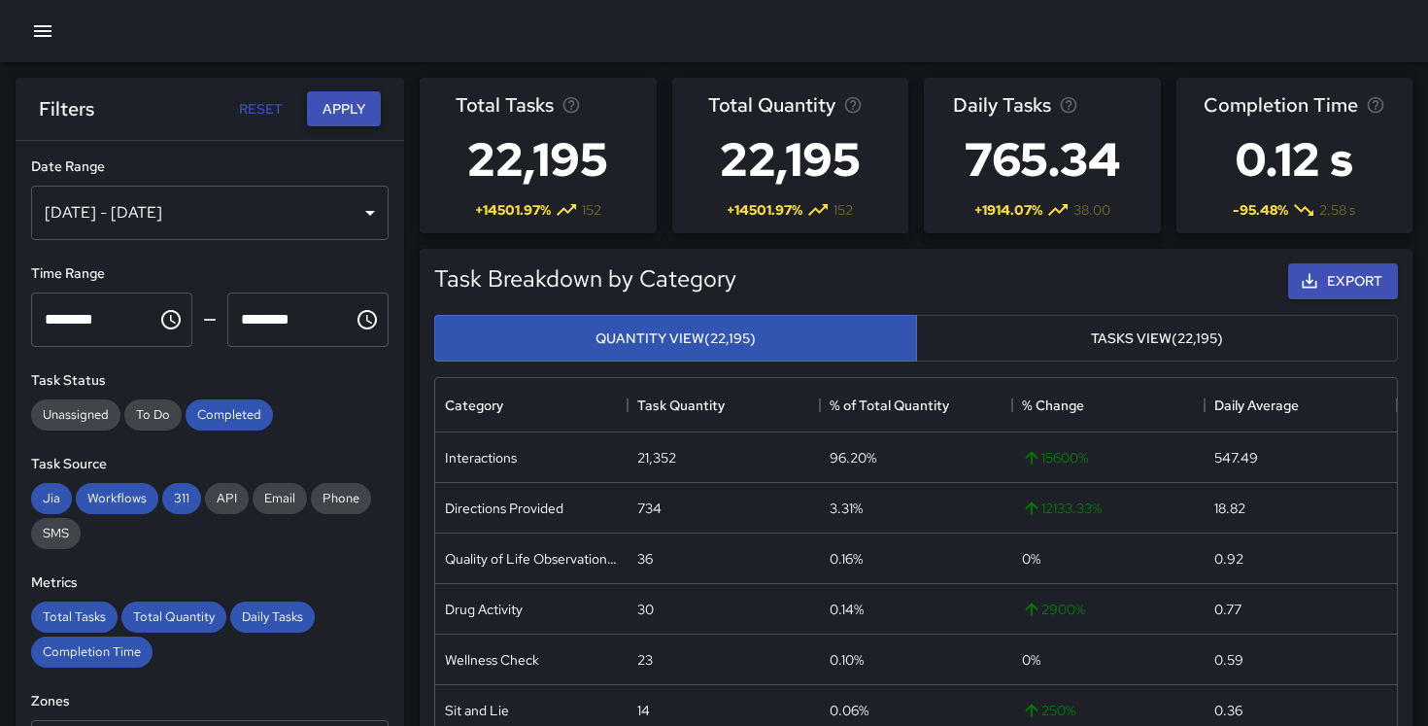
click at [346, 115] on button "Apply" at bounding box center [344, 109] width 74 height 36
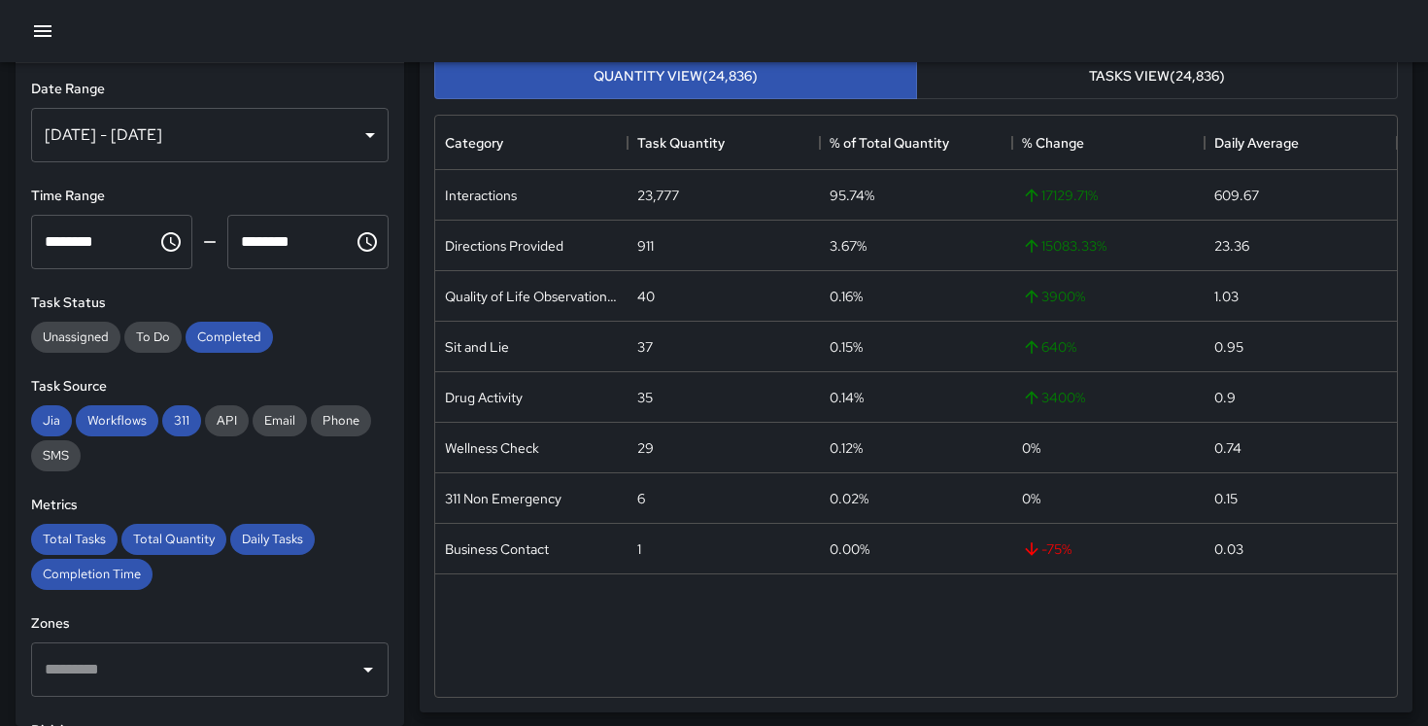
scroll to position [271, 0]
